Goal: Contribute content: Contribute content

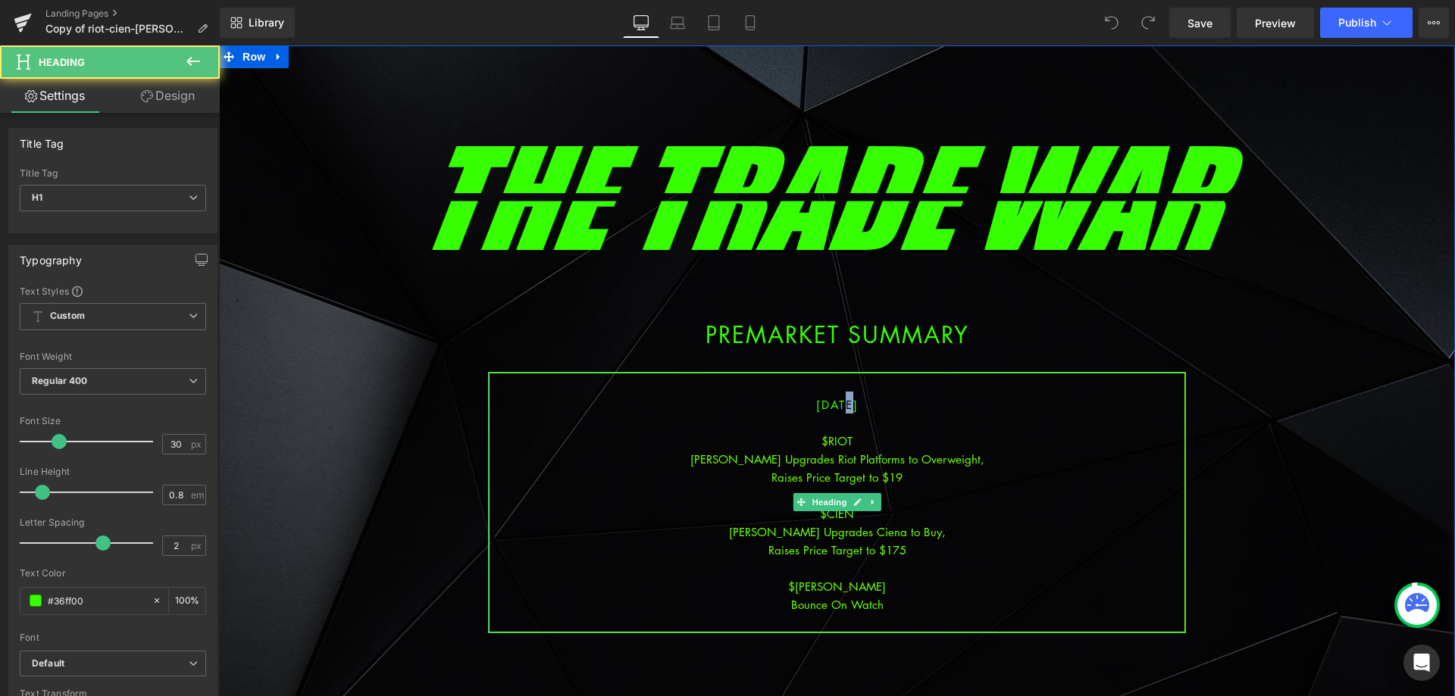
click at [823, 406] on span "[DATE]" at bounding box center [837, 404] width 42 height 15
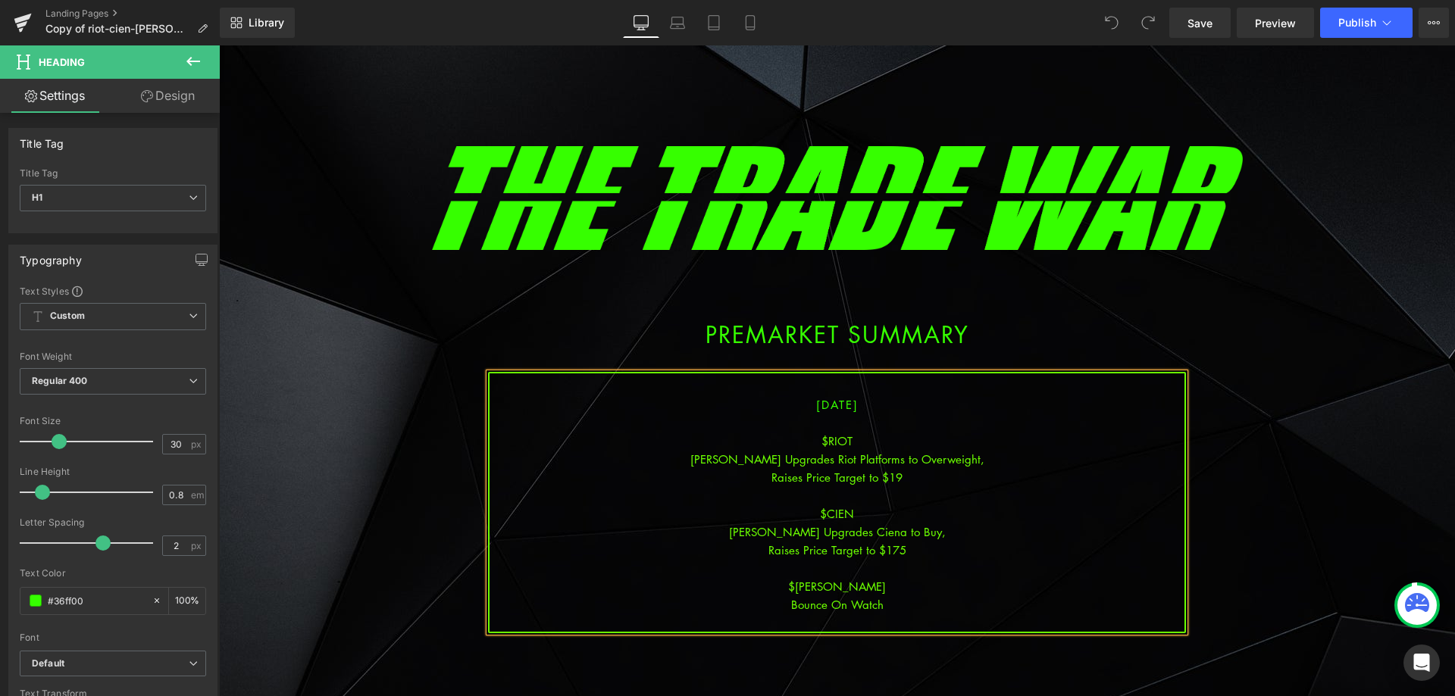
click at [817, 427] on div at bounding box center [837, 423] width 695 height 18
click at [828, 403] on span "[DATE]" at bounding box center [837, 404] width 42 height 15
click at [871, 455] on div "[PERSON_NAME] Upgrades Riot Platforms to Overweight," at bounding box center [837, 459] width 695 height 18
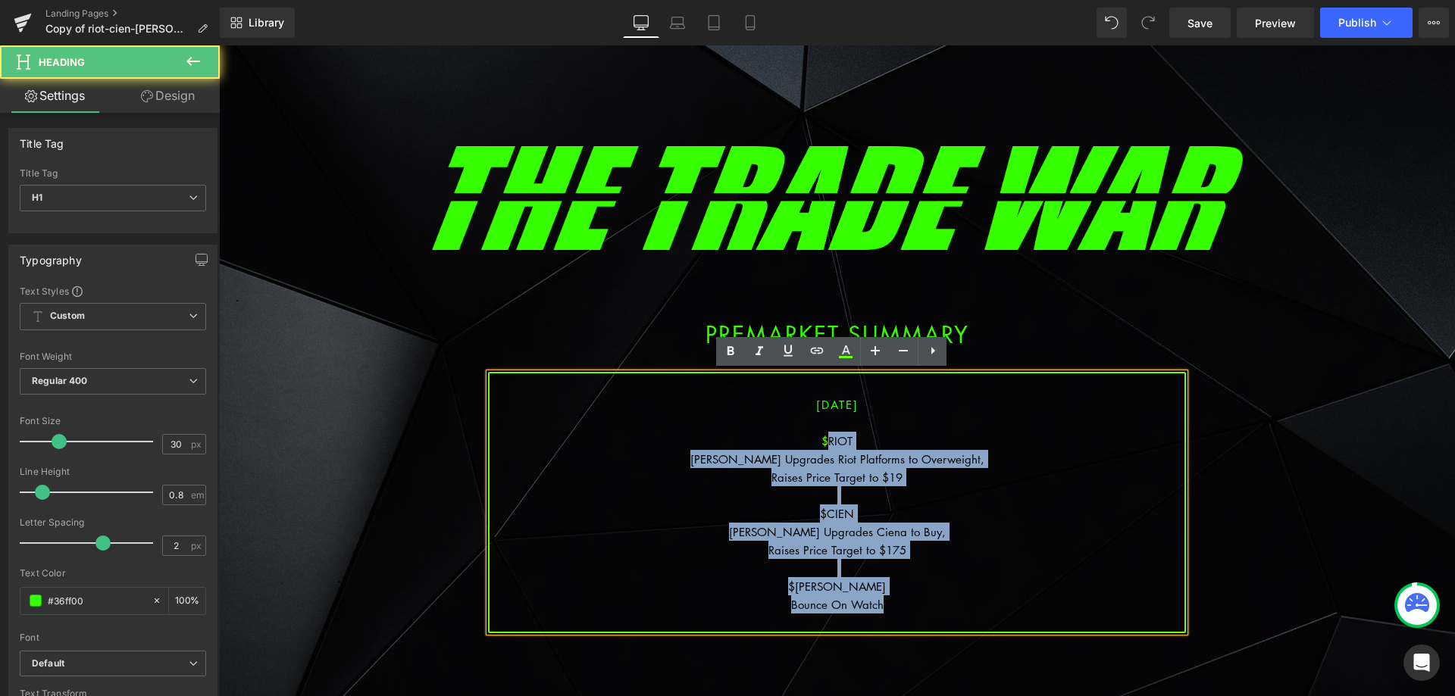
drag, startPoint x: 897, startPoint y: 609, endPoint x: 823, endPoint y: 441, distance: 183.9
click at [823, 441] on div "[DATE] $RIOT [PERSON_NAME] Upgrades Riot Platforms to Overweight, Raises Price …" at bounding box center [837, 502] width 698 height 261
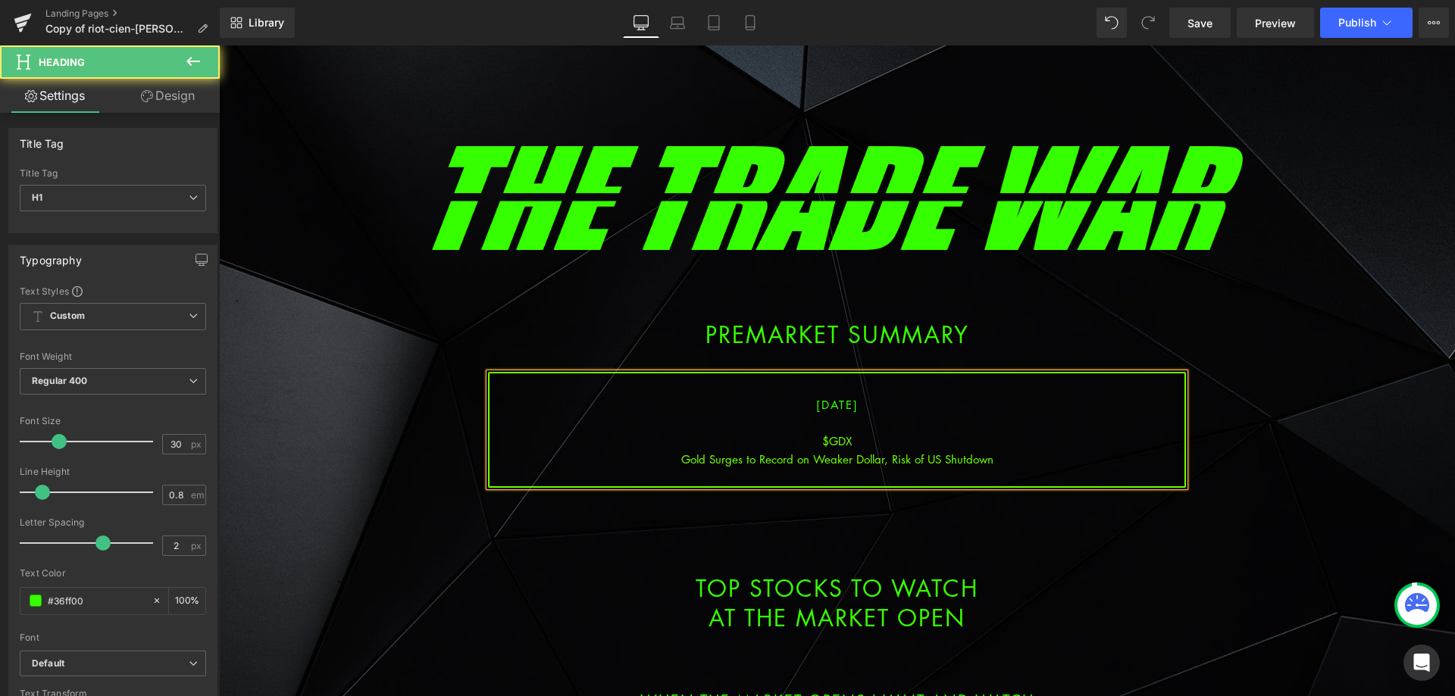
click at [888, 460] on div "Gold Surges to Record on Weaker Dollar, Risk of US Shutdown" at bounding box center [837, 459] width 695 height 18
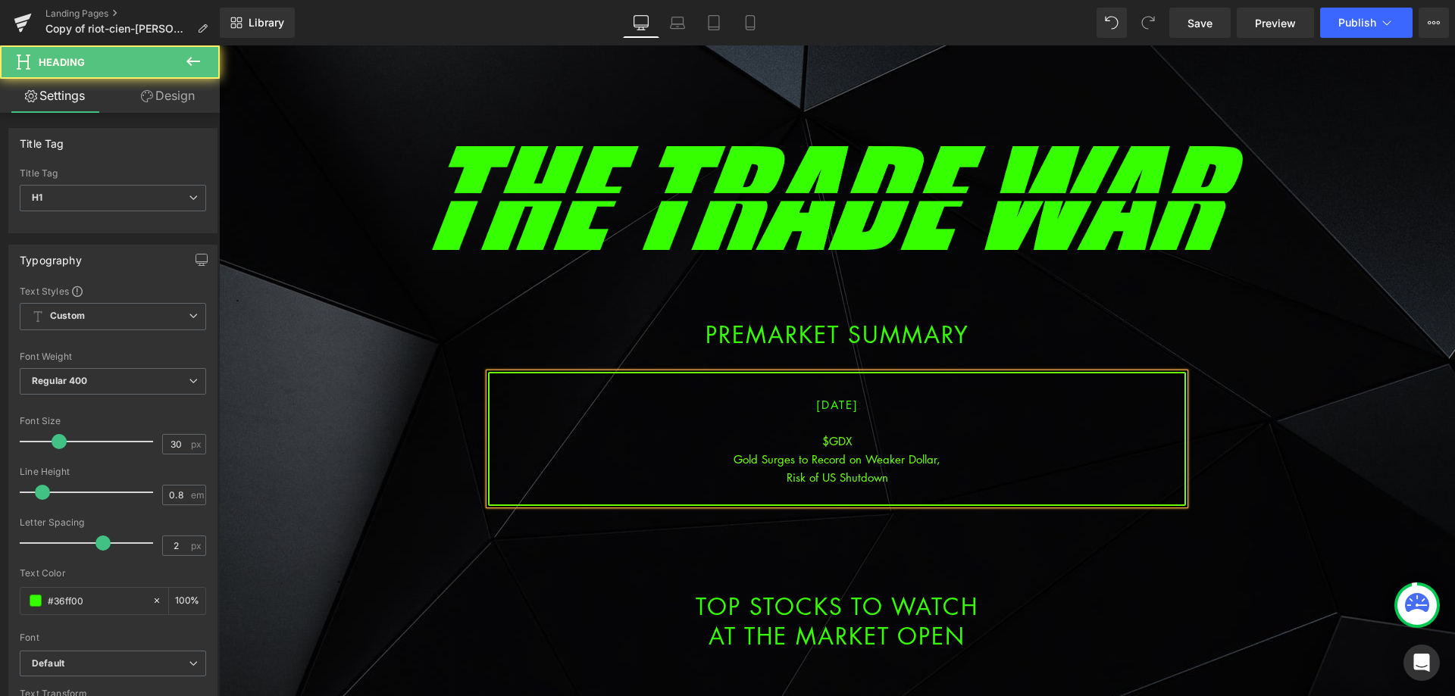
click at [944, 485] on div "Risk of US Shutdown" at bounding box center [837, 477] width 695 height 18
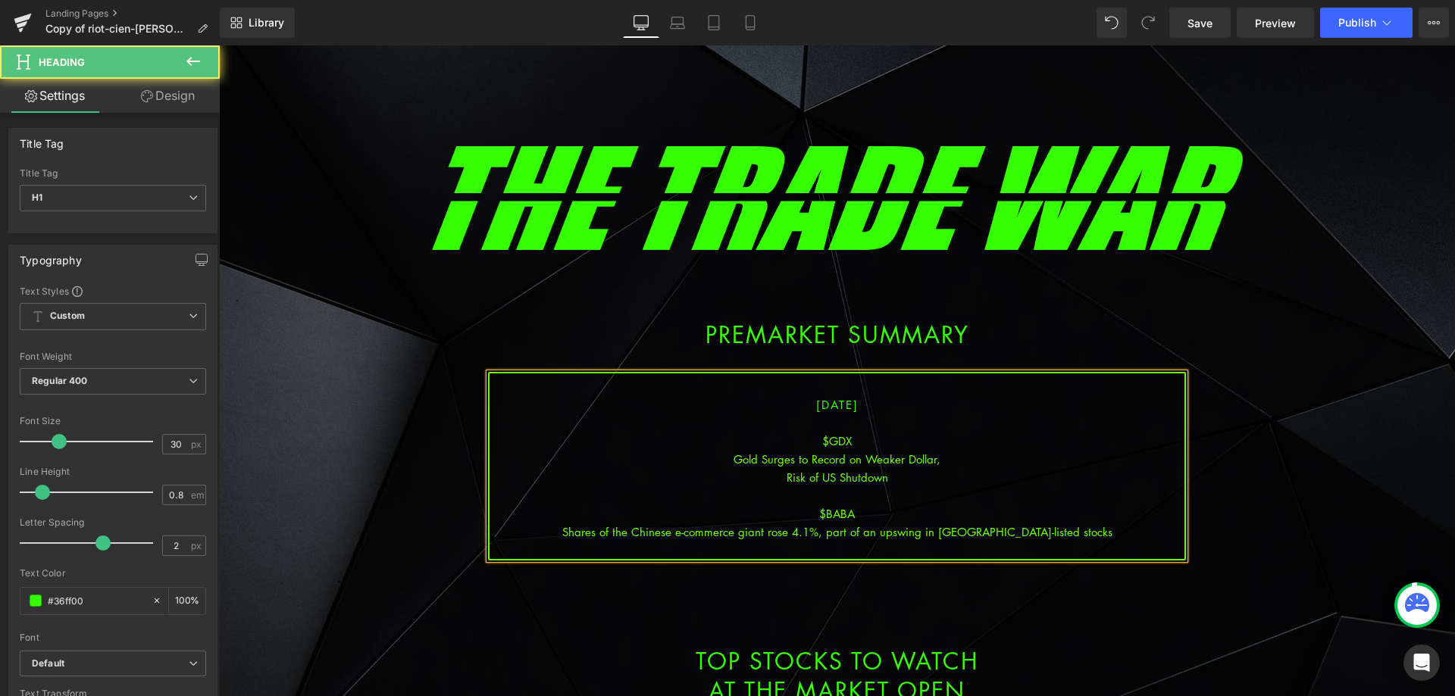
click at [790, 534] on div "Shares of the Chinese e-commerce giant rose 4.1%, part of an upswing in [GEOGRA…" at bounding box center [837, 532] width 695 height 18
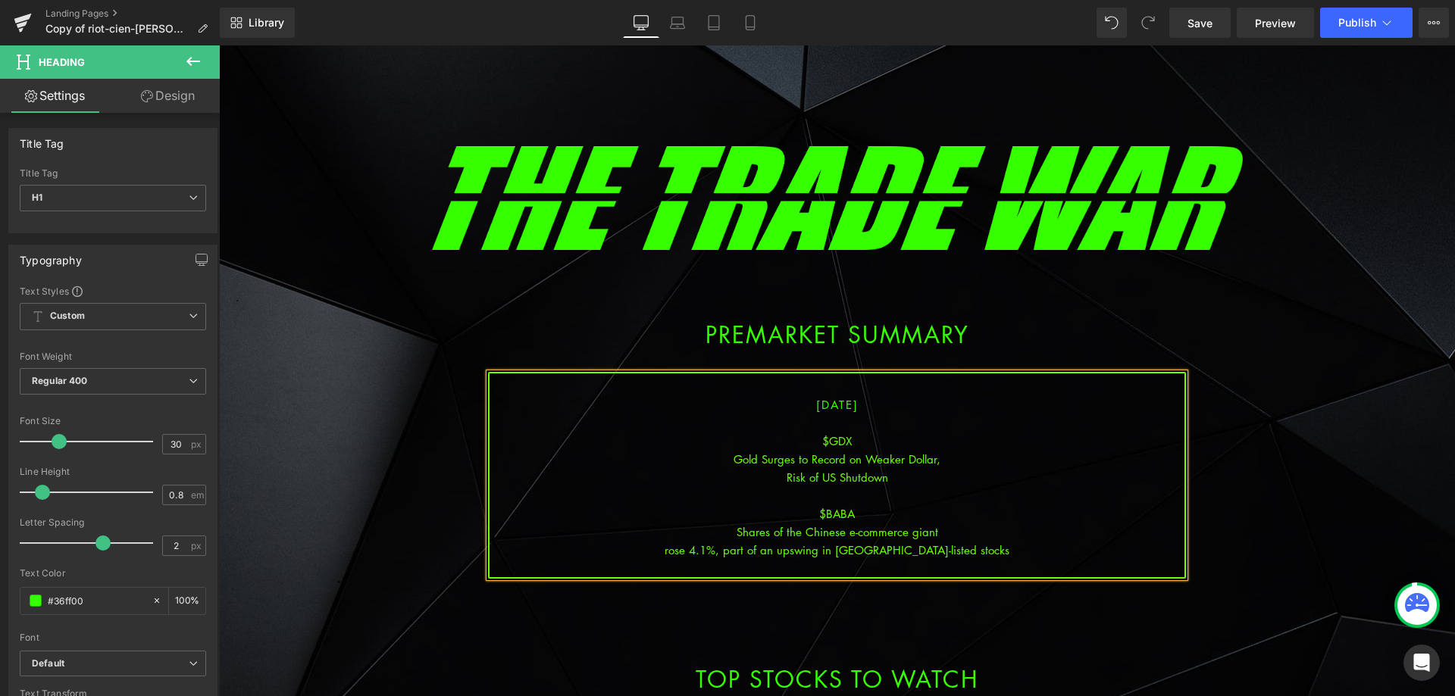
click at [889, 554] on div "rose 4.1%, part of an upswing in [GEOGRAPHIC_DATA]-listed stocks" at bounding box center [837, 550] width 695 height 18
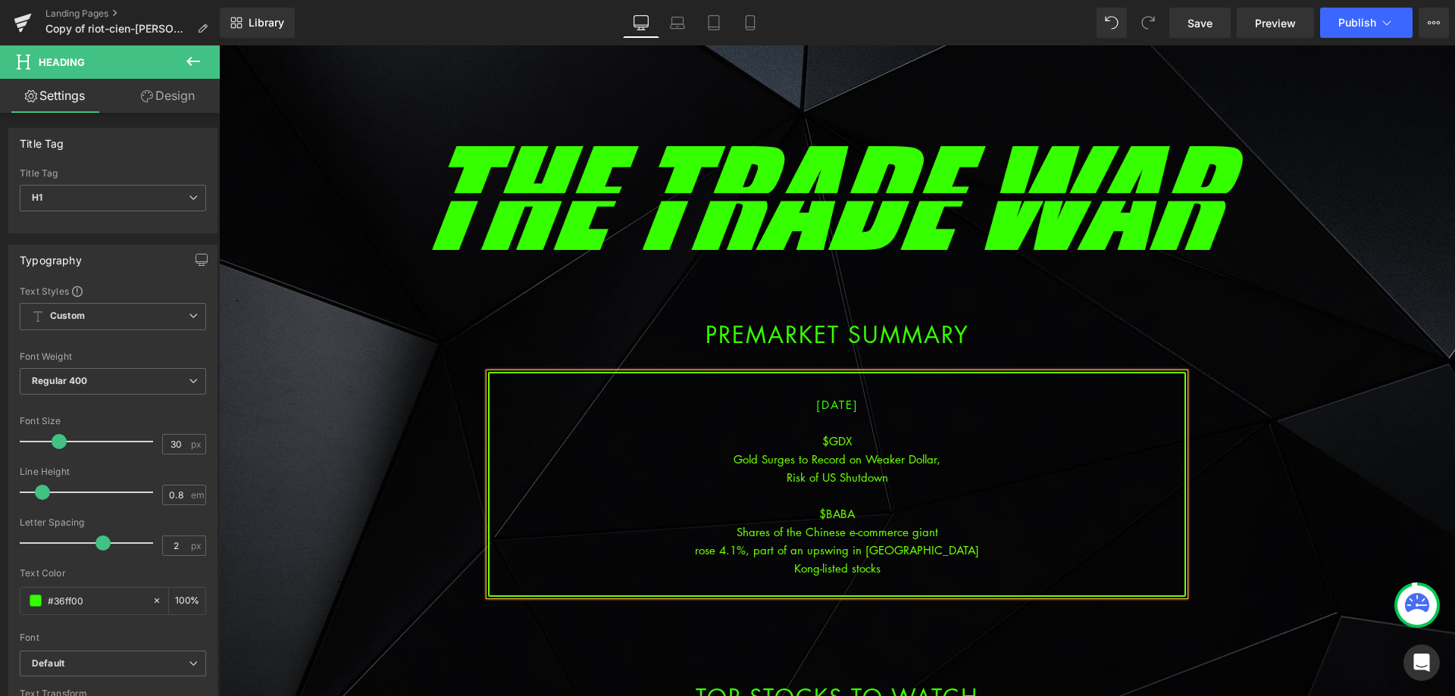
click at [909, 574] on div "Kong-listed stocks" at bounding box center [837, 568] width 695 height 18
click at [775, 567] on div "Kong-listed stocks" at bounding box center [837, 568] width 695 height 18
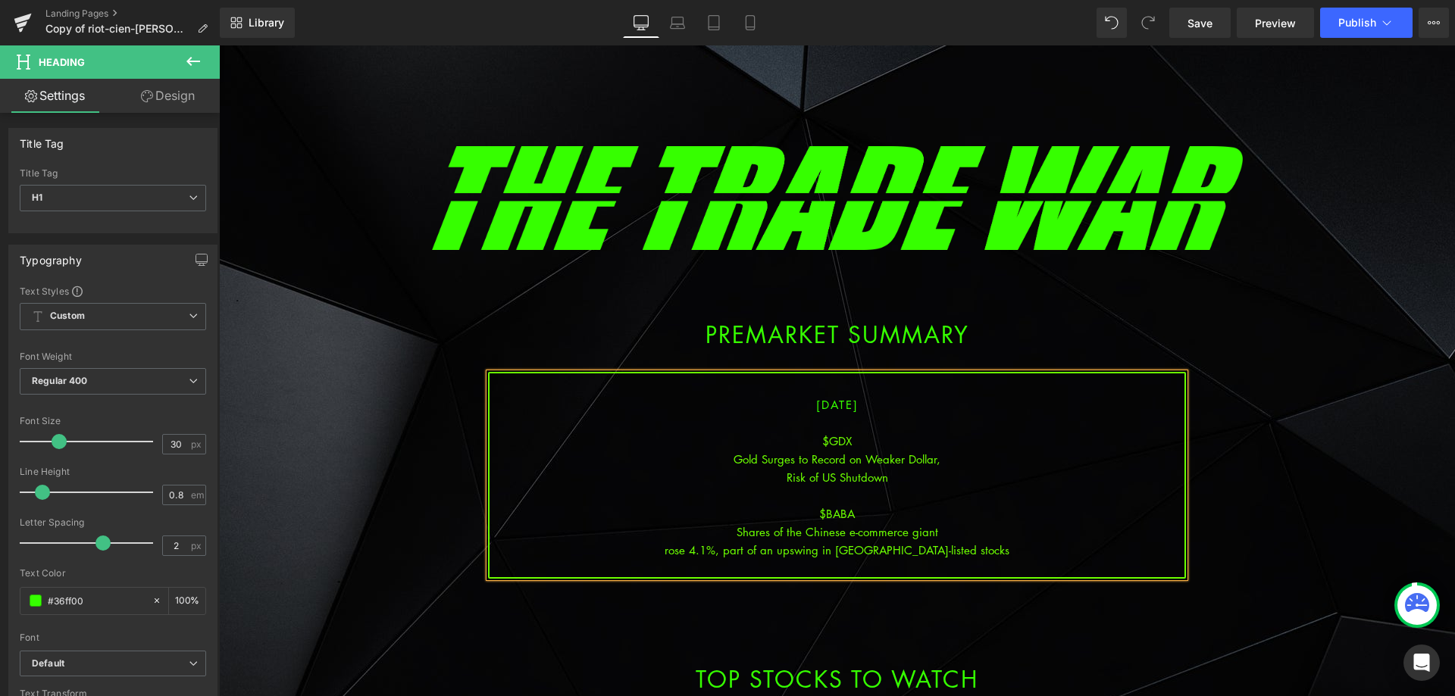
click at [858, 553] on div "rose 4.1%, part of an upswing in [GEOGRAPHIC_DATA]-listed stocks" at bounding box center [837, 550] width 695 height 18
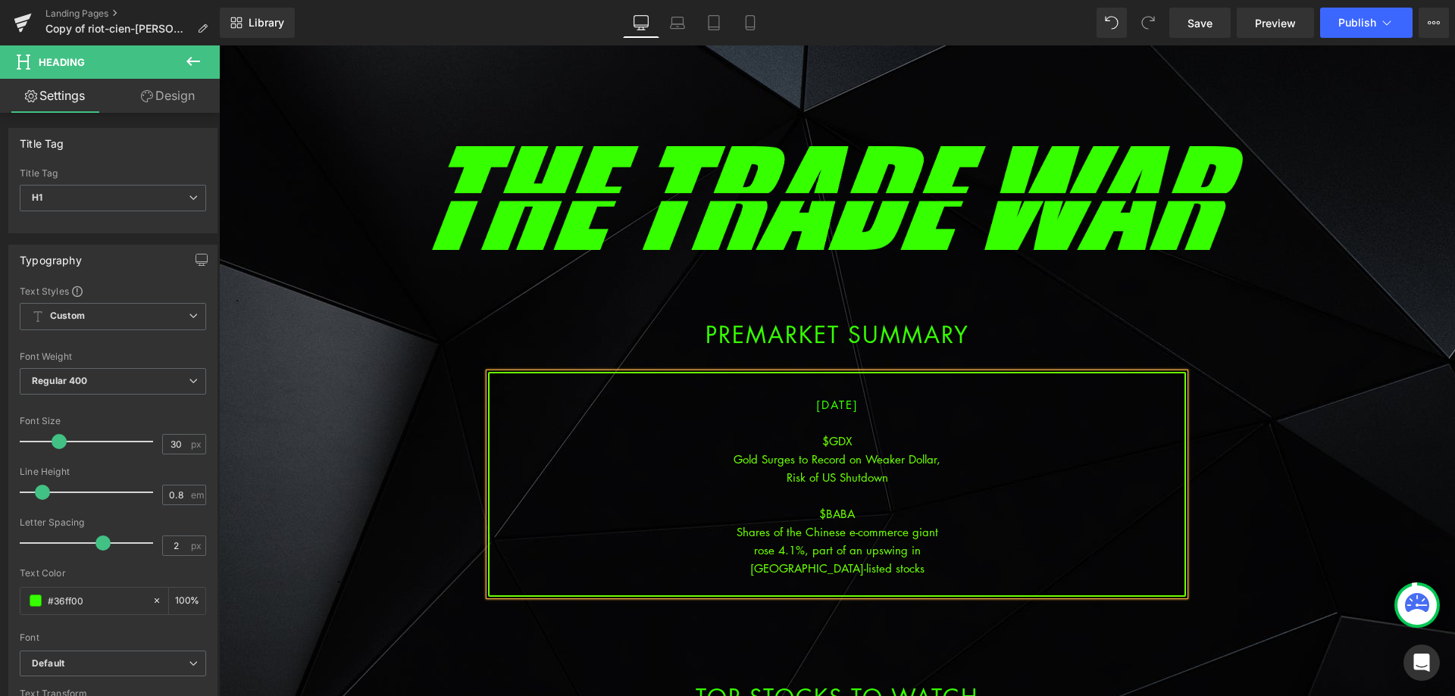
click at [909, 572] on div "[GEOGRAPHIC_DATA]-listed stocks" at bounding box center [837, 568] width 695 height 18
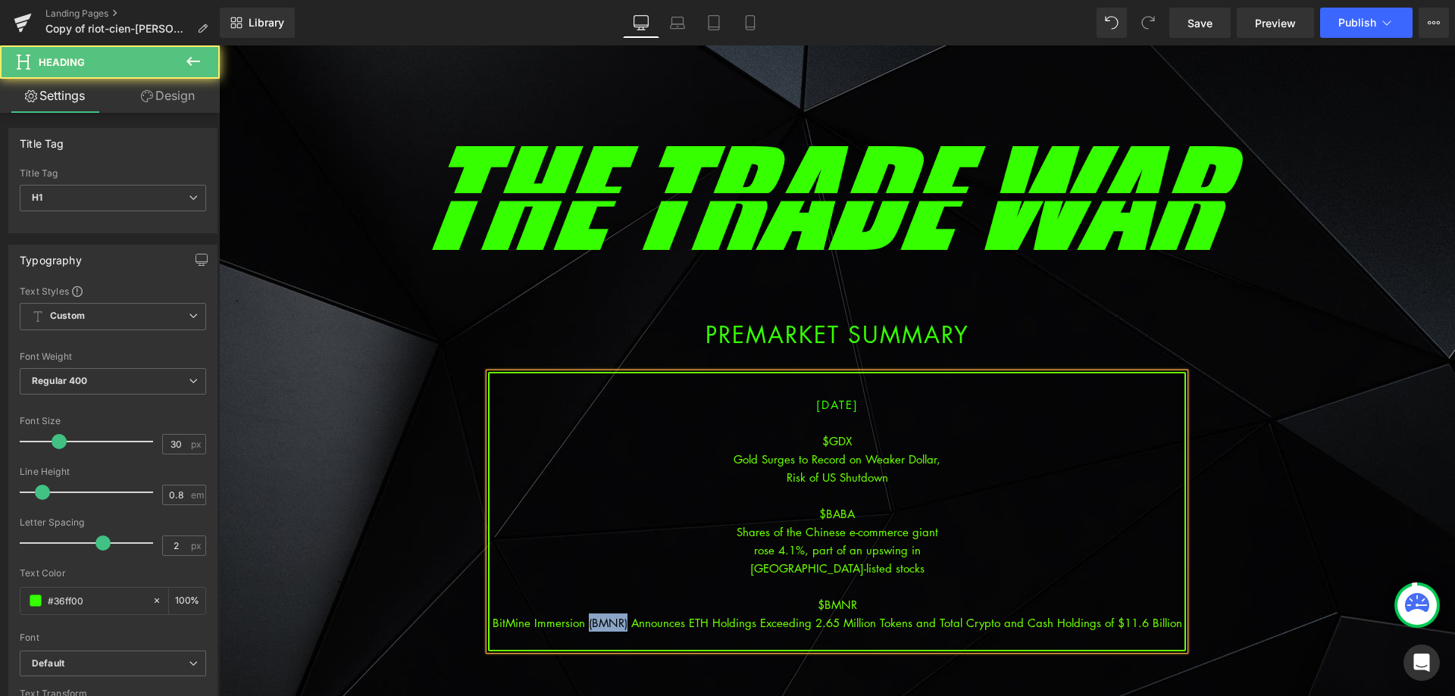
drag, startPoint x: 625, startPoint y: 621, endPoint x: 584, endPoint y: 618, distance: 41.9
click at [584, 618] on div "BitMine Immersion (BMNR) Announces ETH Holdings Exceeding 2.65 Million Tokens a…" at bounding box center [837, 623] width 695 height 18
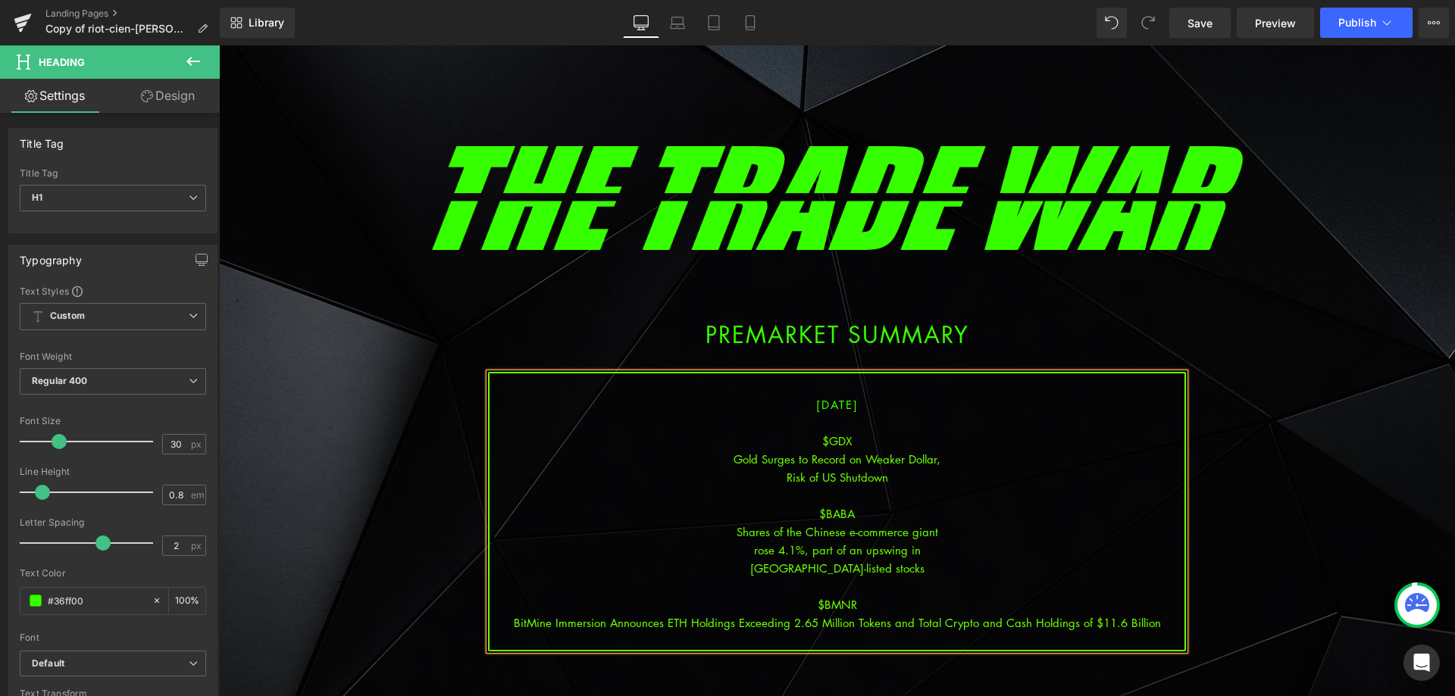
click at [735, 622] on div "BitMine Immersion Announces ETH Holdings Exceeding 2.65 Million Tokens and Tota…" at bounding box center [837, 623] width 695 height 18
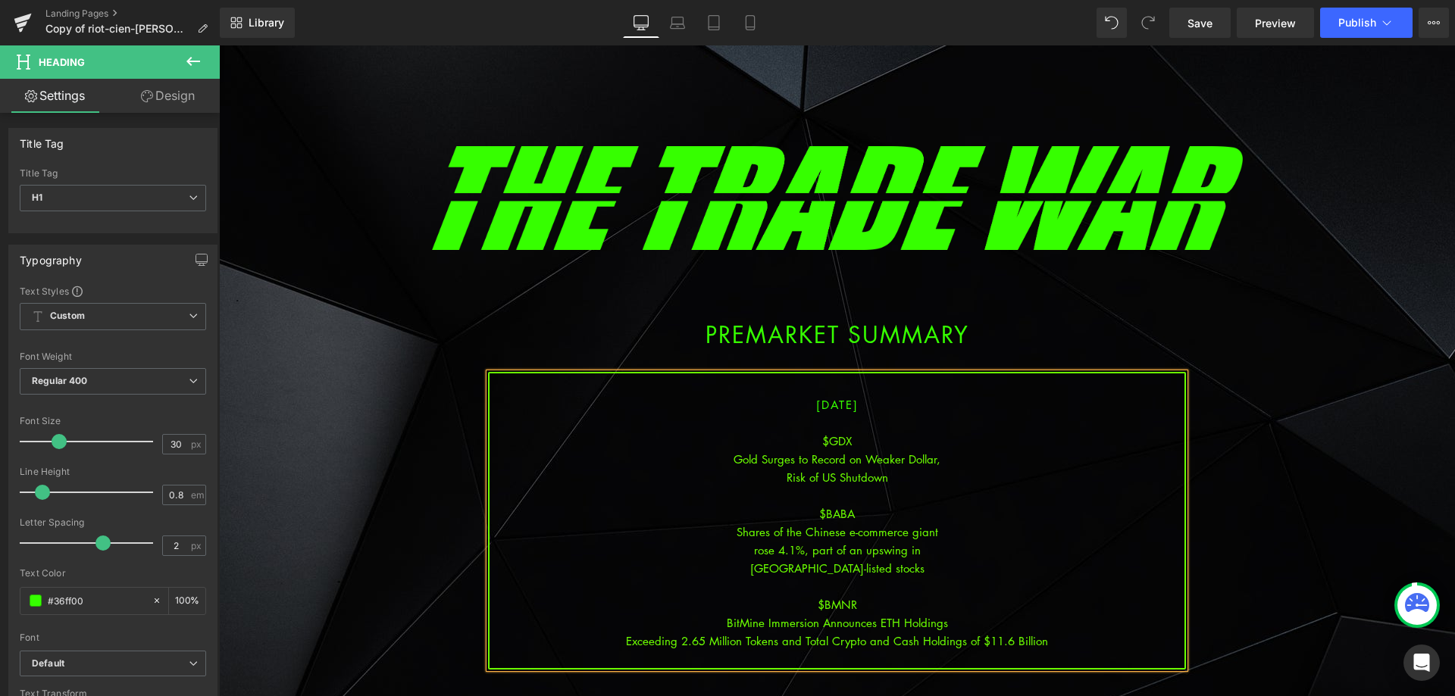
click at [862, 640] on div "Exceeding 2.65 Million Tokens and Total Crypto and Cash Holdings of $11.6 Billi…" at bounding box center [837, 641] width 695 height 18
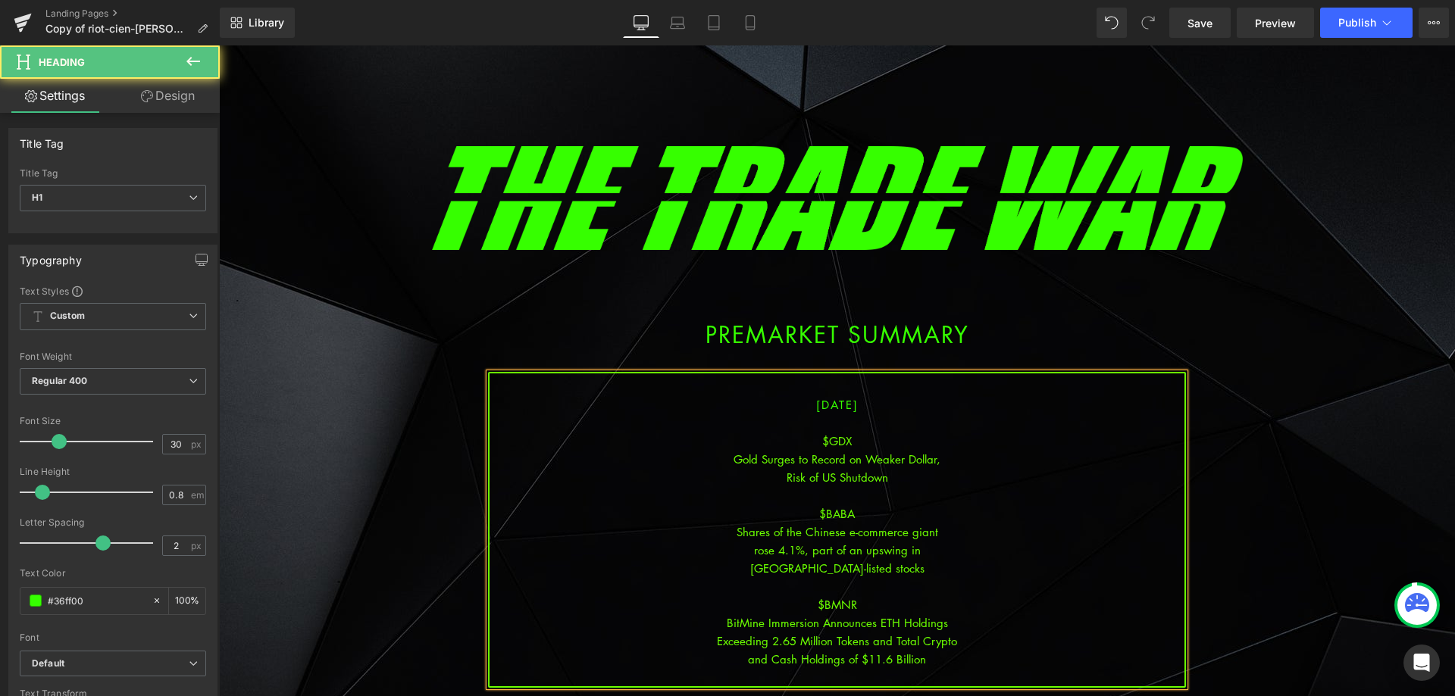
click at [943, 673] on div at bounding box center [837, 677] width 695 height 18
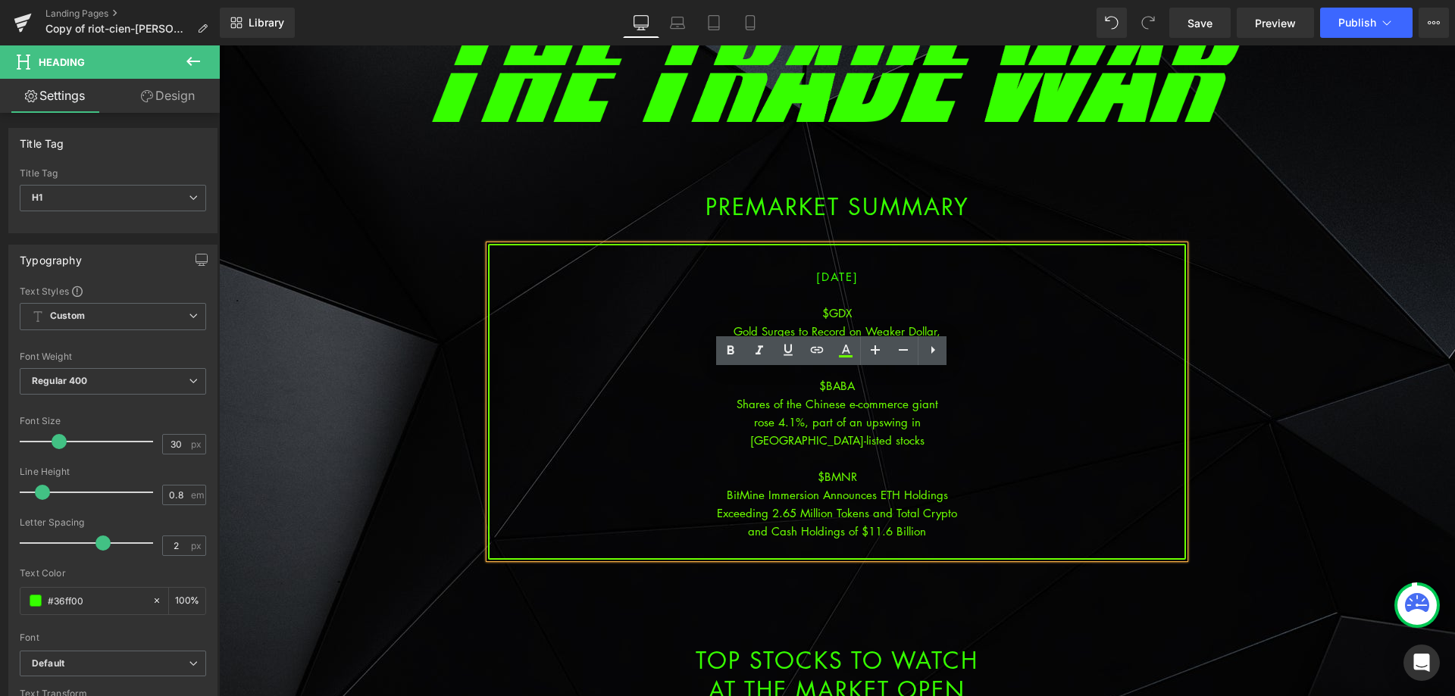
scroll to position [152, 0]
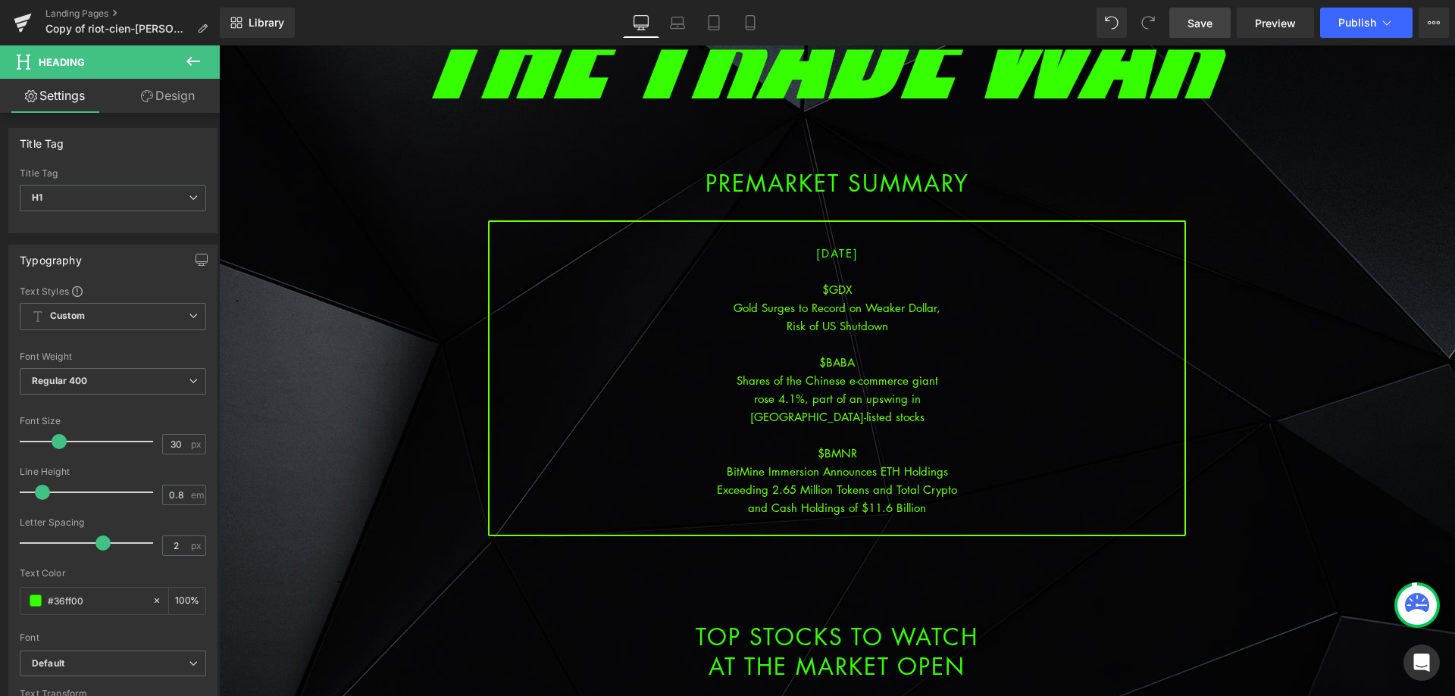
click at [1204, 30] on span "Save" at bounding box center [1200, 23] width 25 height 16
click at [940, 509] on div "and Cash Holdings of $11.6 Billion" at bounding box center [837, 508] width 695 height 18
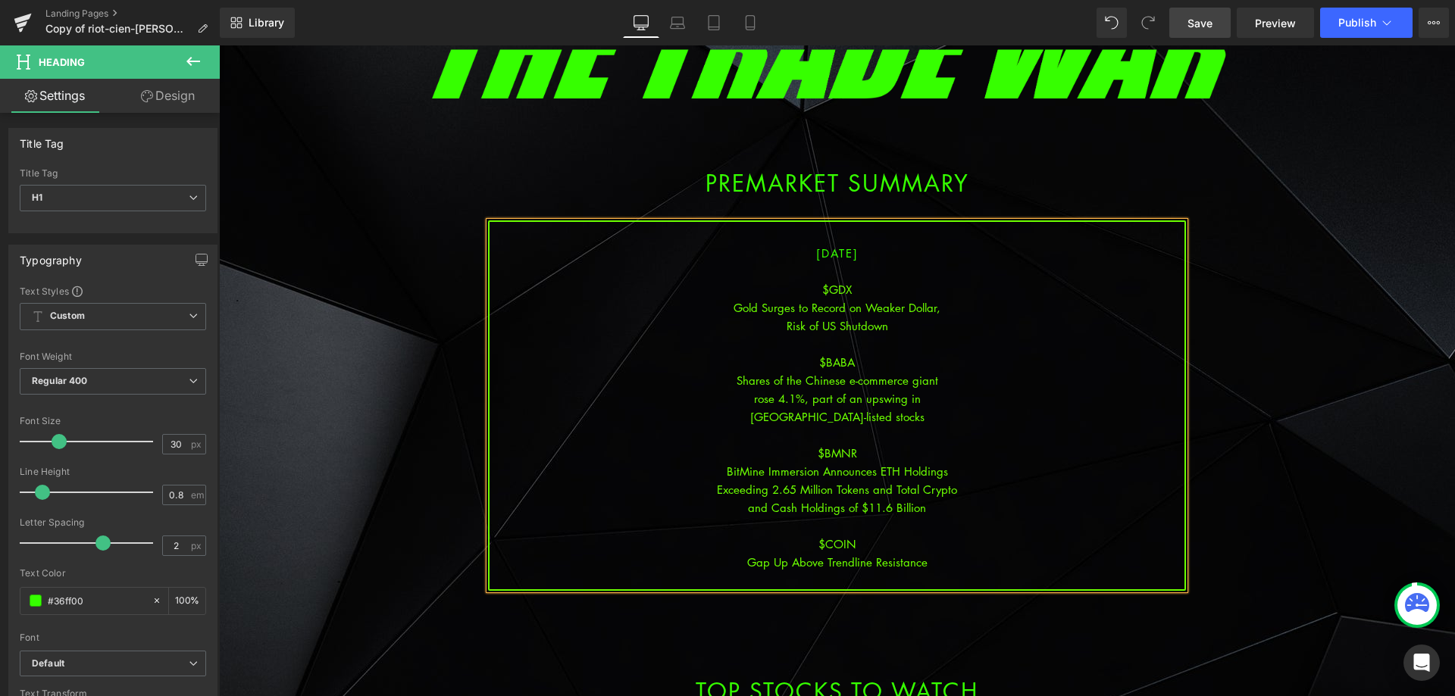
click at [1210, 19] on span "Save" at bounding box center [1200, 23] width 25 height 16
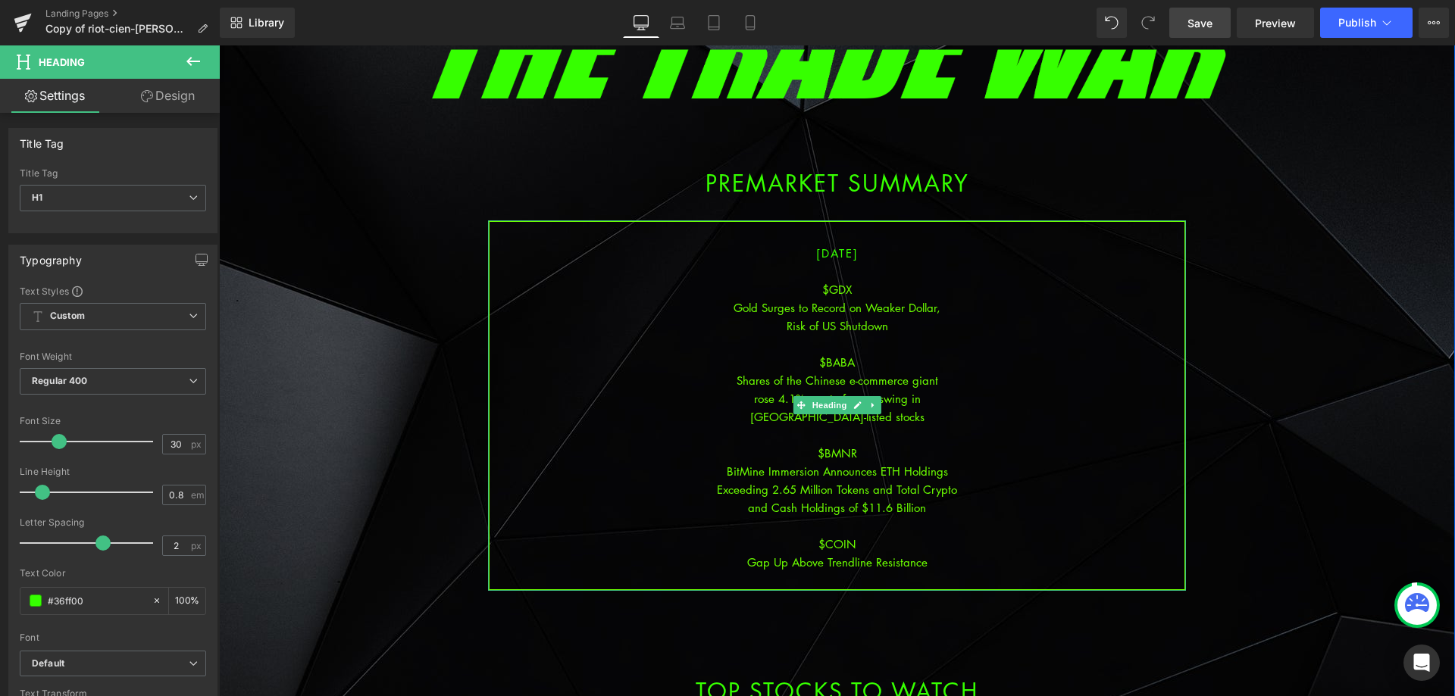
click at [940, 562] on div "Gap Up Above Trendline Resistance" at bounding box center [837, 562] width 695 height 18
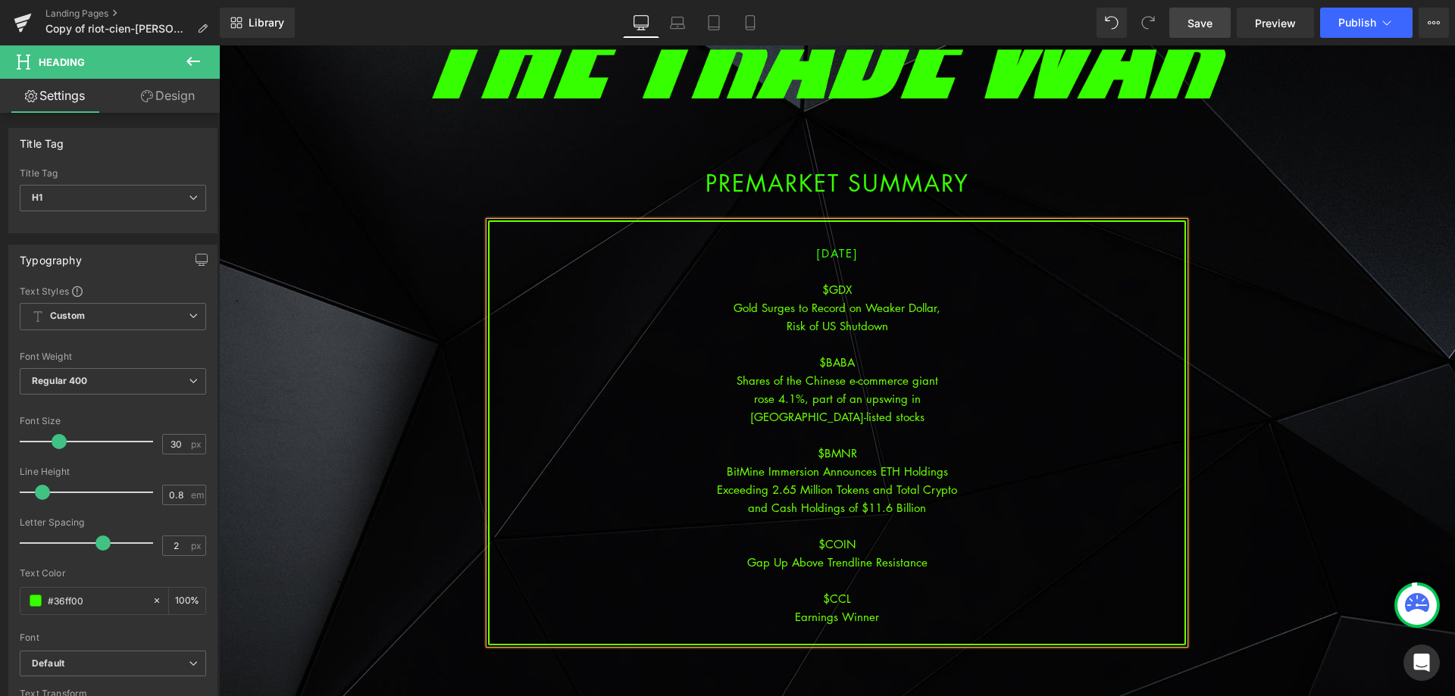
click at [1203, 20] on span "Save" at bounding box center [1200, 23] width 25 height 16
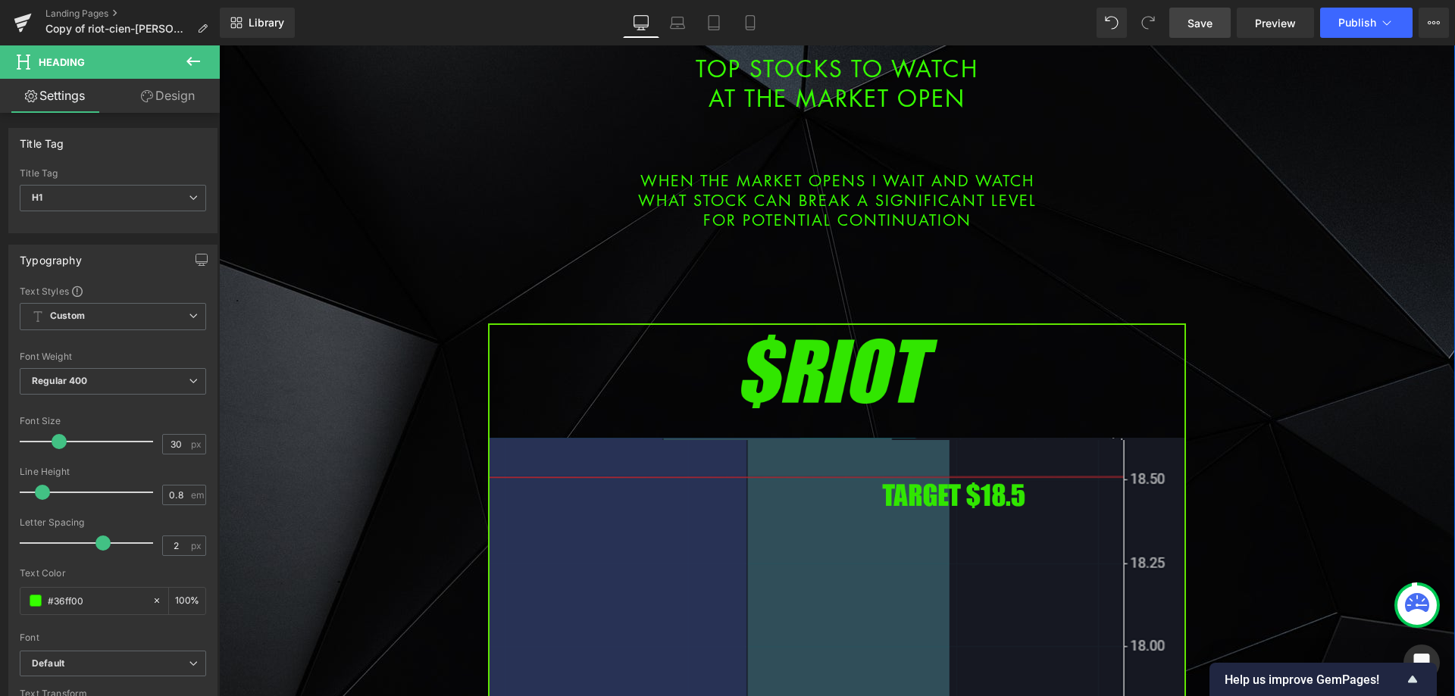
scroll to position [834, 0]
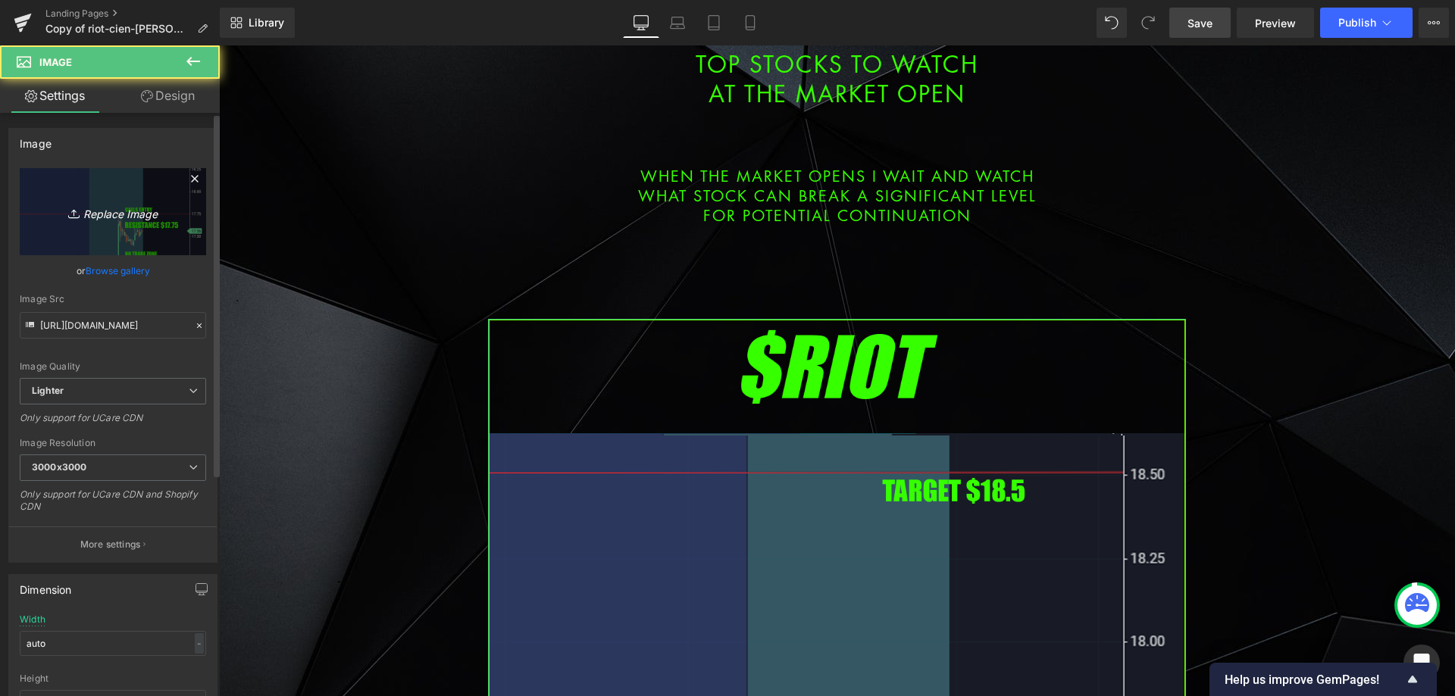
click at [120, 205] on icon "Replace Image" at bounding box center [112, 211] width 121 height 19
type input "C:\fakepath\ccl.png"
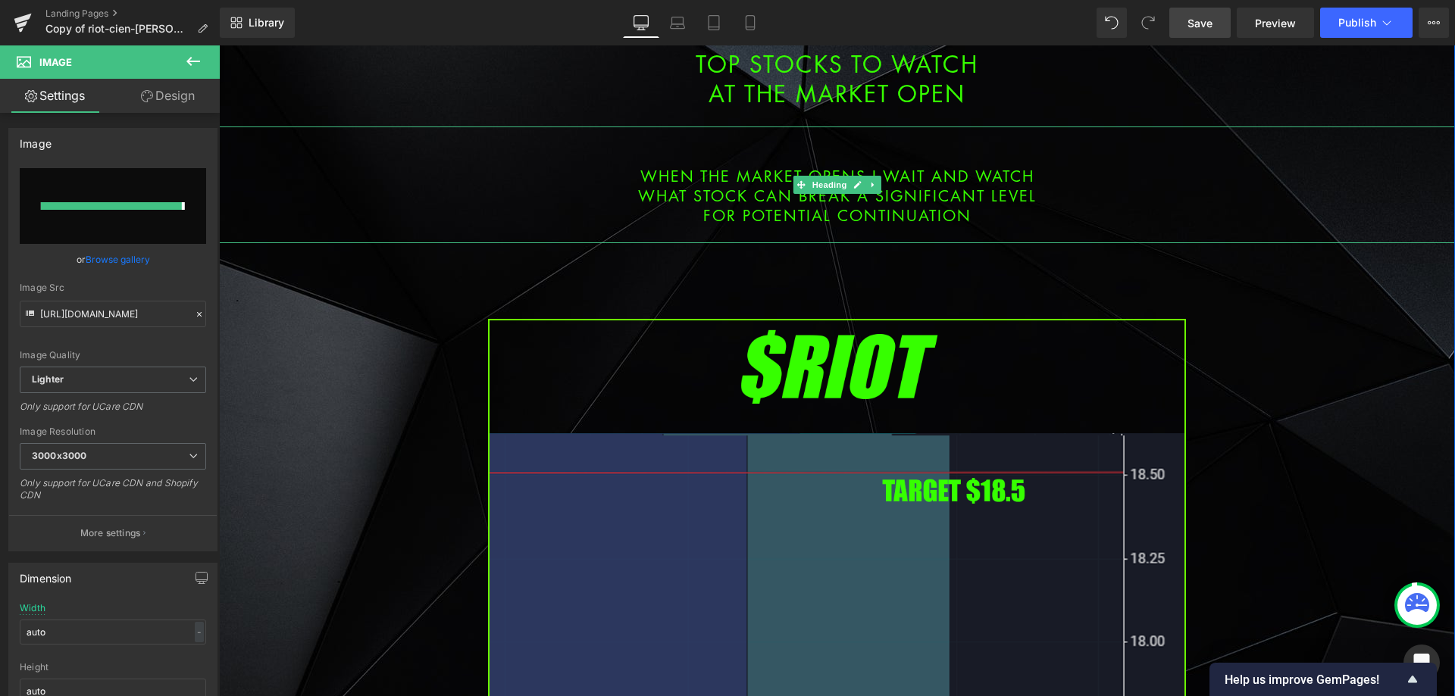
type input "[URL][DOMAIN_NAME]"
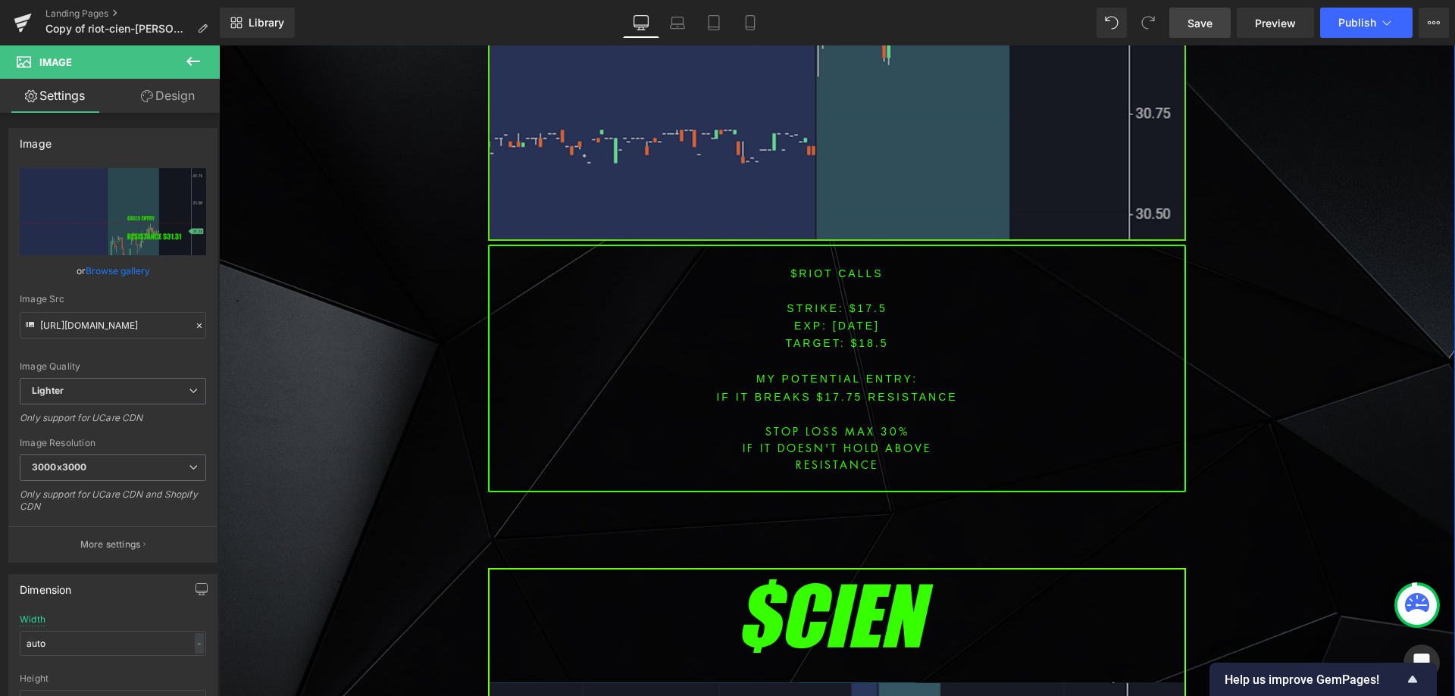
scroll to position [1970, 0]
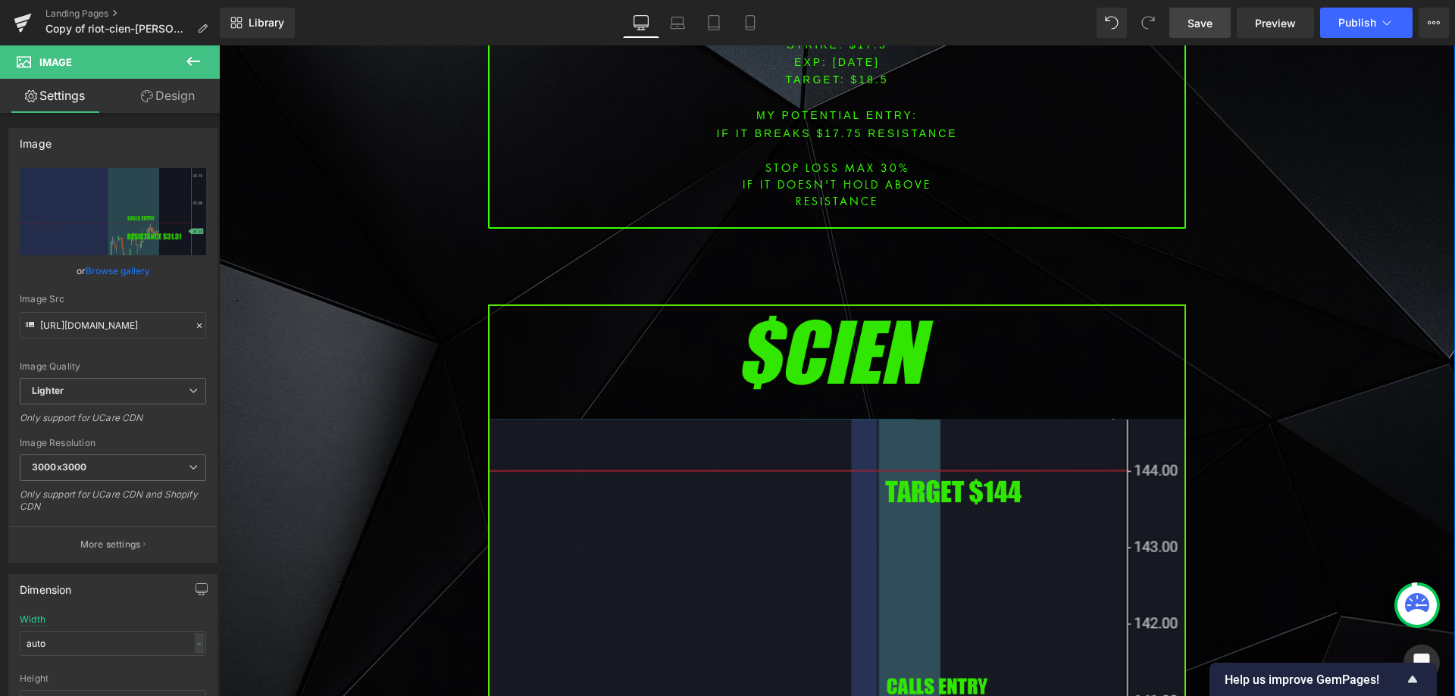
click at [756, 399] on img at bounding box center [837, 703] width 698 height 796
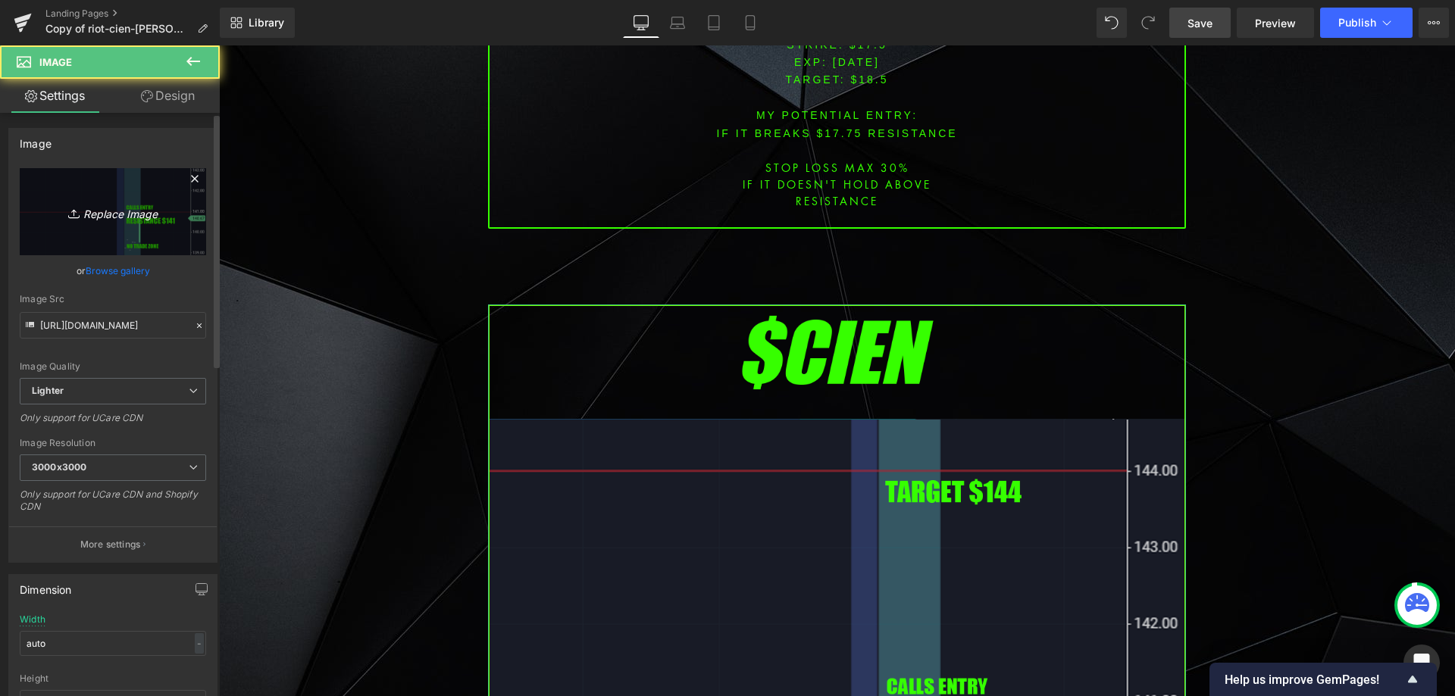
click at [160, 225] on link "Replace Image" at bounding box center [113, 211] width 186 height 87
type input "C:\fakepath\coin.png"
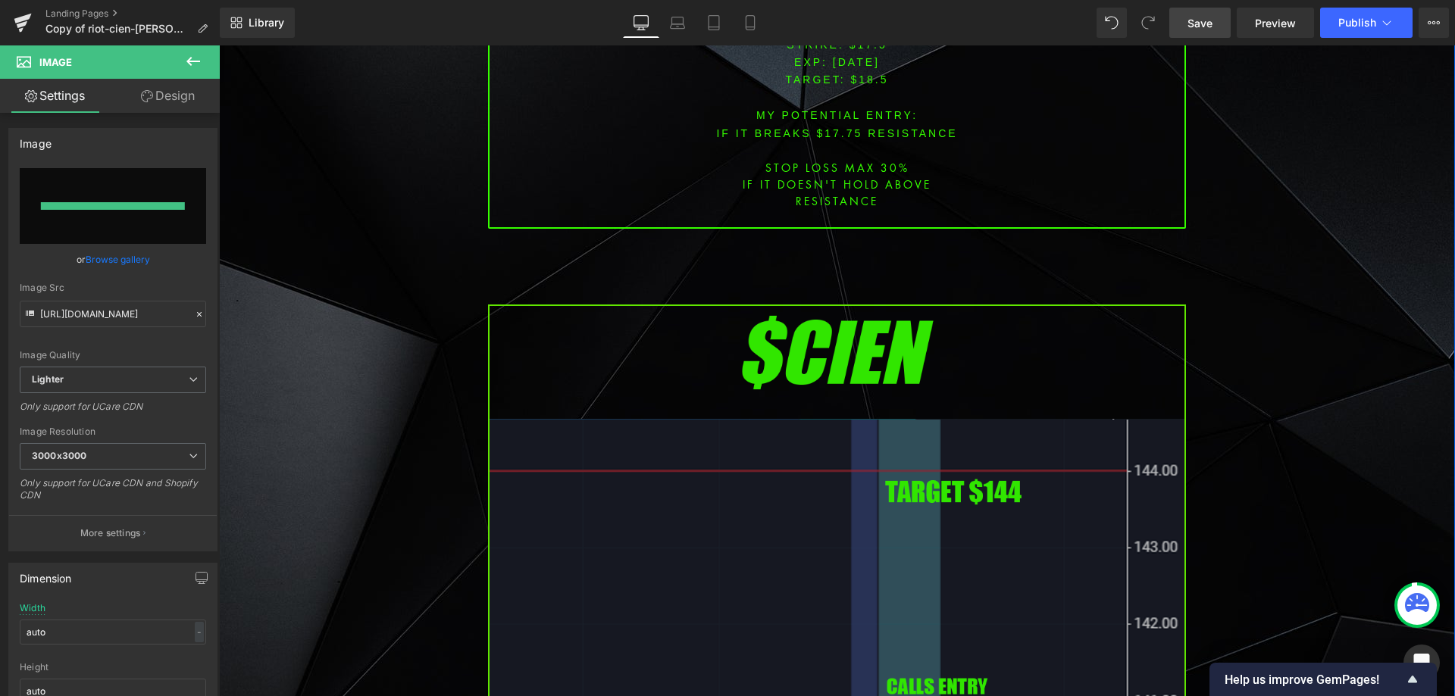
type input "[URL][DOMAIN_NAME]"
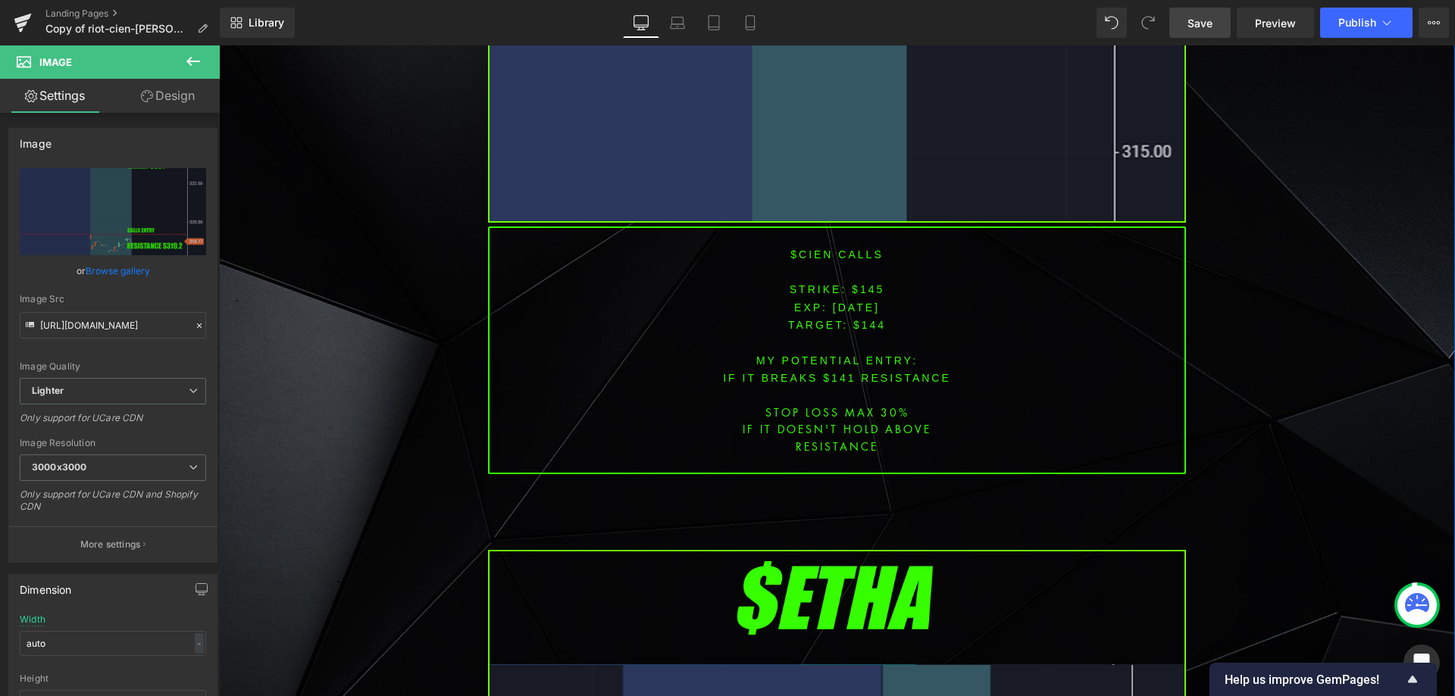
scroll to position [3107, 0]
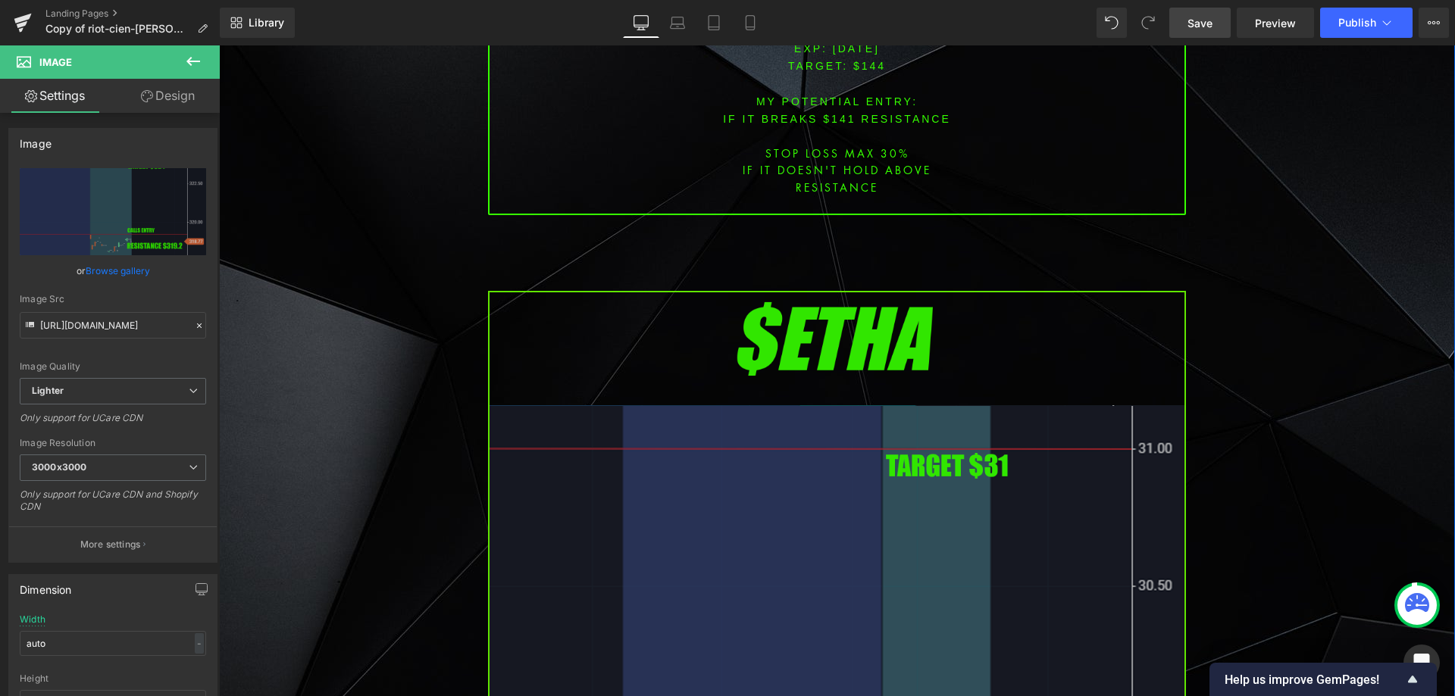
click at [659, 417] on img at bounding box center [837, 689] width 698 height 796
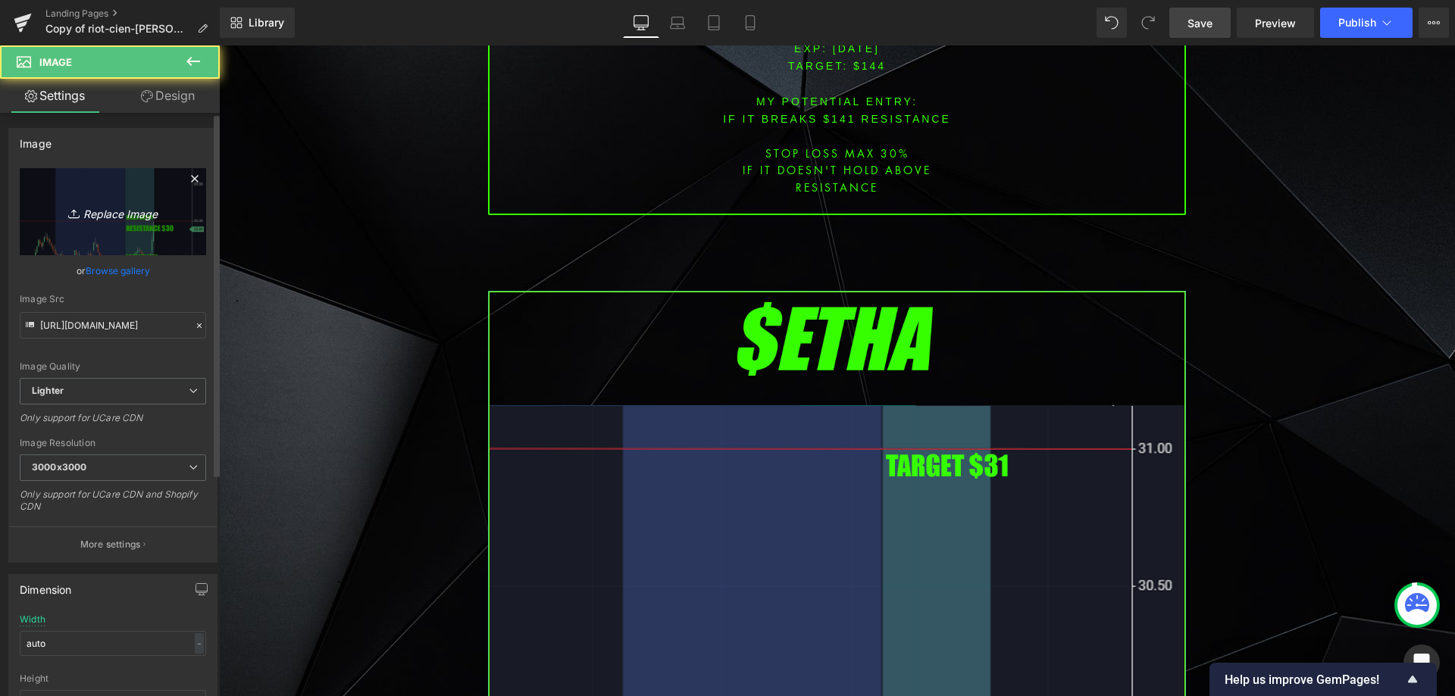
click at [152, 239] on link "Replace Image" at bounding box center [113, 211] width 186 height 87
type input "C:\fakepath\bmnr.png"
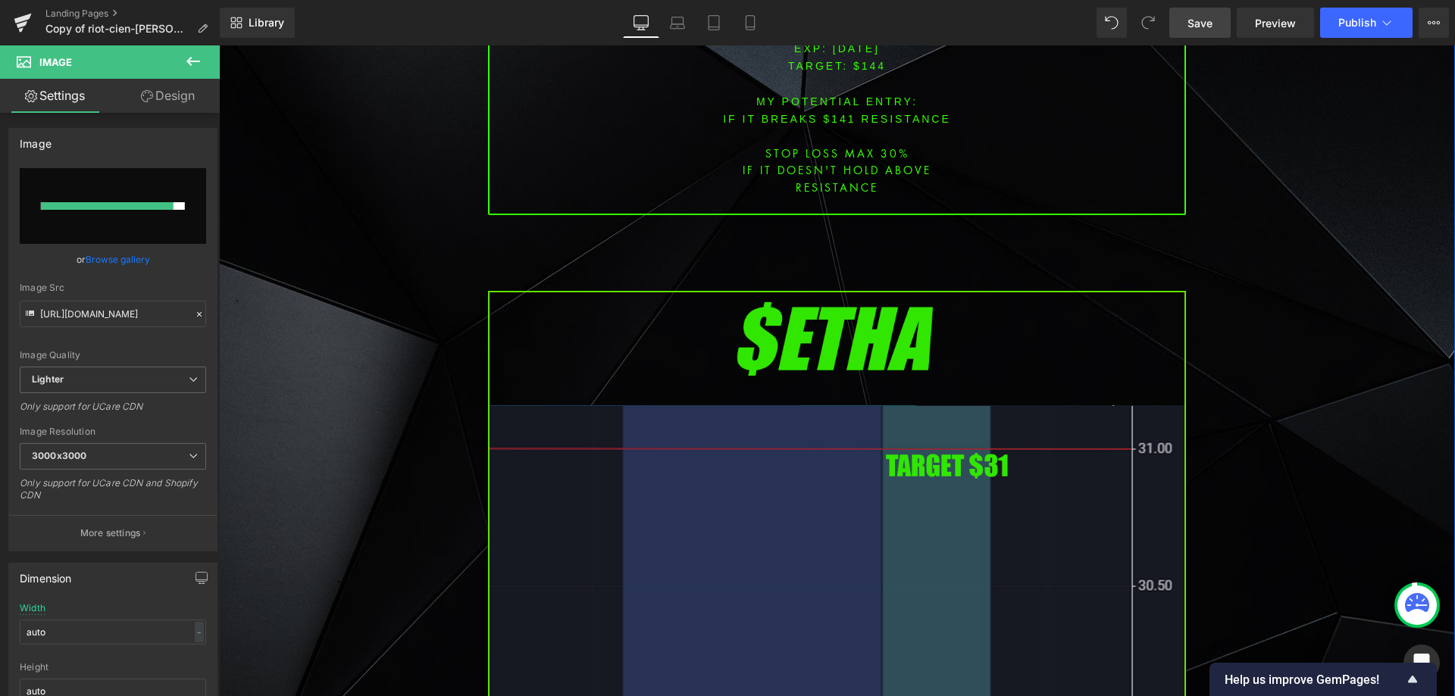
type input "[URL][DOMAIN_NAME]"
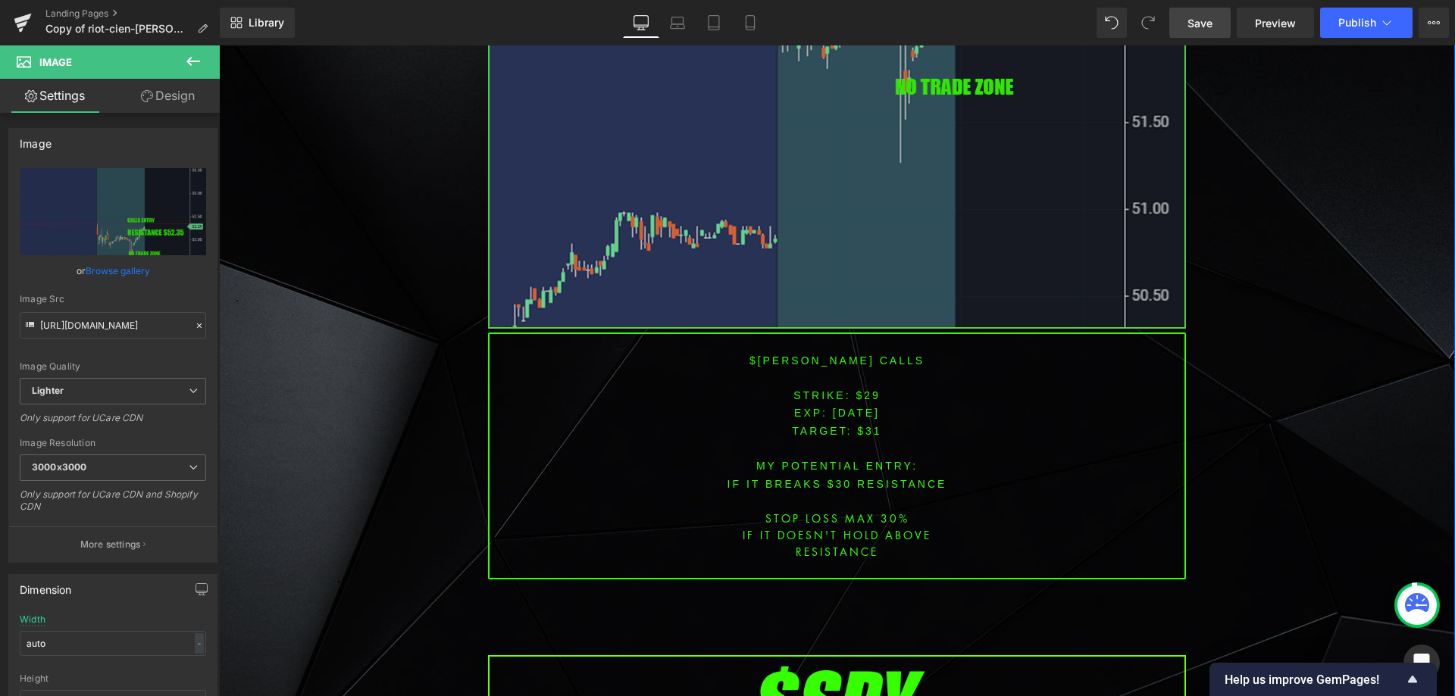
scroll to position [4244, 0]
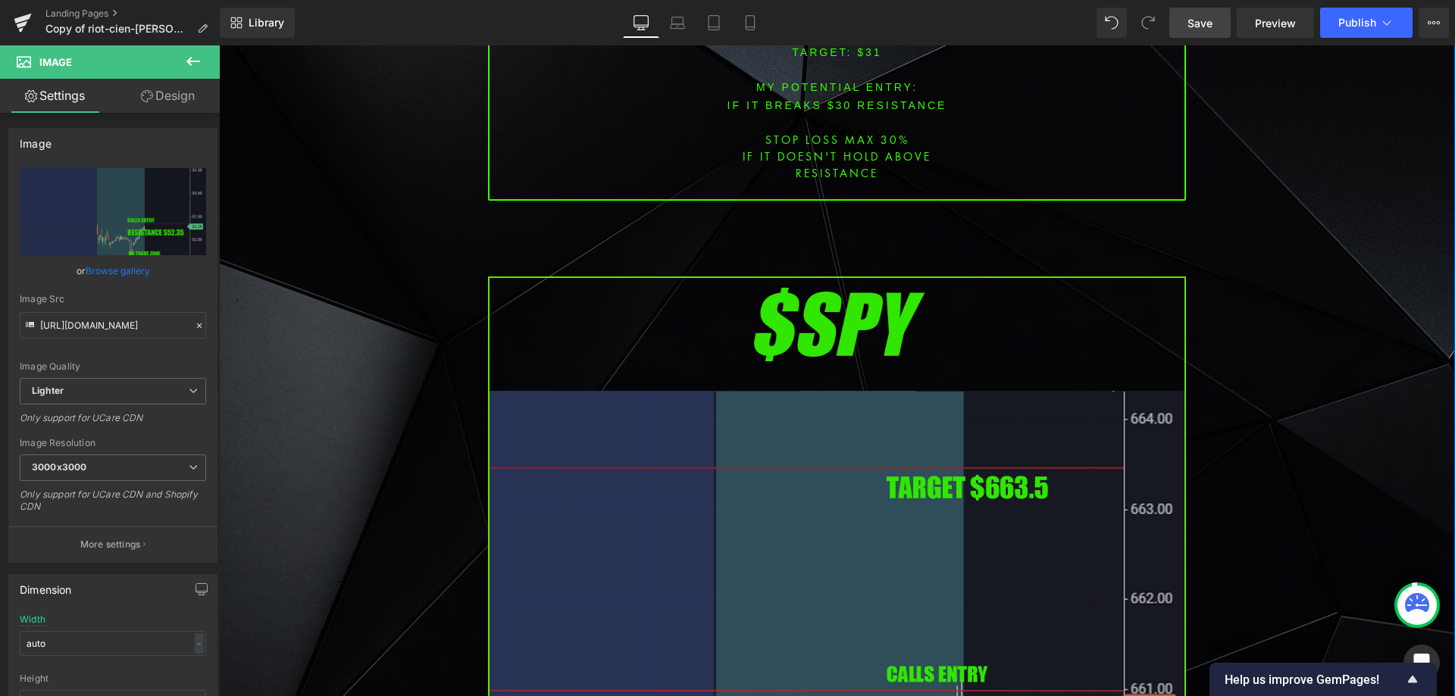
drag, startPoint x: 865, startPoint y: 408, endPoint x: 548, endPoint y: 380, distance: 318.8
click at [864, 408] on img at bounding box center [837, 675] width 698 height 796
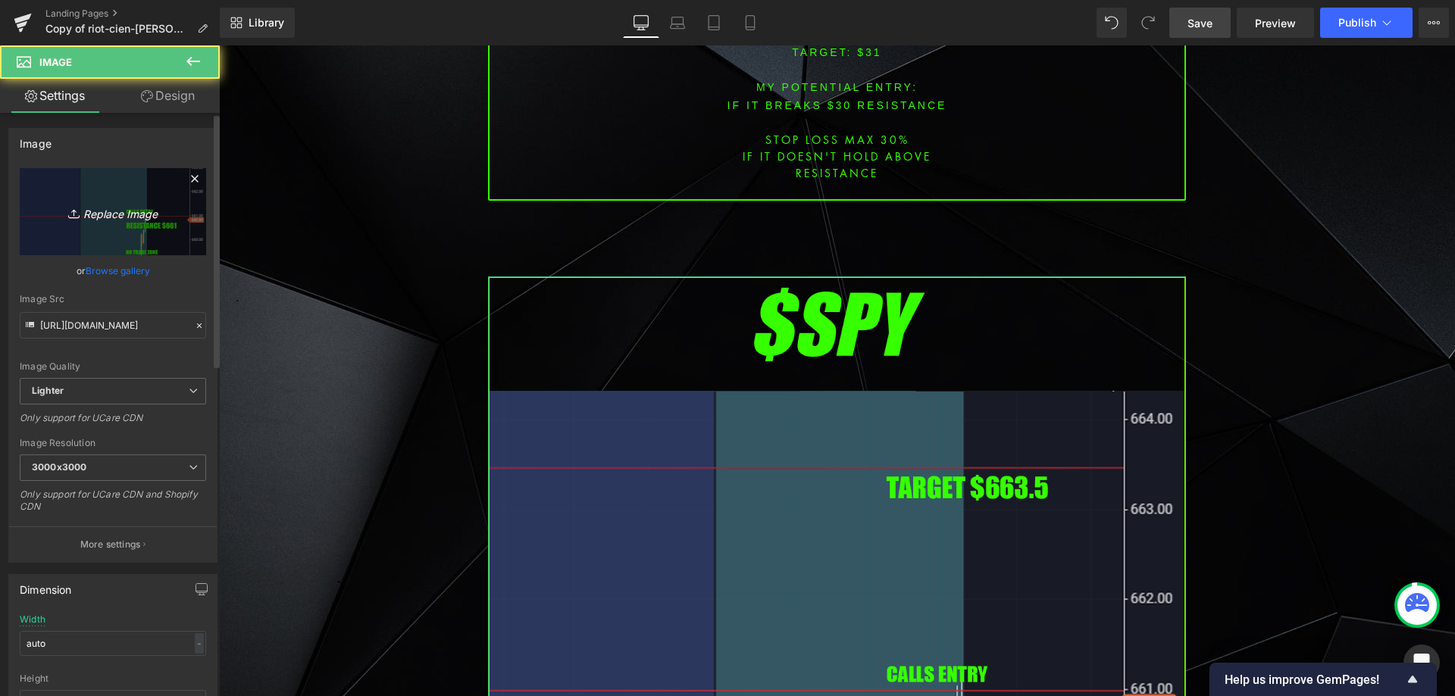
click at [70, 223] on link "Replace Image" at bounding box center [113, 211] width 186 height 87
type input "C:\fakepath\spy.png"
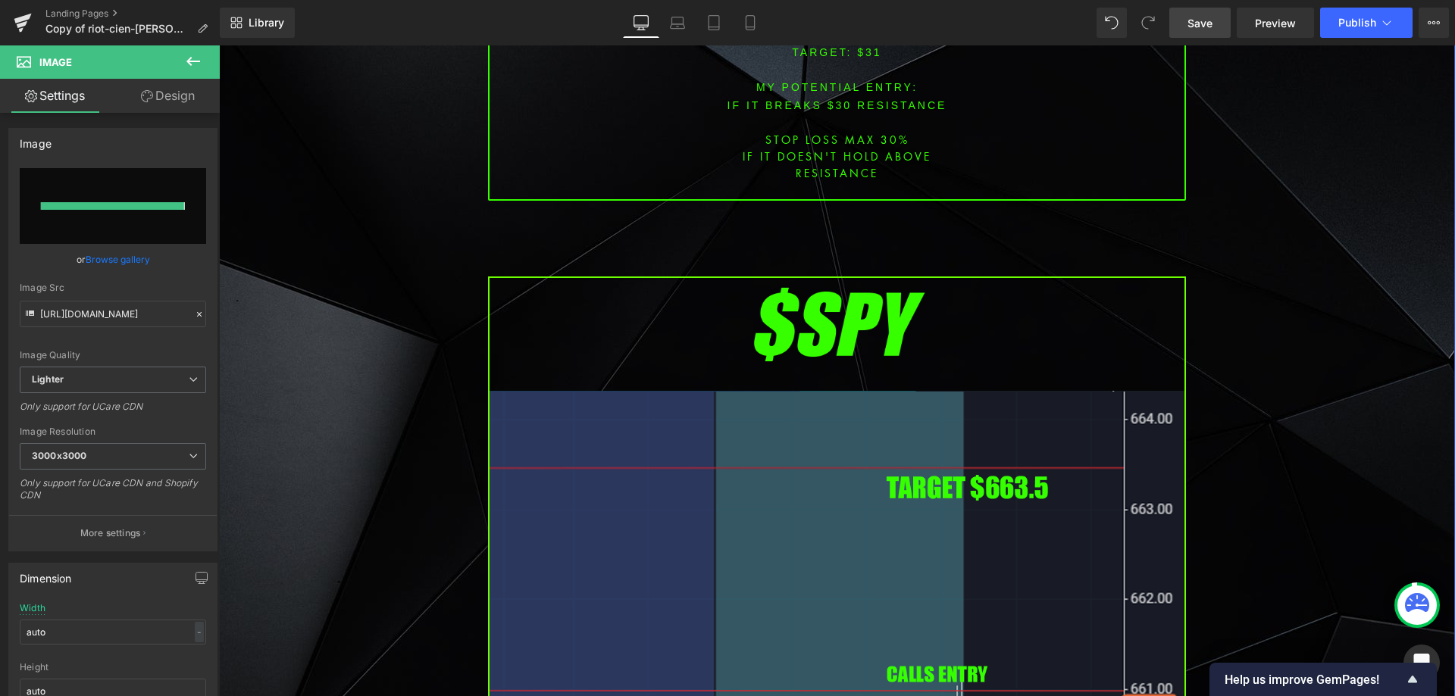
type input "[URL][DOMAIN_NAME]"
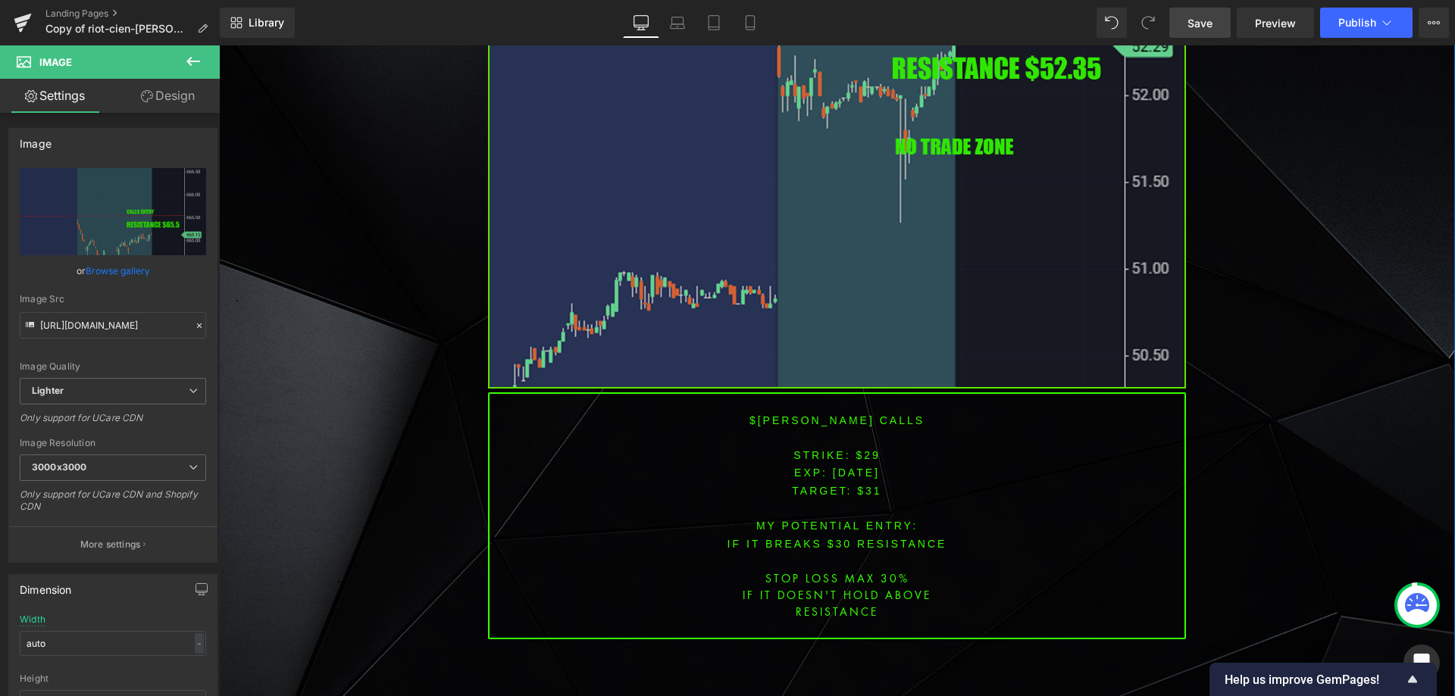
scroll to position [3638, 0]
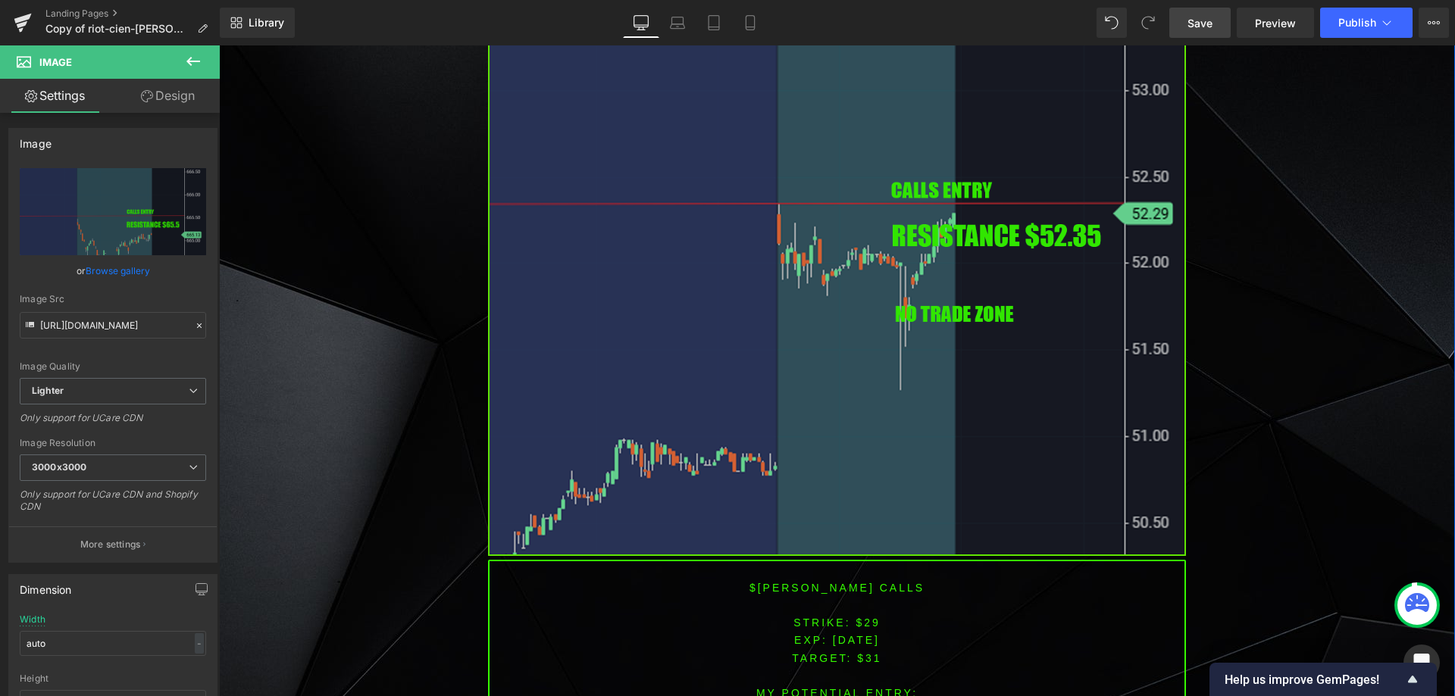
click at [860, 318] on img at bounding box center [837, 159] width 698 height 796
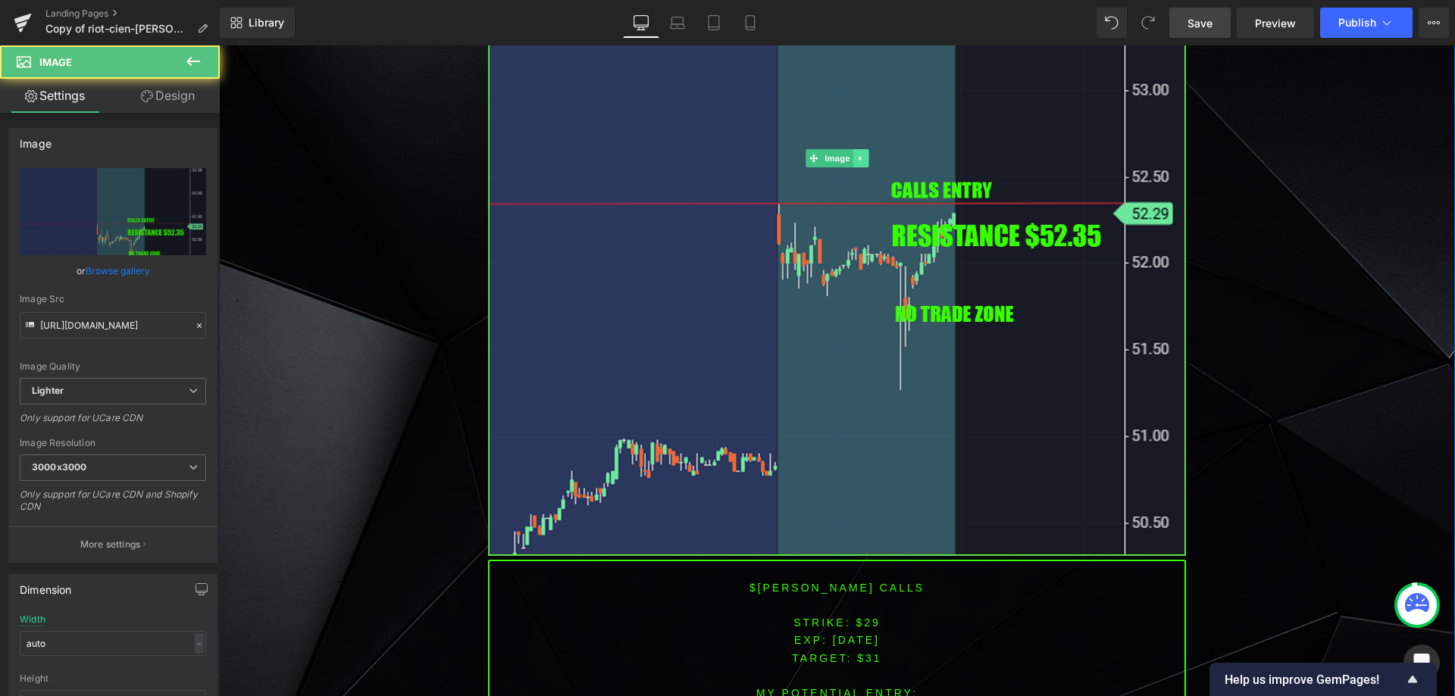
click at [856, 154] on icon at bounding box center [860, 158] width 8 height 9
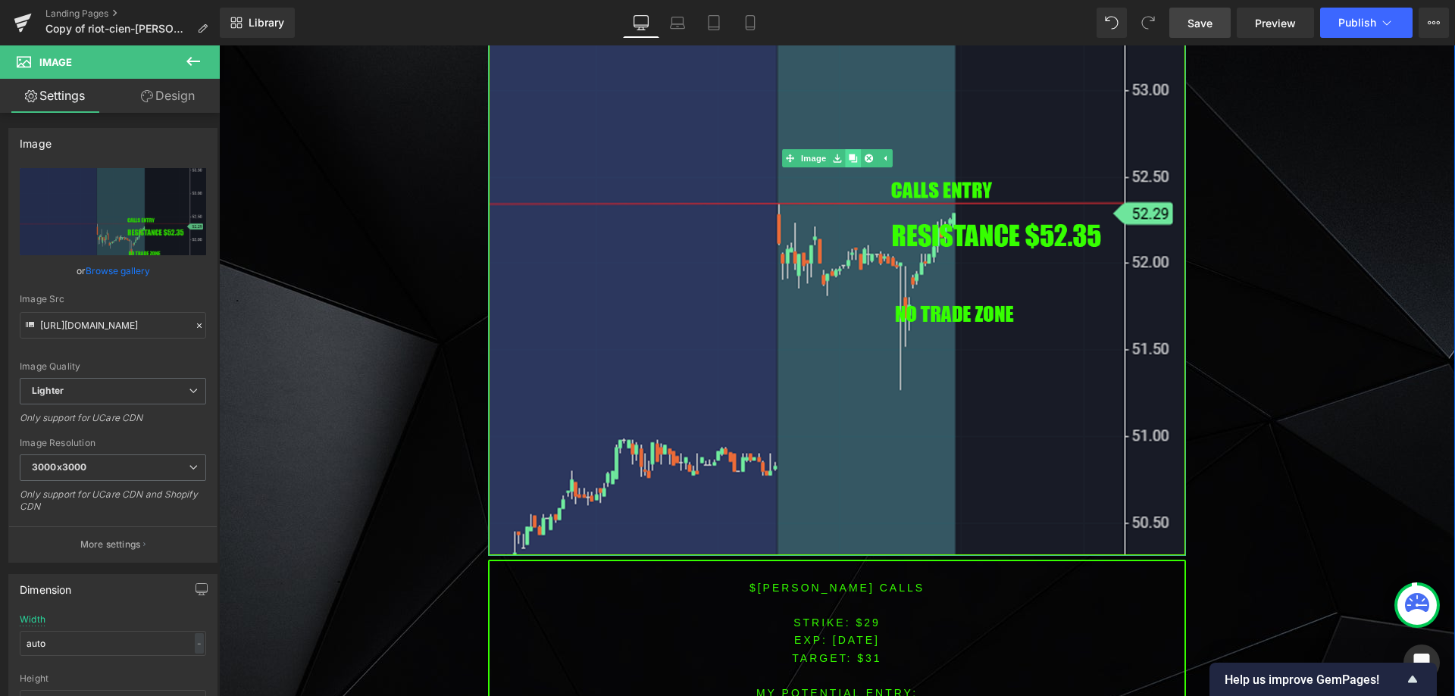
click at [850, 154] on icon at bounding box center [853, 158] width 8 height 8
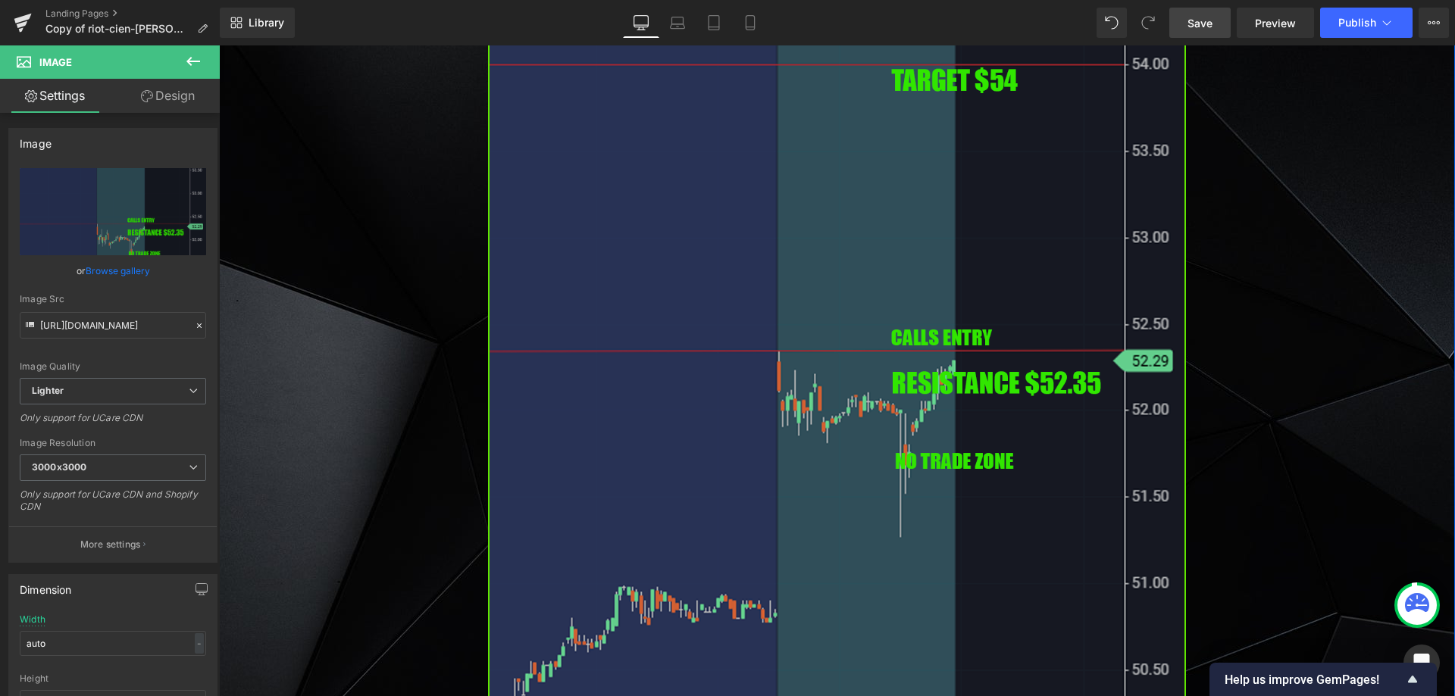
scroll to position [4532, 0]
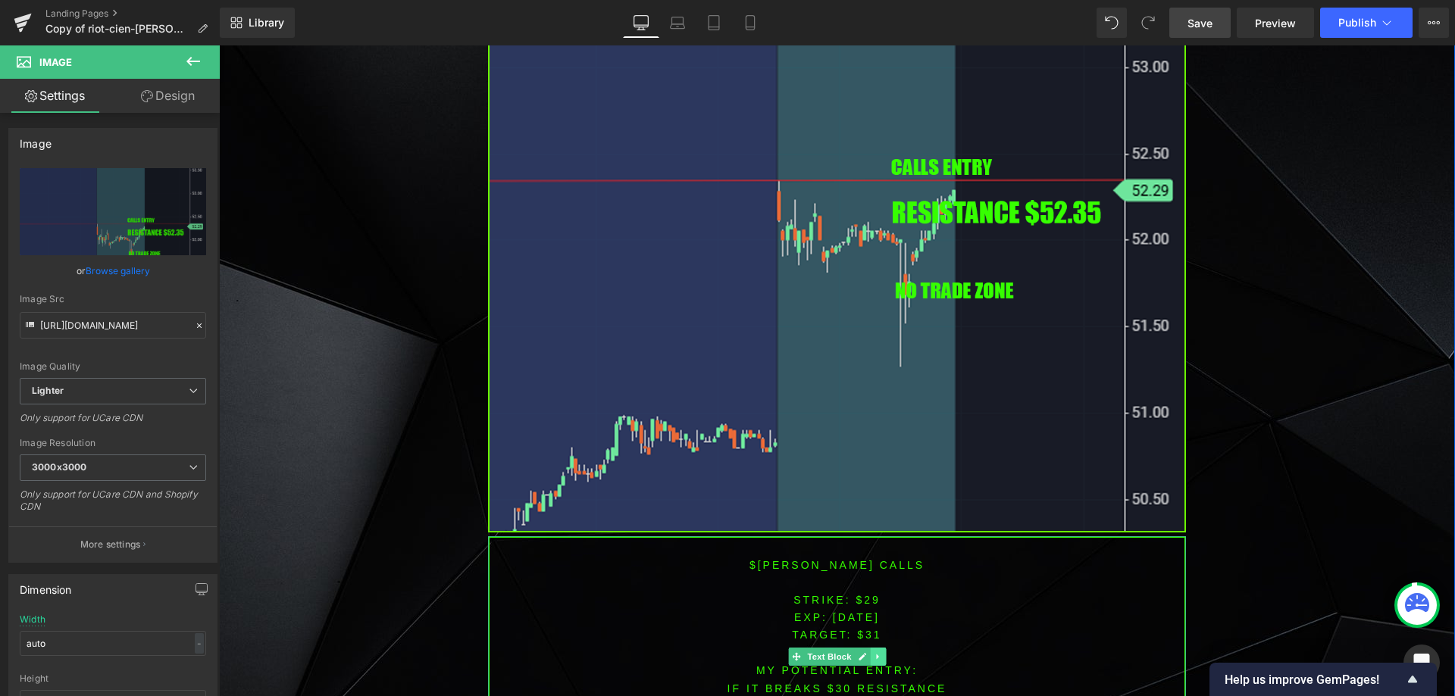
click at [870, 652] on link at bounding box center [878, 657] width 16 height 18
click at [865, 653] on icon at bounding box center [869, 657] width 8 height 8
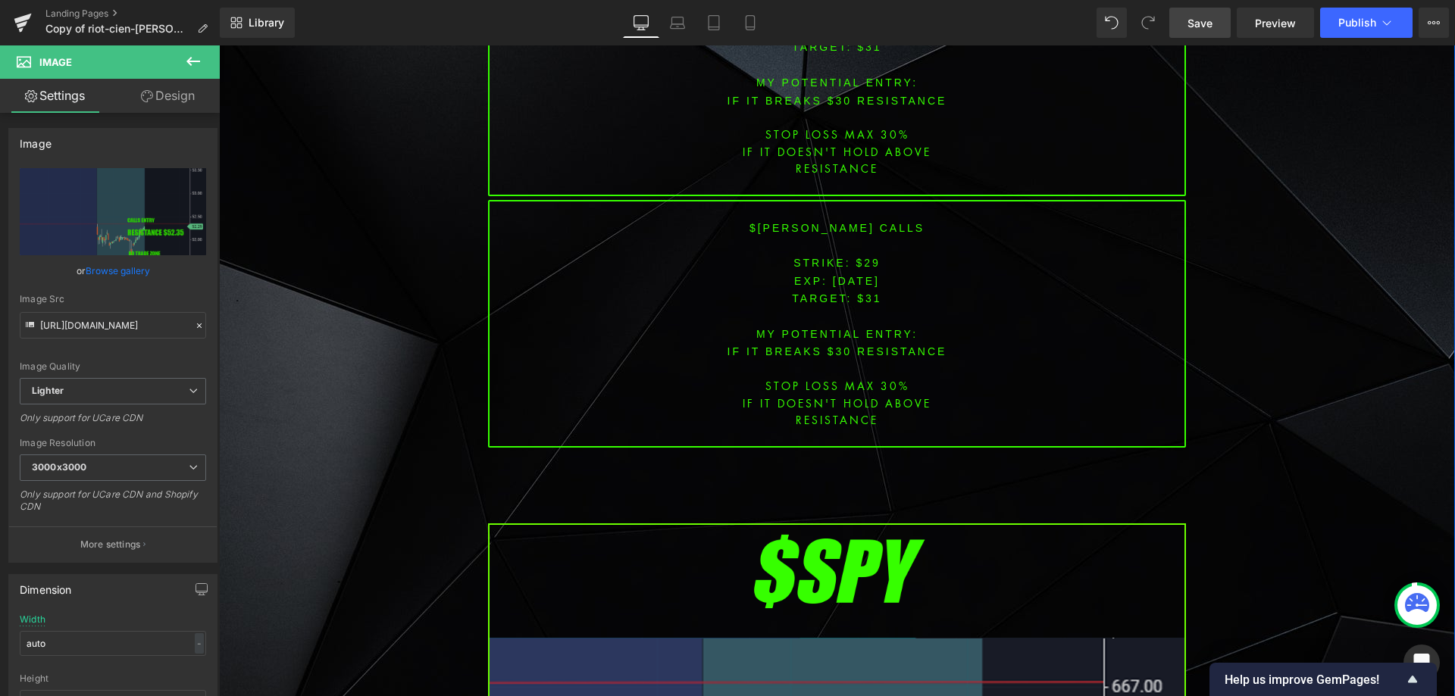
scroll to position [4974, 0]
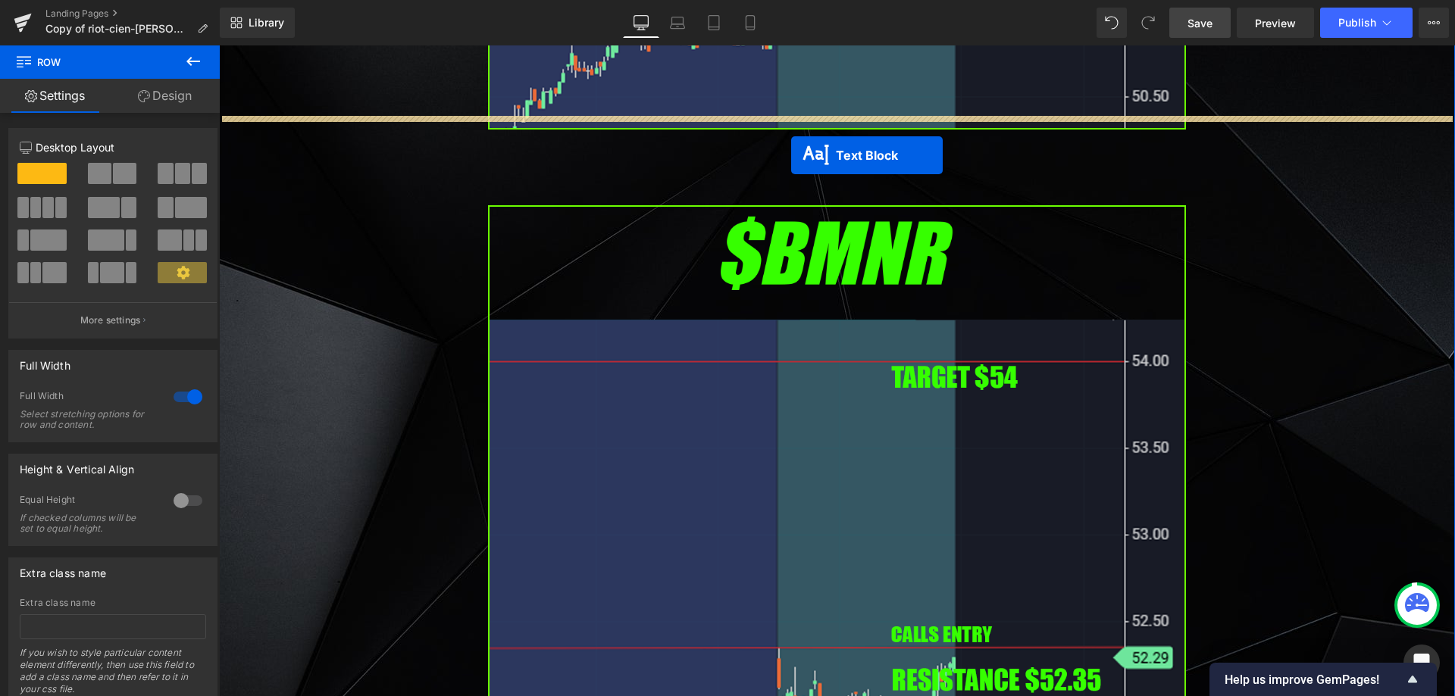
drag, startPoint x: 785, startPoint y: 443, endPoint x: 791, endPoint y: 152, distance: 290.3
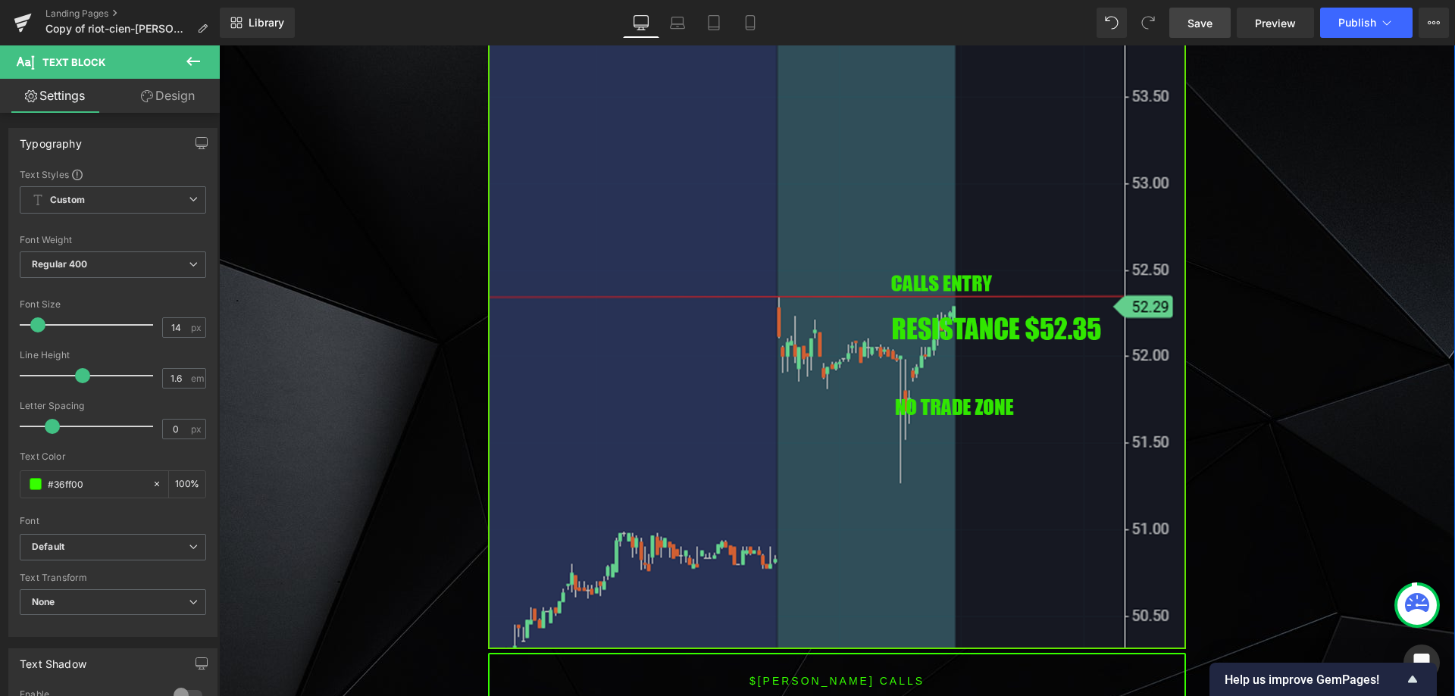
scroll to position [4443, 0]
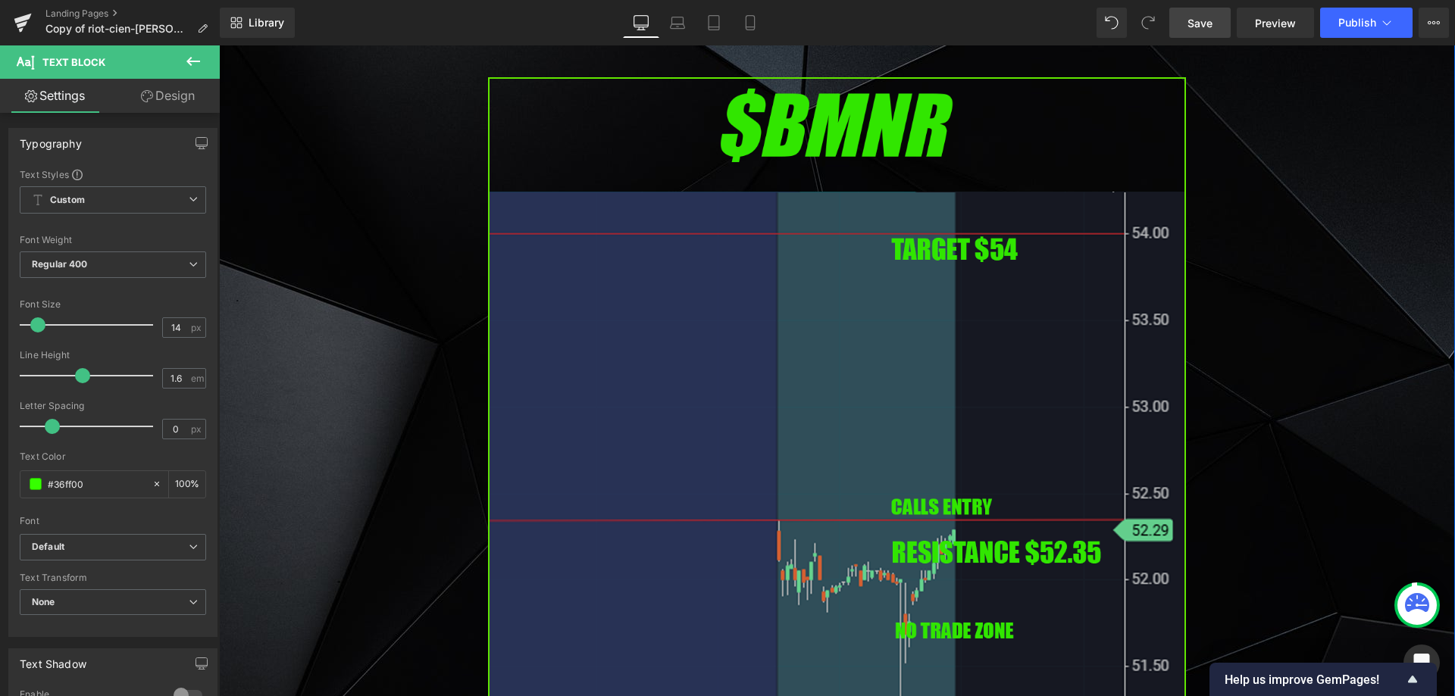
click at [783, 324] on img at bounding box center [837, 475] width 698 height 796
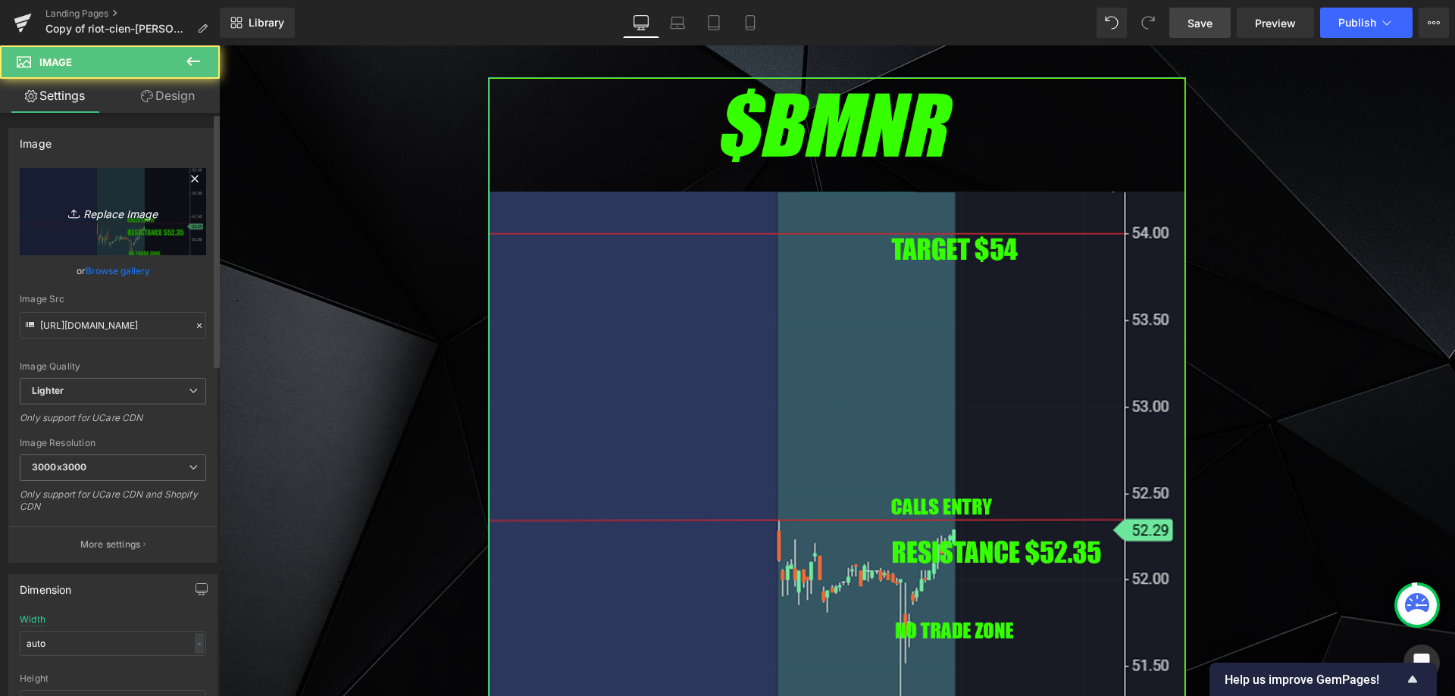
click at [52, 221] on link "Replace Image" at bounding box center [113, 211] width 186 height 87
type input "C:\fakepath\baba.png"
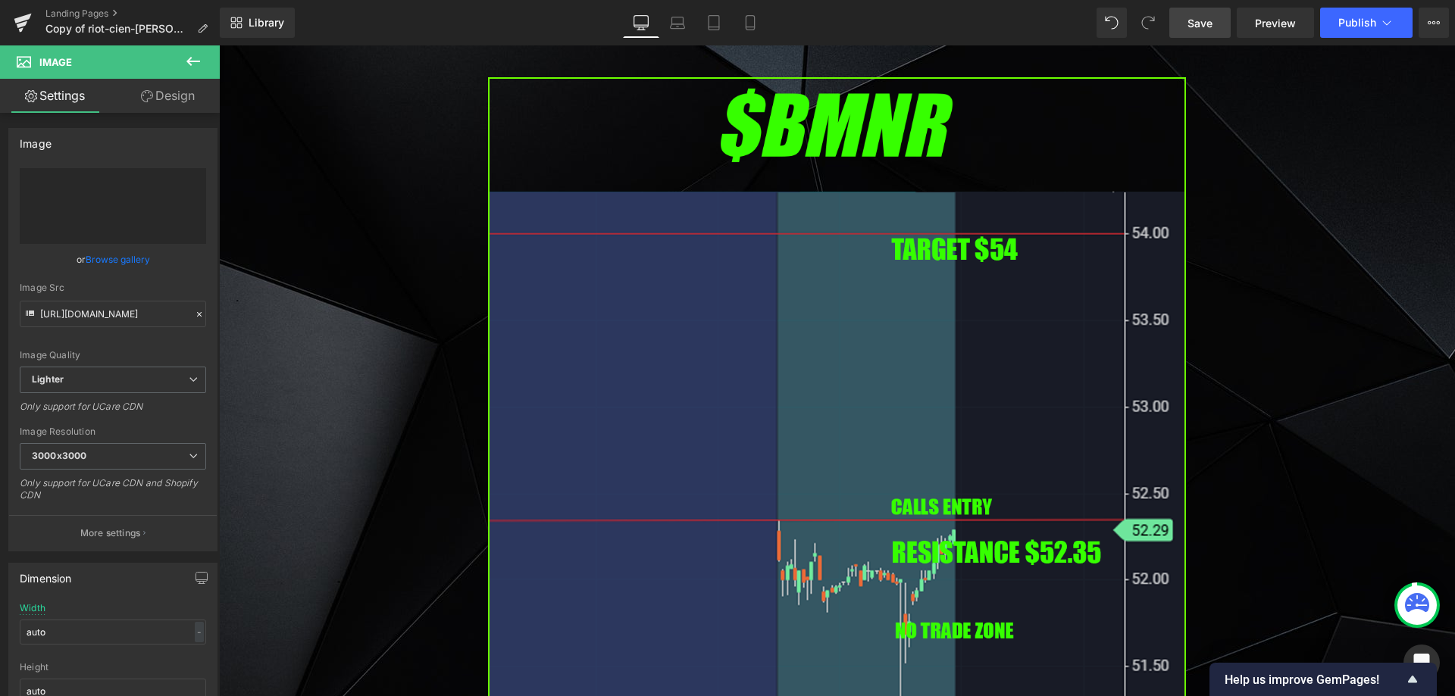
type input "[URL][DOMAIN_NAME]"
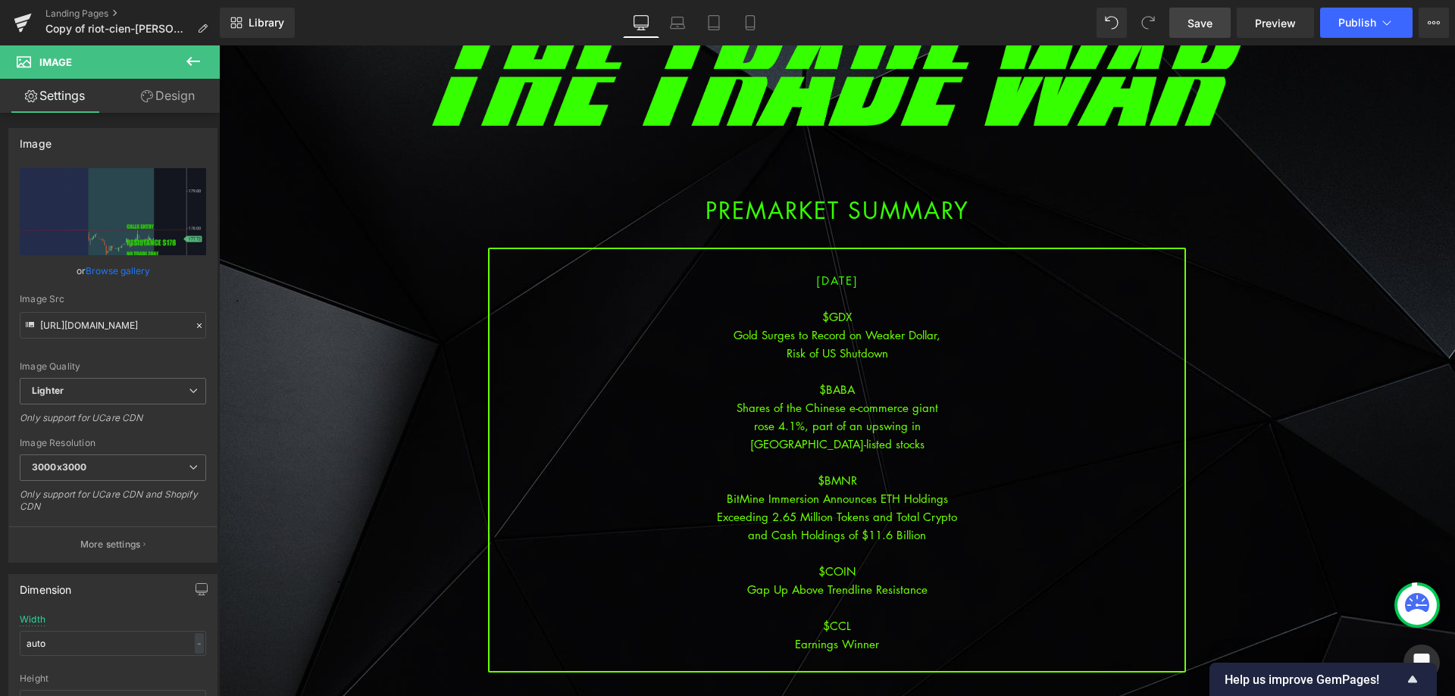
scroll to position [0, 0]
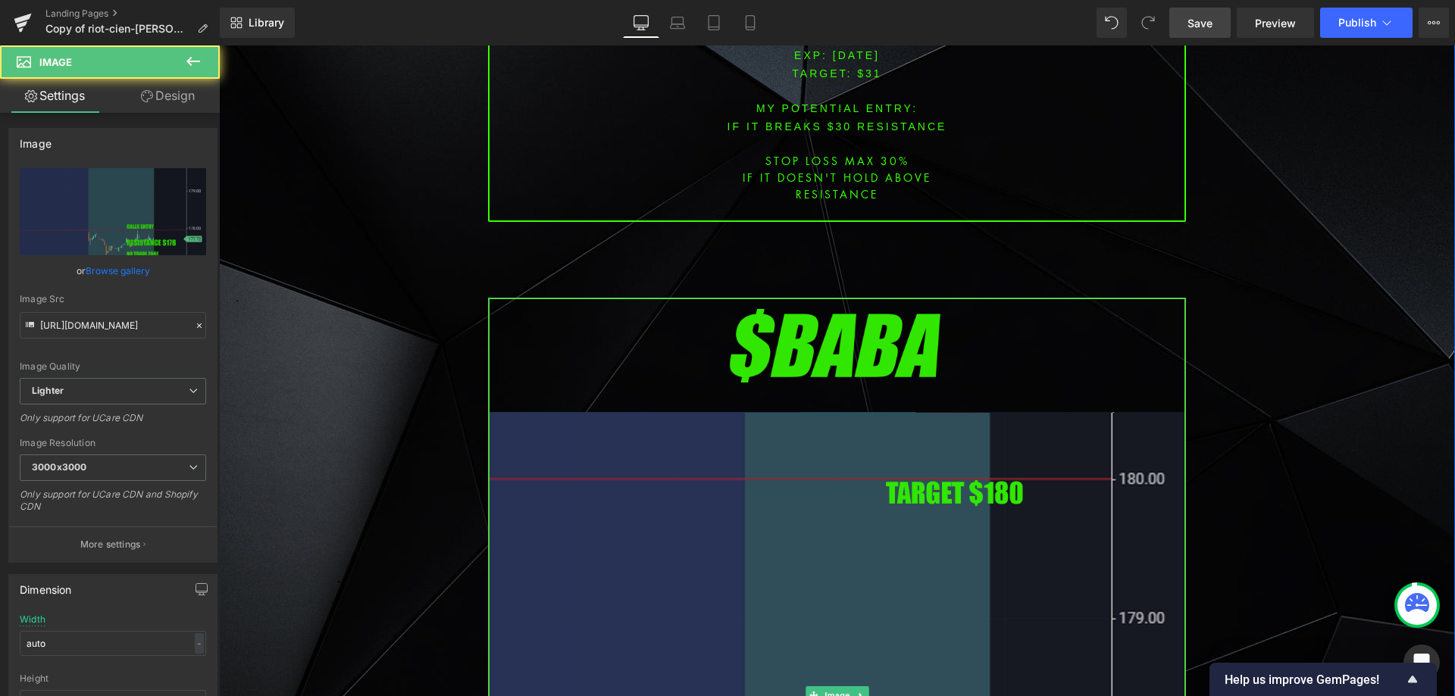
click at [875, 458] on img at bounding box center [837, 696] width 698 height 796
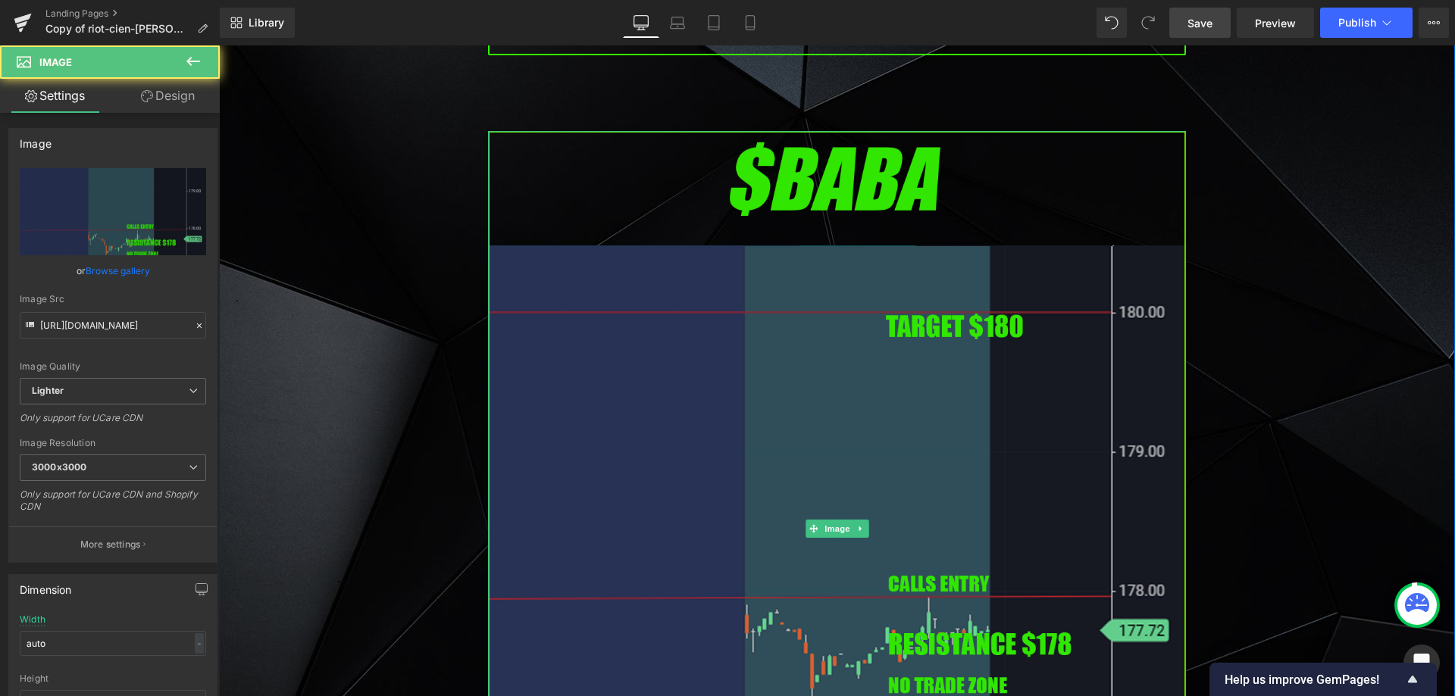
scroll to position [4450, 0]
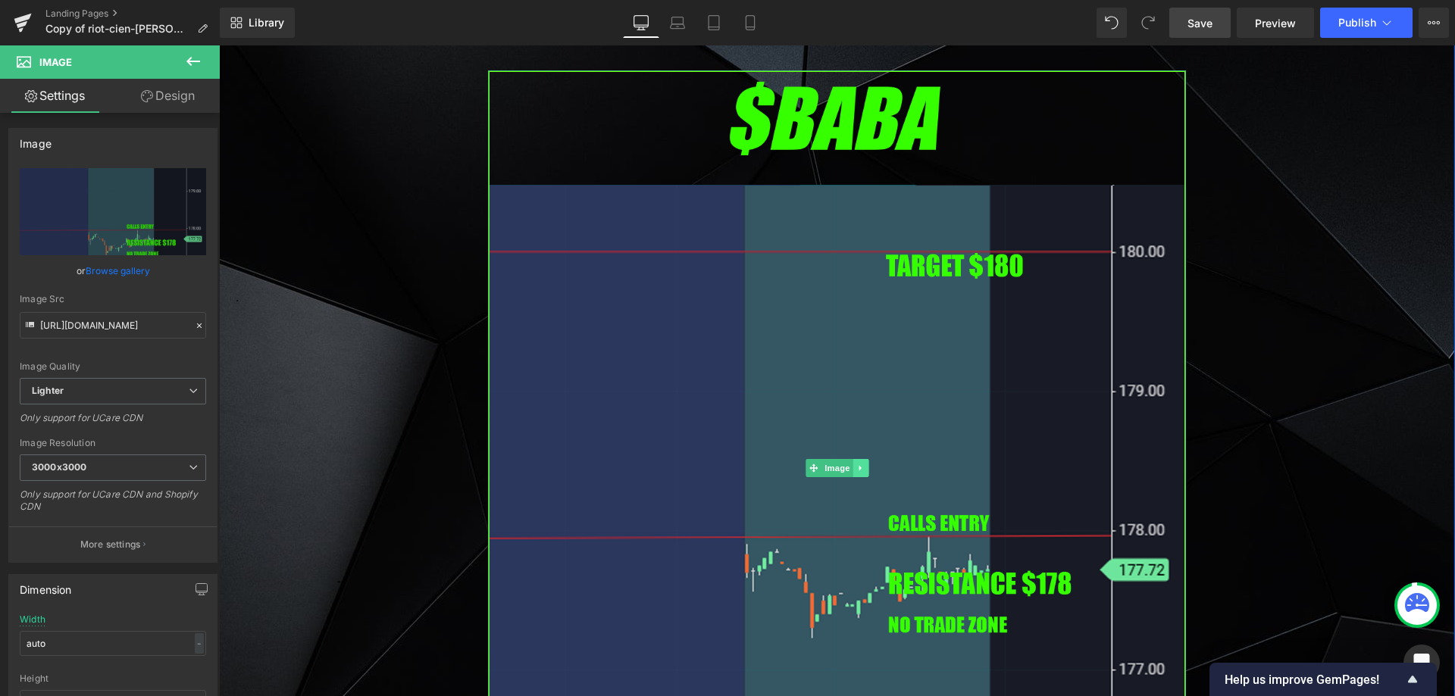
click at [859, 459] on link at bounding box center [861, 468] width 16 height 18
click at [849, 464] on icon at bounding box center [853, 468] width 8 height 9
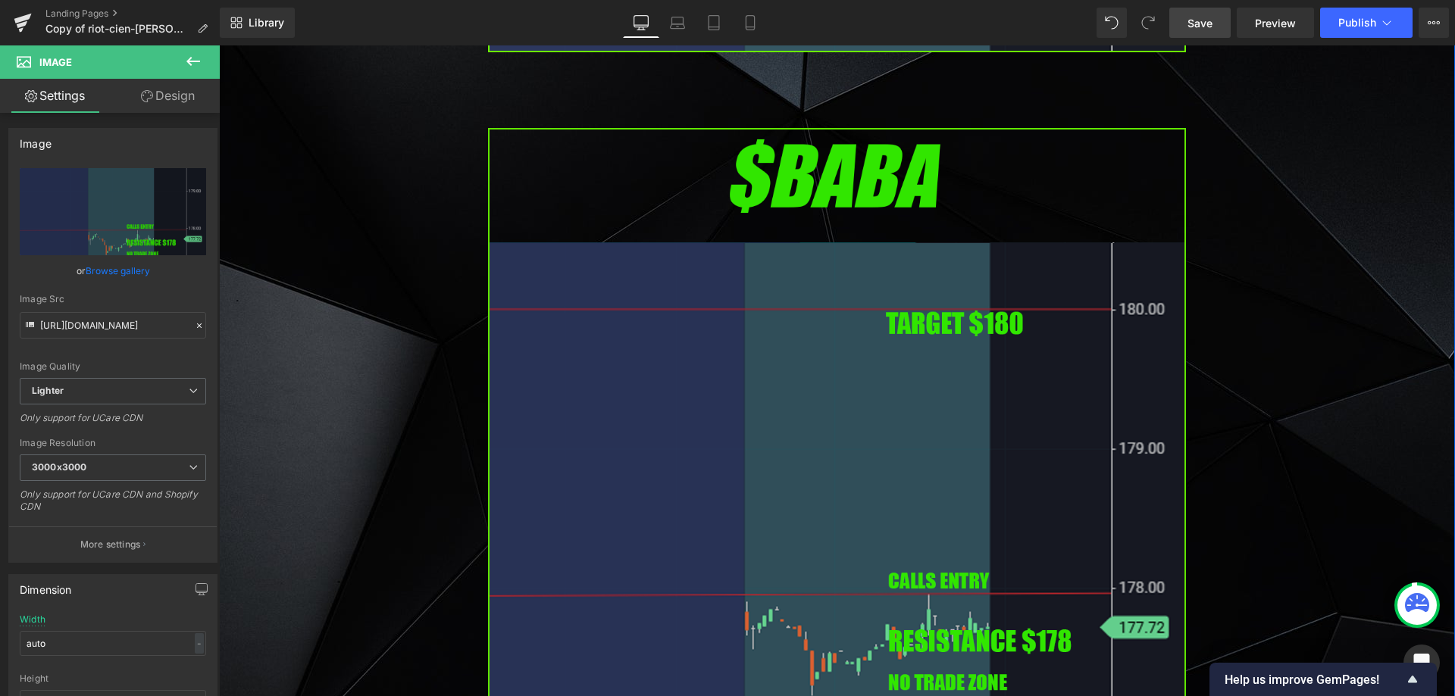
scroll to position [5266, 0]
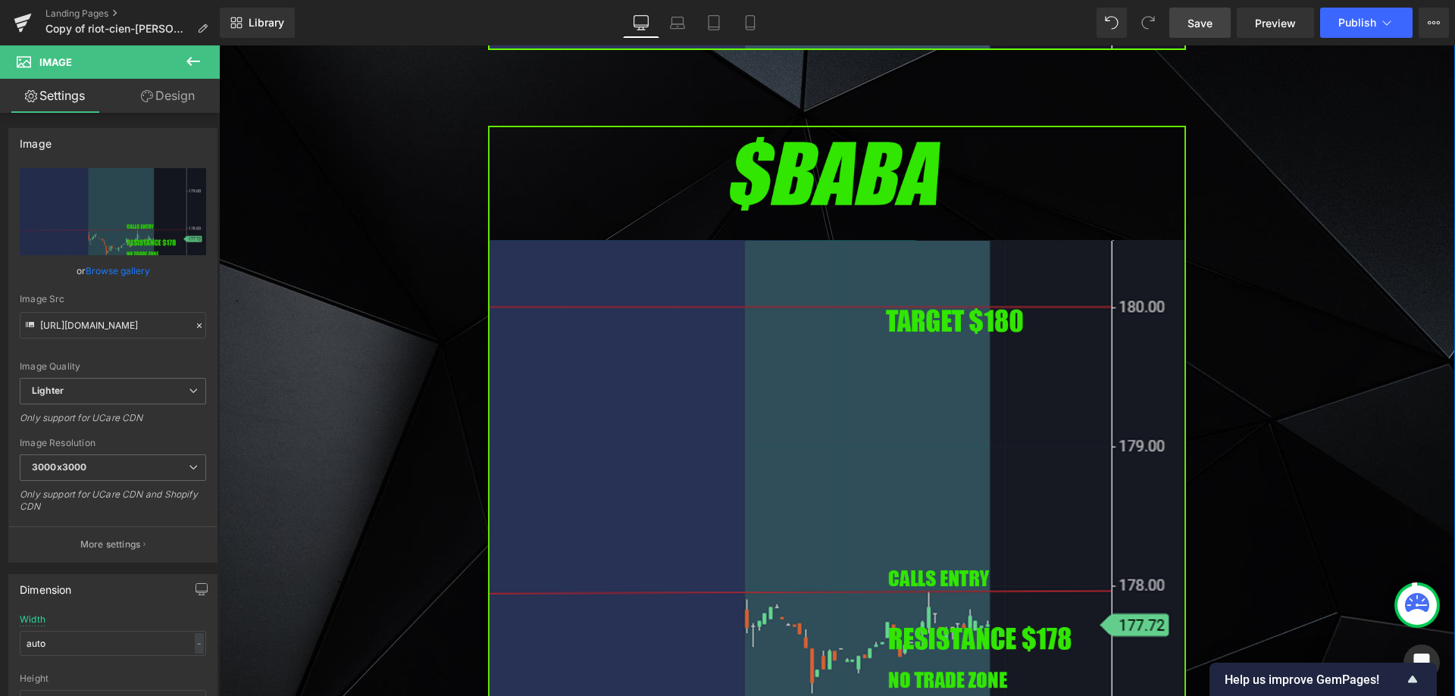
click at [760, 393] on img at bounding box center [837, 524] width 698 height 796
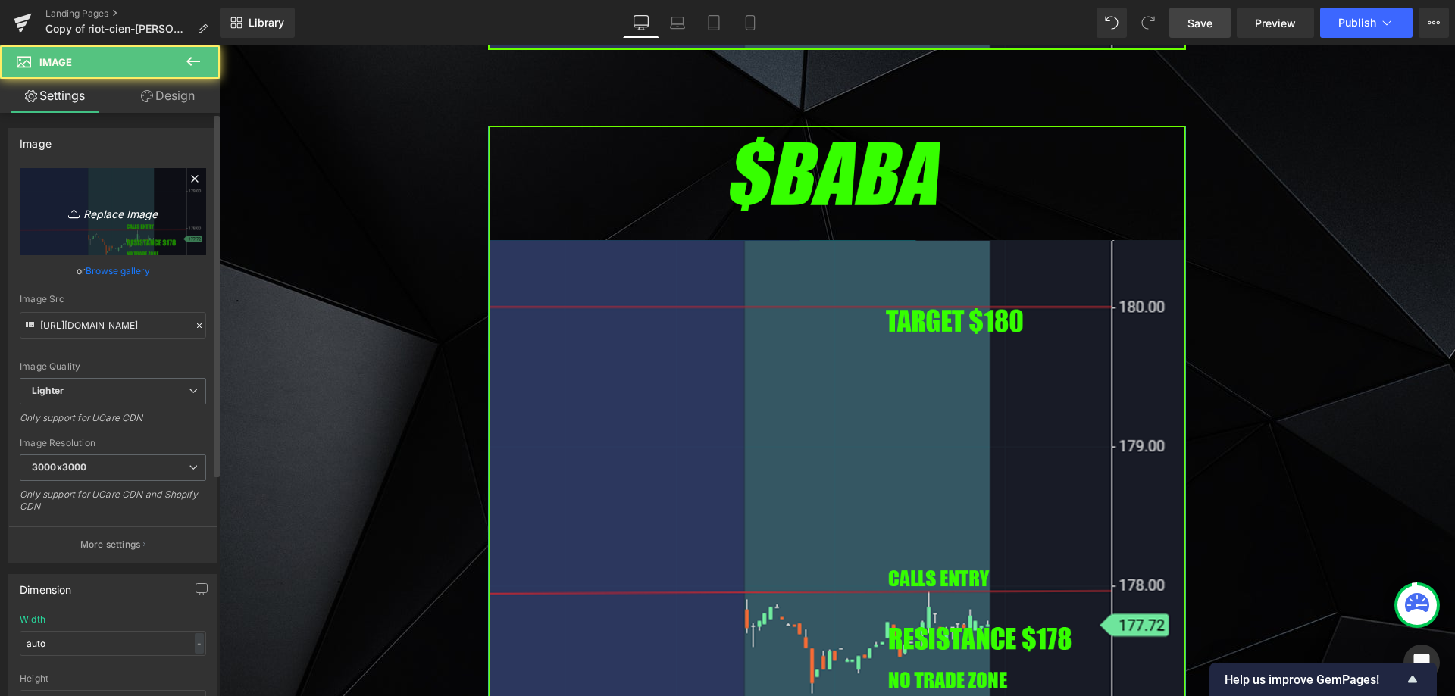
click at [145, 214] on icon "Replace Image" at bounding box center [112, 211] width 121 height 19
type input "C:\fakepath\gdx.png"
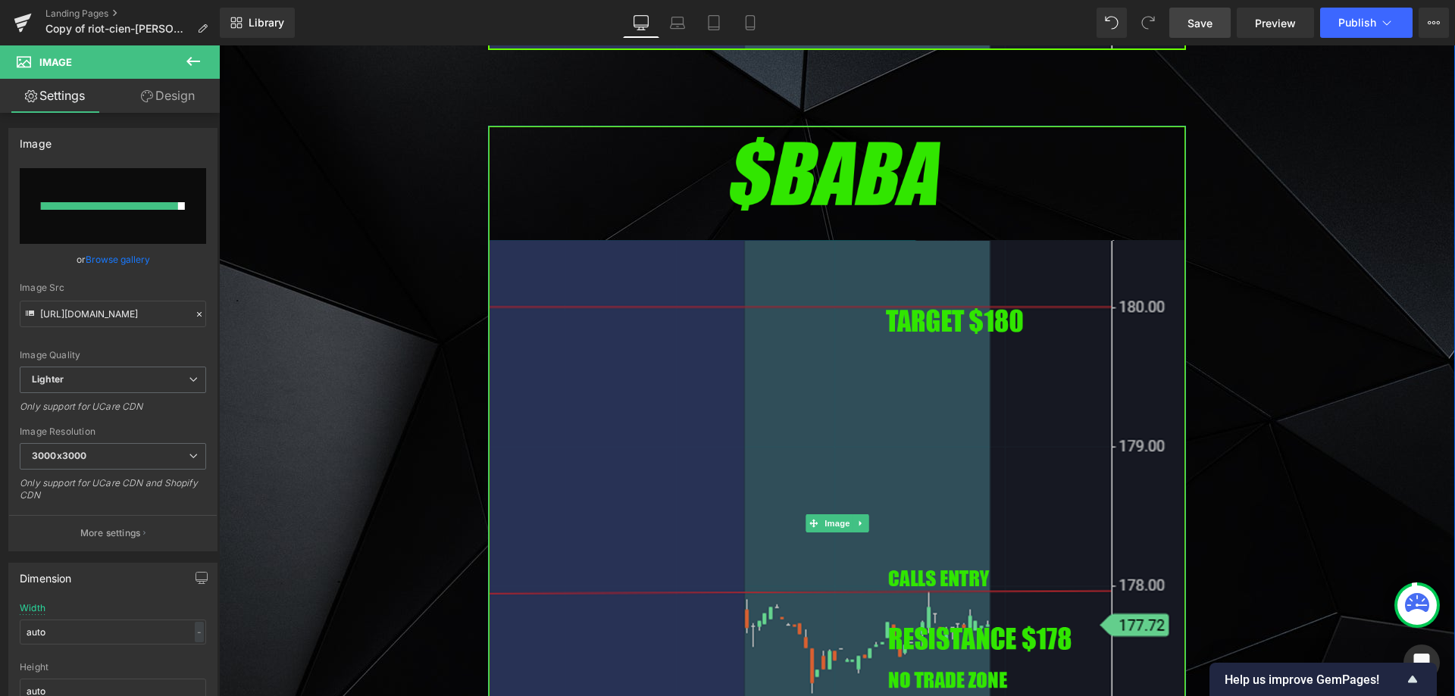
type input "[URL][DOMAIN_NAME]"
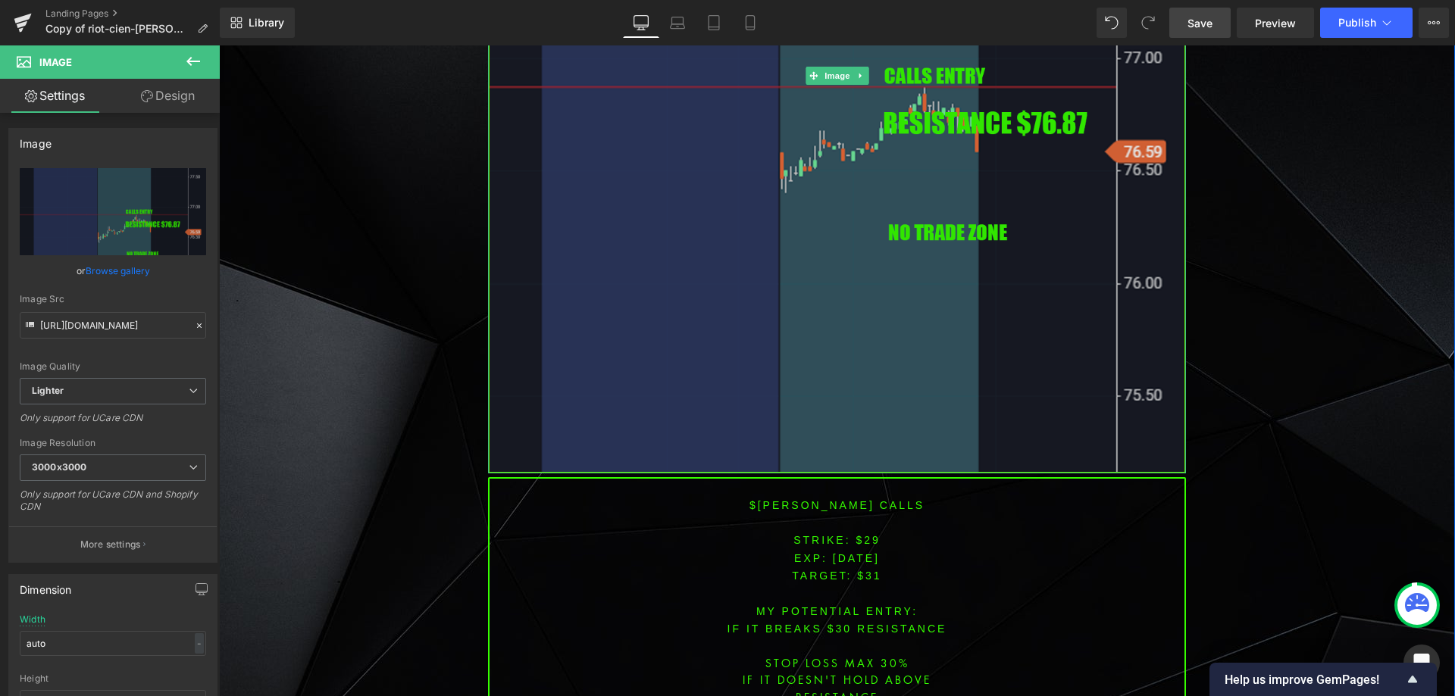
scroll to position [5872, 0]
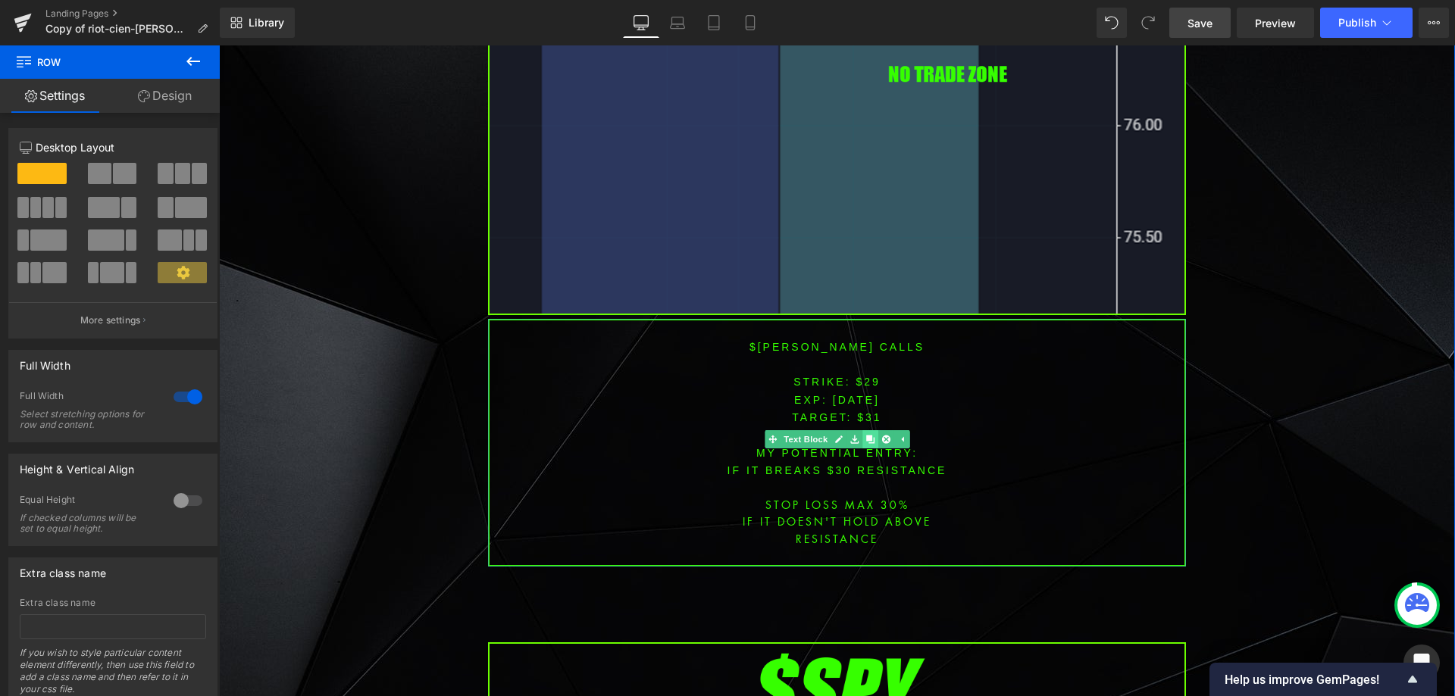
click at [866, 435] on icon at bounding box center [869, 439] width 8 height 8
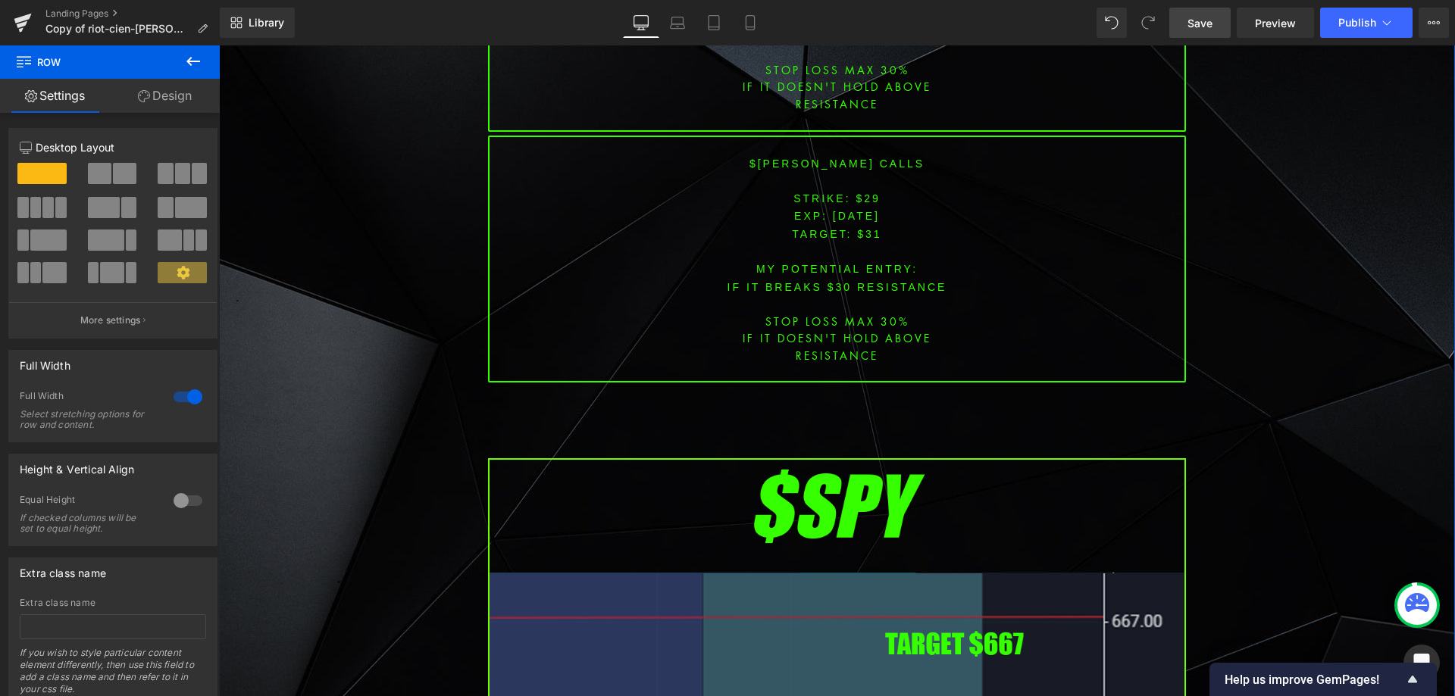
scroll to position [6278, 0]
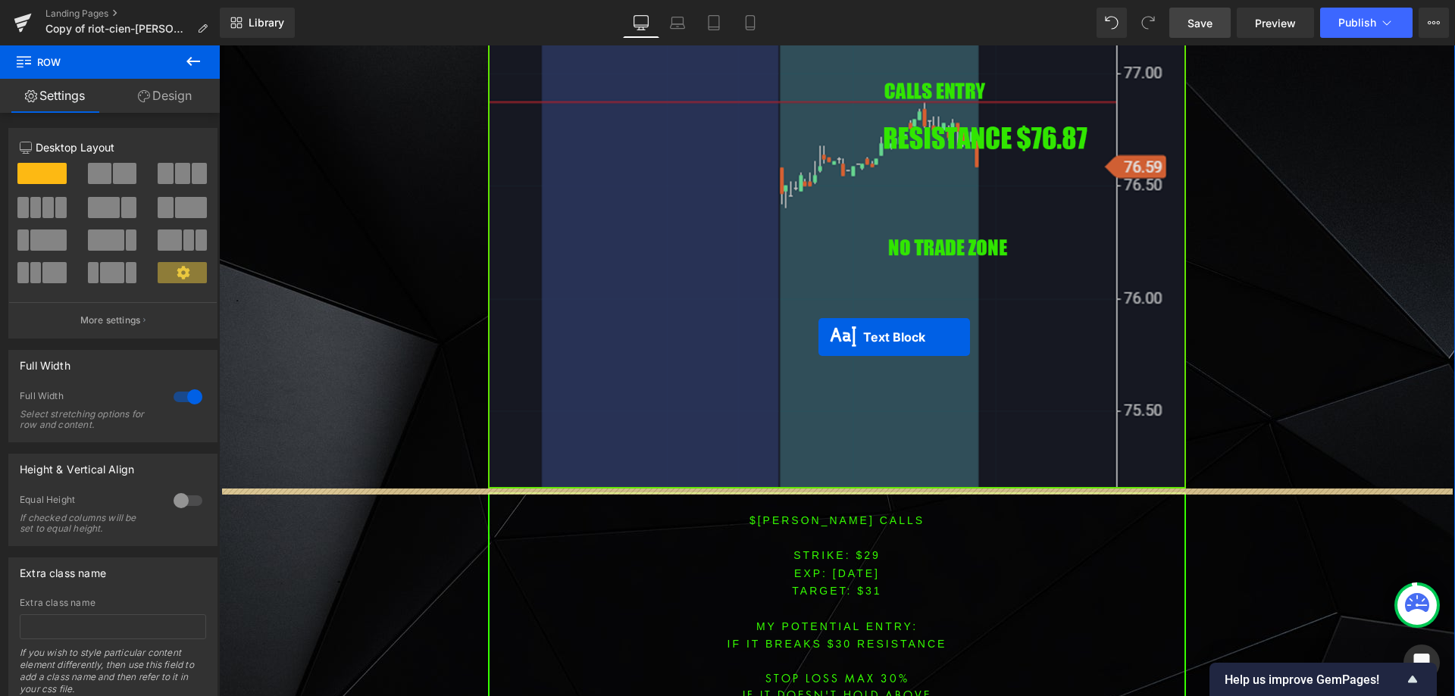
scroll to position [5747, 0]
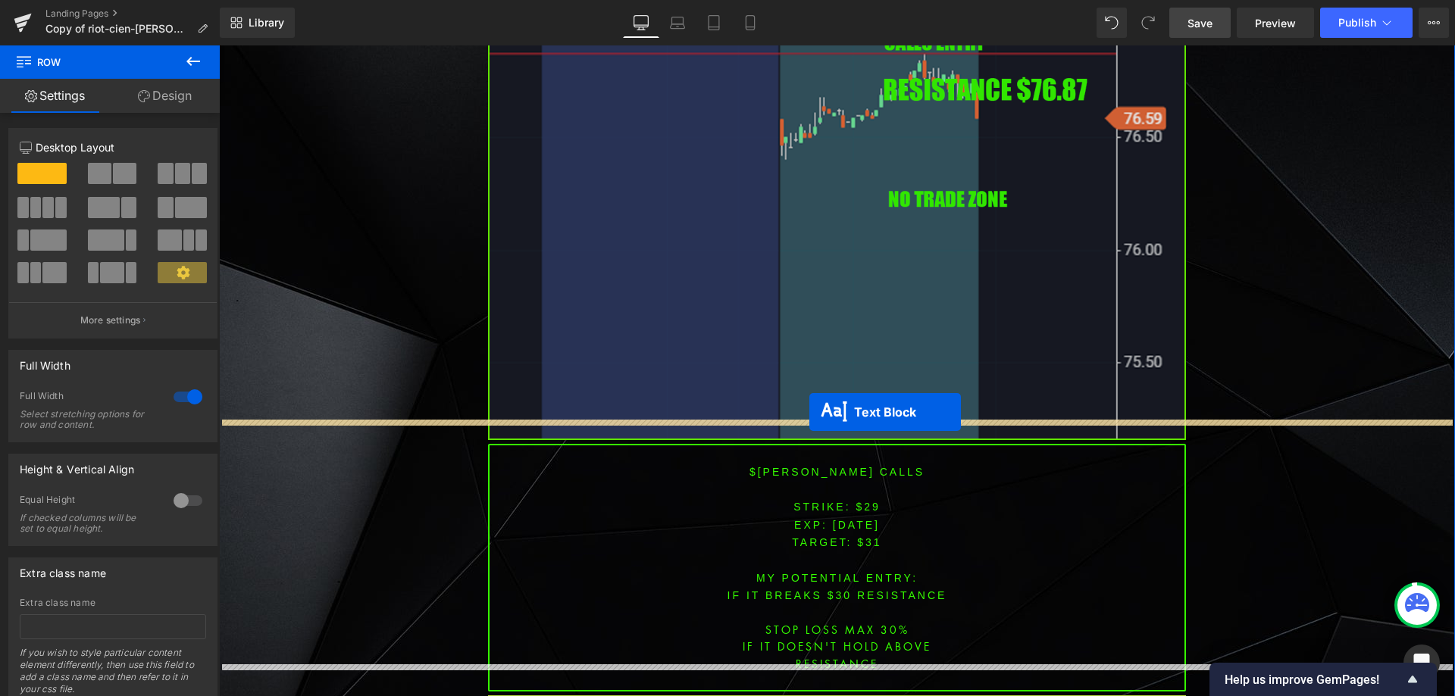
drag, startPoint x: 786, startPoint y: 261, endPoint x: 809, endPoint y: 412, distance: 152.6
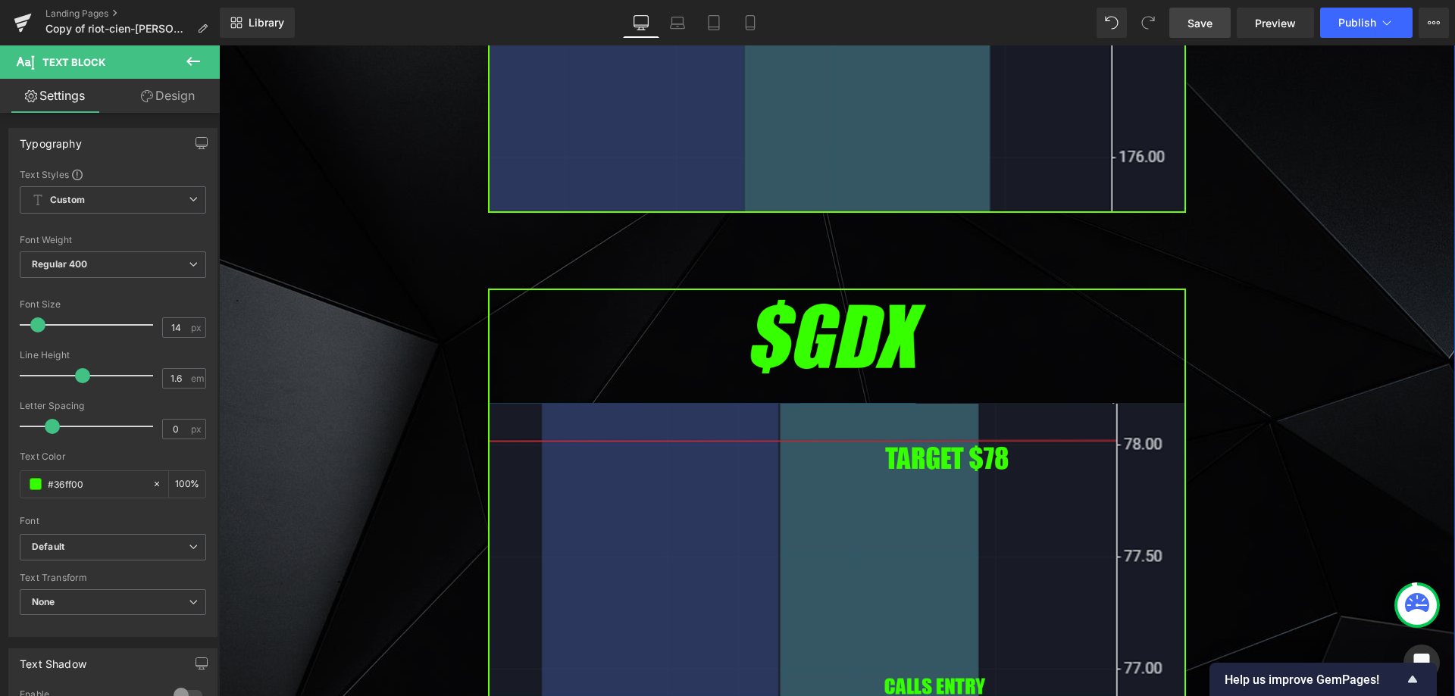
scroll to position [5065, 0]
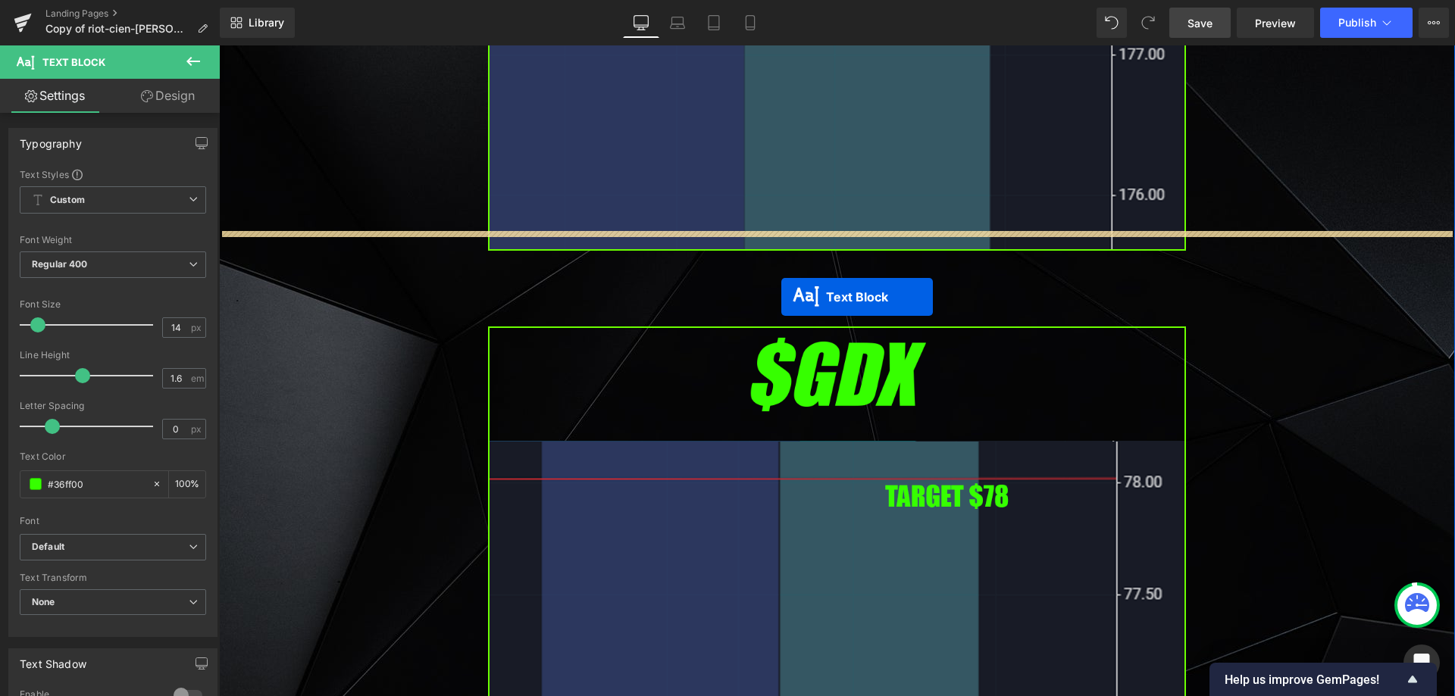
drag, startPoint x: 767, startPoint y: 407, endPoint x: 782, endPoint y: 293, distance: 115.4
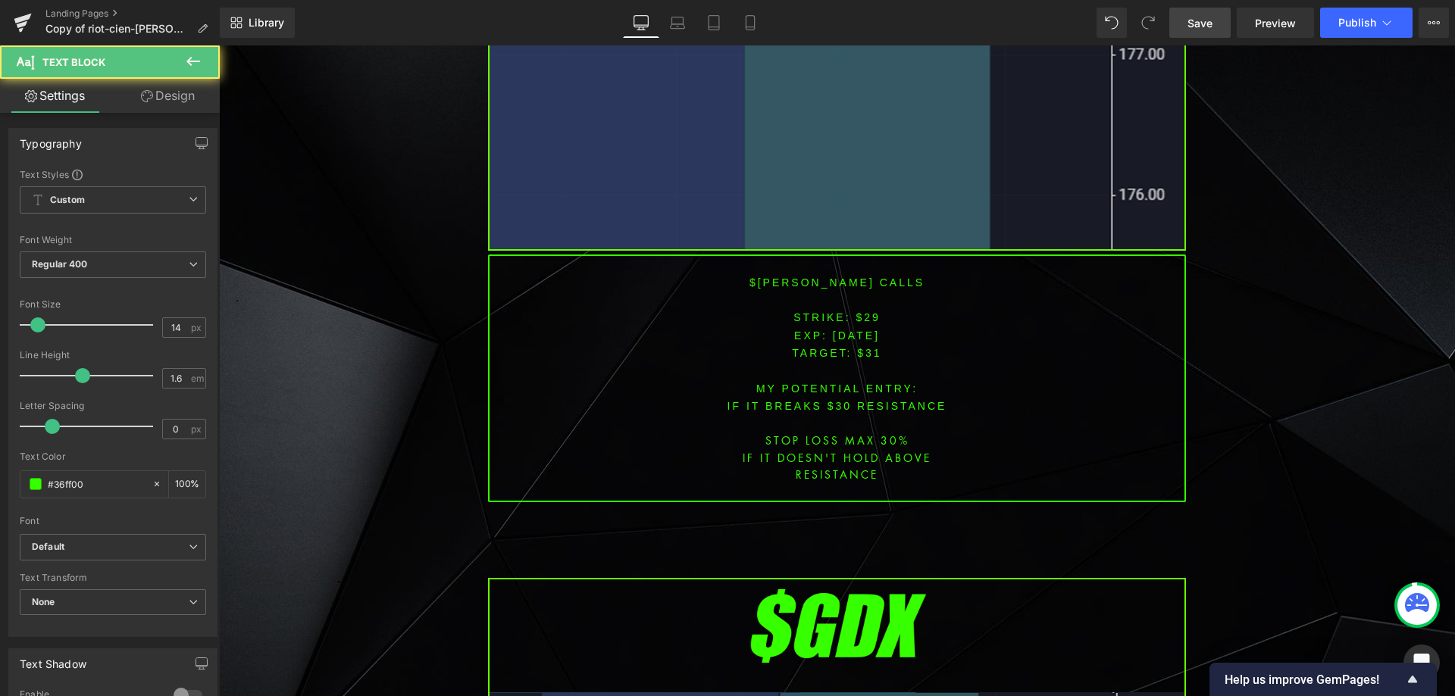
click at [1215, 24] on link "Save" at bounding box center [1199, 23] width 61 height 30
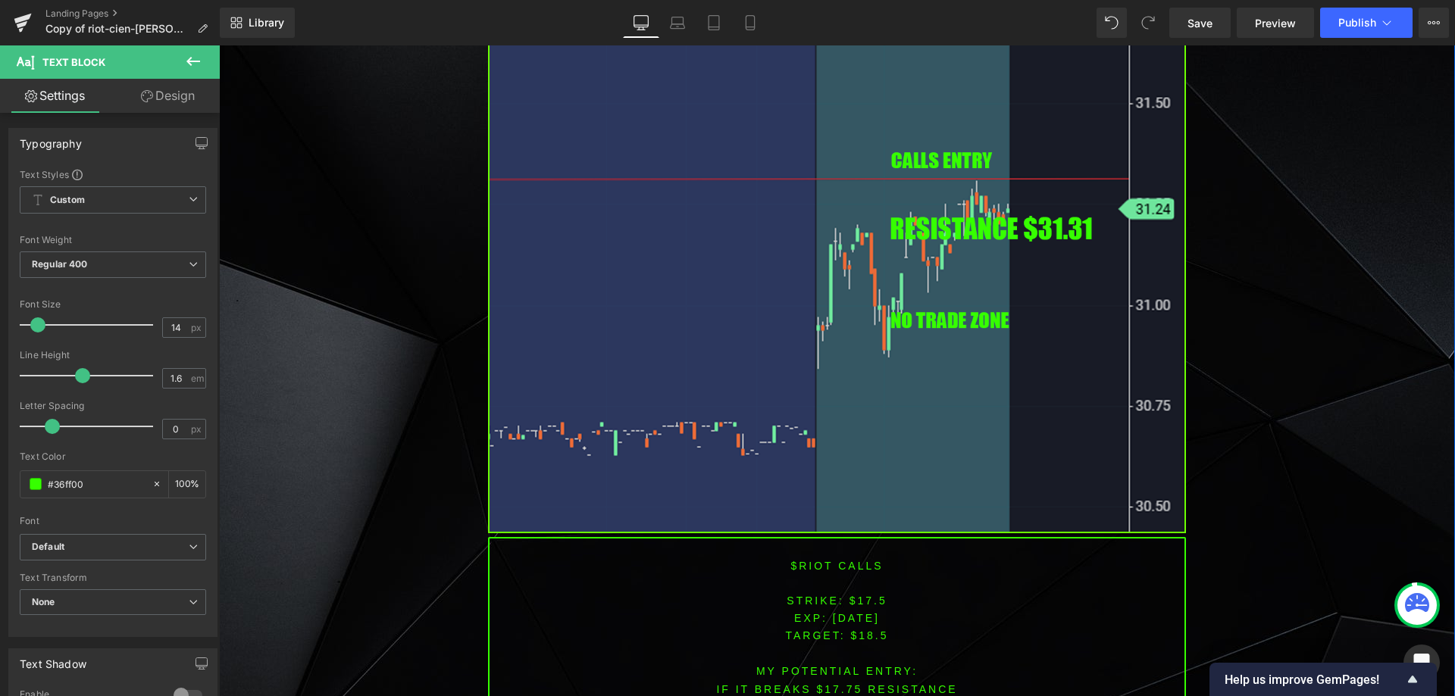
scroll to position [1655, 0]
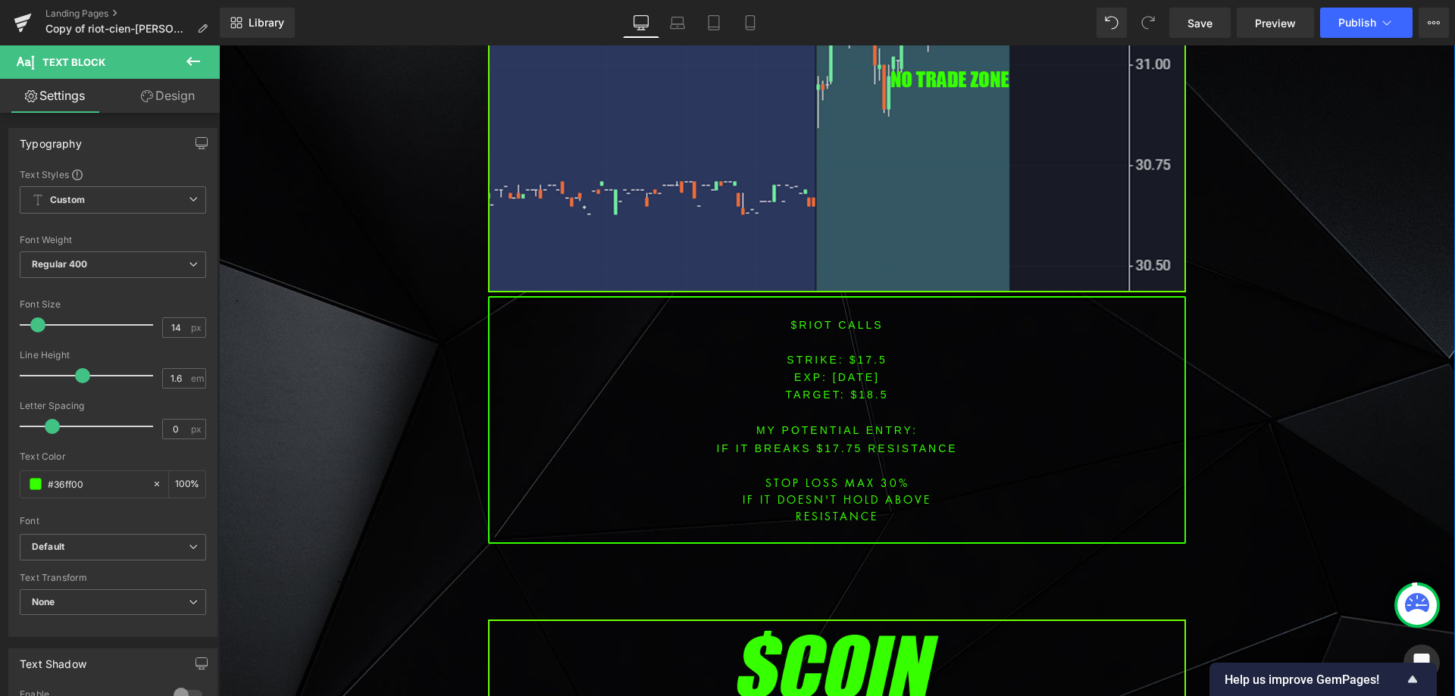
click at [806, 321] on font "$riot CALLS" at bounding box center [836, 325] width 92 height 12
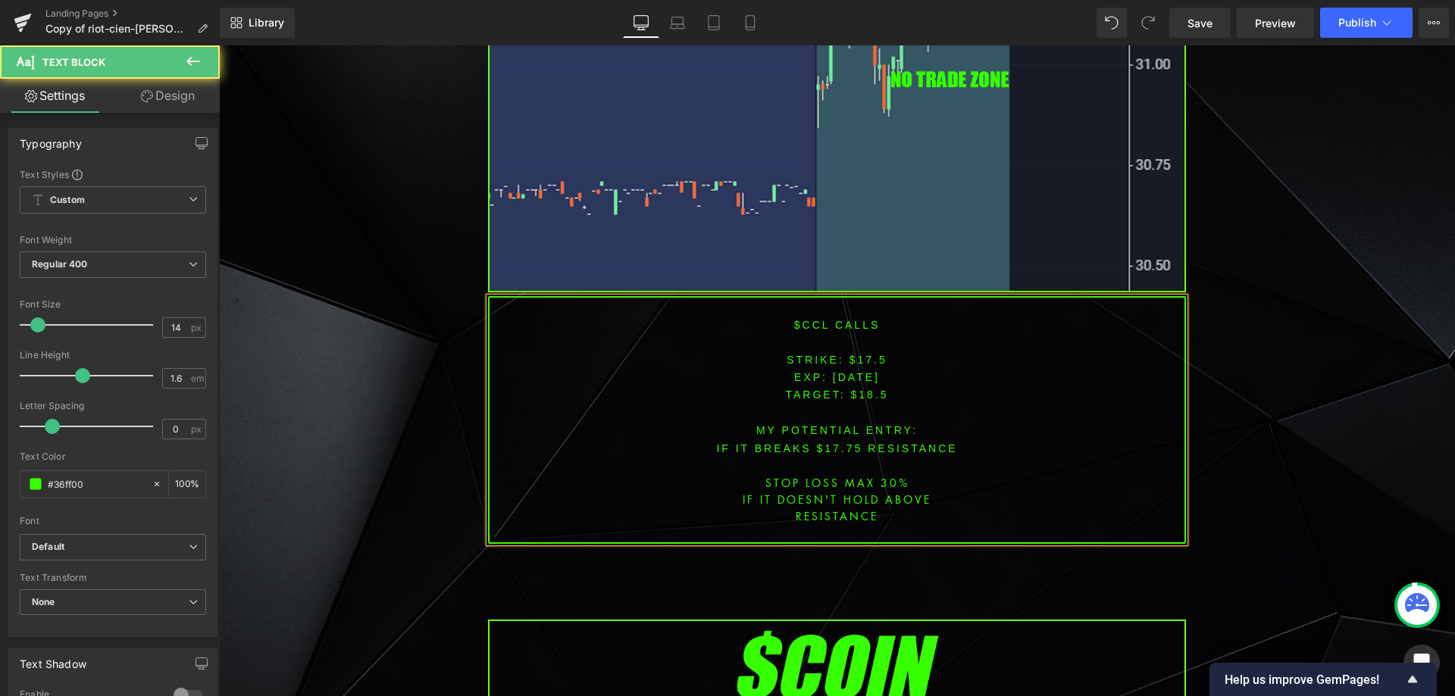
click at [833, 371] on span "[DATE]" at bounding box center [856, 377] width 47 height 12
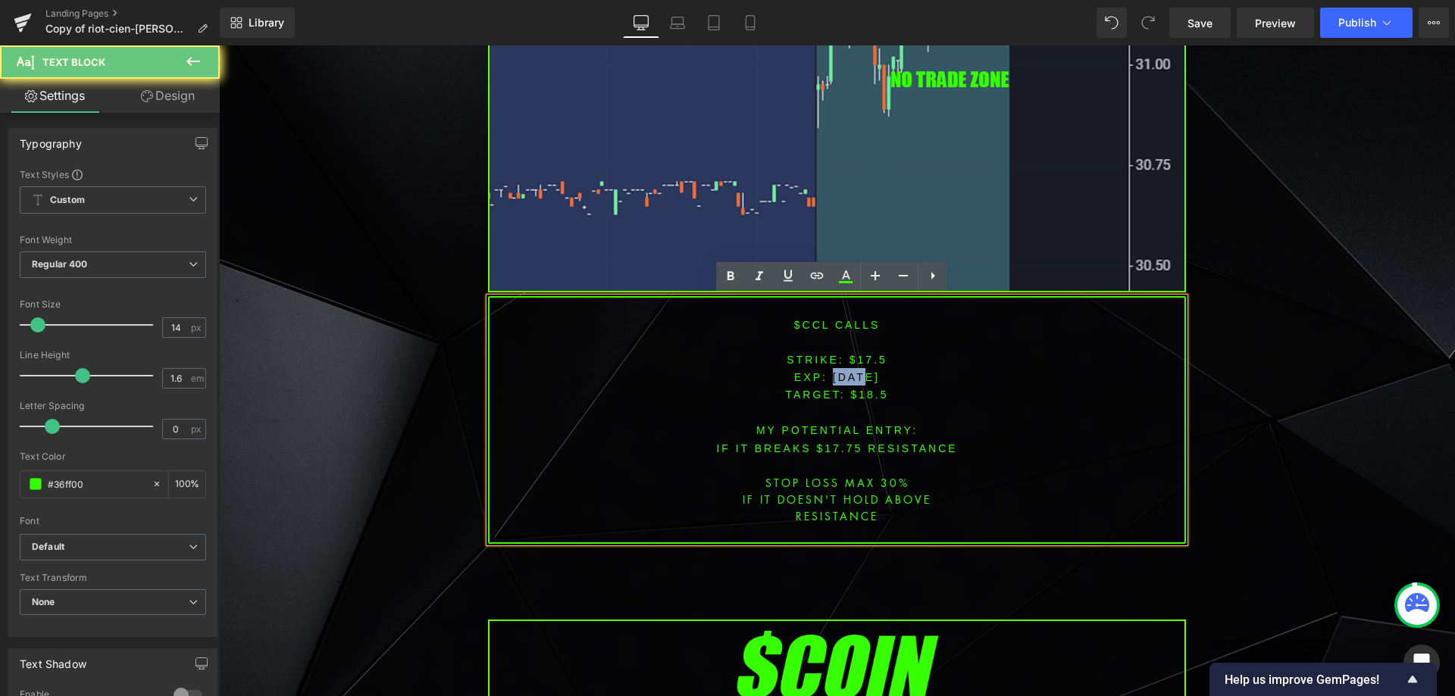
click at [833, 371] on span "[DATE]" at bounding box center [856, 377] width 47 height 12
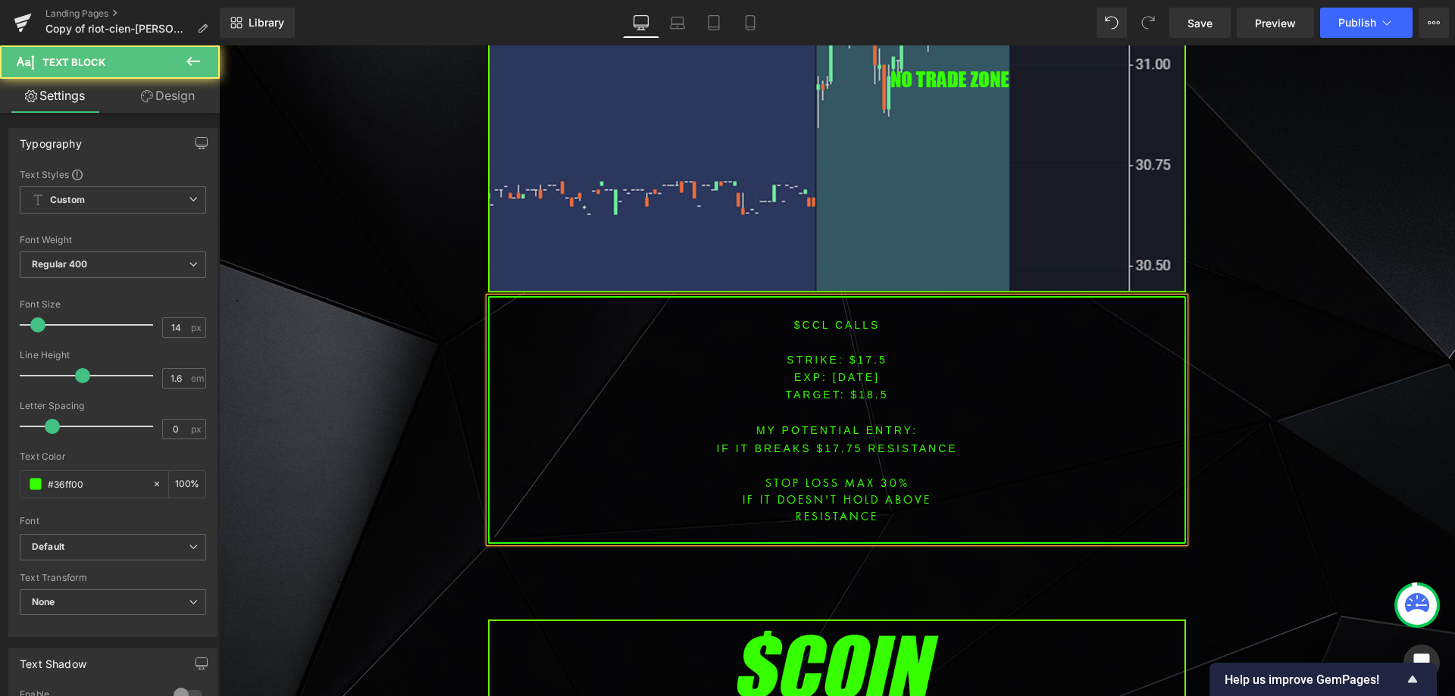
click at [850, 373] on span "[DATE]" at bounding box center [856, 377] width 47 height 12
click at [871, 362] on font "STRIKE: $17.5" at bounding box center [837, 360] width 100 height 12
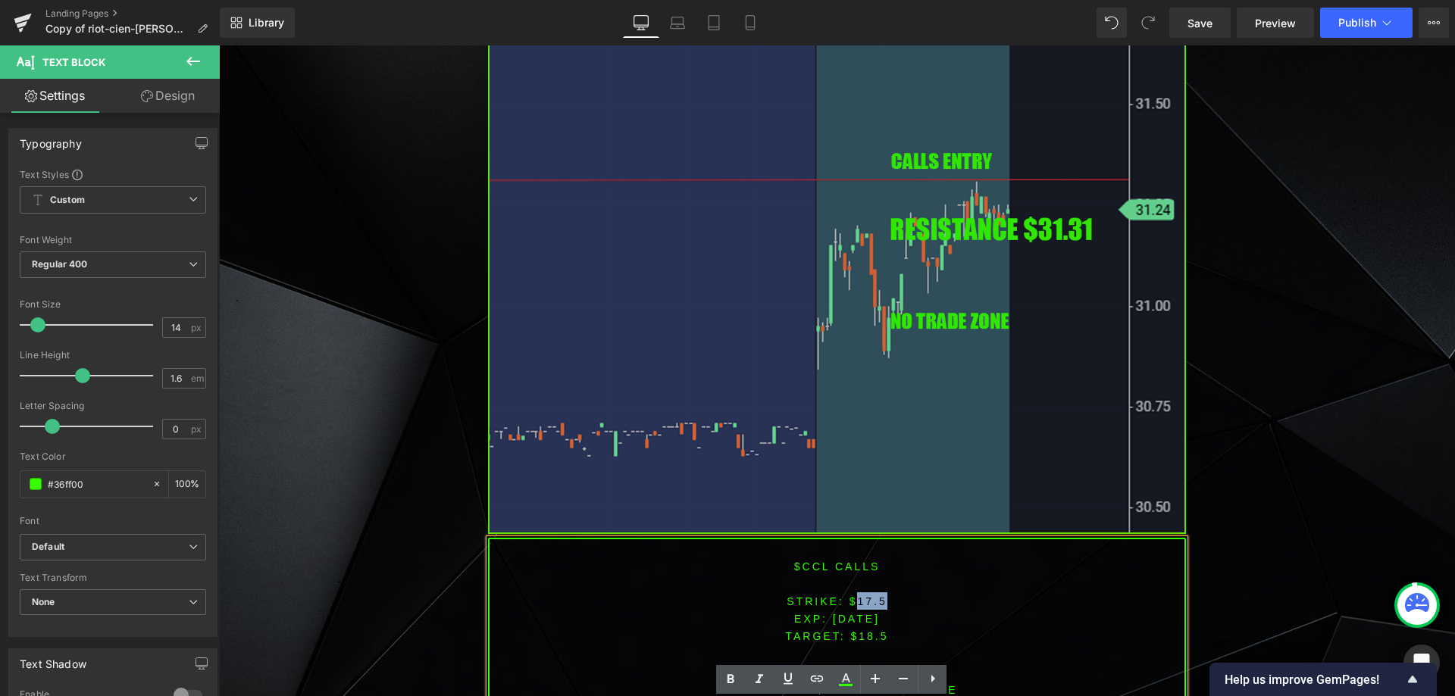
scroll to position [1504, 0]
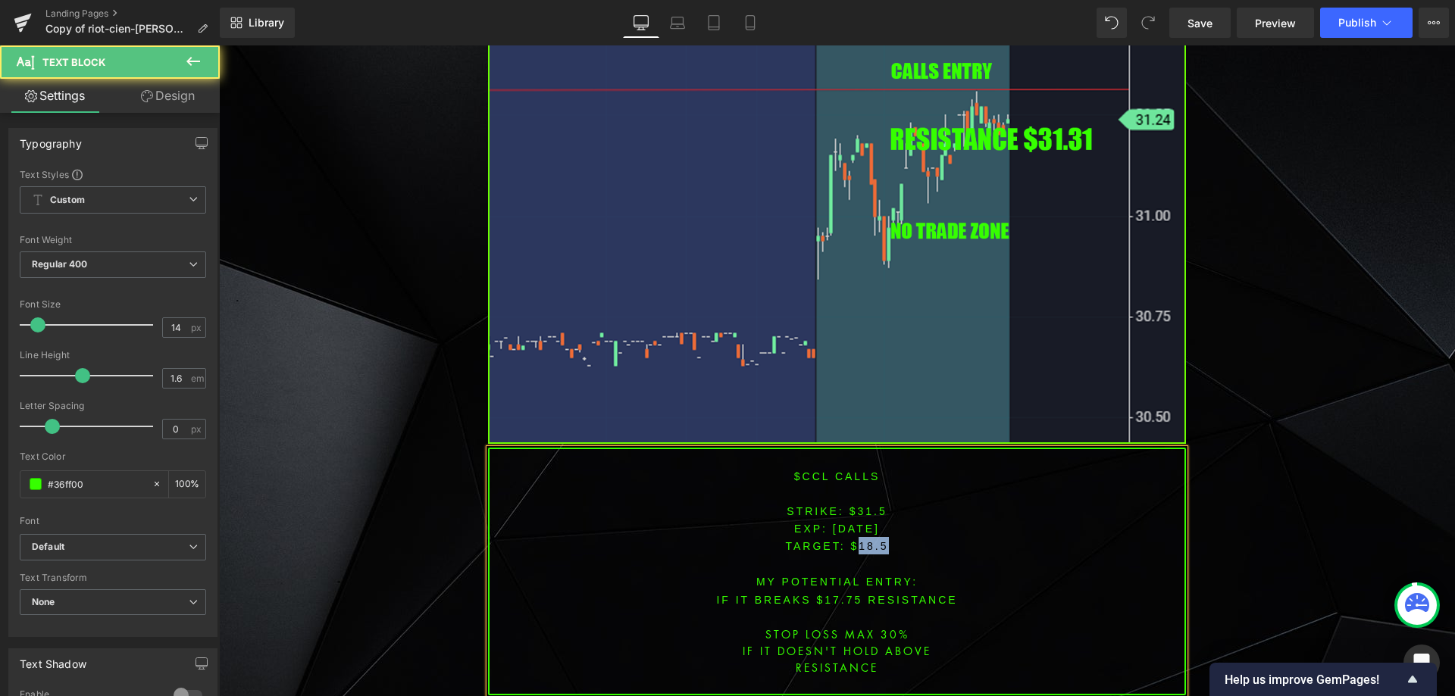
drag, startPoint x: 855, startPoint y: 542, endPoint x: 912, endPoint y: 539, distance: 56.9
click at [901, 541] on p "TARGET: $18.5" at bounding box center [837, 545] width 695 height 17
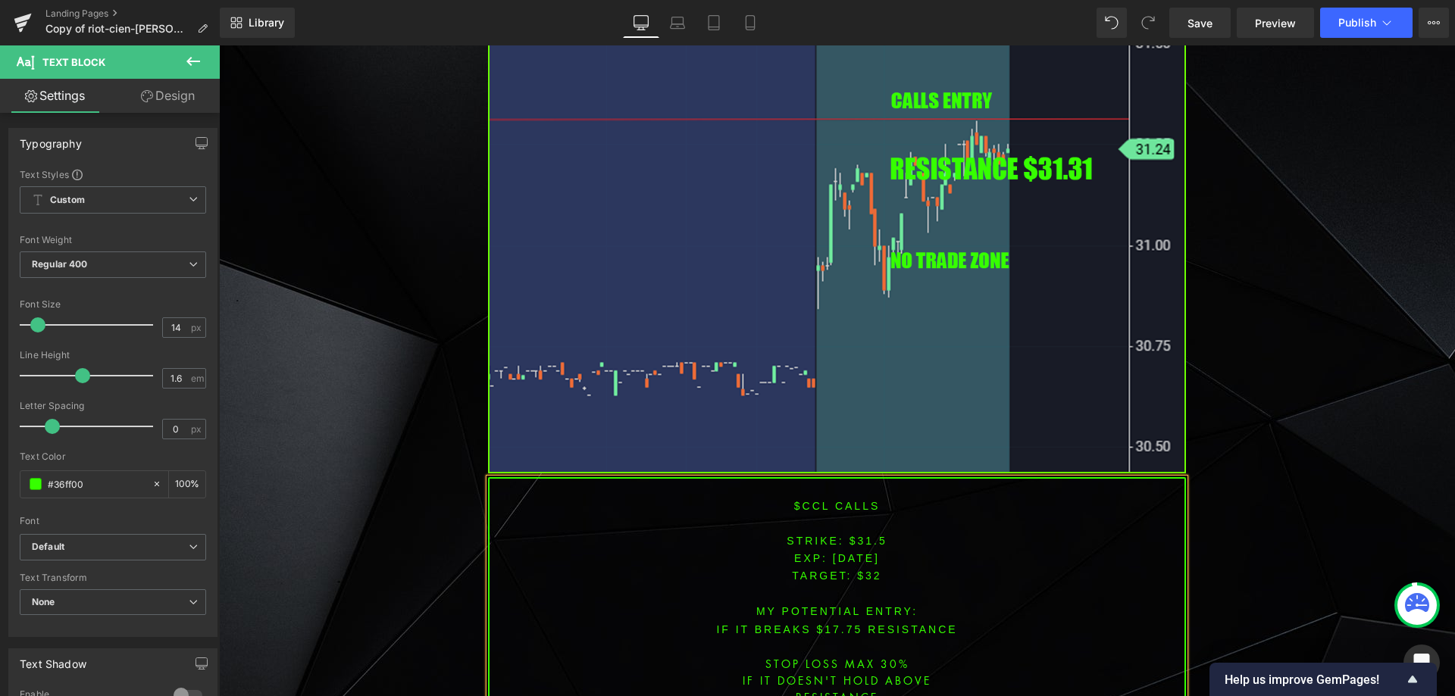
scroll to position [1509, 0]
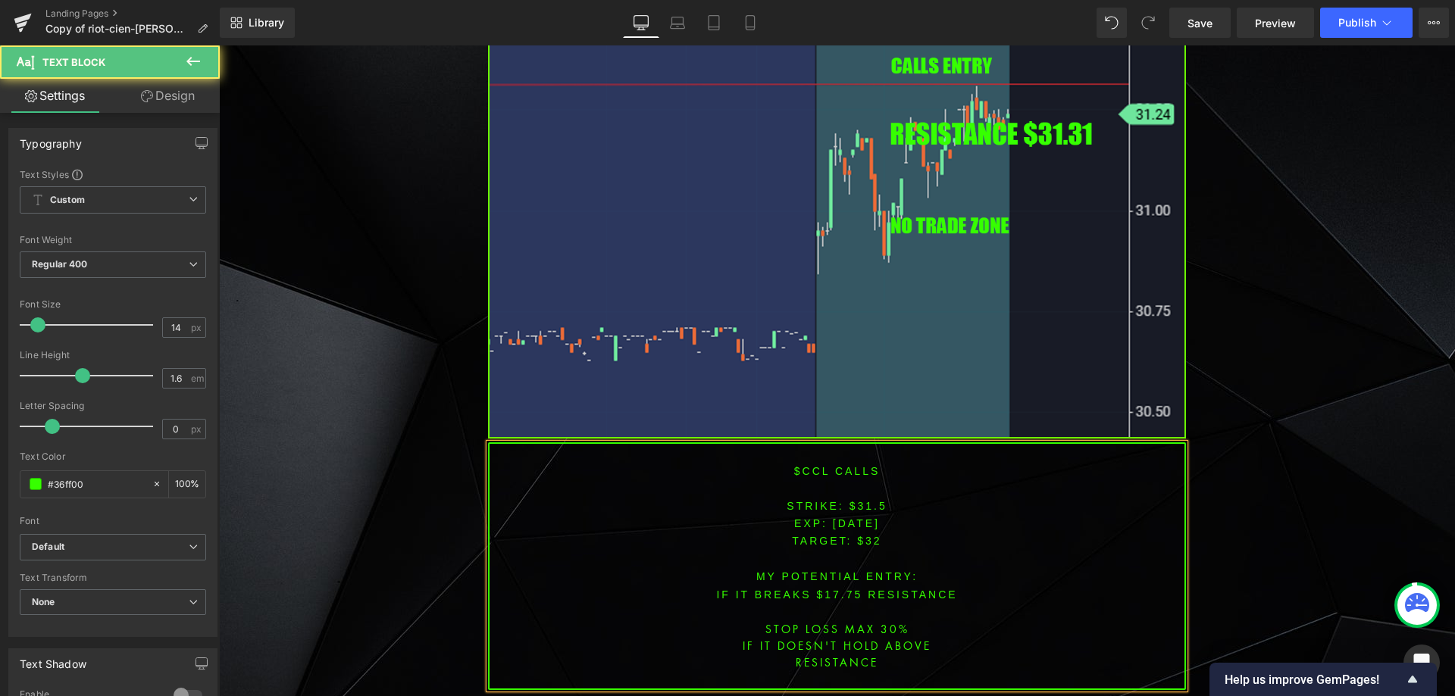
click at [837, 591] on font "IF IT BREAKS $17.75 resistance" at bounding box center [836, 595] width 241 height 12
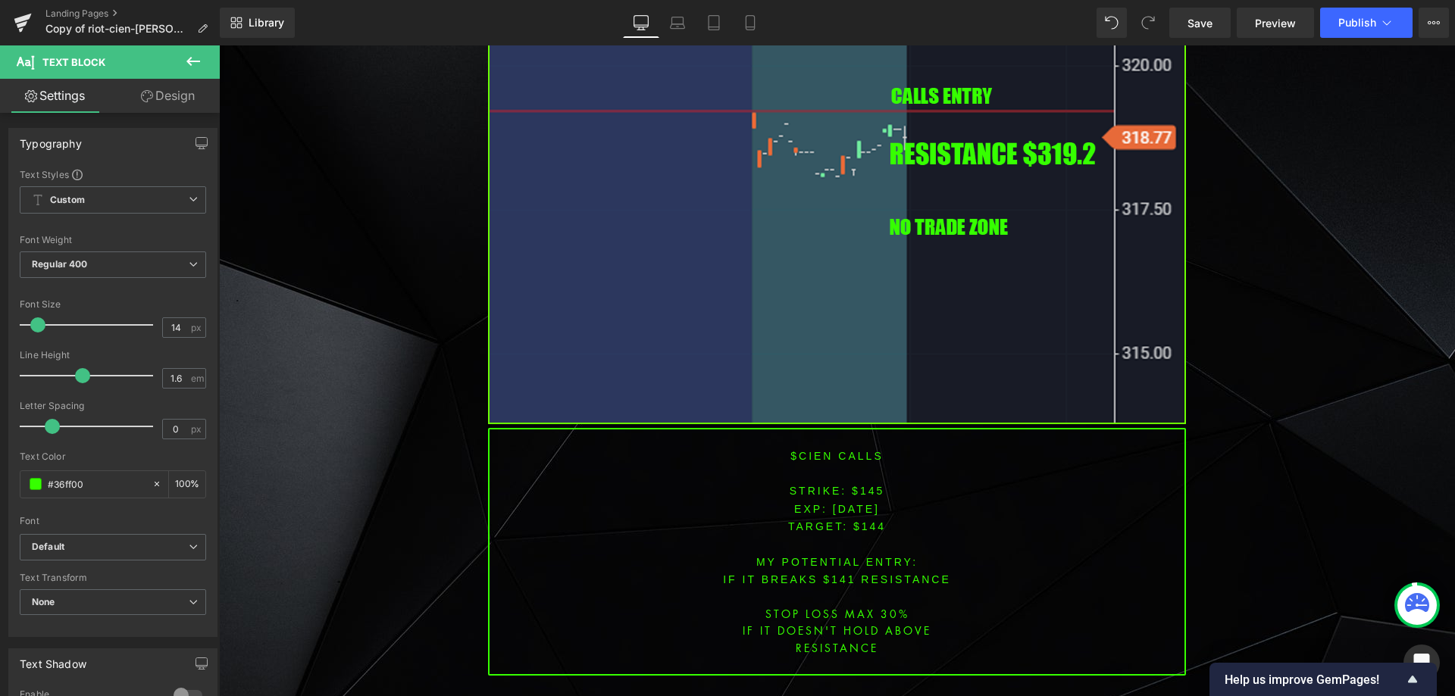
scroll to position [2848, 0]
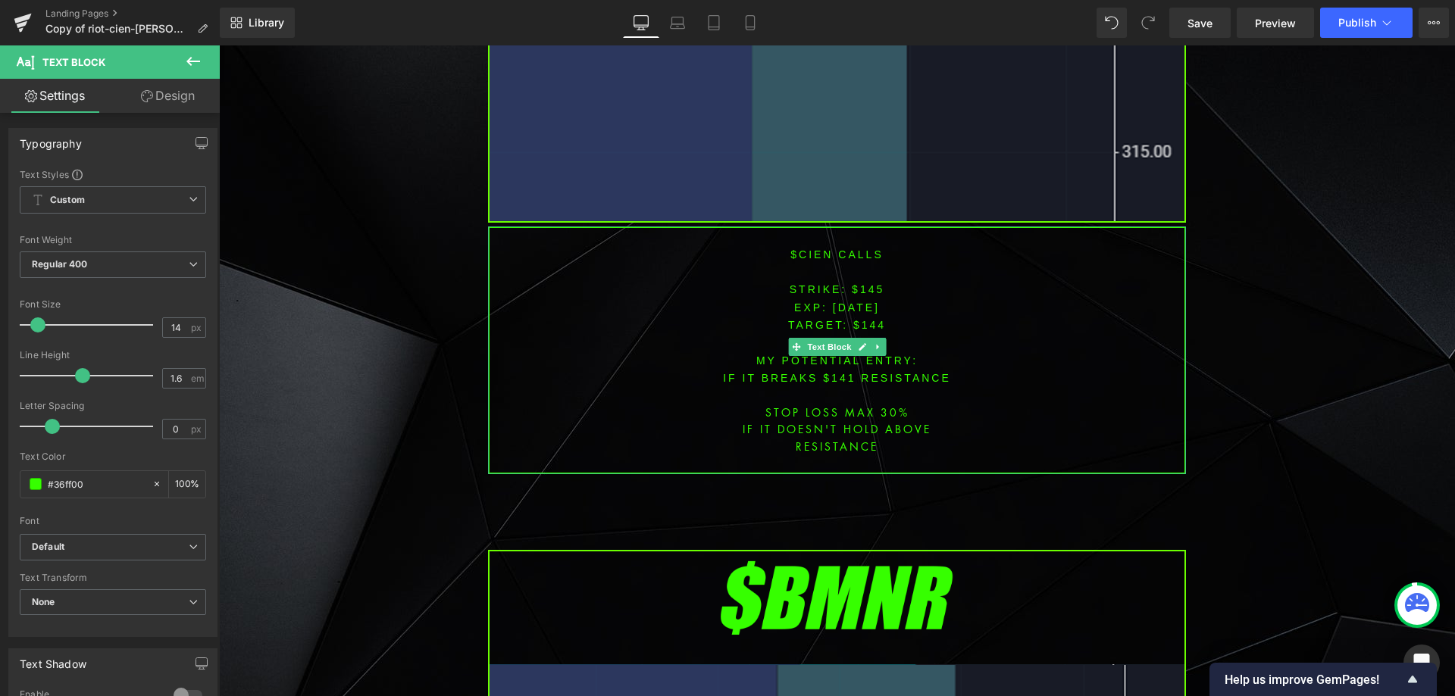
click at [803, 236] on p at bounding box center [837, 236] width 695 height 17
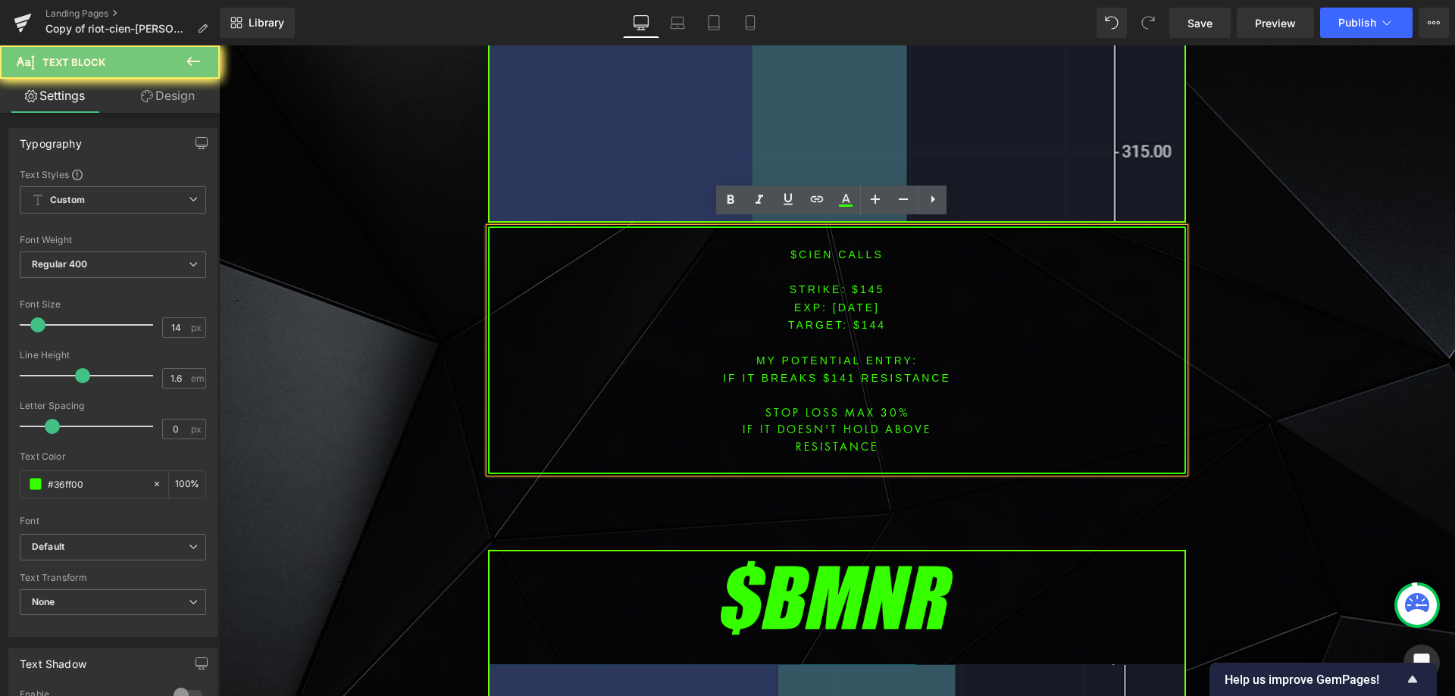
click at [806, 249] on font "$cien CALLS" at bounding box center [836, 255] width 92 height 12
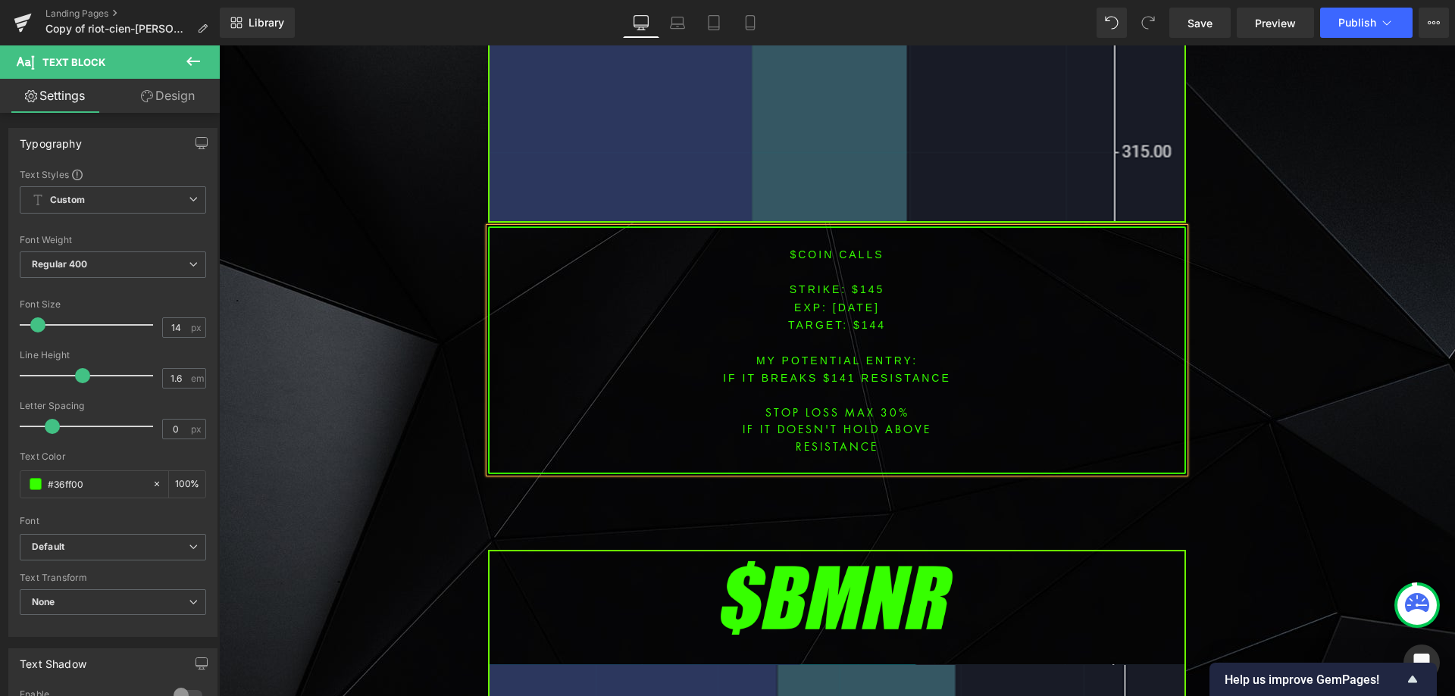
click at [853, 302] on span "[DATE]" at bounding box center [856, 308] width 47 height 12
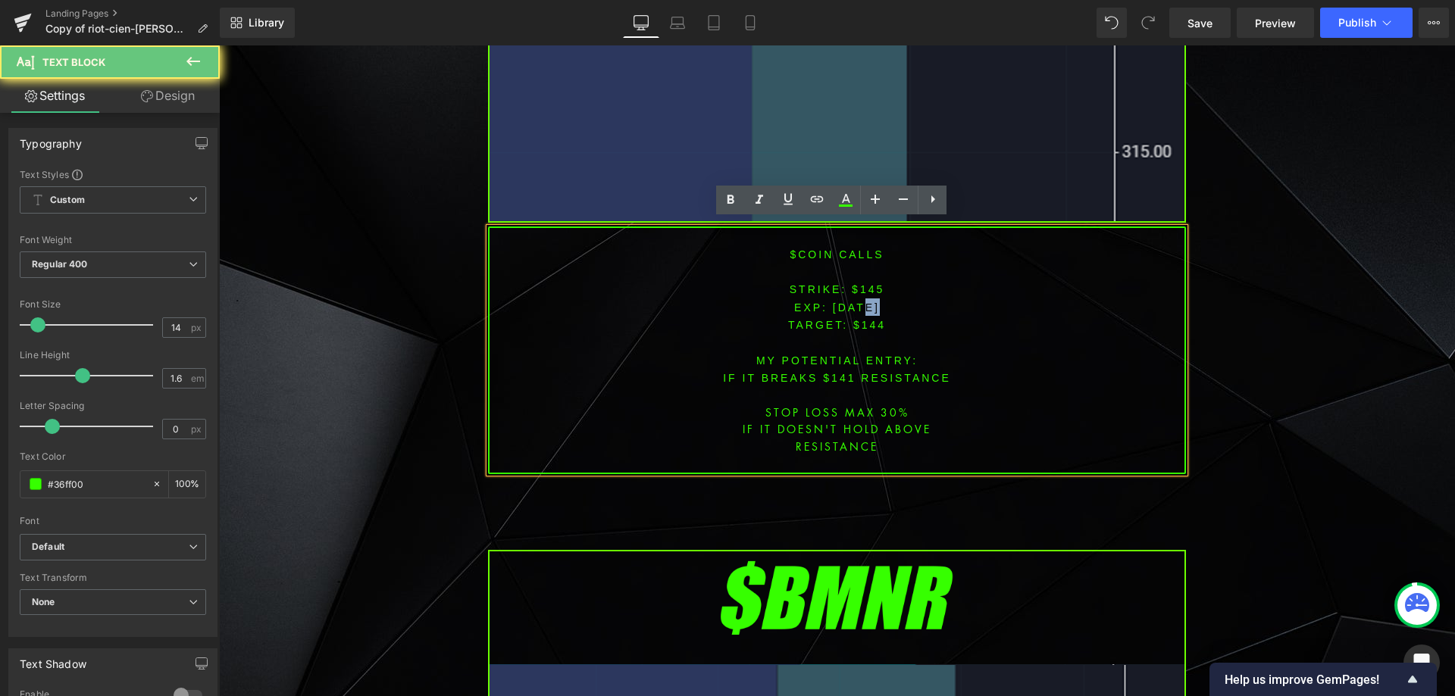
click at [853, 302] on span "[DATE]" at bounding box center [856, 308] width 47 height 12
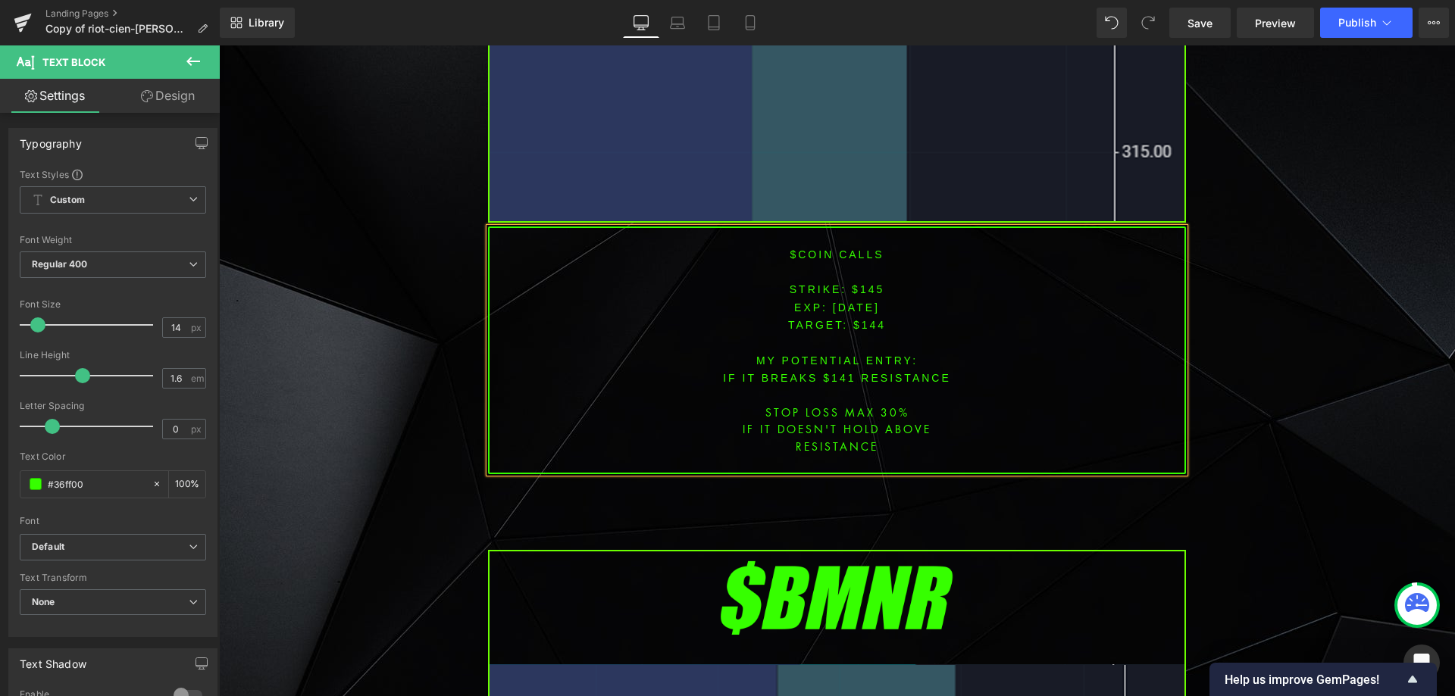
click at [855, 283] on font "STRIKE: $145" at bounding box center [837, 289] width 95 height 12
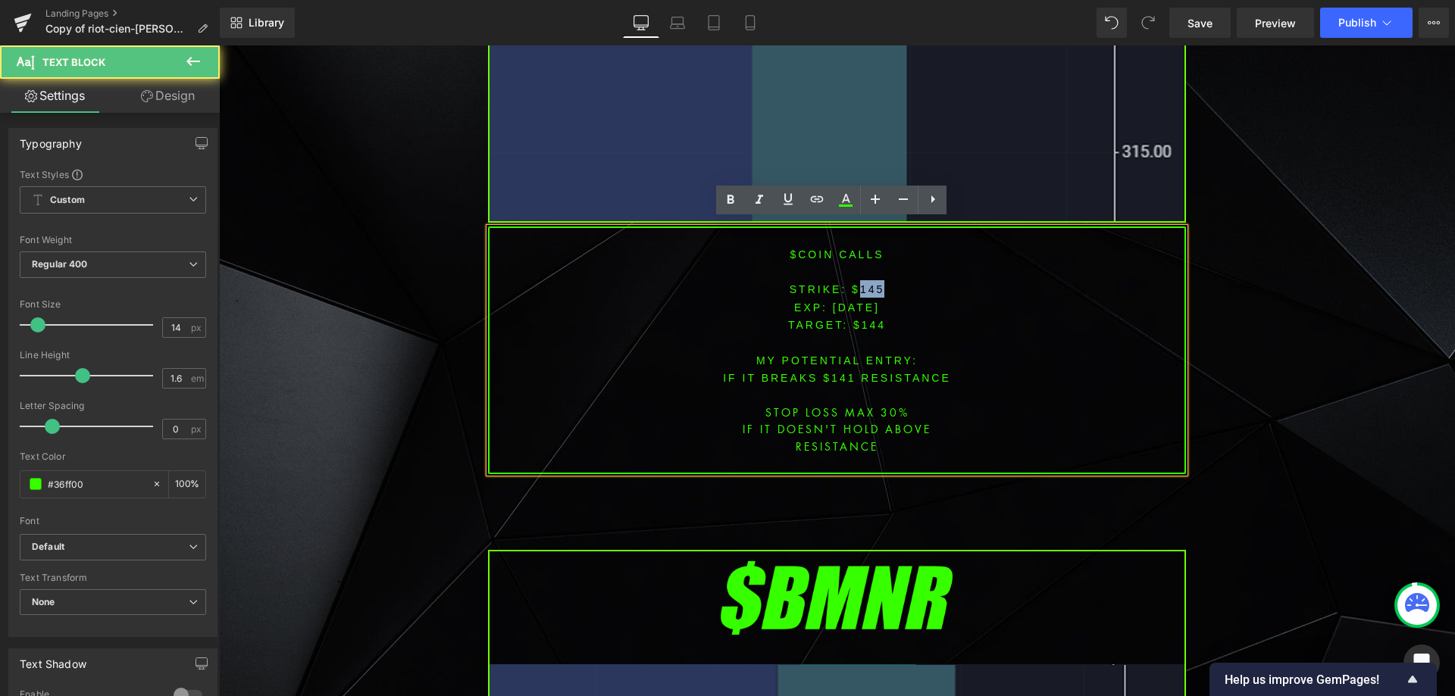
click at [855, 283] on font "STRIKE: $145" at bounding box center [837, 289] width 95 height 12
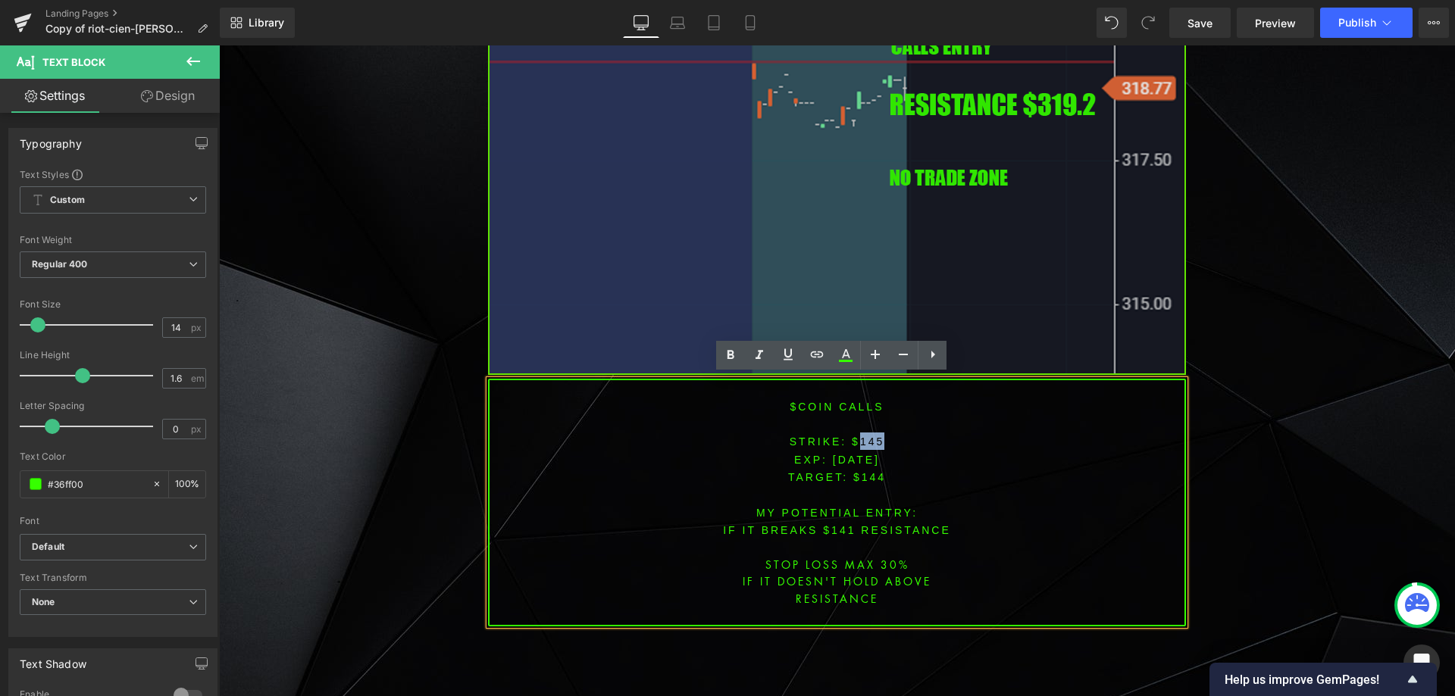
scroll to position [2696, 0]
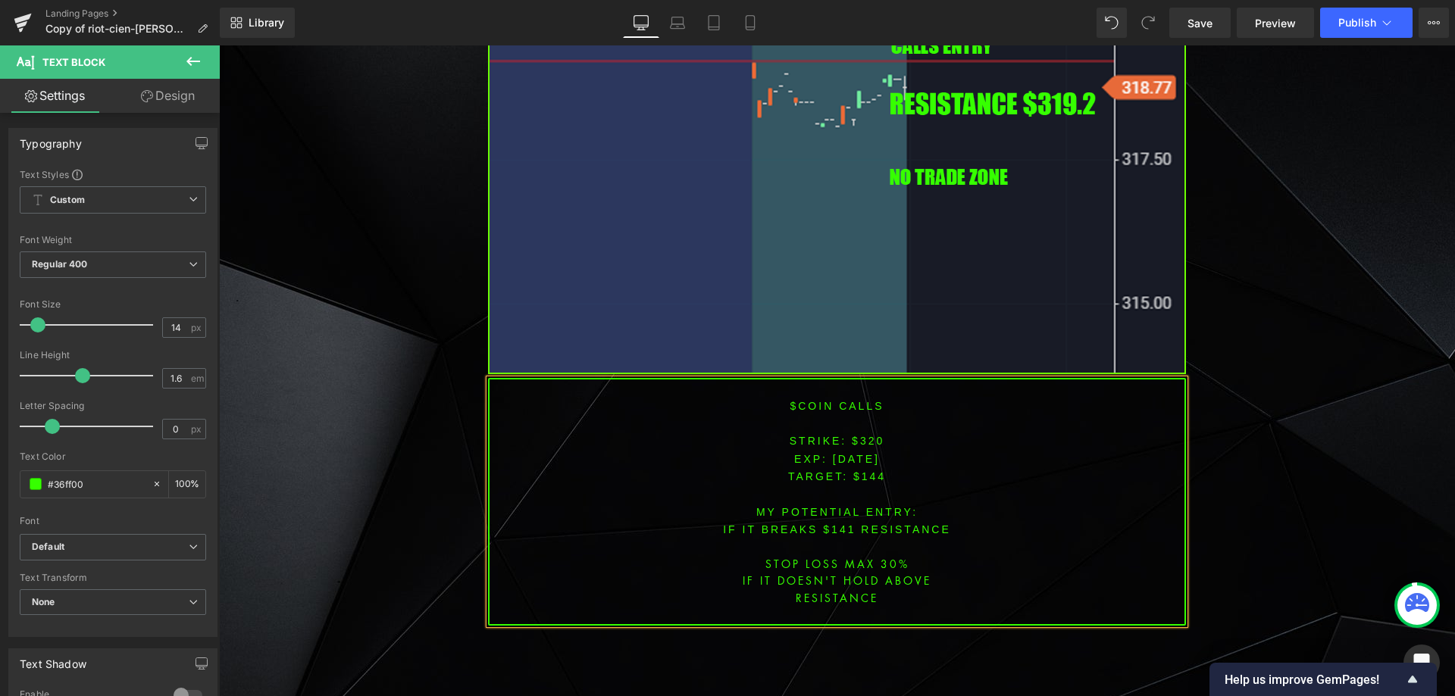
click at [865, 471] on span "TARGET: $144" at bounding box center [837, 477] width 98 height 12
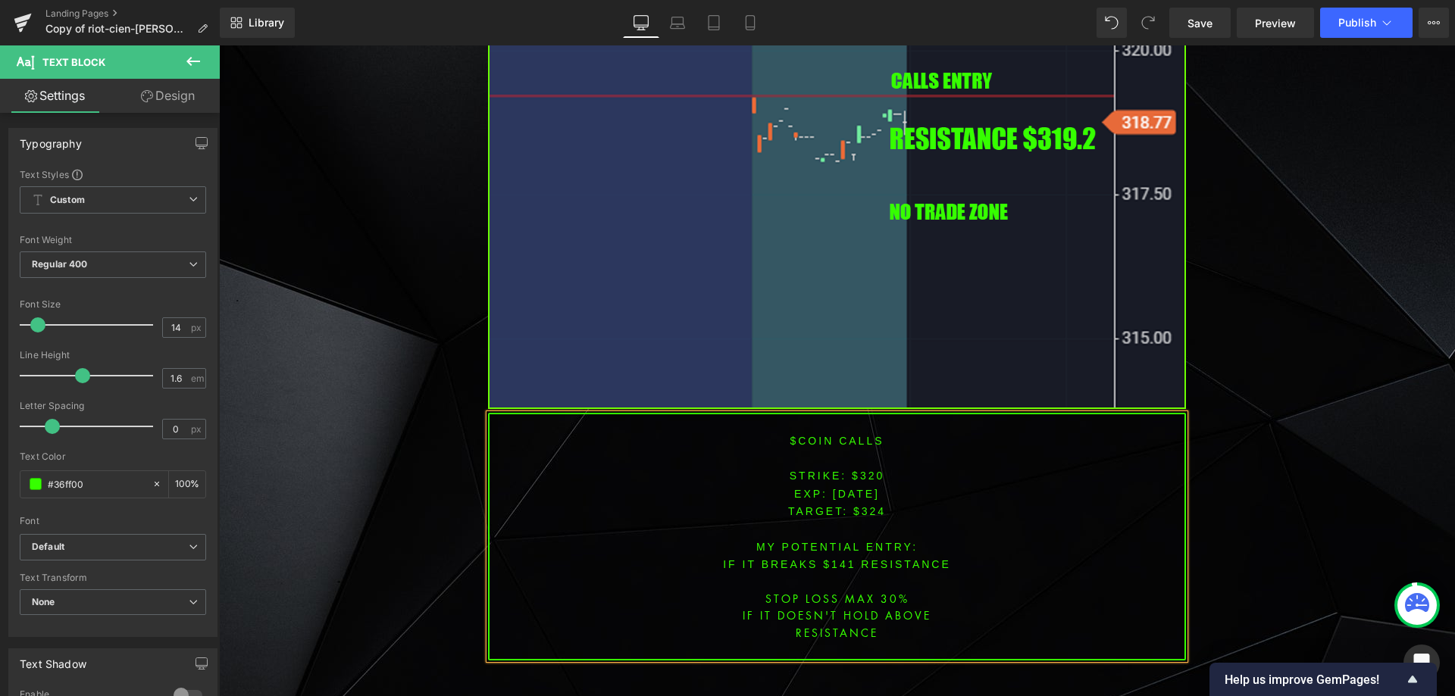
scroll to position [2701, 0]
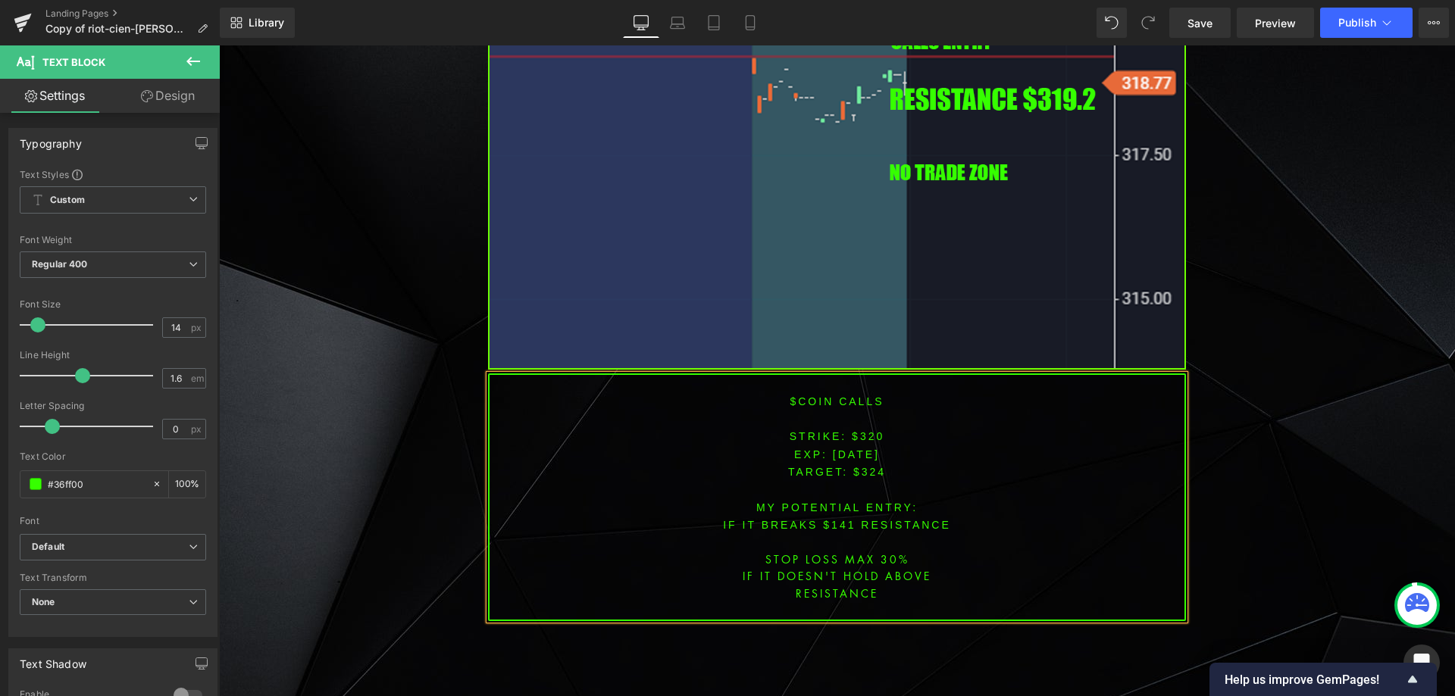
click at [838, 519] on font "IF IT BREAKS $141 resistance" at bounding box center [837, 525] width 228 height 12
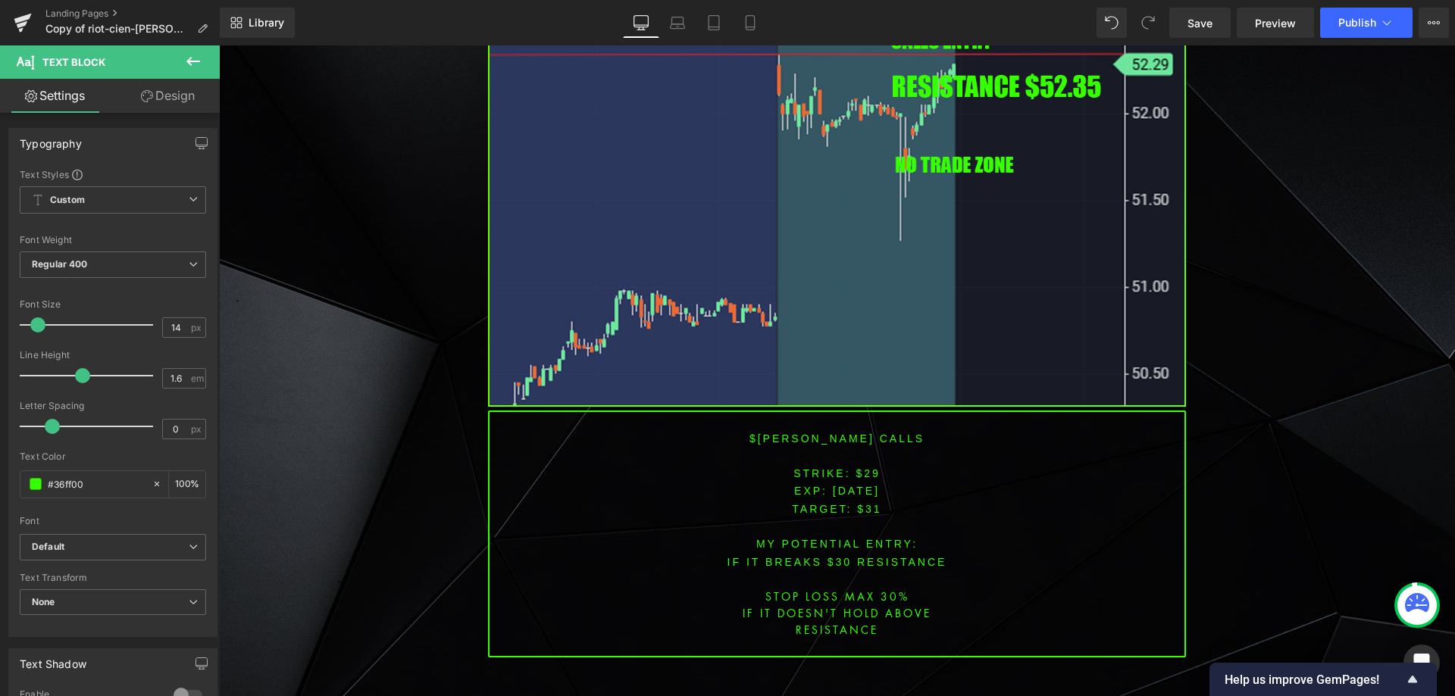
scroll to position [3838, 0]
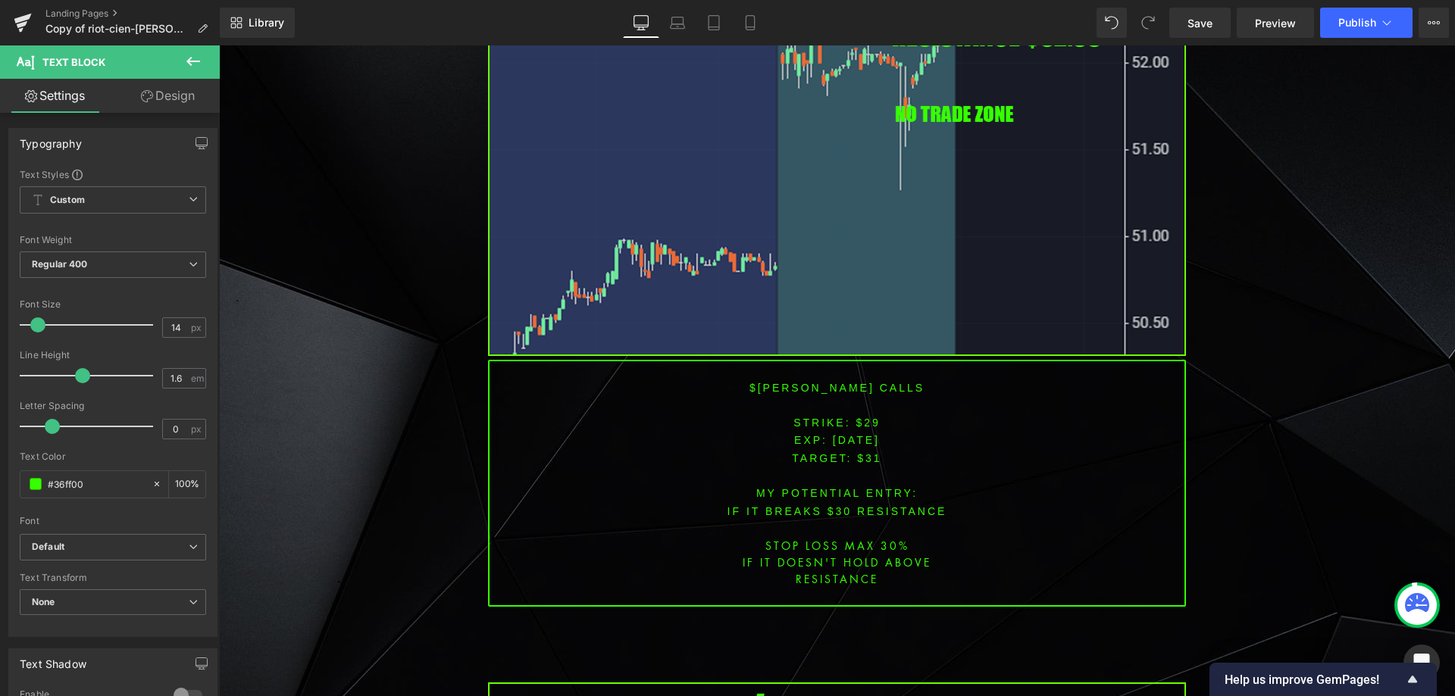
click at [805, 382] on font "$[PERSON_NAME] CALLS" at bounding box center [836, 388] width 175 height 12
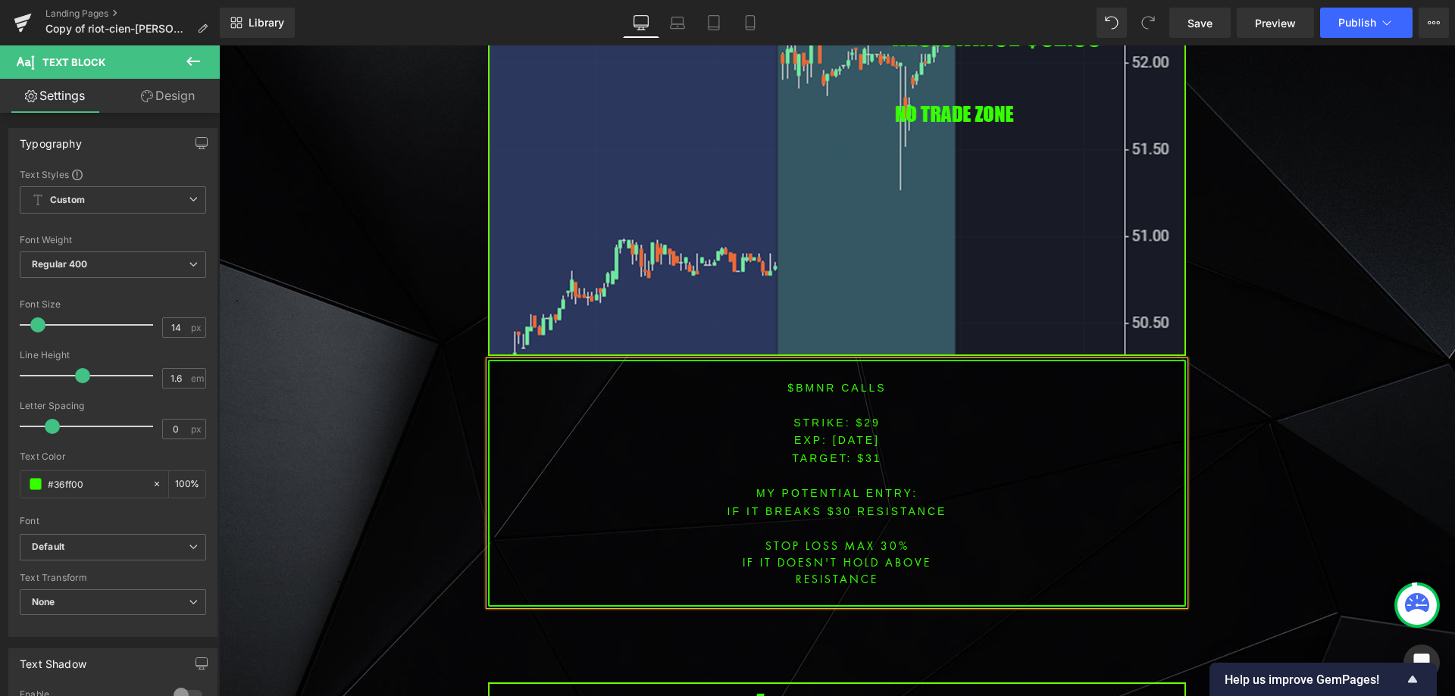
click at [833, 434] on span "[DATE]" at bounding box center [856, 440] width 47 height 12
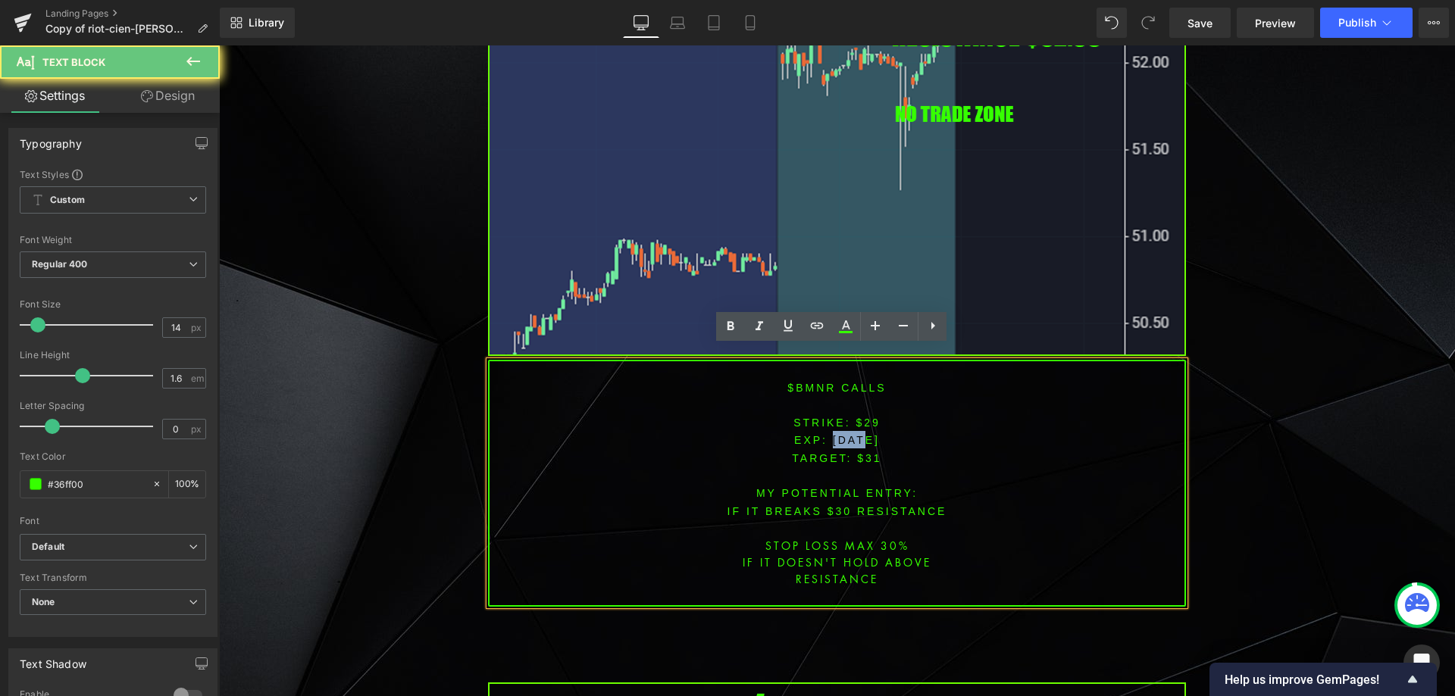
click at [833, 434] on span "[DATE]" at bounding box center [856, 440] width 47 height 12
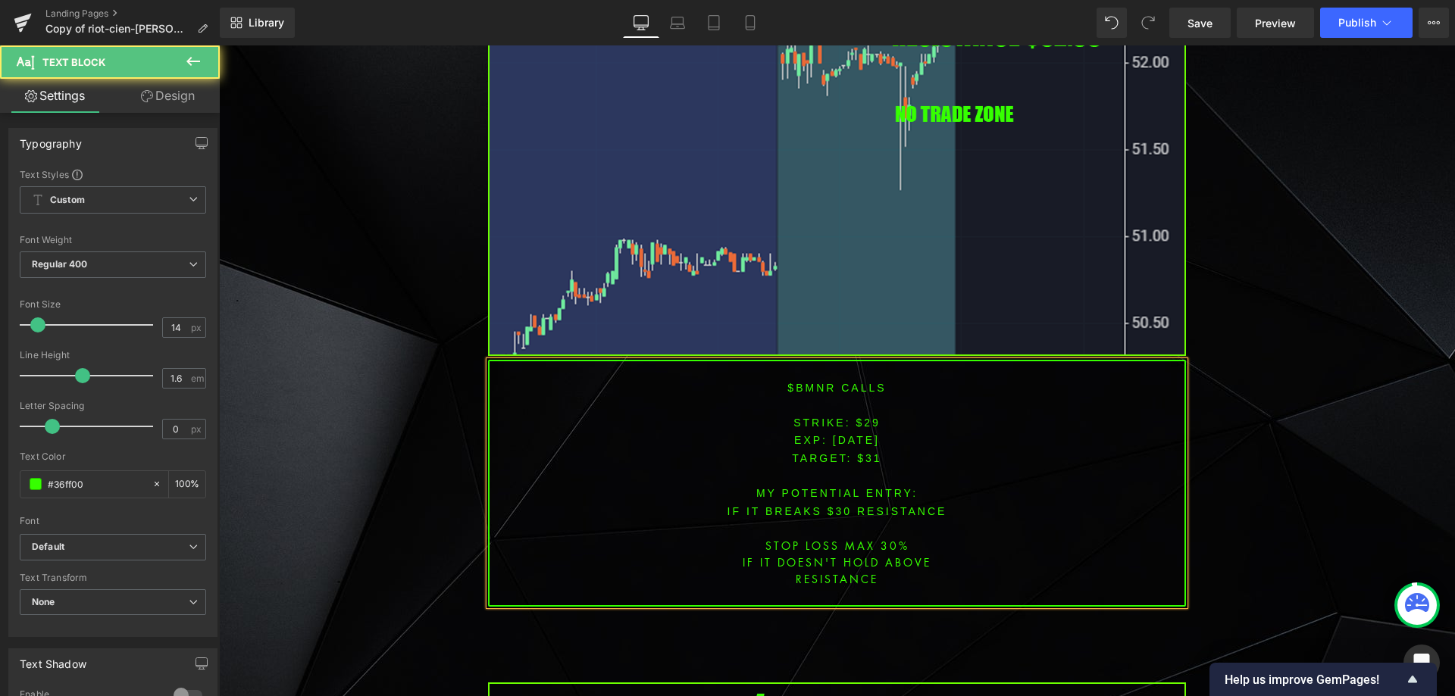
click at [851, 434] on span "[DATE]" at bounding box center [856, 440] width 47 height 12
click at [868, 417] on font "STRIKE: $29" at bounding box center [836, 423] width 87 height 12
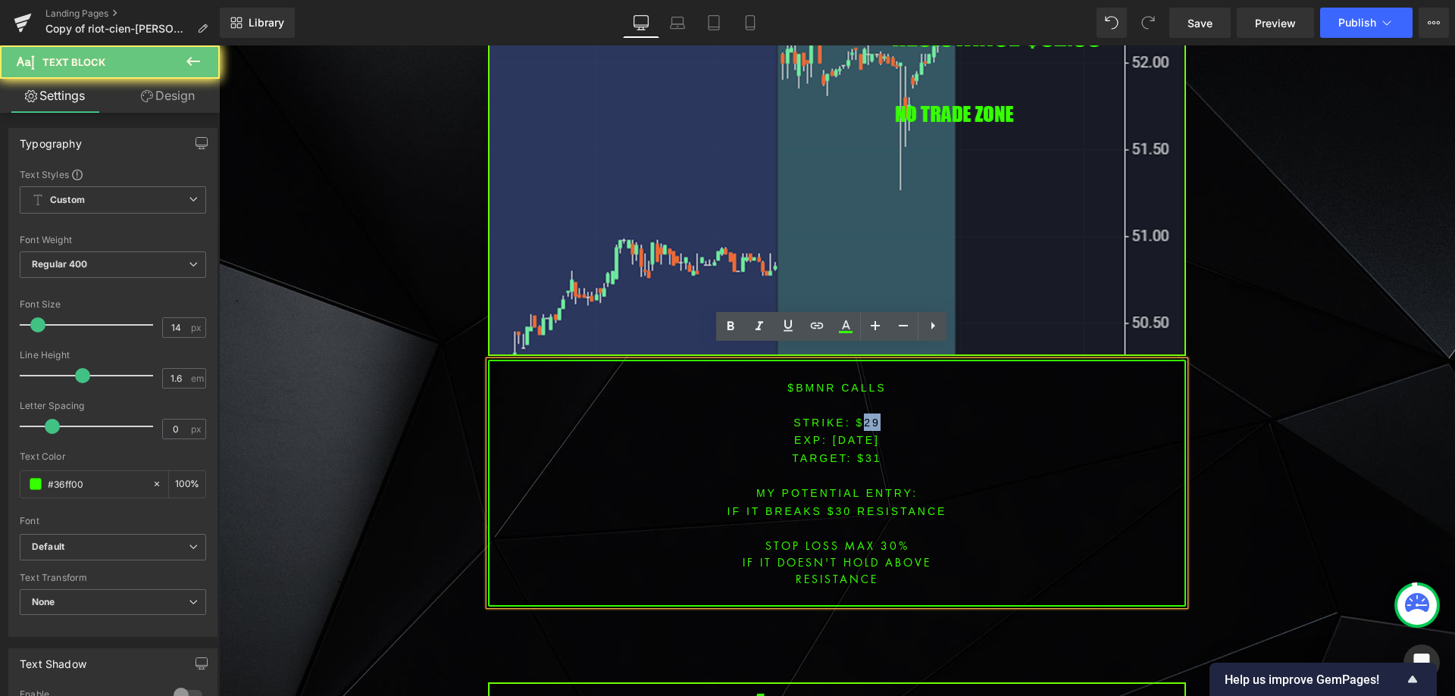
click at [868, 417] on font "STRIKE: $29" at bounding box center [836, 423] width 87 height 12
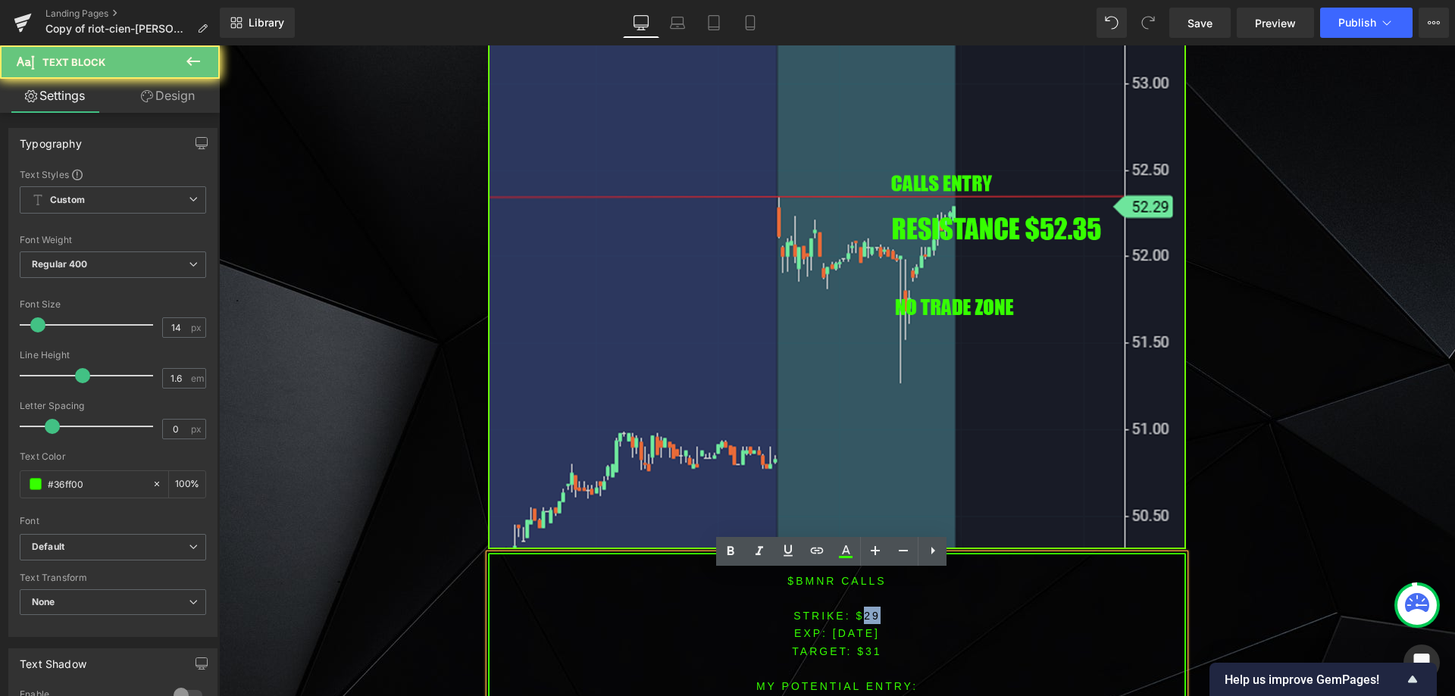
scroll to position [3610, 0]
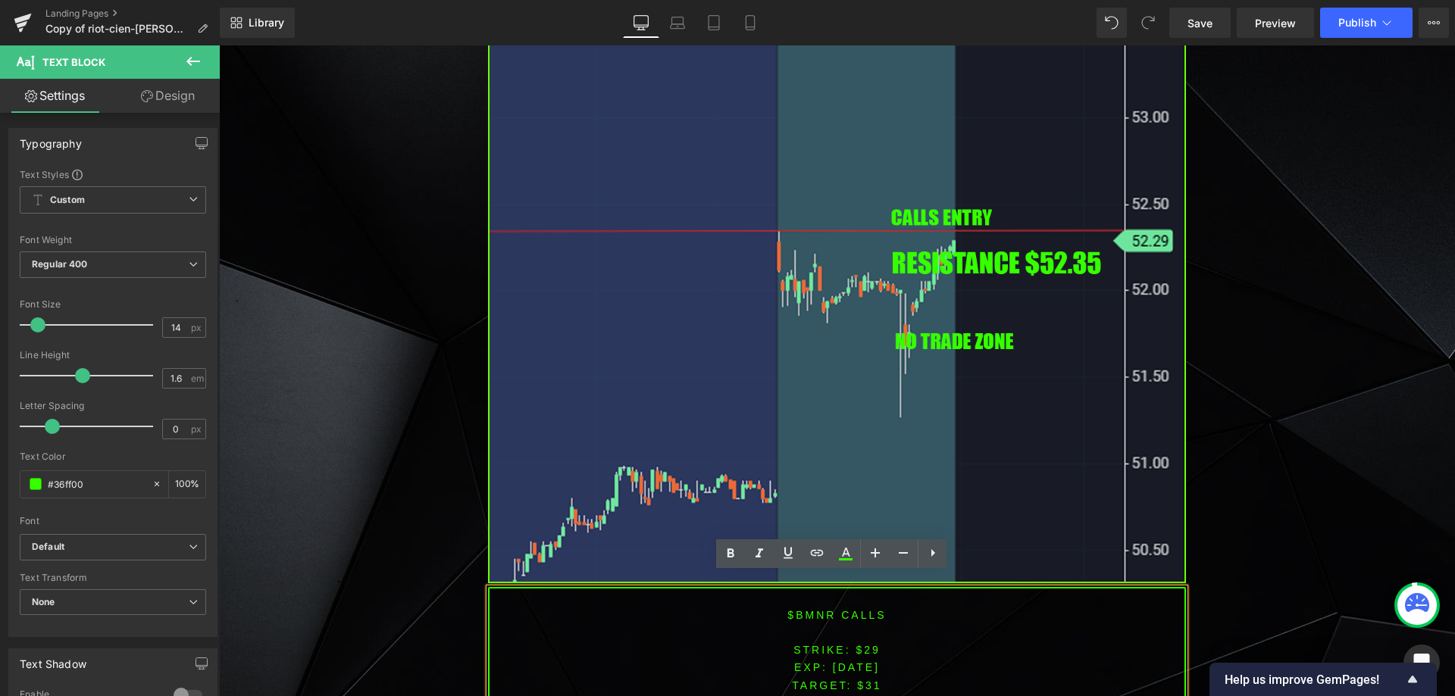
drag, startPoint x: 827, startPoint y: 653, endPoint x: 837, endPoint y: 652, distance: 9.9
click at [833, 662] on span "[DATE]" at bounding box center [856, 668] width 47 height 12
click at [864, 662] on span "[DATE]" at bounding box center [856, 668] width 47 height 12
click at [864, 644] on font "STRIKE: $29" at bounding box center [836, 650] width 87 height 12
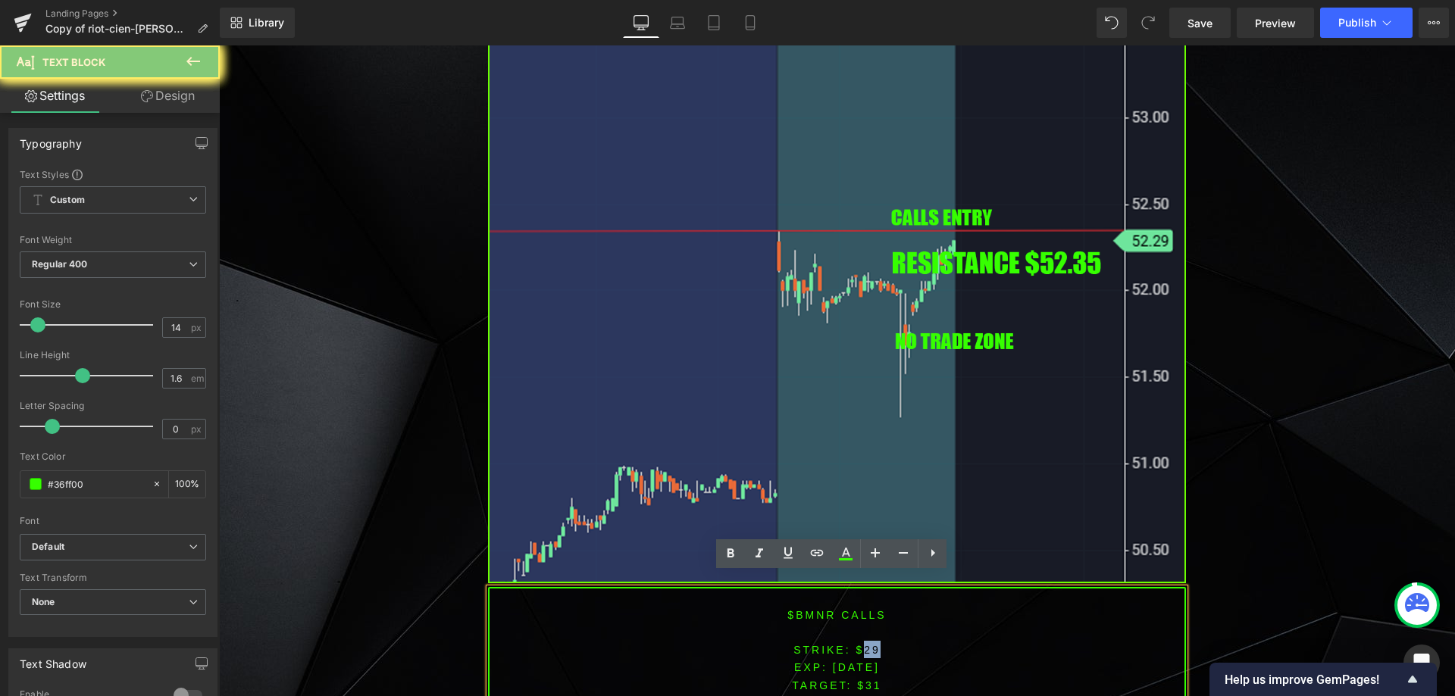
click at [864, 644] on font "STRIKE: $29" at bounding box center [836, 650] width 87 height 12
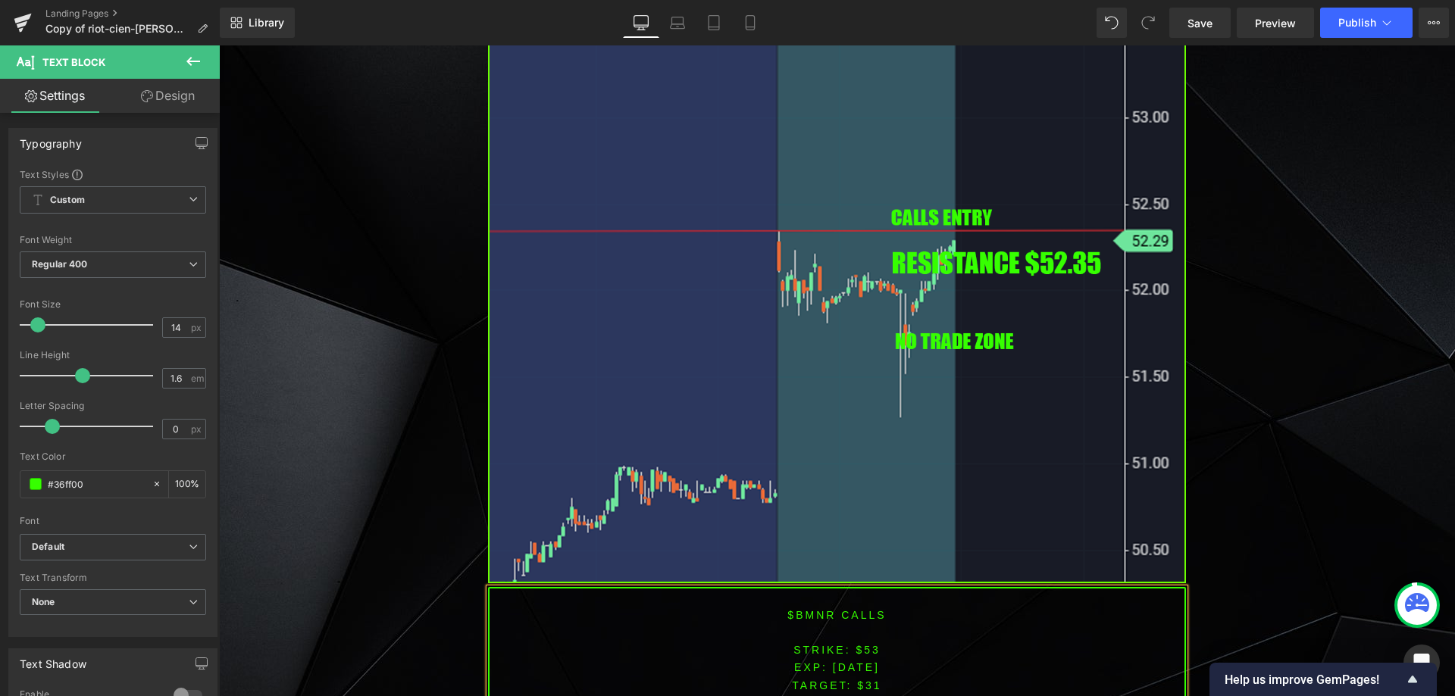
click at [869, 680] on span "TARGET: $31" at bounding box center [836, 686] width 89 height 12
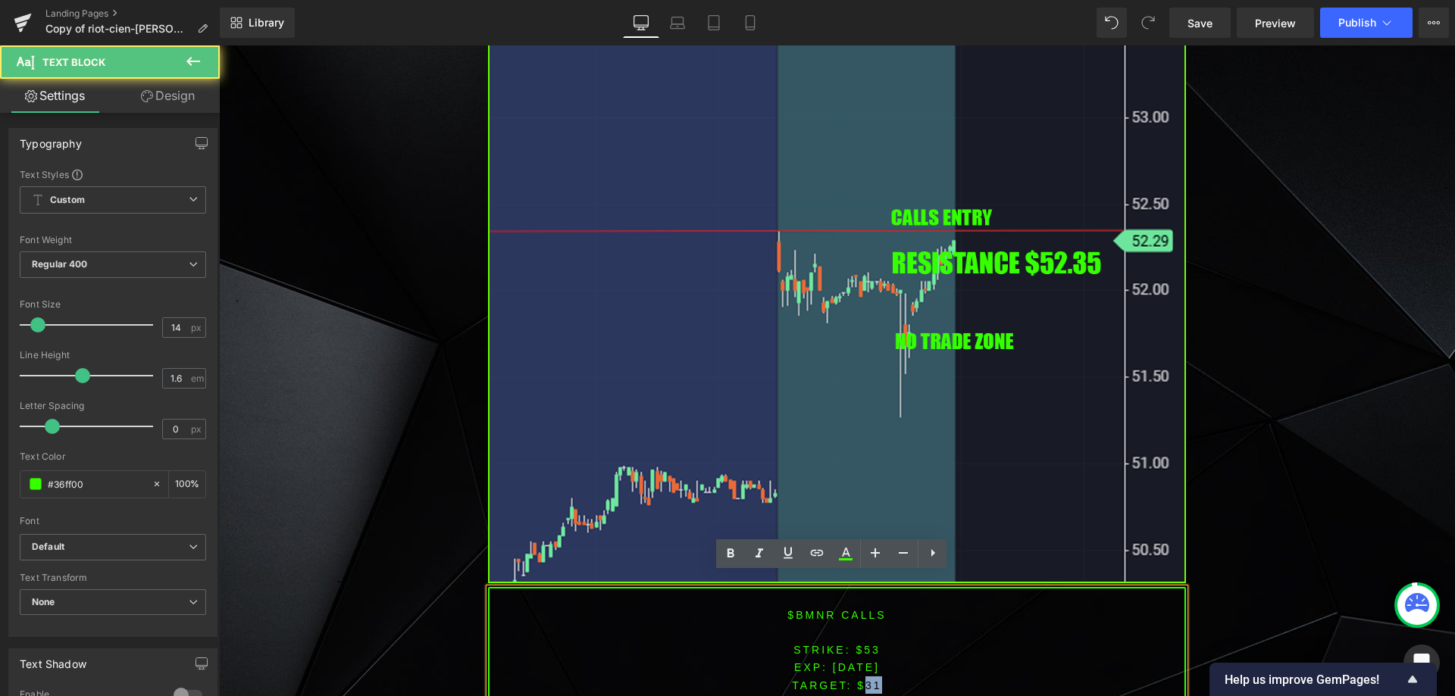
click at [869, 680] on span "TARGET: $31" at bounding box center [836, 686] width 89 height 12
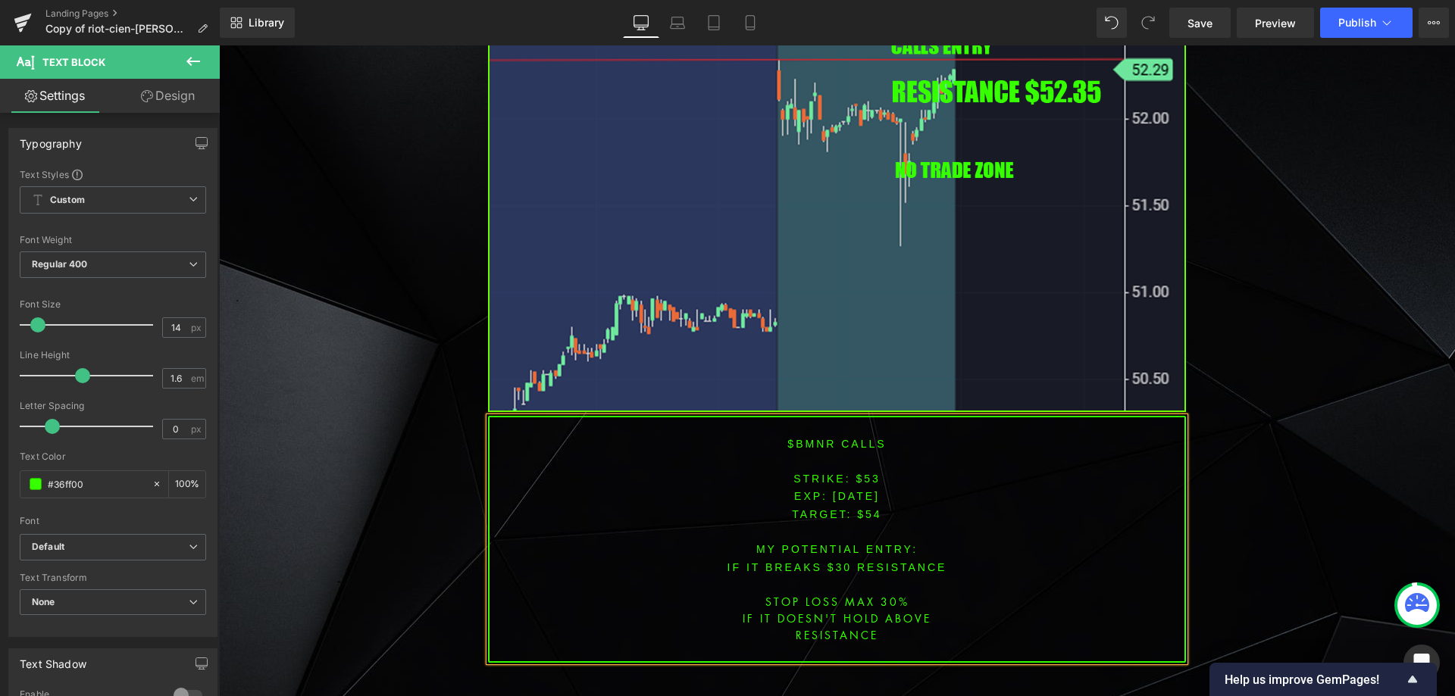
scroll to position [3816, 0]
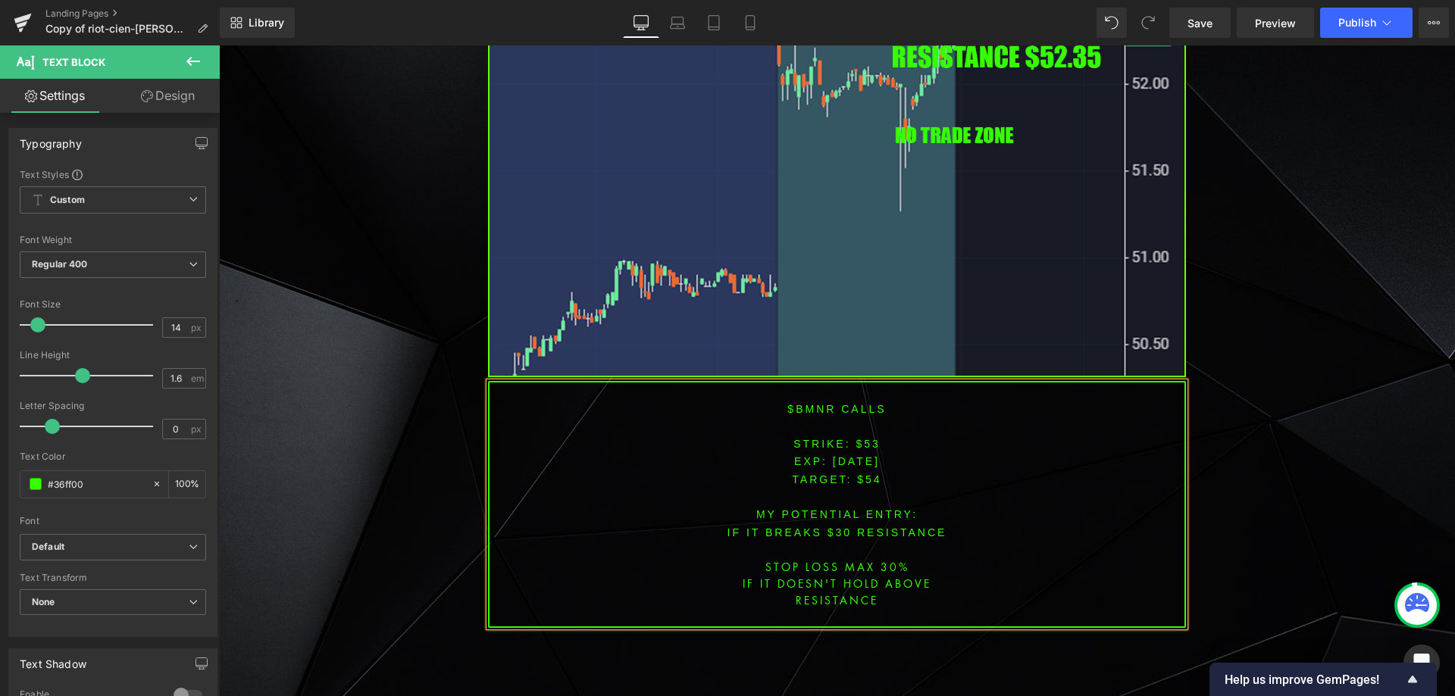
click at [839, 527] on font "IF IT BREAKS $30 resistance" at bounding box center [838, 533] width 220 height 12
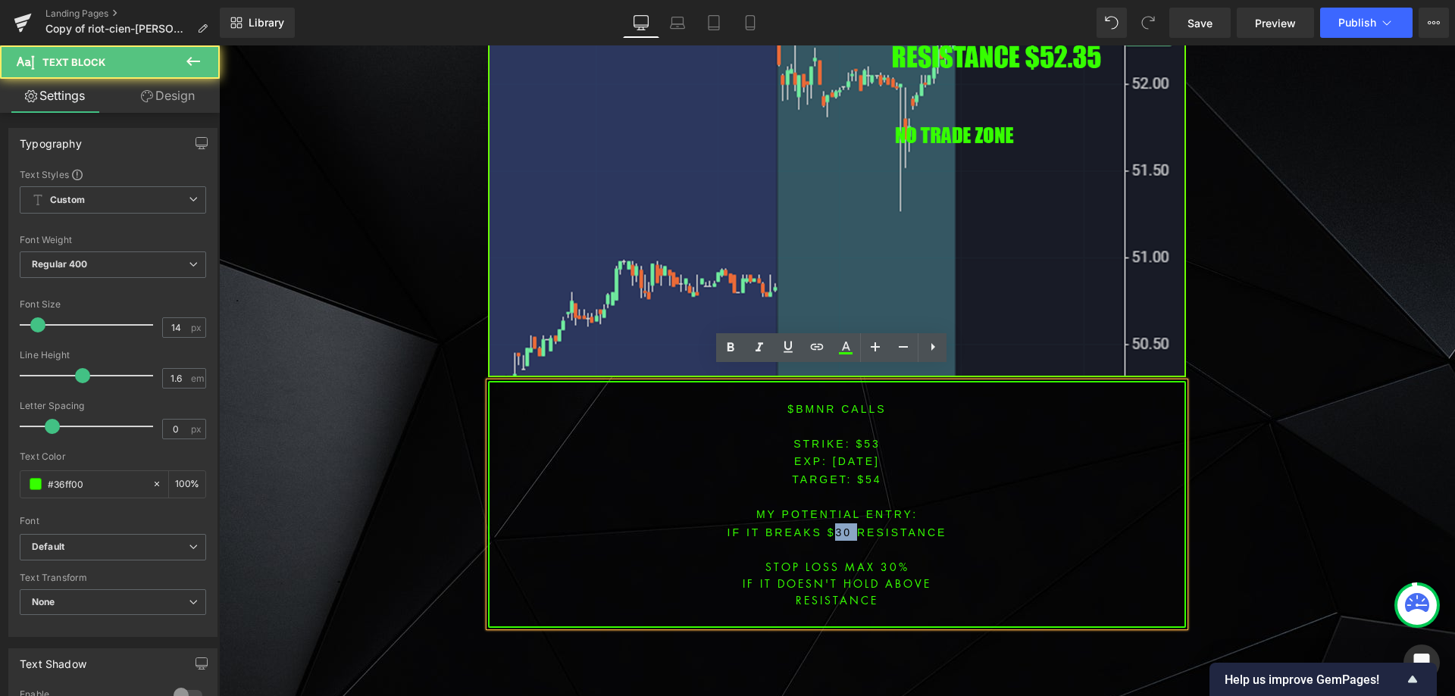
click at [839, 527] on font "IF IT BREAKS $30 resistance" at bounding box center [838, 533] width 220 height 12
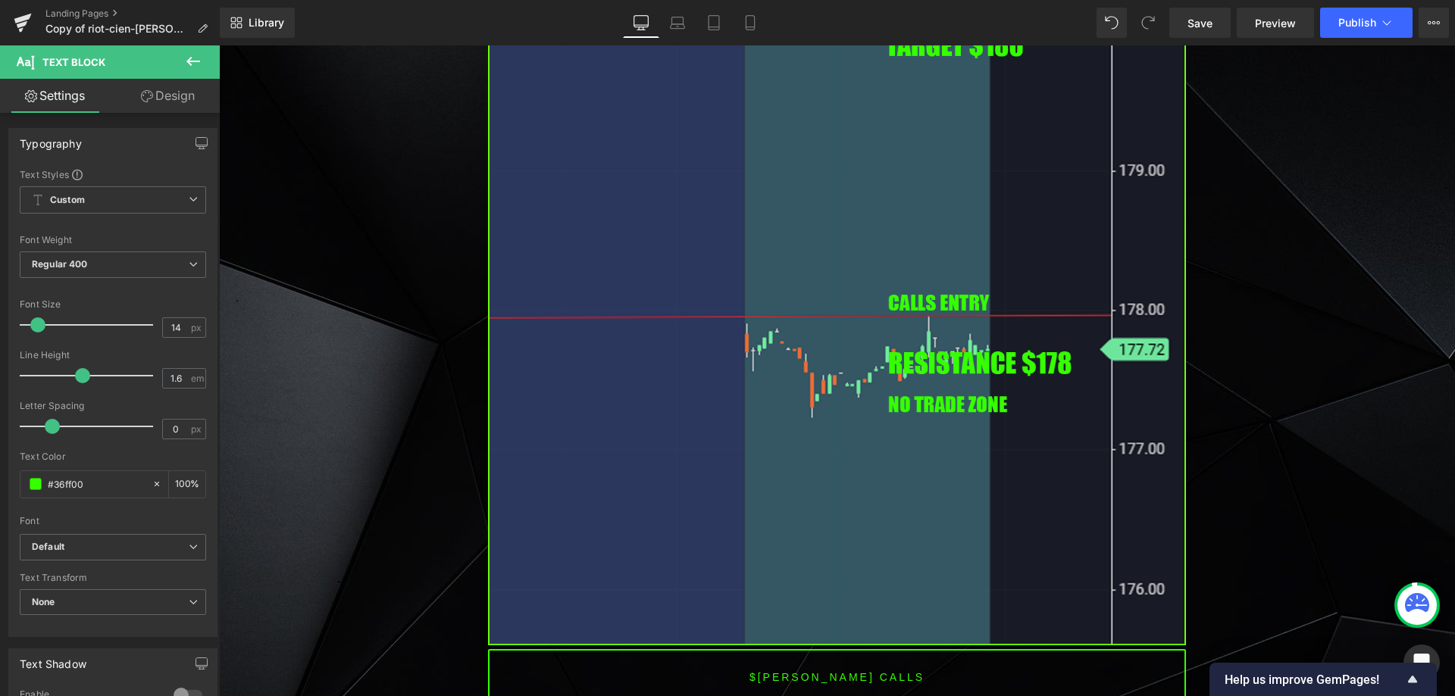
scroll to position [4877, 0]
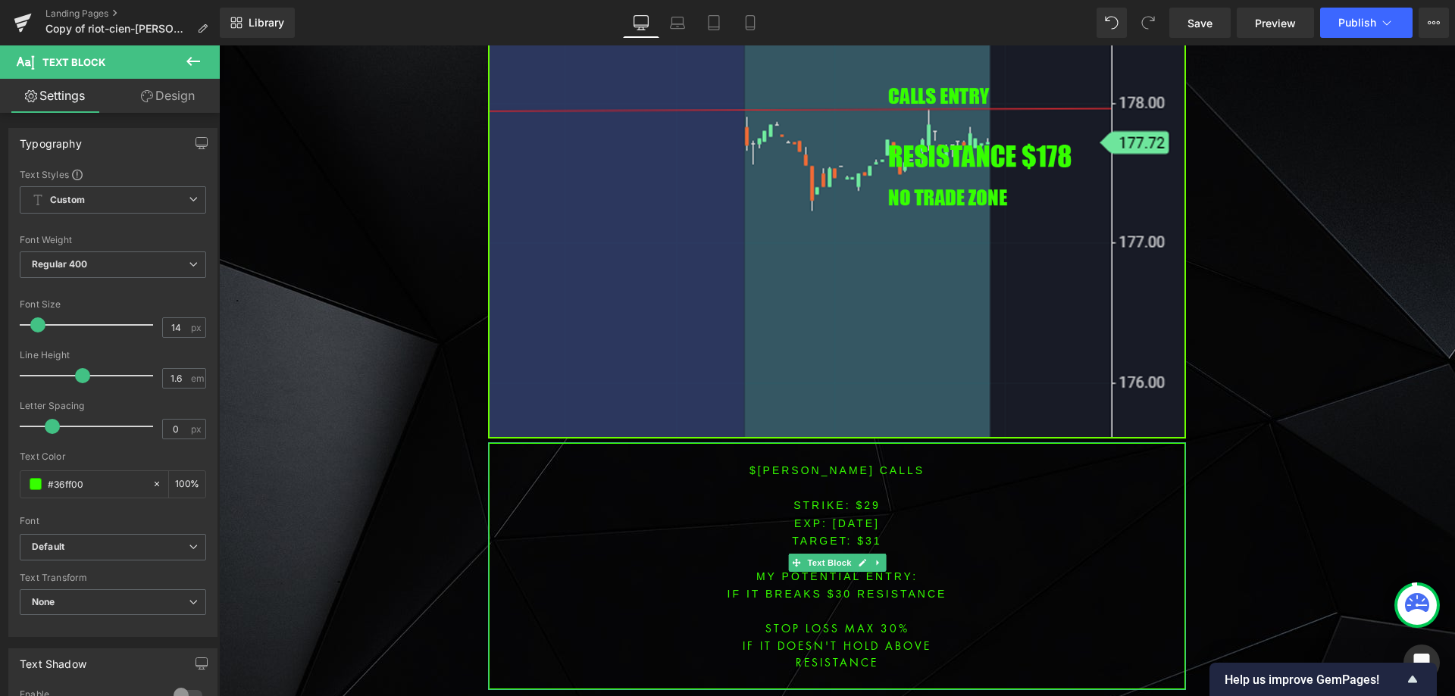
click at [808, 465] on font "$[PERSON_NAME] CALLS" at bounding box center [836, 471] width 175 height 12
click at [809, 465] on font "$[PERSON_NAME] CALLS" at bounding box center [836, 471] width 175 height 12
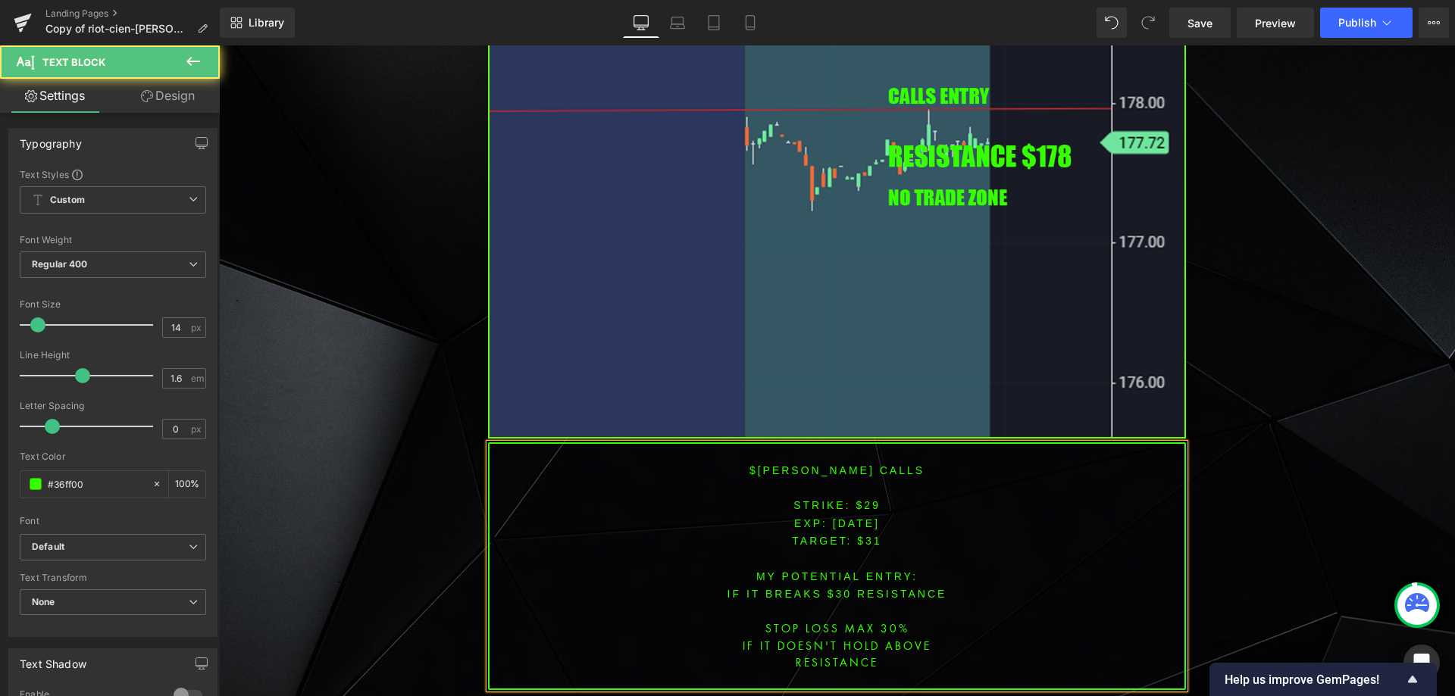
click at [833, 518] on span "[DATE]" at bounding box center [856, 524] width 47 height 12
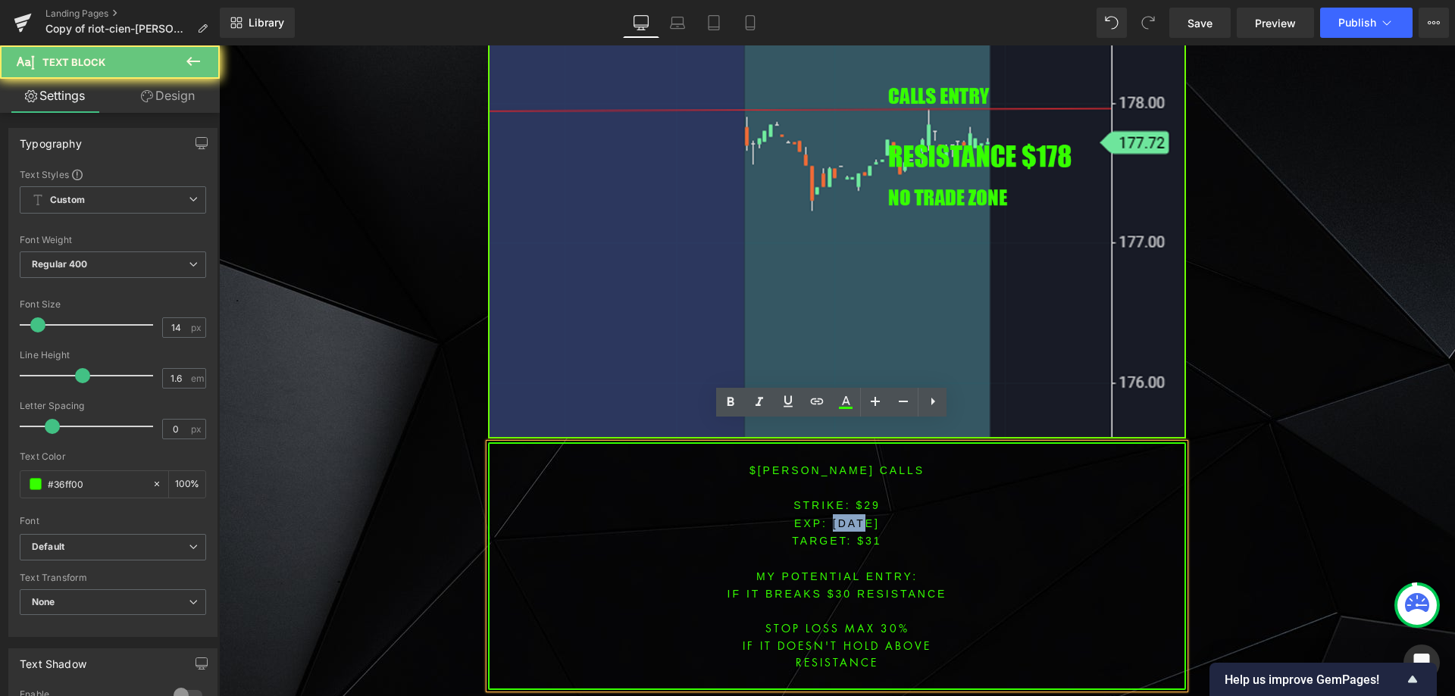
click at [833, 518] on span "[DATE]" at bounding box center [856, 524] width 47 height 12
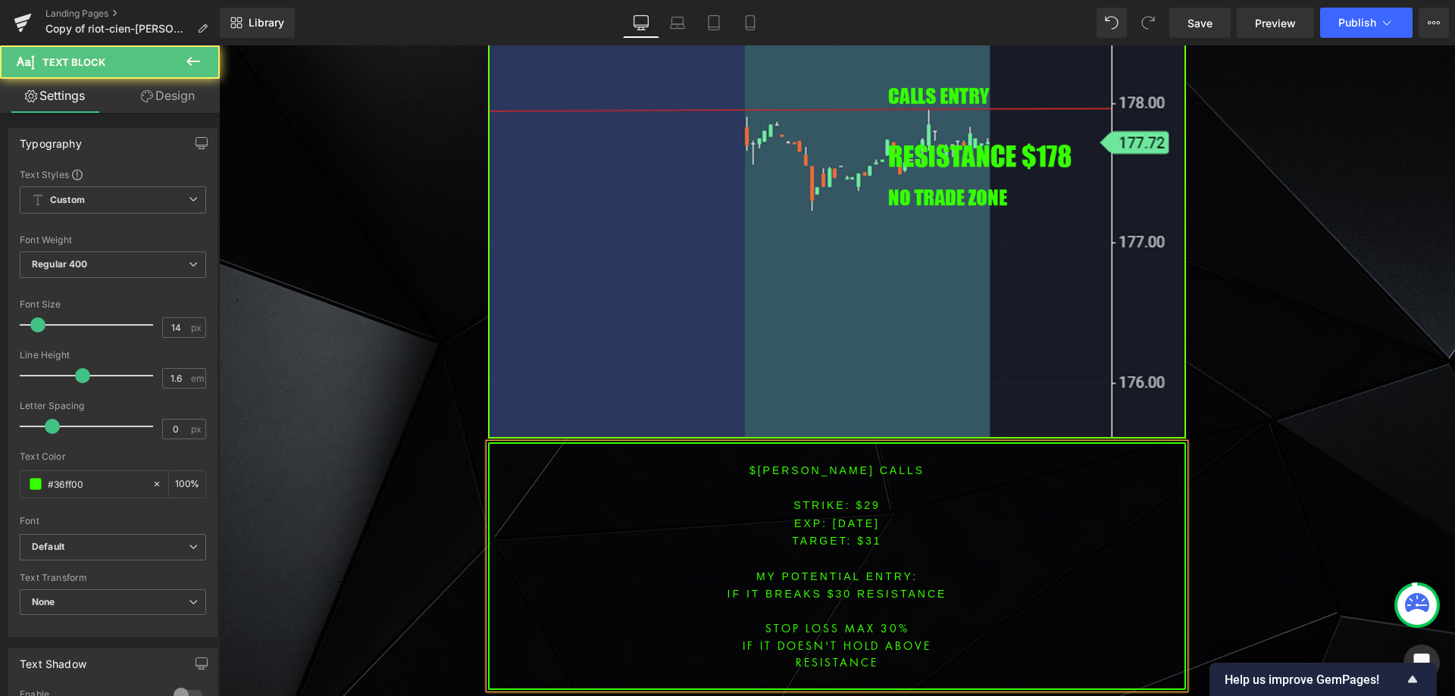
click at [855, 518] on span "[DATE]" at bounding box center [856, 524] width 47 height 12
click at [855, 499] on font "STRIKE: $29" at bounding box center [836, 505] width 87 height 12
click at [858, 499] on font "STRIKE: $29" at bounding box center [836, 505] width 87 height 12
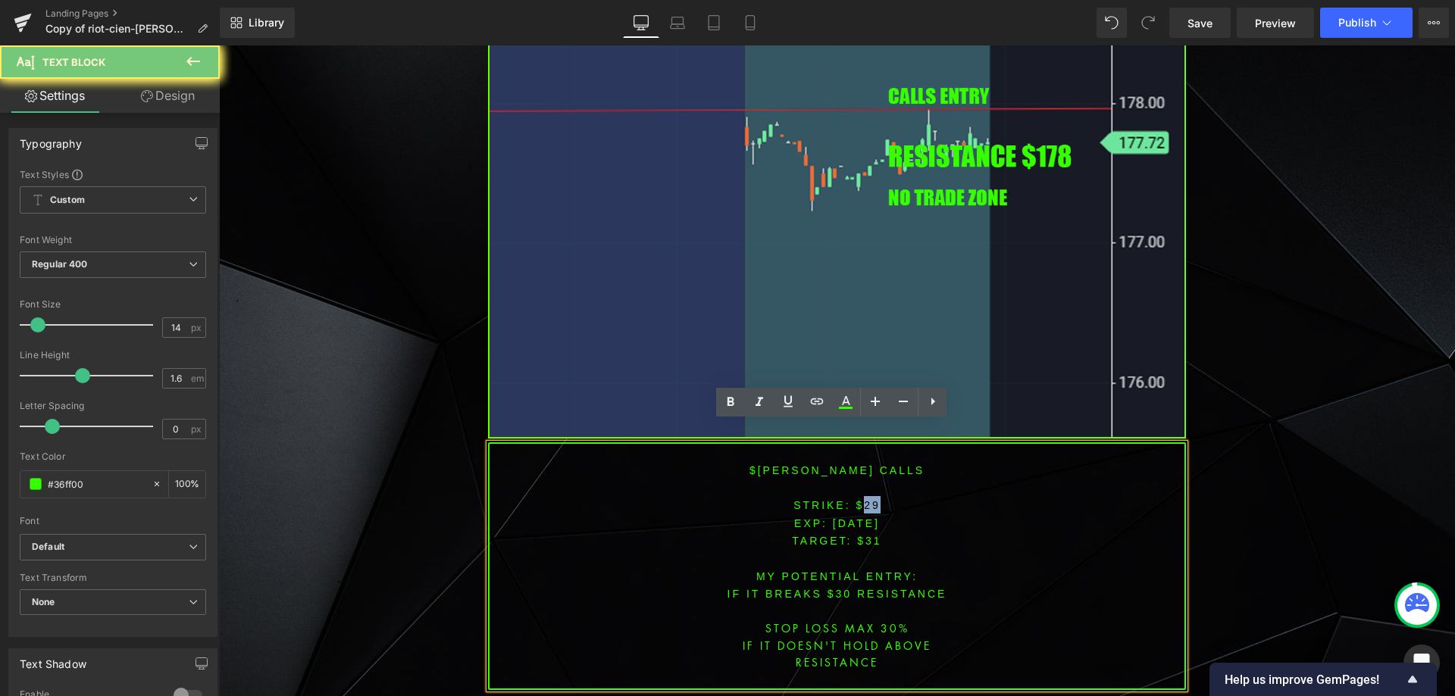
click at [858, 499] on font "STRIKE: $29" at bounding box center [836, 505] width 87 height 12
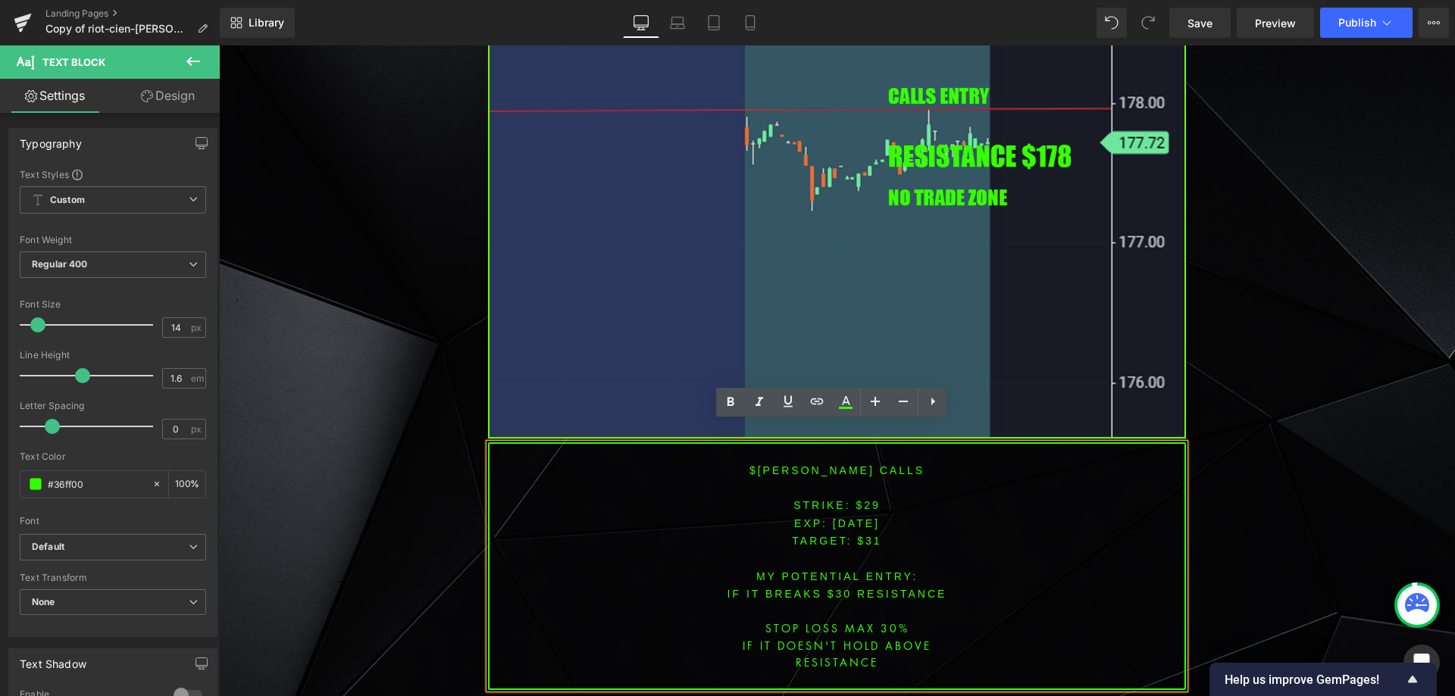
click at [830, 535] on span "TARGET: $31" at bounding box center [836, 541] width 89 height 12
click at [865, 499] on font "STRIKE: $29" at bounding box center [836, 505] width 87 height 12
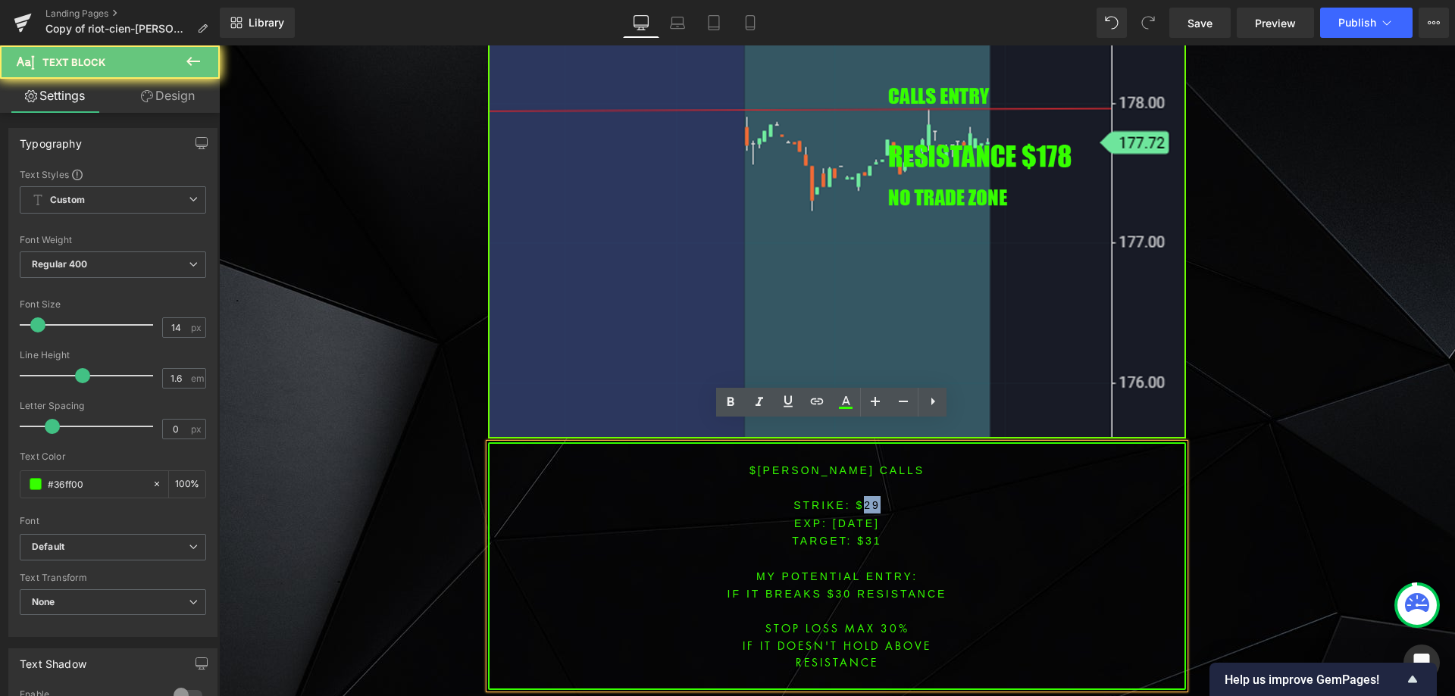
click at [865, 499] on font "STRIKE: $29" at bounding box center [836, 505] width 87 height 12
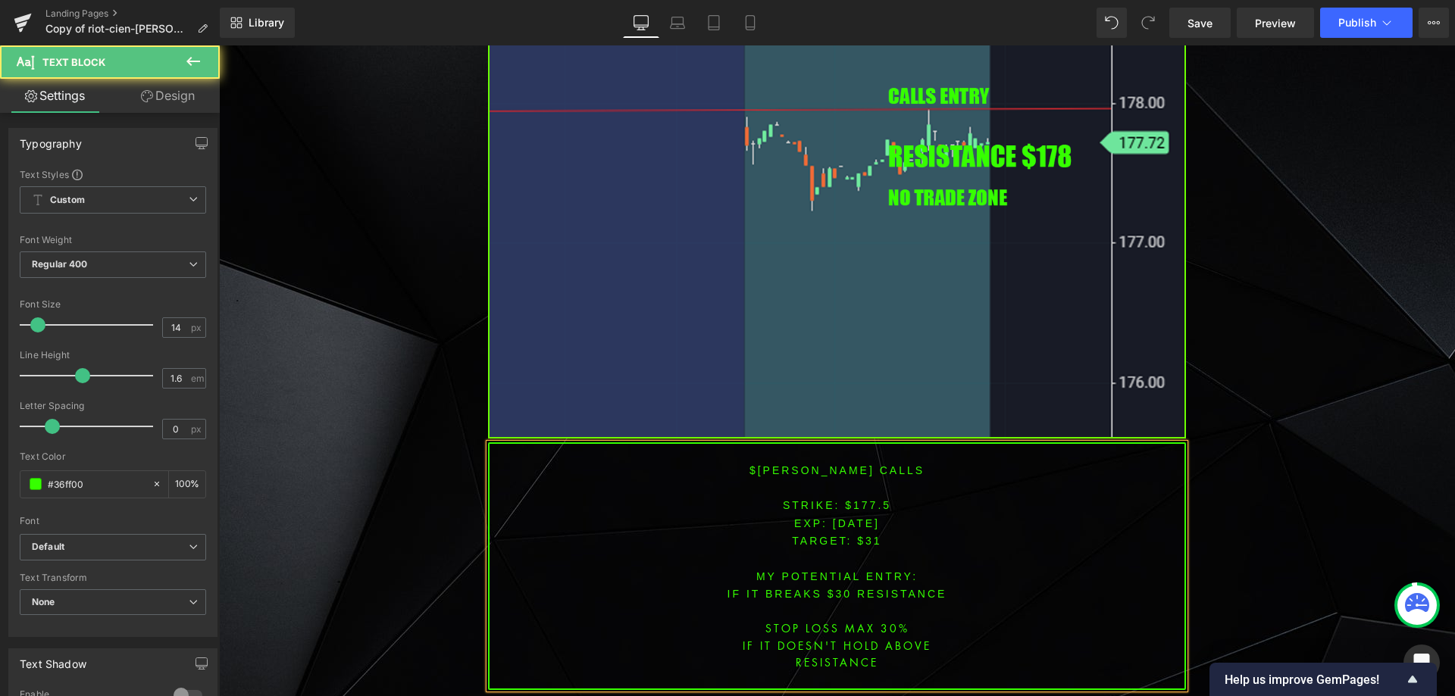
click at [868, 535] on span "TARGET: $31" at bounding box center [836, 541] width 89 height 12
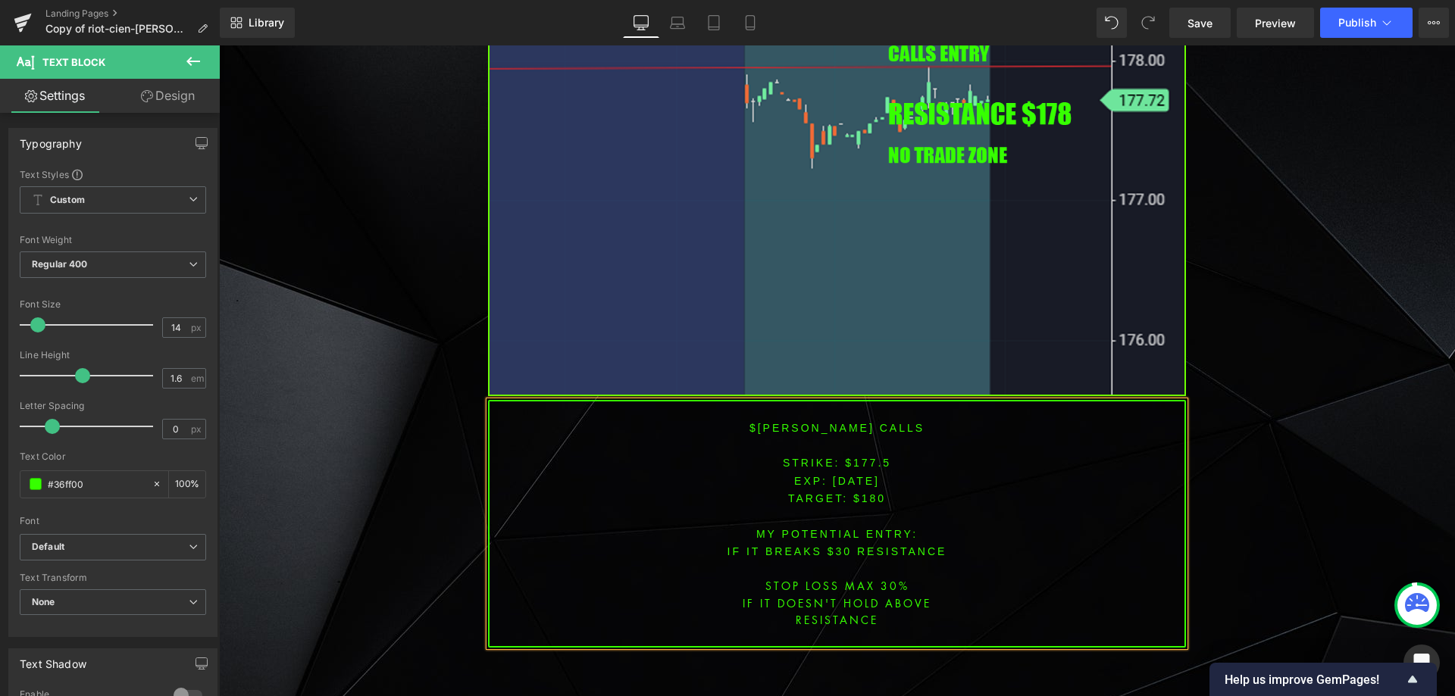
scroll to position [4933, 0]
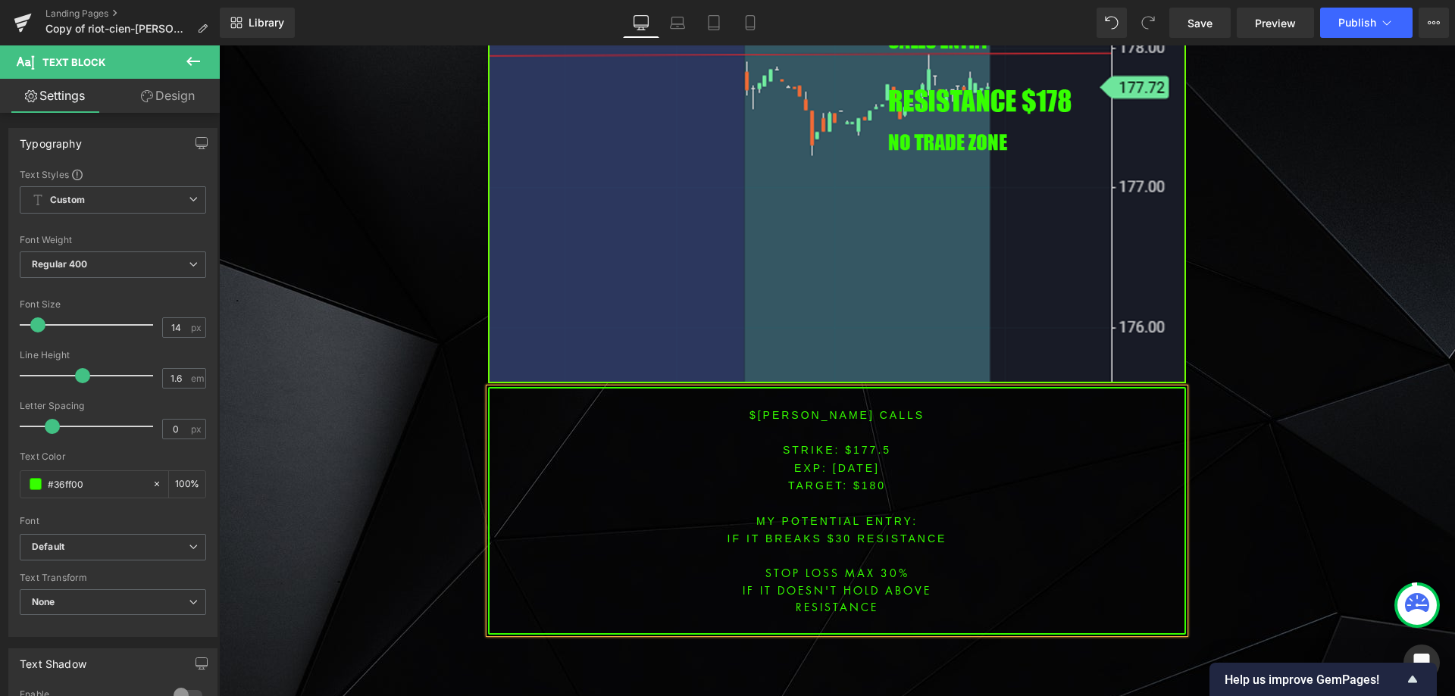
click at [835, 533] on font "IF IT BREAKS $30 resistance" at bounding box center [838, 539] width 220 height 12
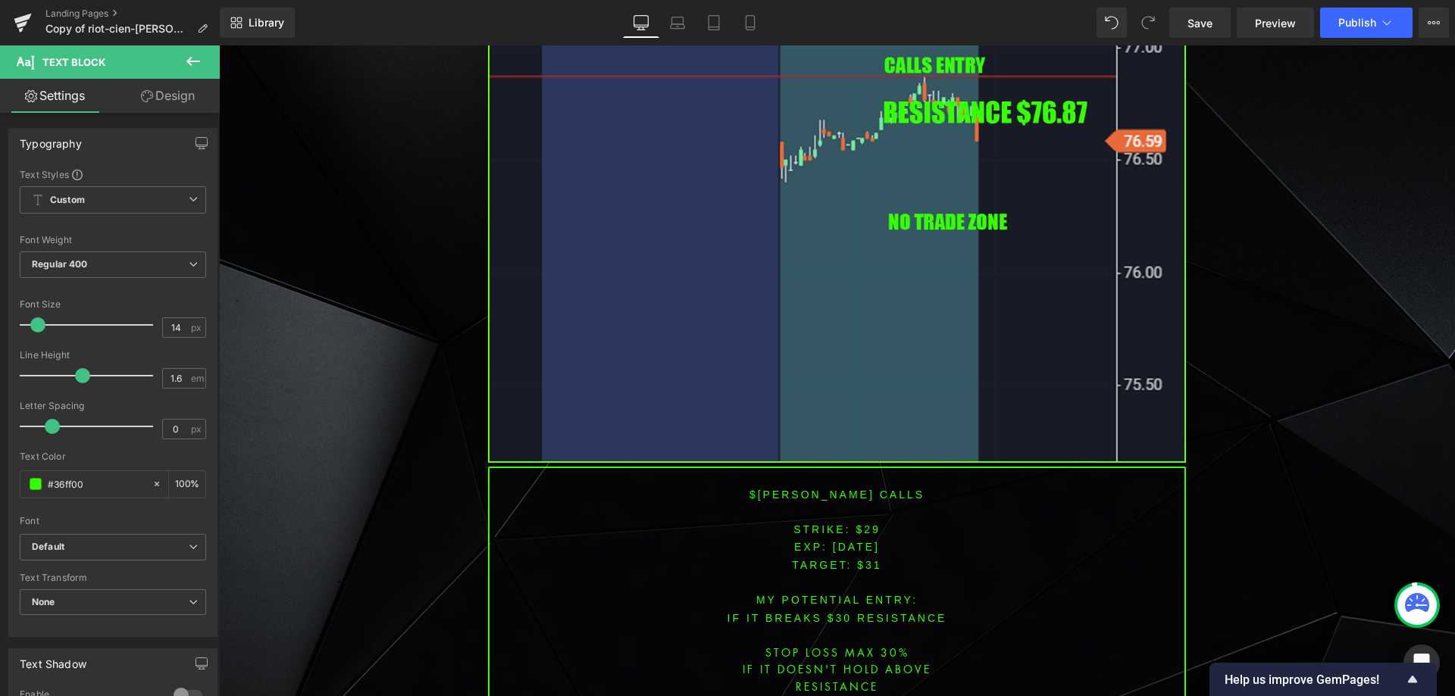
scroll to position [5994, 0]
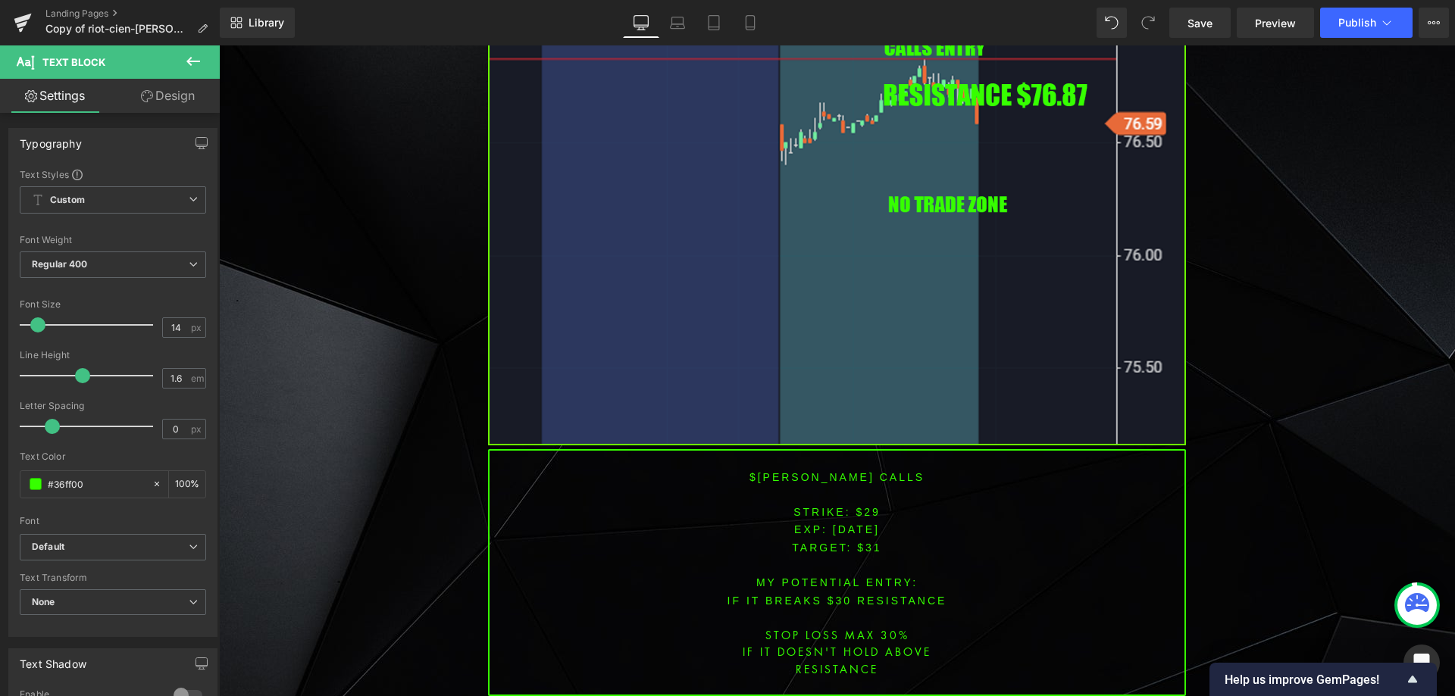
click at [812, 471] on font "$[PERSON_NAME] CALLS" at bounding box center [836, 477] width 175 height 12
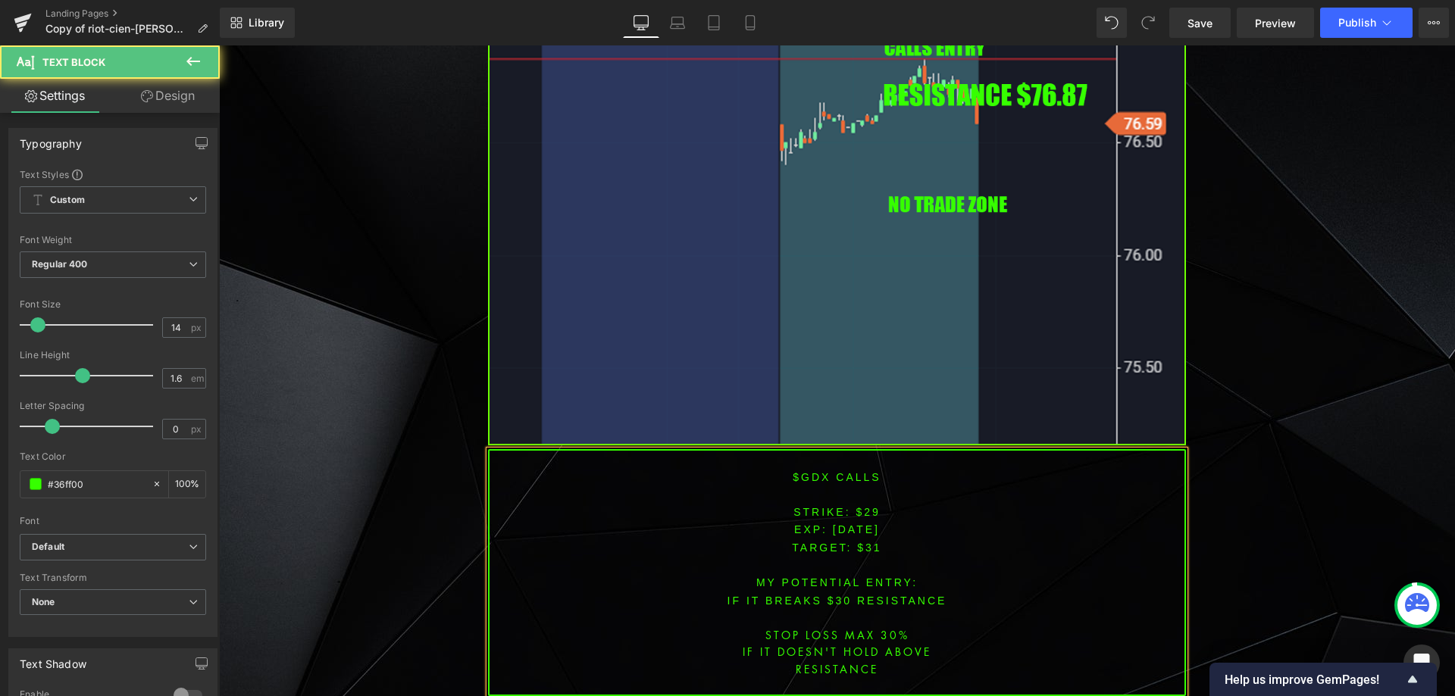
click at [833, 524] on span "[DATE]" at bounding box center [856, 530] width 47 height 12
click at [851, 524] on span "[DATE]" at bounding box center [856, 530] width 47 height 12
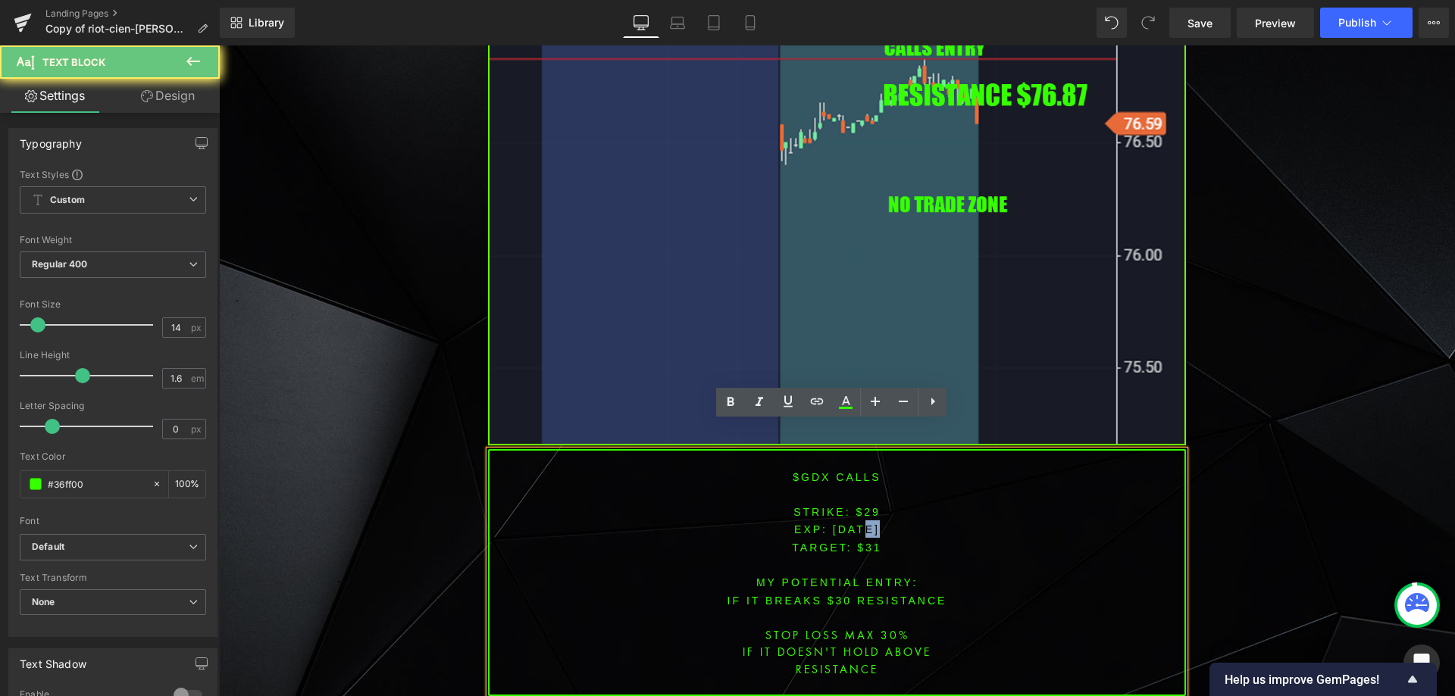
click at [851, 524] on span "[DATE]" at bounding box center [856, 530] width 47 height 12
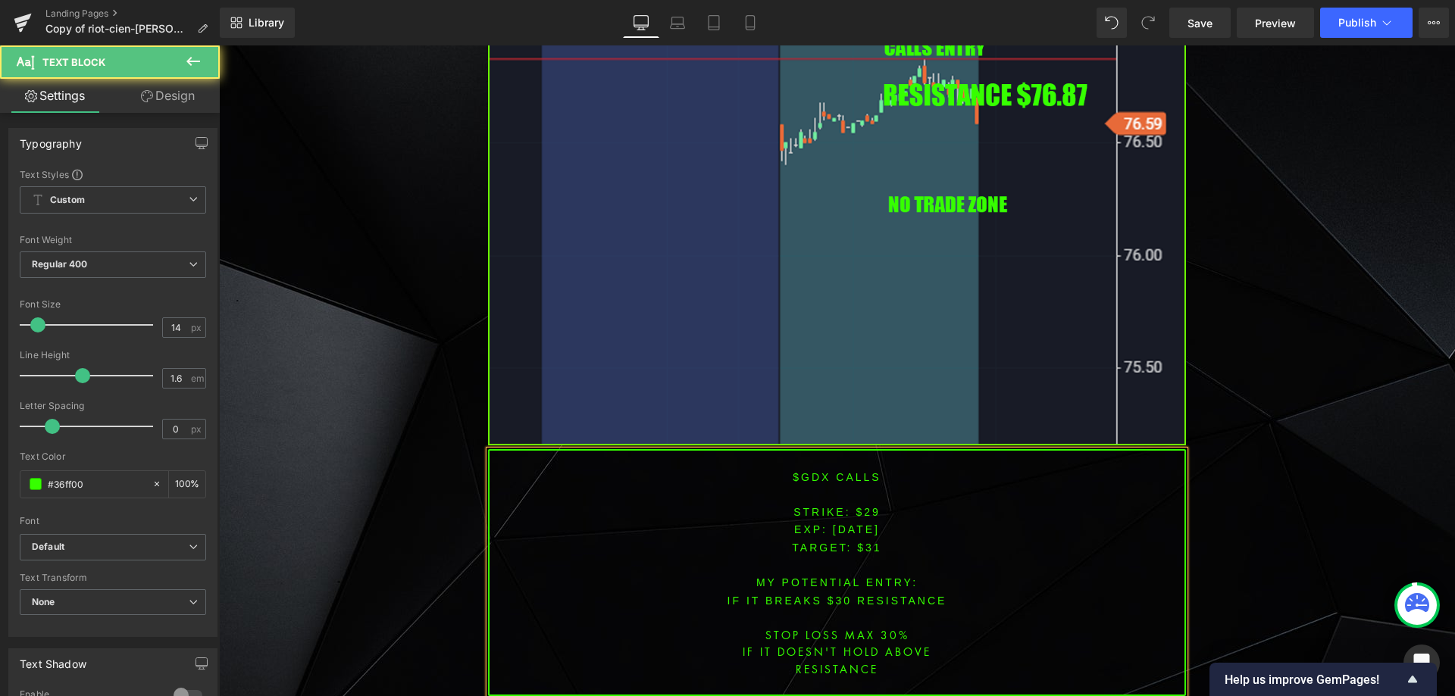
click at [862, 506] on font "STRIKE: $29" at bounding box center [836, 512] width 87 height 12
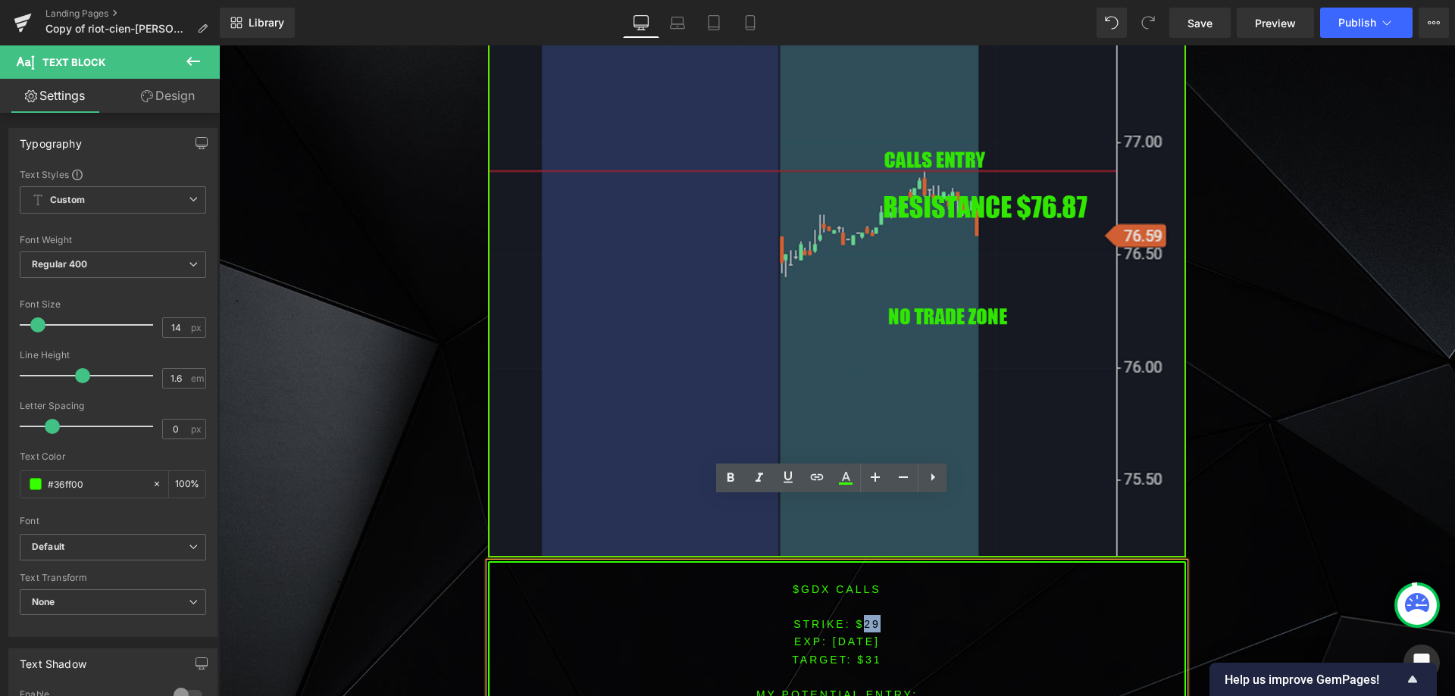
scroll to position [5918, 0]
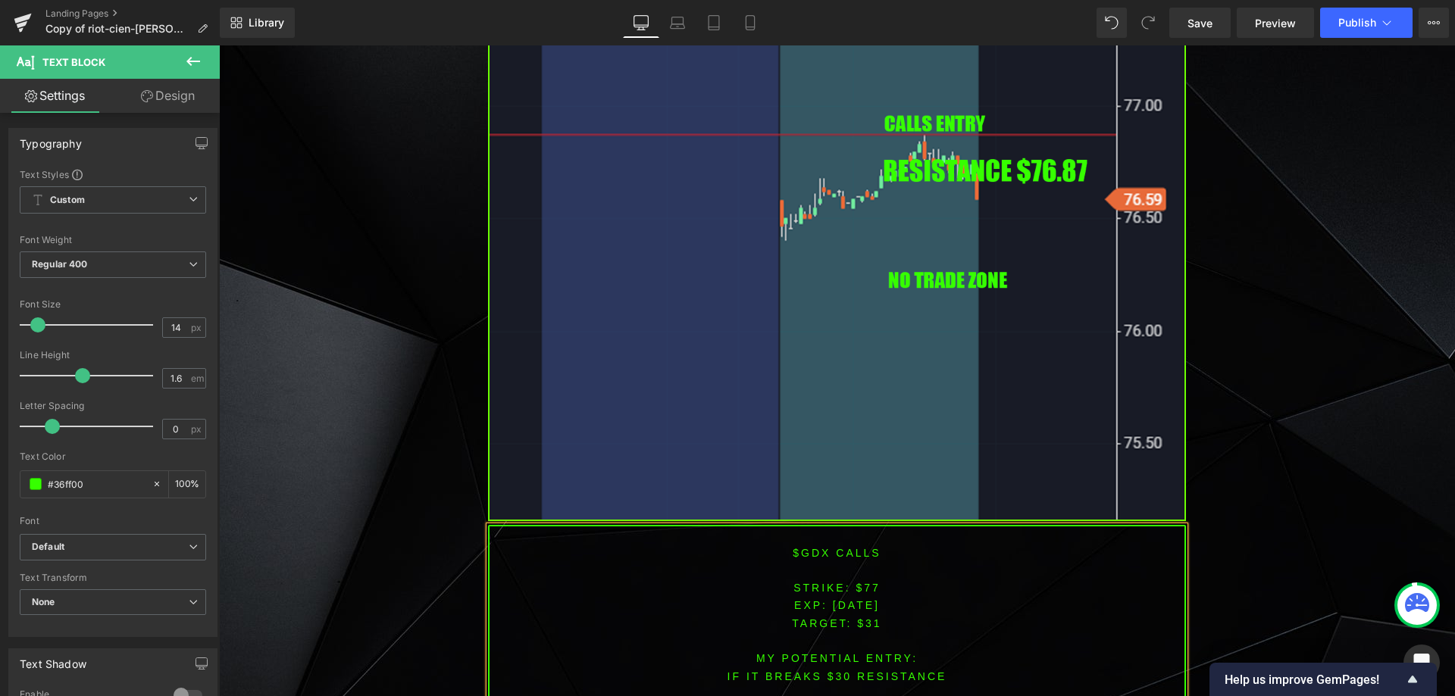
click at [860, 618] on span "TARGET: $31" at bounding box center [836, 624] width 89 height 12
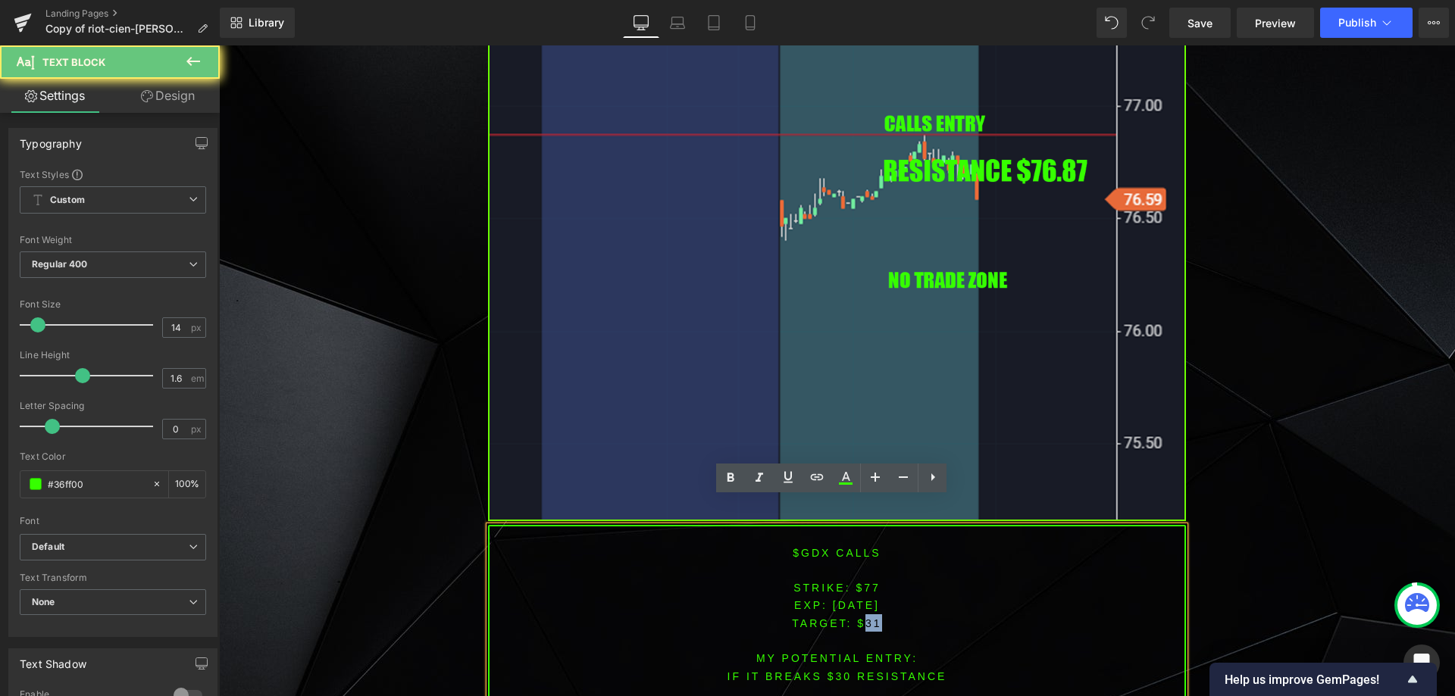
click at [860, 618] on span "TARGET: $31" at bounding box center [836, 624] width 89 height 12
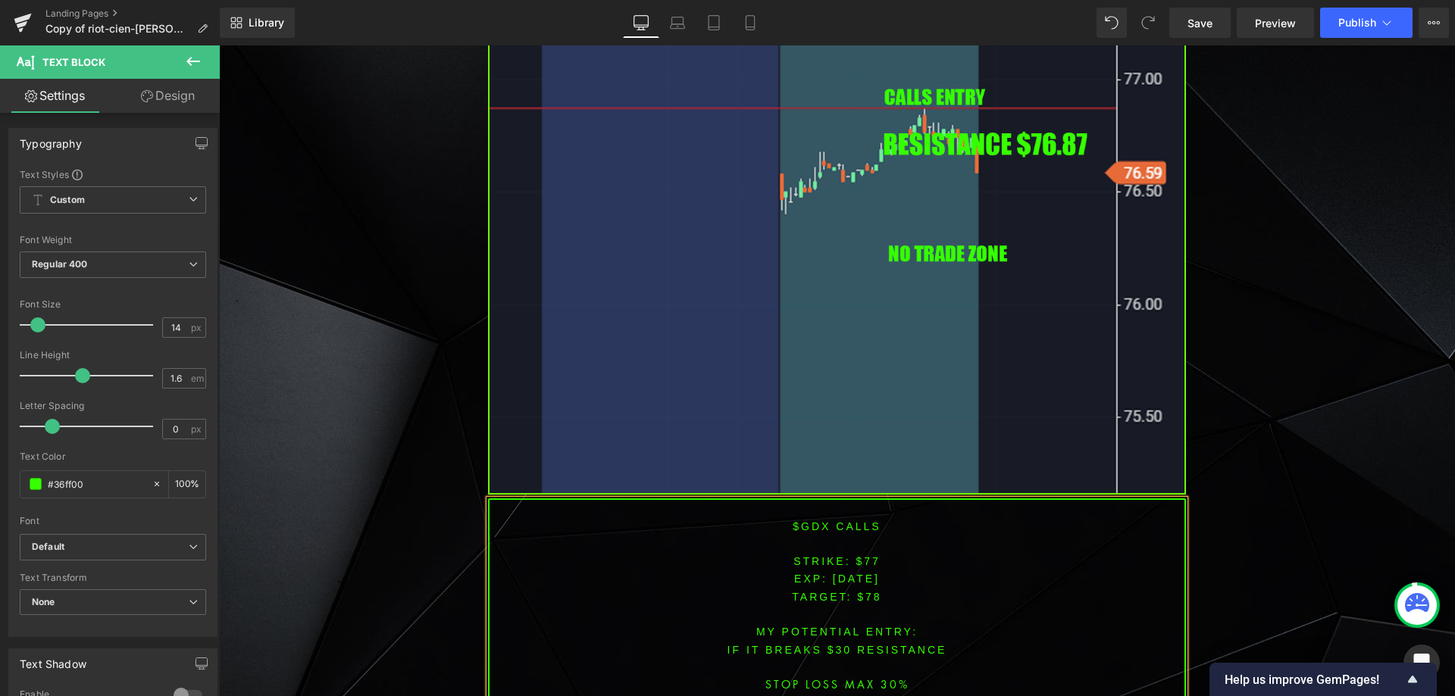
scroll to position [5972, 0]
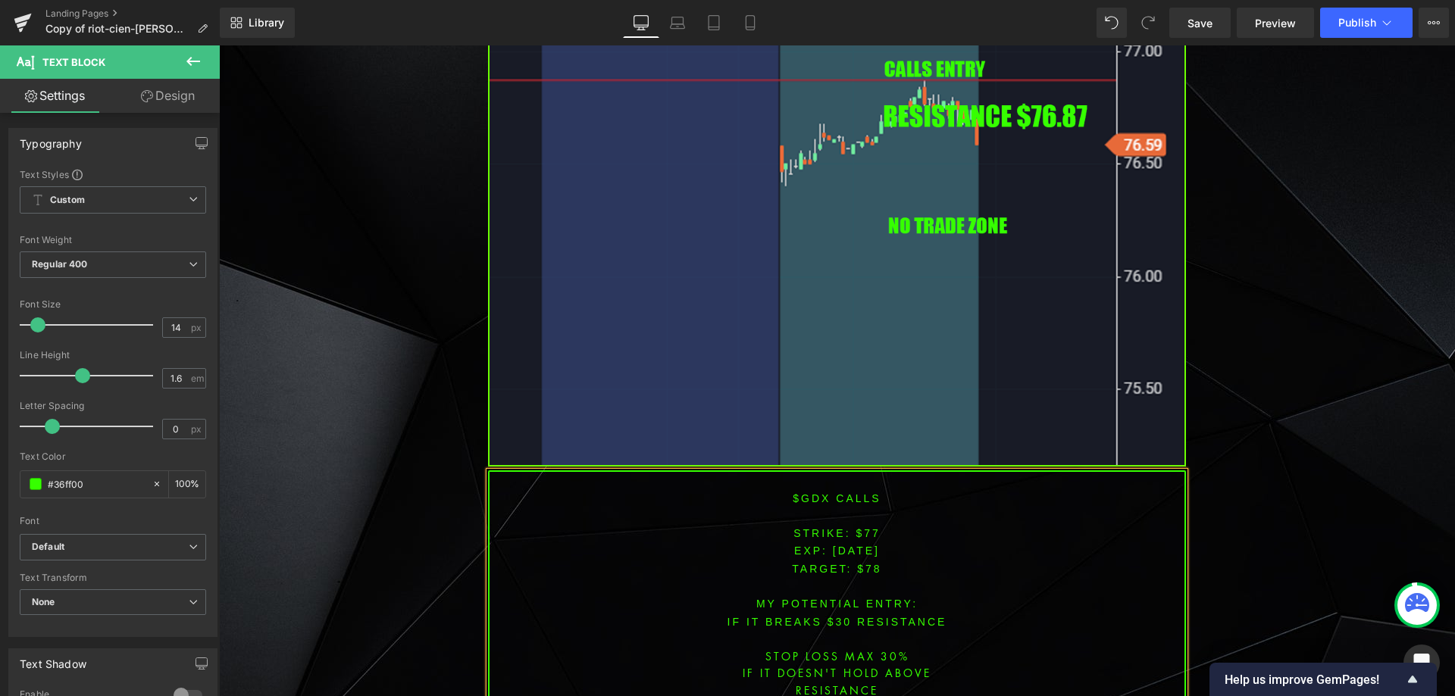
click at [838, 616] on font "IF IT BREAKS $30 resistance" at bounding box center [838, 622] width 220 height 12
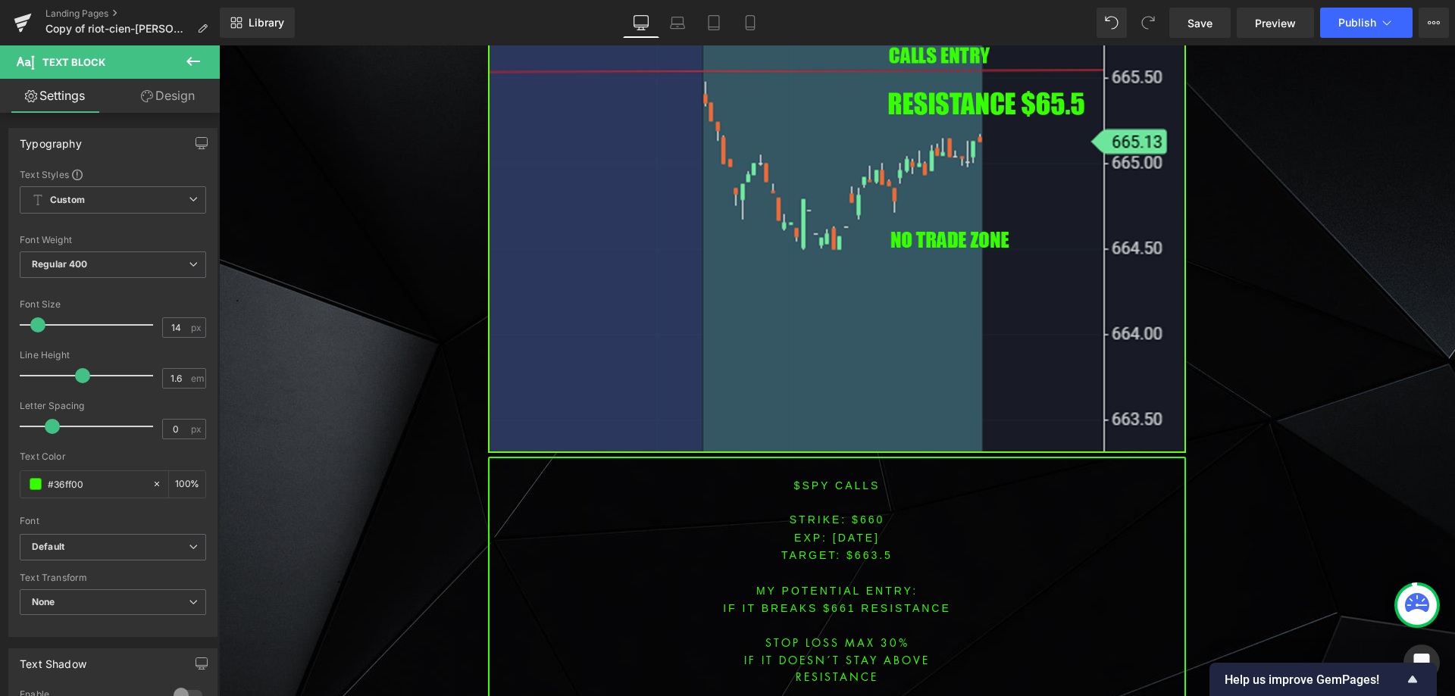
scroll to position [7109, 0]
click at [833, 531] on span "[DATE]" at bounding box center [856, 537] width 47 height 12
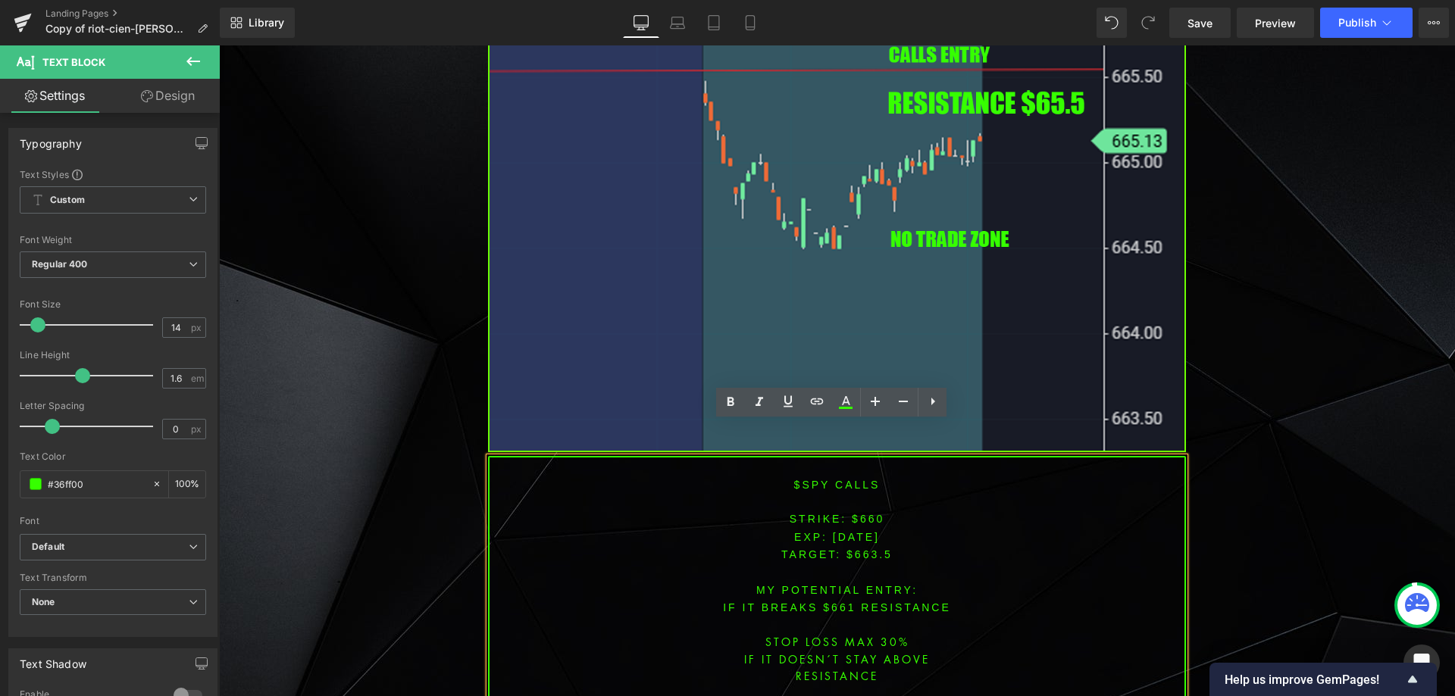
click at [794, 531] on font "EXP:" at bounding box center [810, 537] width 33 height 12
click at [865, 531] on span "[DATE]" at bounding box center [856, 537] width 47 height 12
click at [858, 531] on span "[DATE]" at bounding box center [856, 537] width 47 height 12
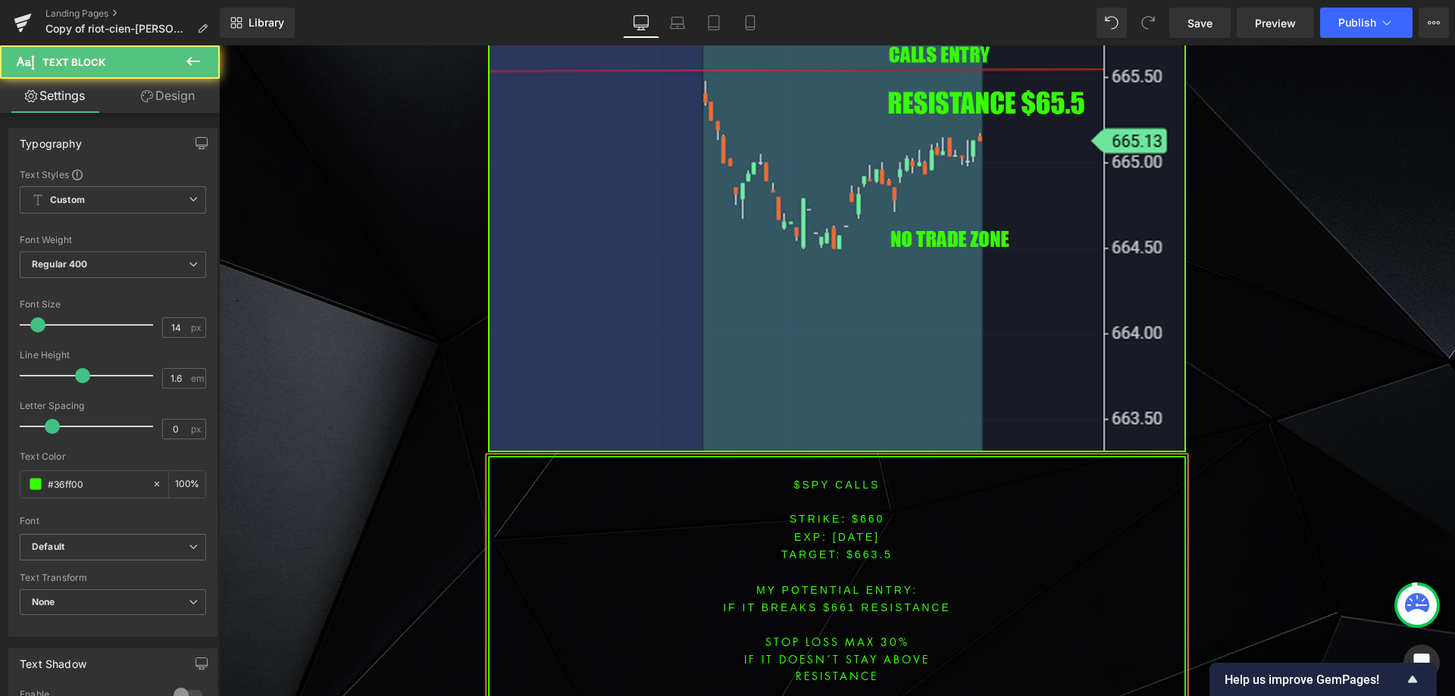
click at [859, 513] on font "STRIKE: $660" at bounding box center [837, 519] width 95 height 12
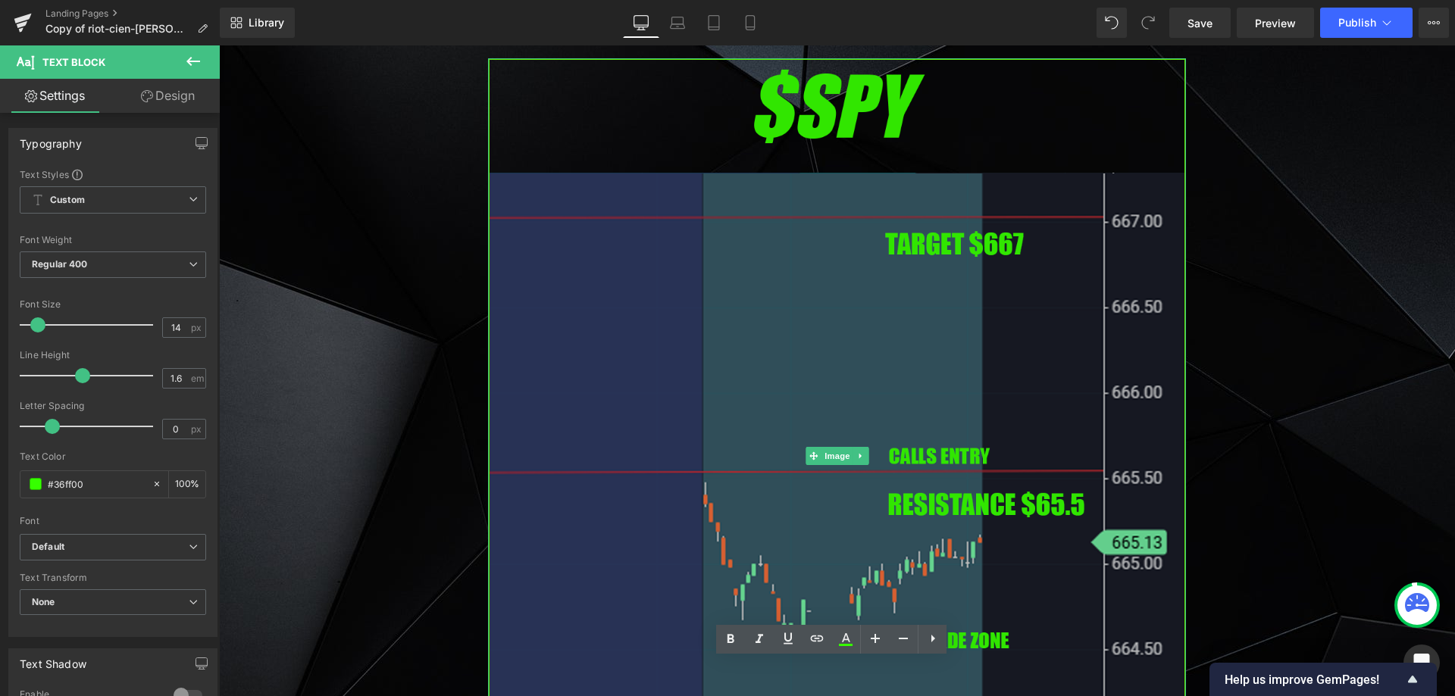
scroll to position [6655, 0]
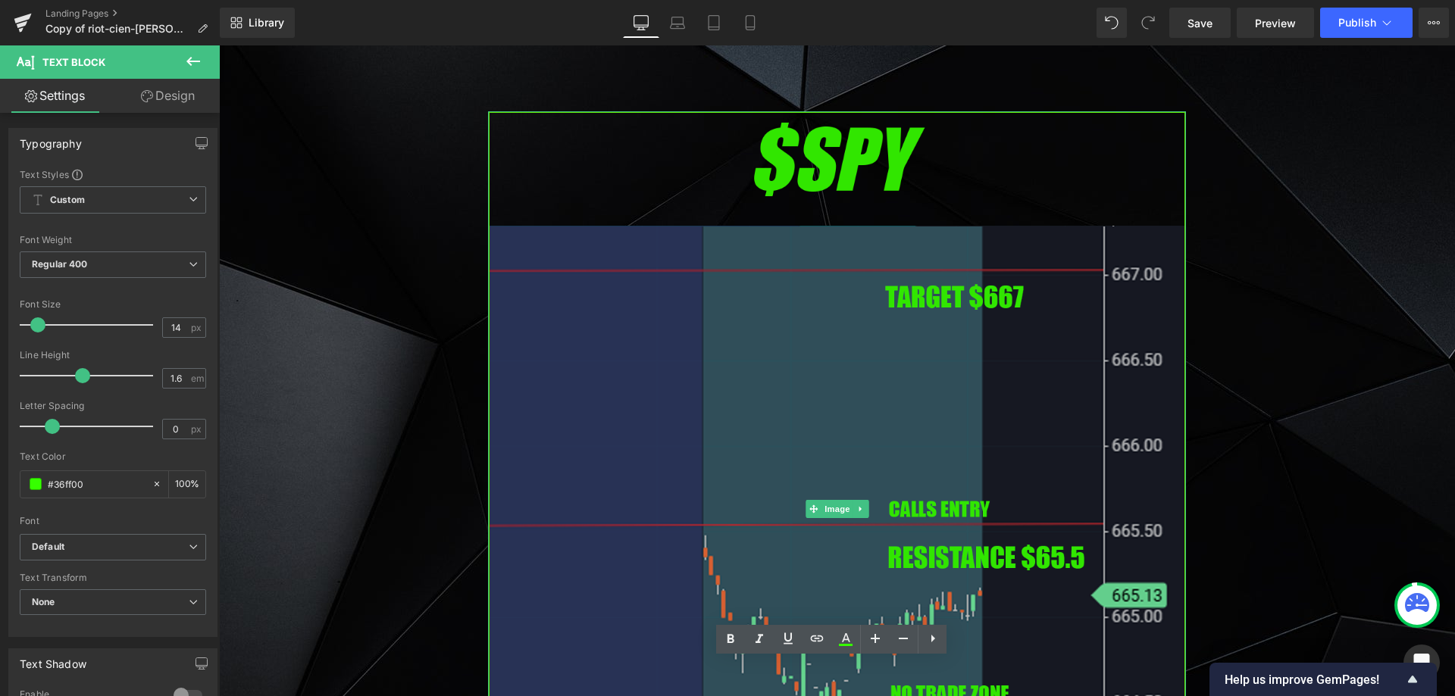
click at [713, 322] on img at bounding box center [837, 509] width 698 height 796
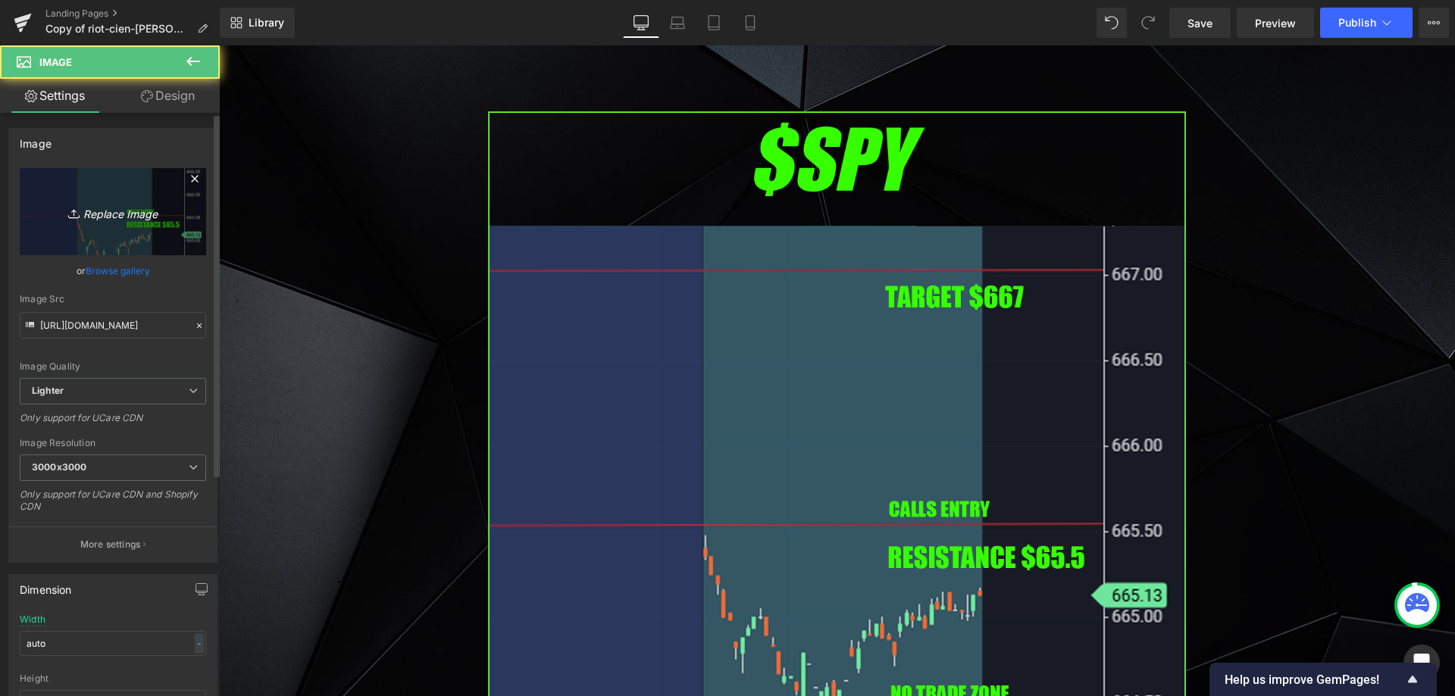
click at [149, 203] on icon "Replace Image" at bounding box center [112, 211] width 121 height 19
type input "C:\fakepath\spy.png"
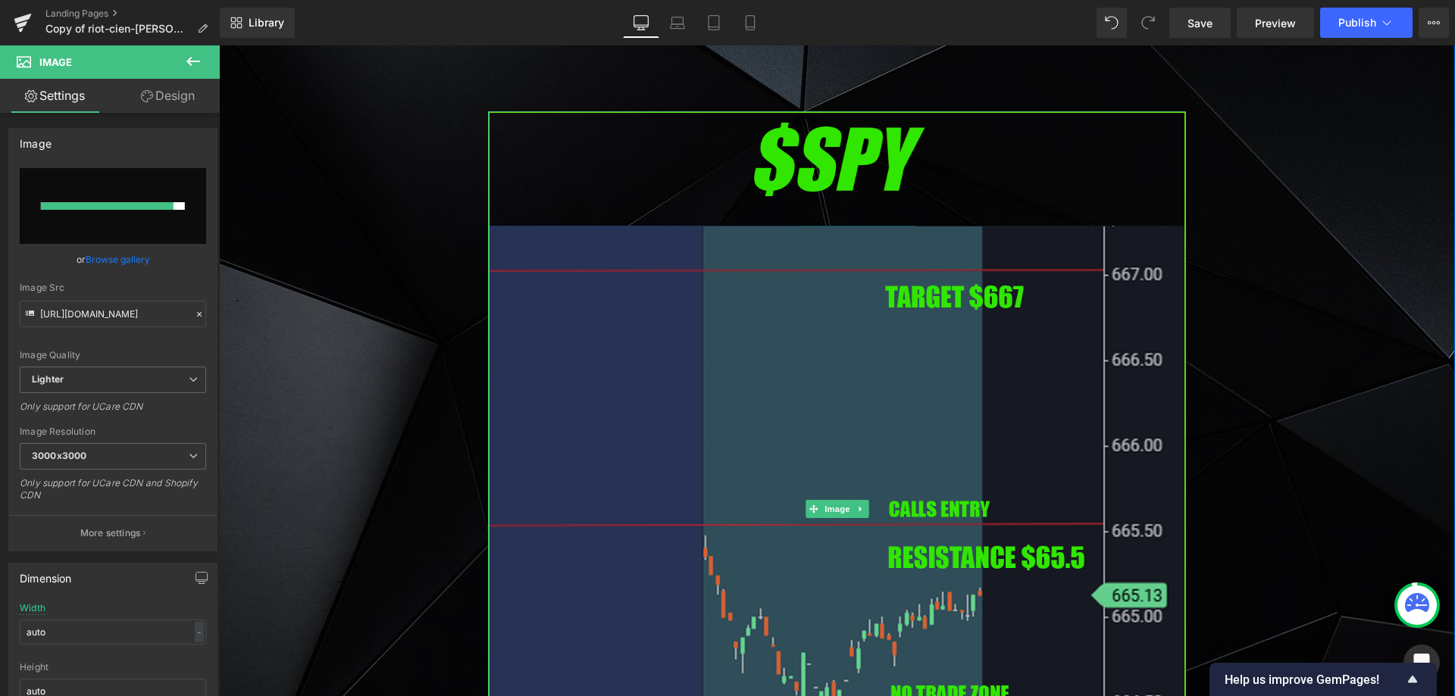
type input "[URL][DOMAIN_NAME]"
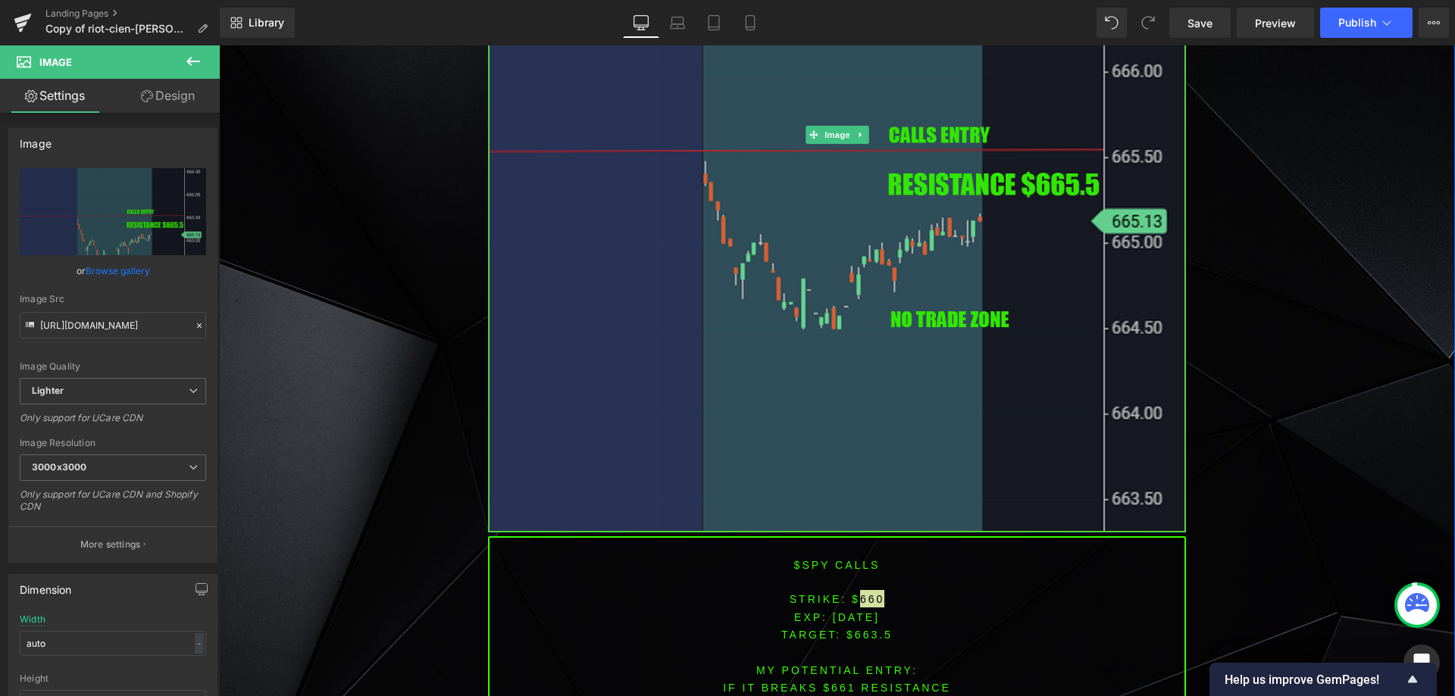
scroll to position [7033, 0]
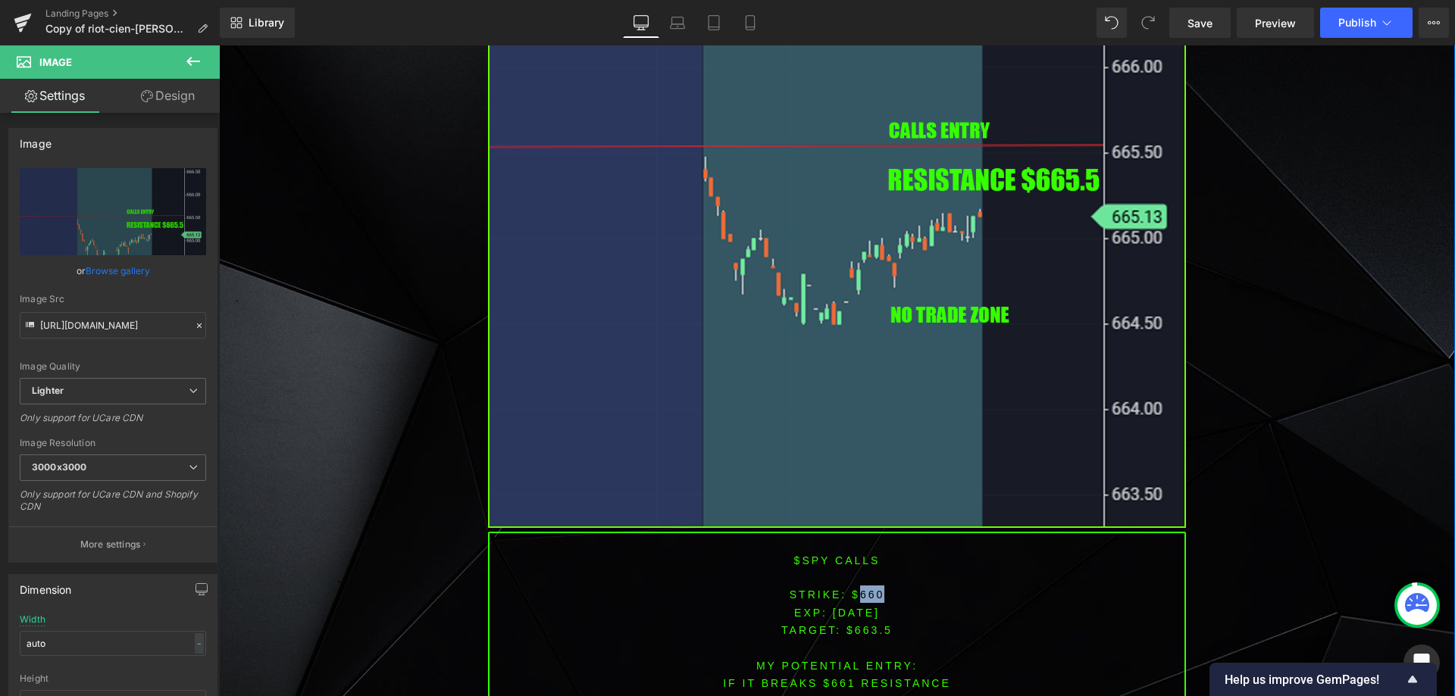
click at [870, 624] on span "TARGET: $663.5" at bounding box center [836, 630] width 111 height 12
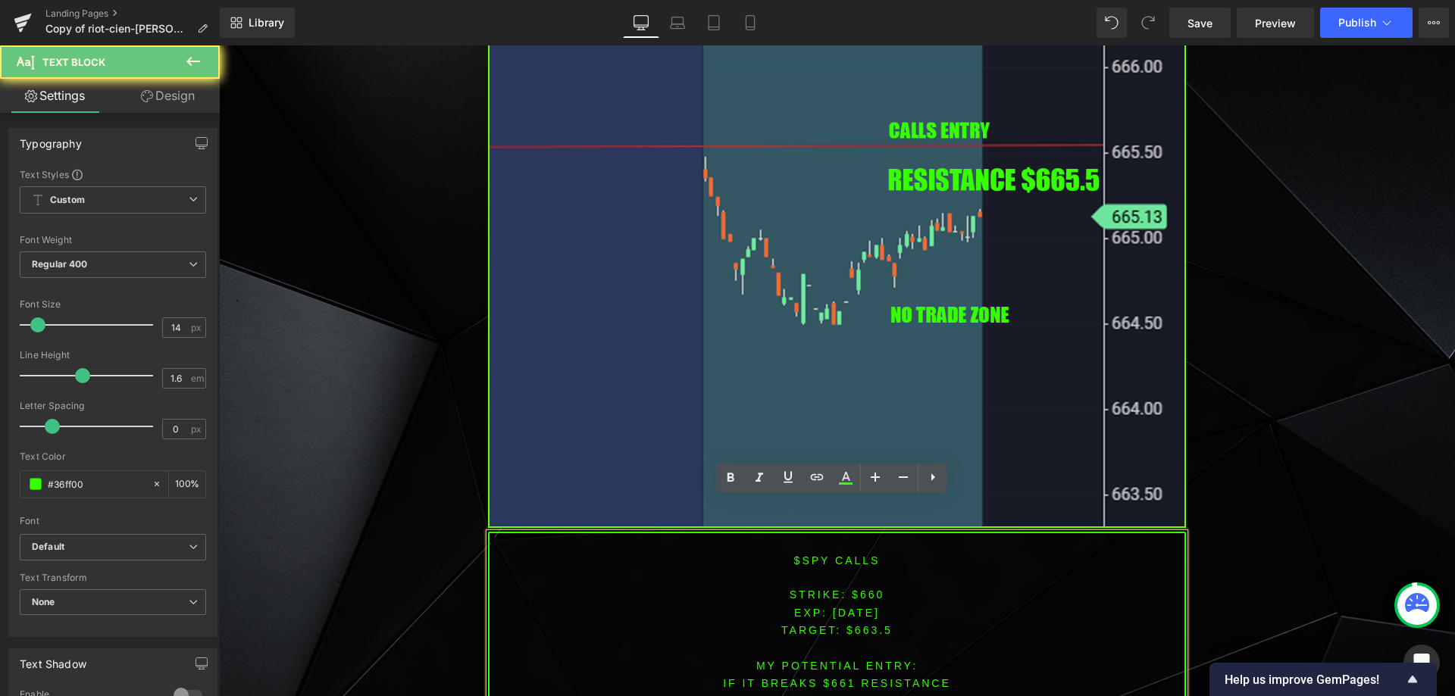
click at [867, 589] on font "STRIKE: $660" at bounding box center [837, 595] width 95 height 12
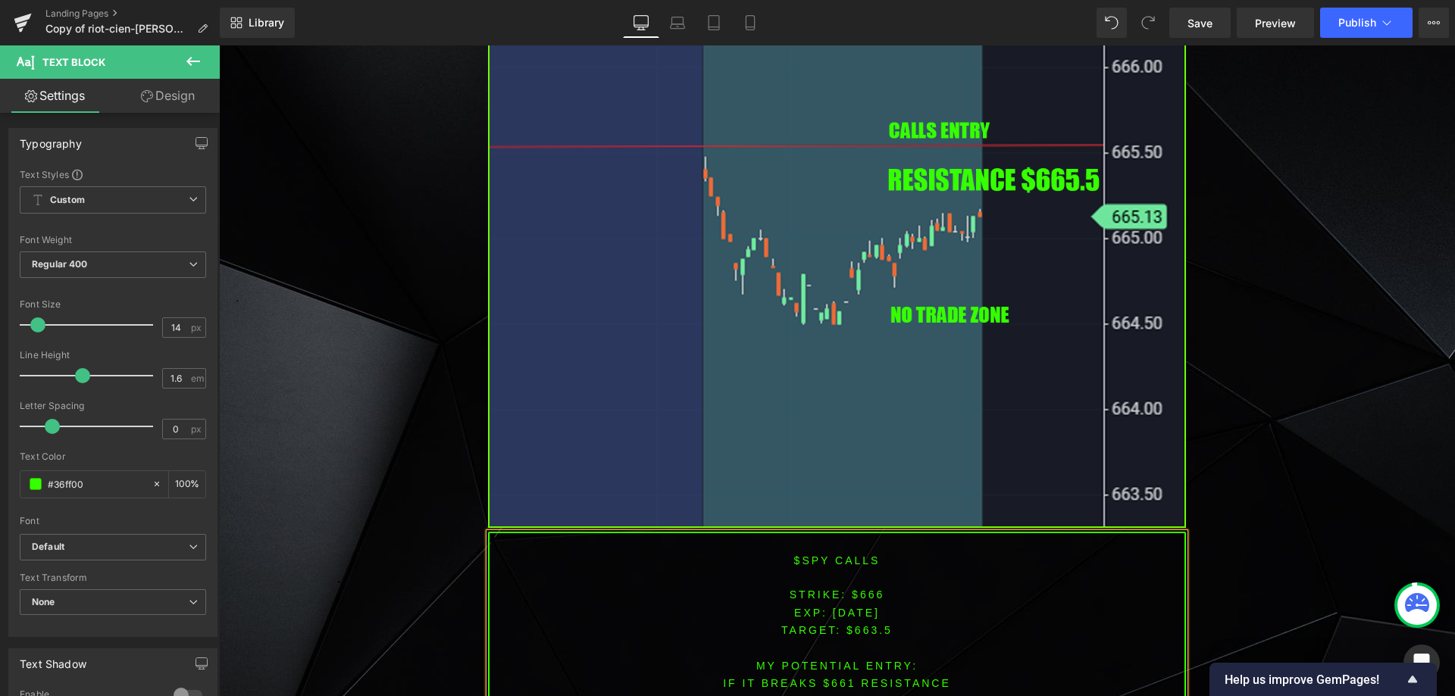
click at [852, 624] on span "TARGET: $663.5" at bounding box center [836, 630] width 111 height 12
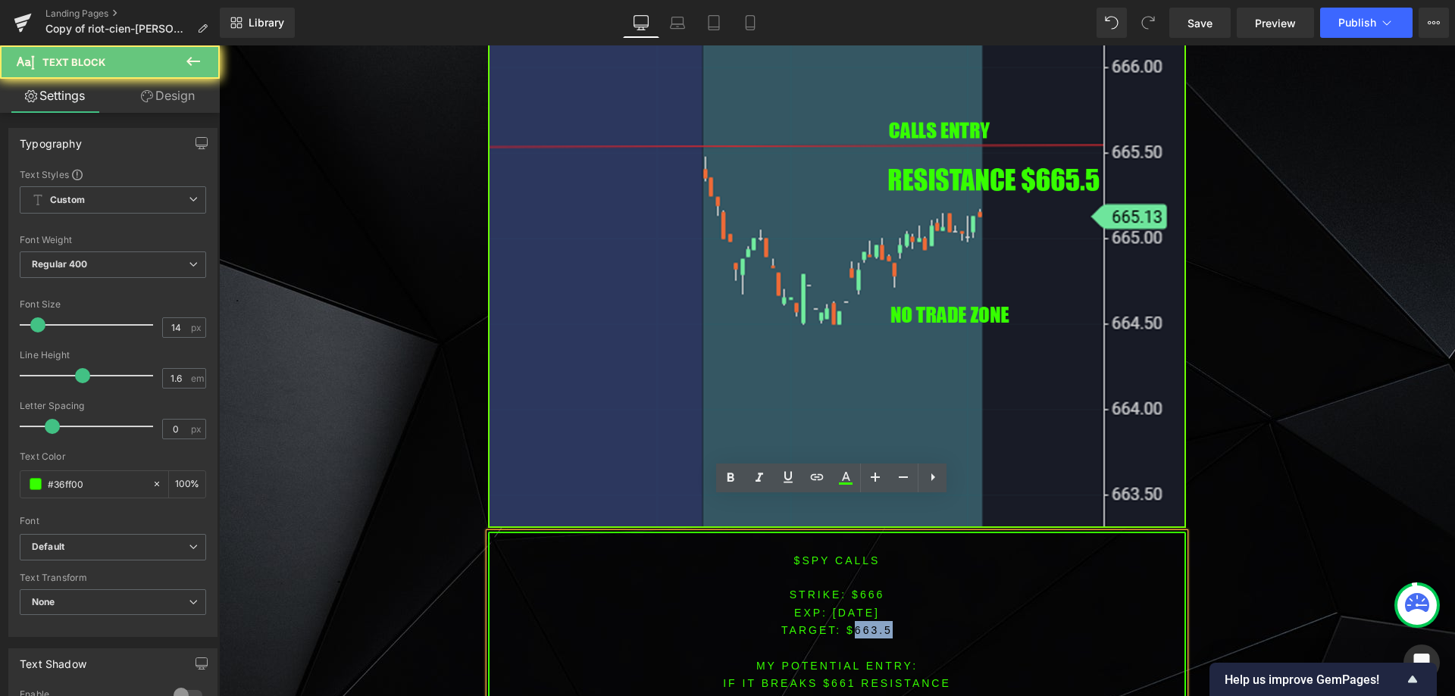
click at [852, 624] on span "TARGET: $663.5" at bounding box center [836, 630] width 111 height 12
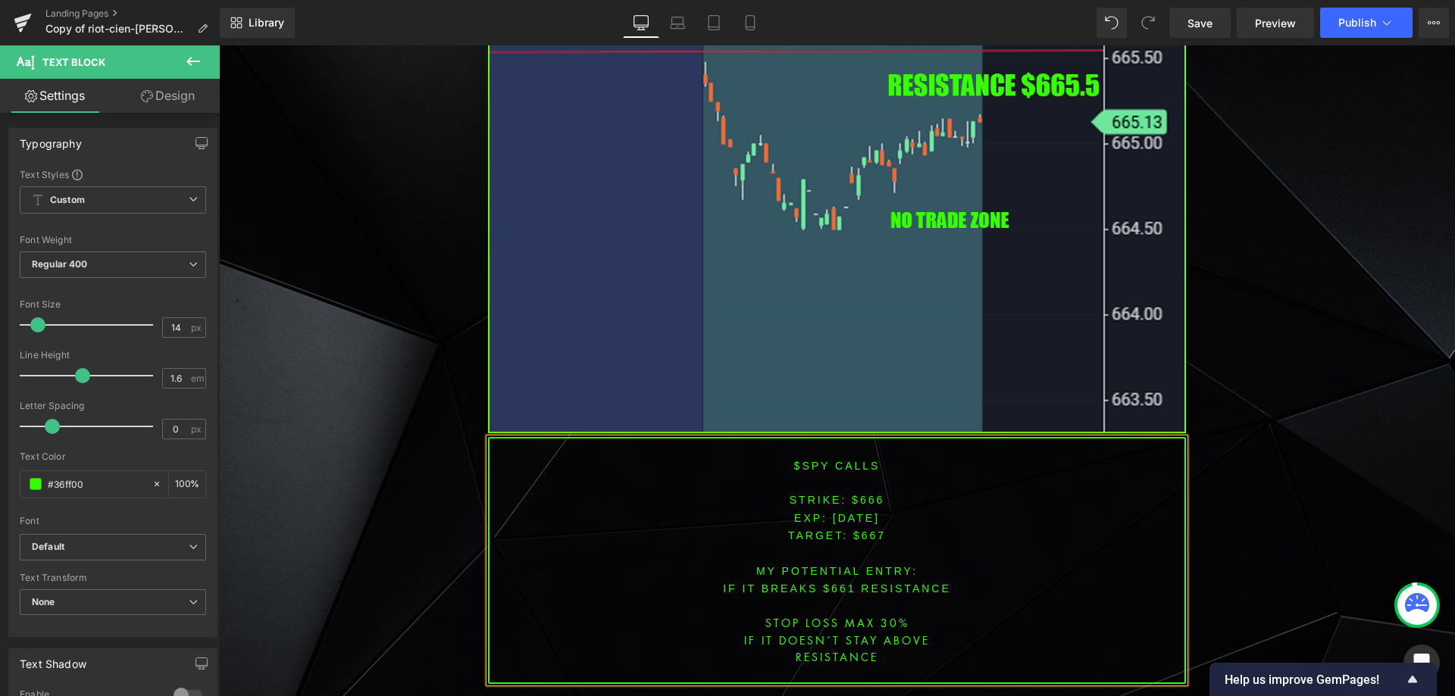
scroll to position [7165, 0]
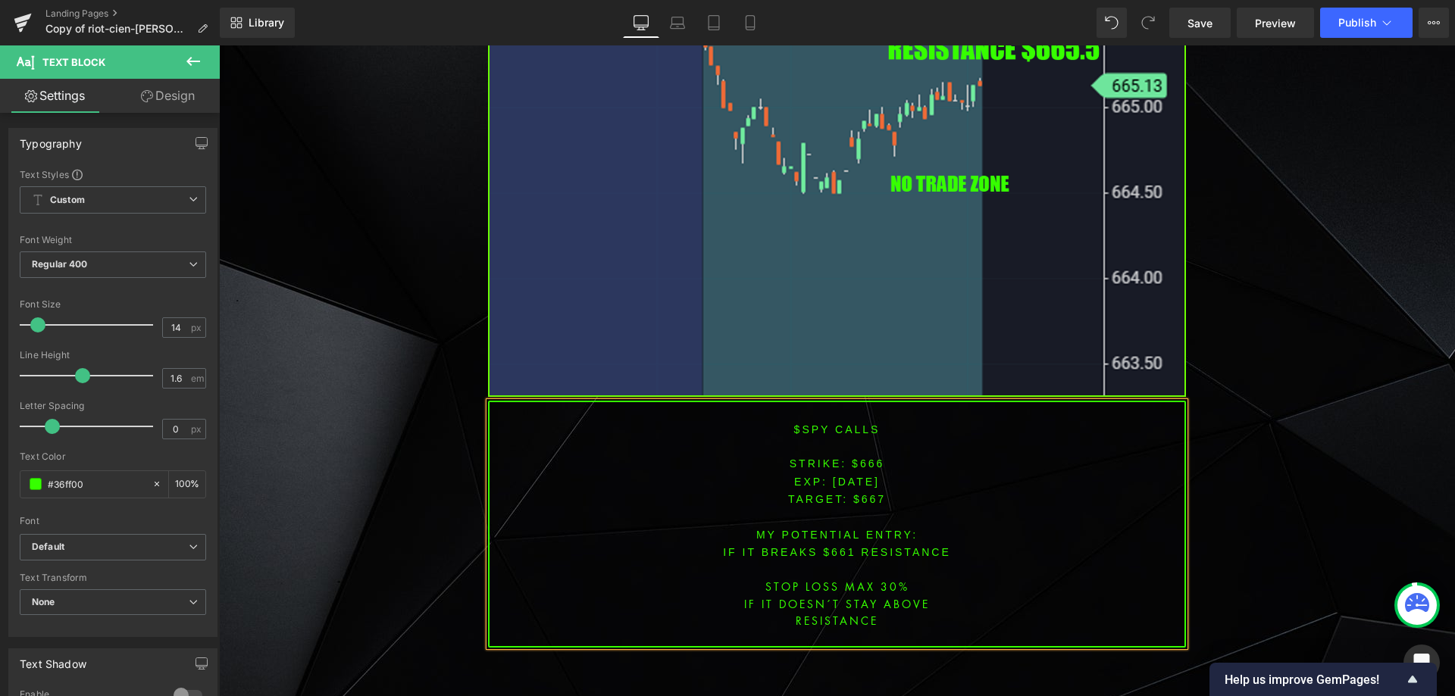
click at [835, 546] on font "IF IT breaks $661 resistance" at bounding box center [837, 552] width 228 height 12
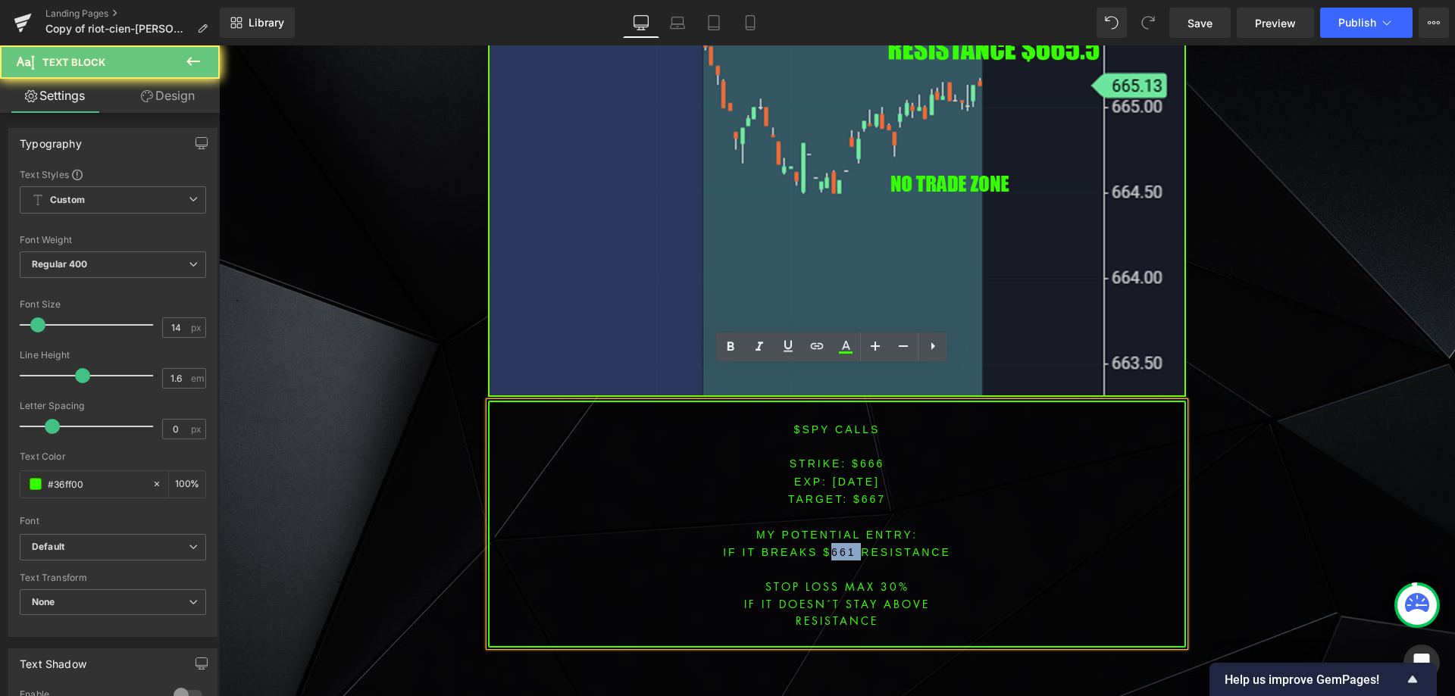
click at [835, 546] on font "IF IT breaks $661 resistance" at bounding box center [837, 552] width 228 height 12
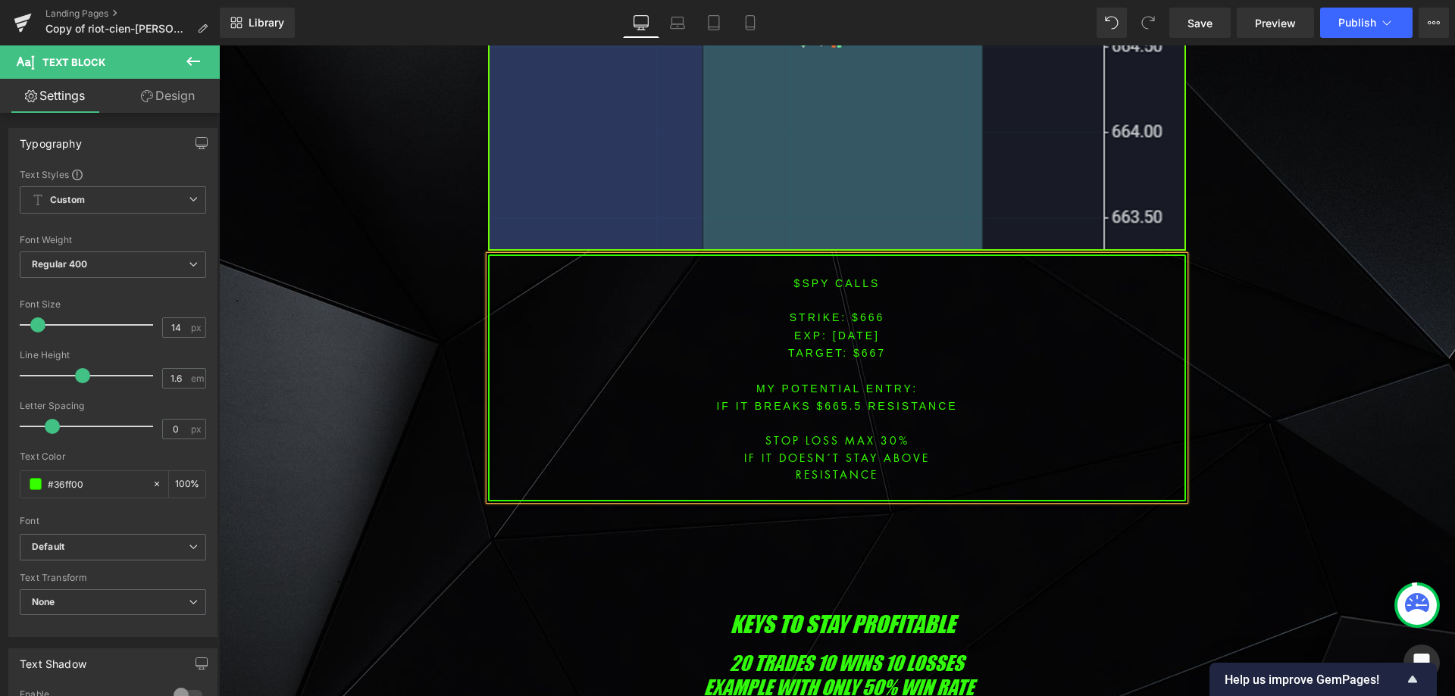
scroll to position [7316, 0]
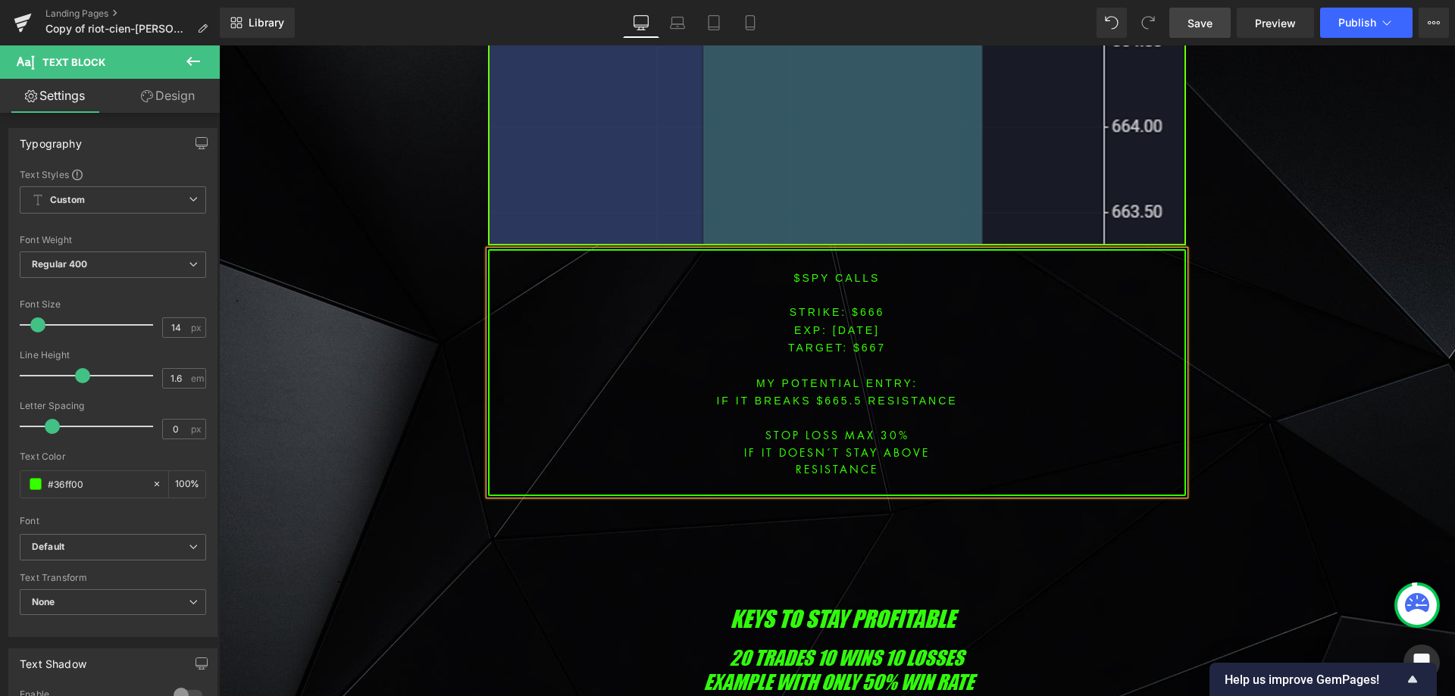
drag, startPoint x: 1209, startPoint y: 20, endPoint x: 1224, endPoint y: 36, distance: 22.5
click at [1209, 21] on span "Save" at bounding box center [1200, 23] width 25 height 16
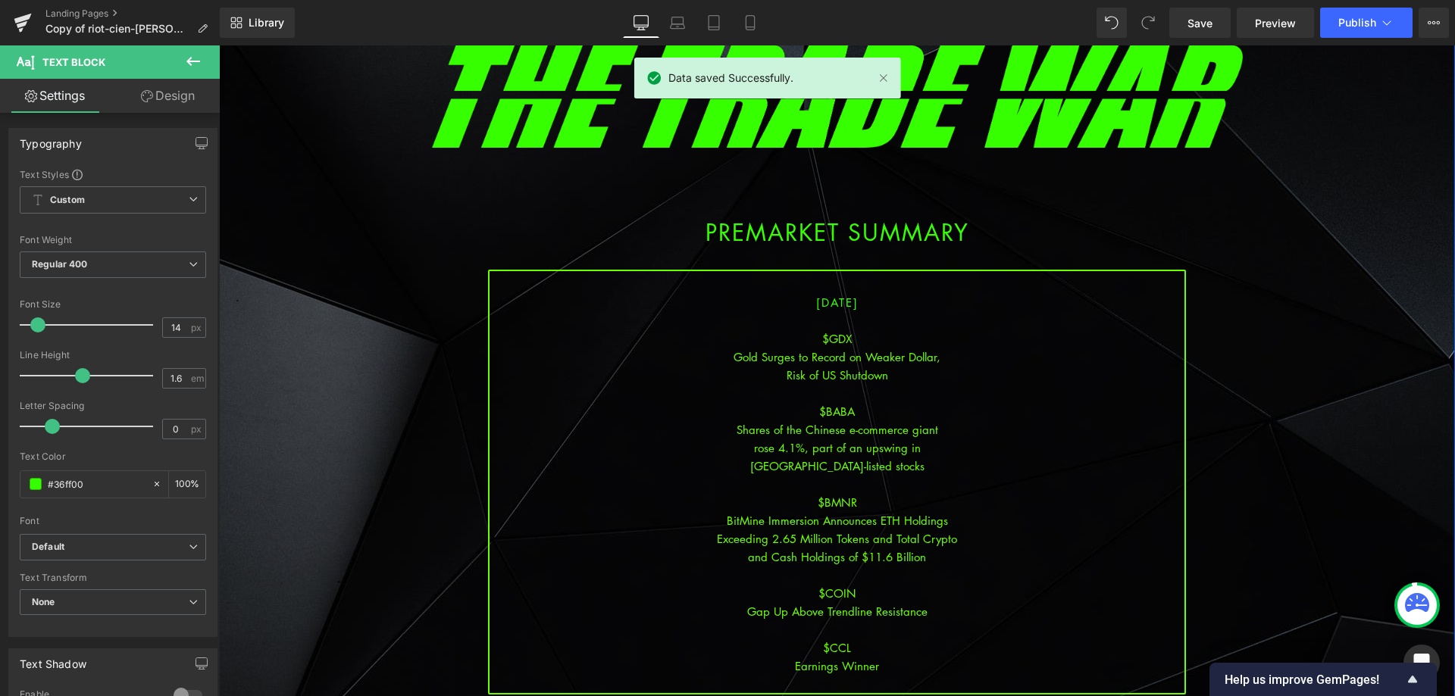
scroll to position [152, 0]
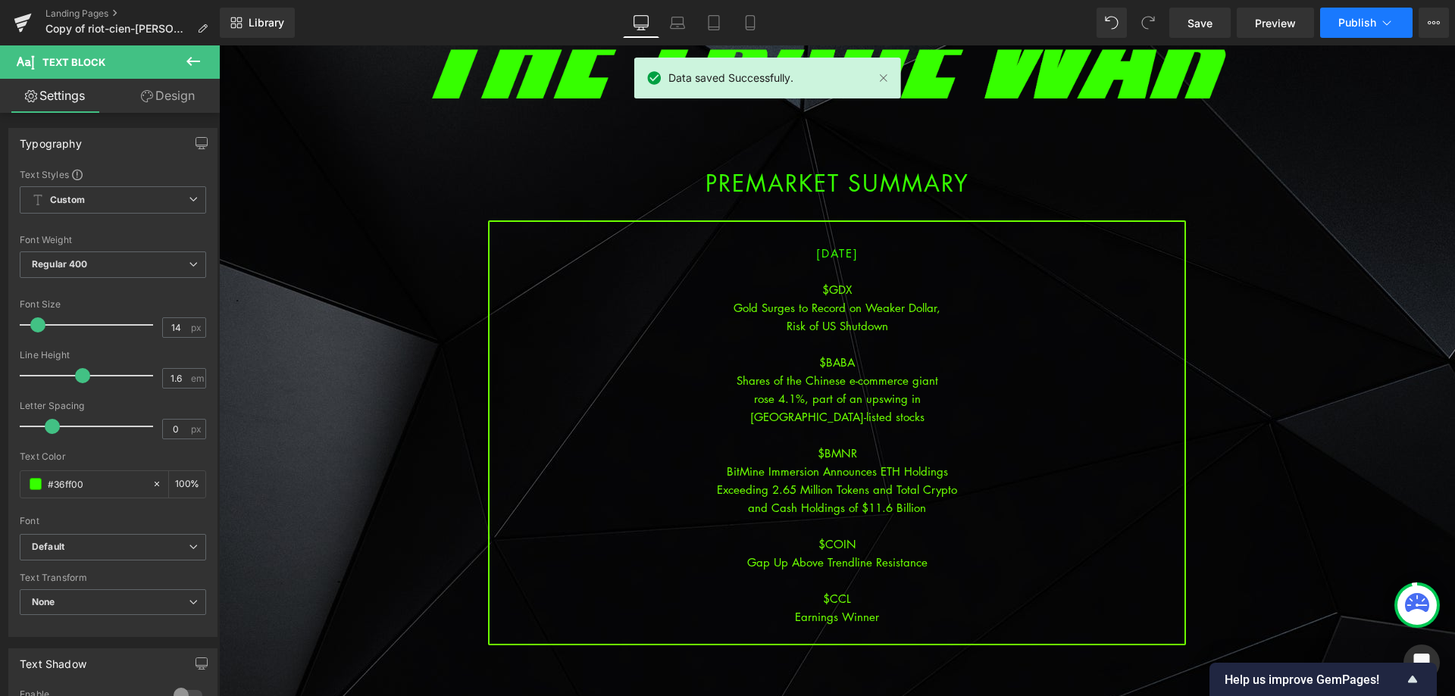
click at [1361, 26] on span "Publish" at bounding box center [1357, 23] width 38 height 12
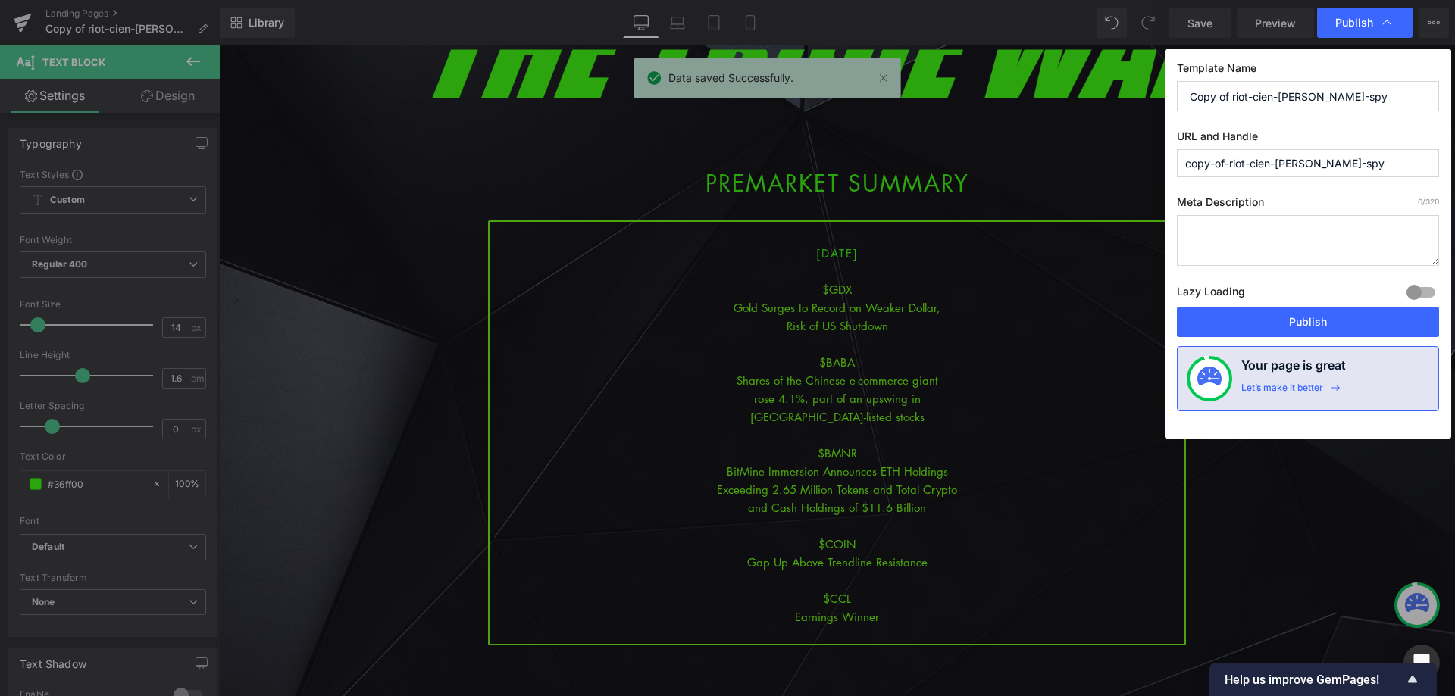
drag, startPoint x: 1334, startPoint y: 101, endPoint x: 1106, endPoint y: 67, distance: 230.5
click at [1106, 68] on div "Publish Template Name Copy of riot-cien-[PERSON_NAME]-spy URL and Handle copy-o…" at bounding box center [727, 348] width 1455 height 696
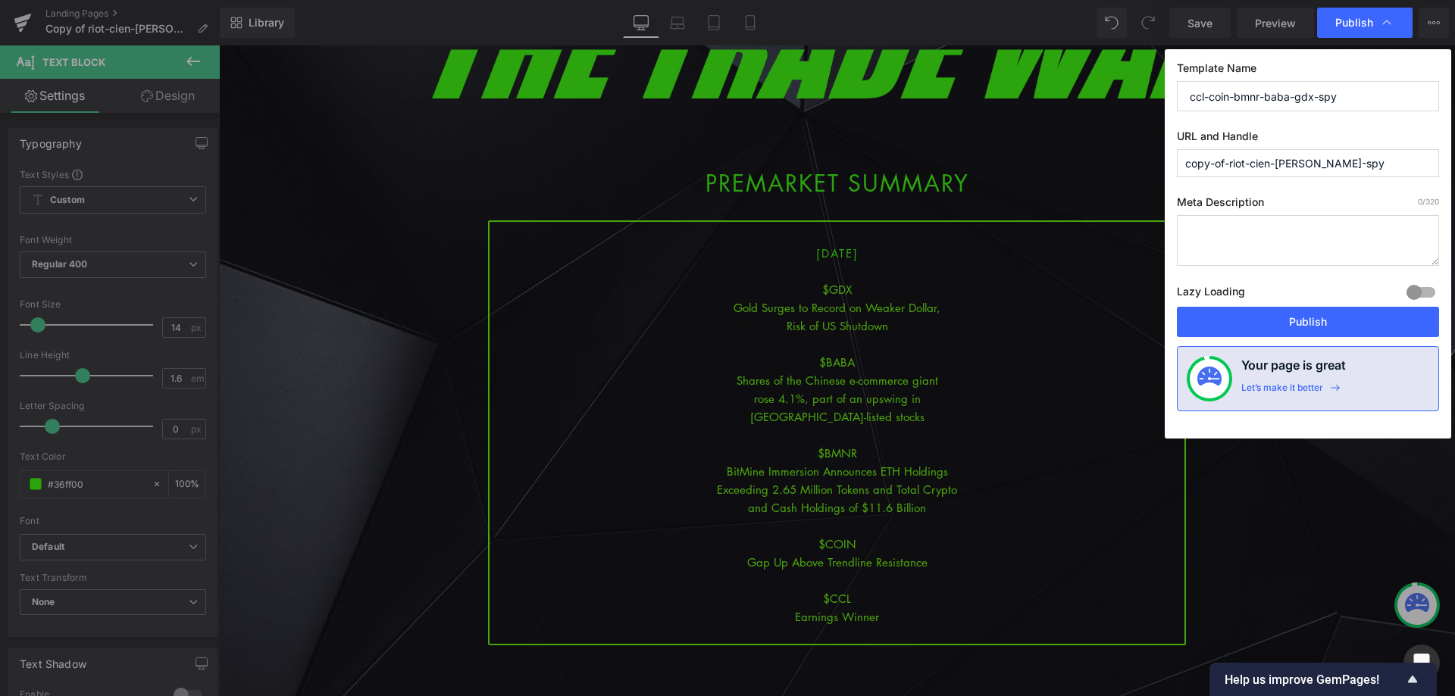
drag, startPoint x: 1398, startPoint y: 100, endPoint x: 1125, endPoint y: 95, distance: 273.6
click at [1125, 95] on div "Publish Template Name ccl-coin-bmnr-baba-gdx-spy URL and Handle copy-of-riot-ci…" at bounding box center [727, 348] width 1455 height 696
type input "ccl-coin-bmnr-baba-gdx-spy"
drag, startPoint x: 1366, startPoint y: 164, endPoint x: 1089, endPoint y: 158, distance: 277.4
click at [1089, 158] on div "Publish Template Name ccl-coin-bmnr-baba-gdx-spy URL and Handle copy-of-riot-ci…" at bounding box center [727, 348] width 1455 height 696
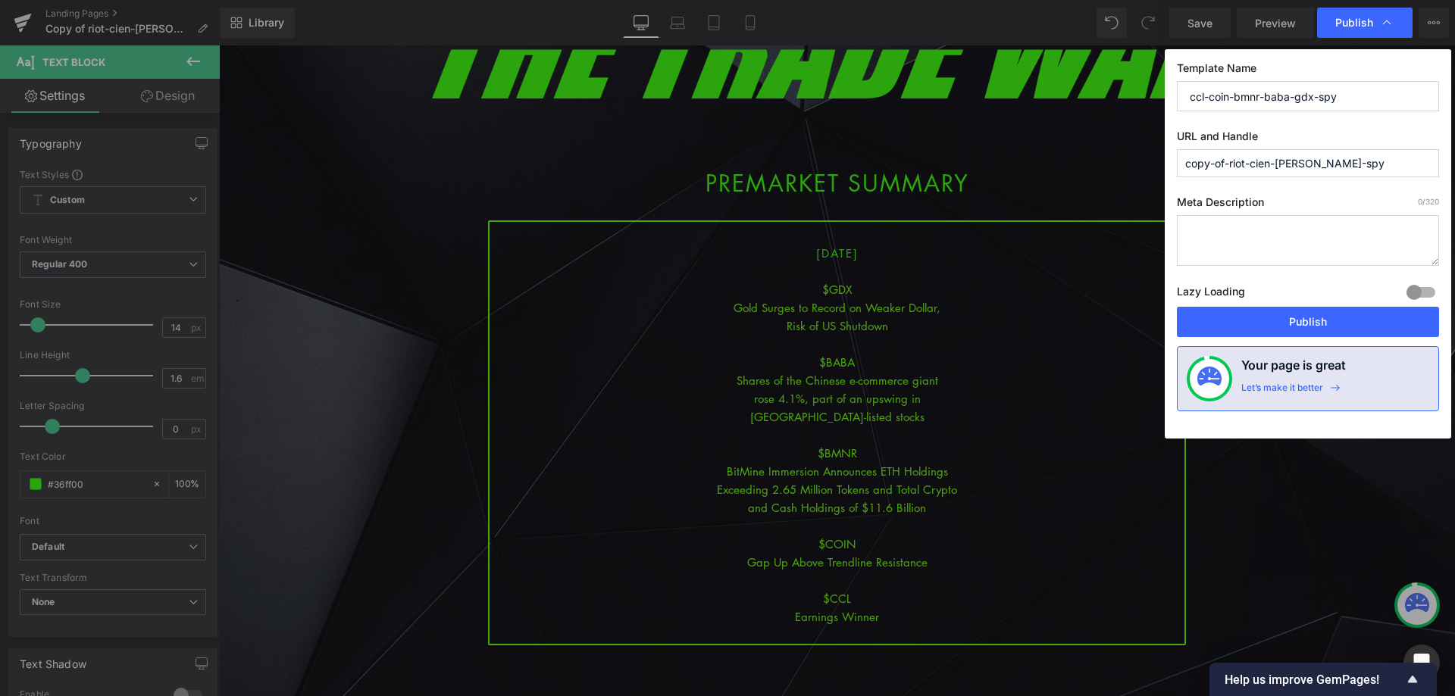
paste input "cl-coin-bmnr-baba-gdx"
type input "ccl-coin-bmnr-baba-gdx-spy"
drag, startPoint x: 1320, startPoint y: 318, endPoint x: 872, endPoint y: 356, distance: 449.5
click at [1320, 318] on button "Publish" at bounding box center [1308, 322] width 262 height 30
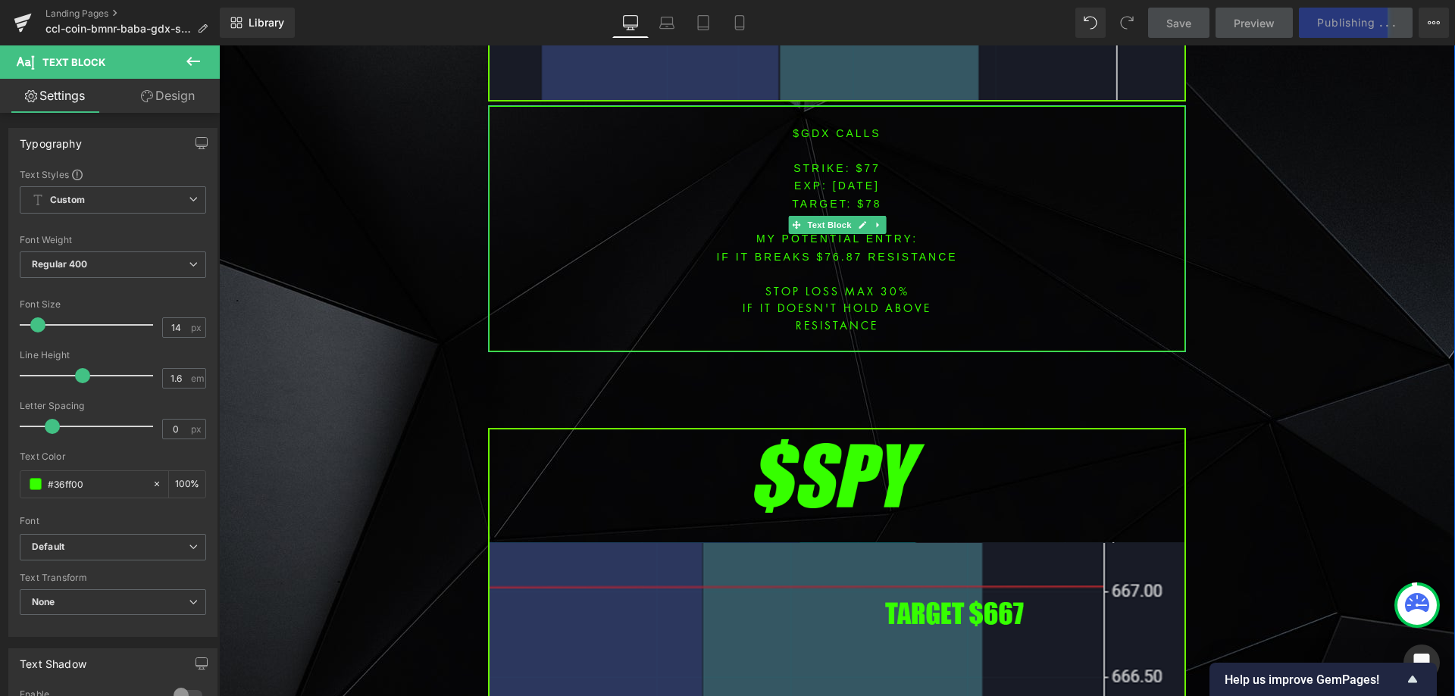
scroll to position [6593, 0]
